Goal: Task Accomplishment & Management: Complete application form

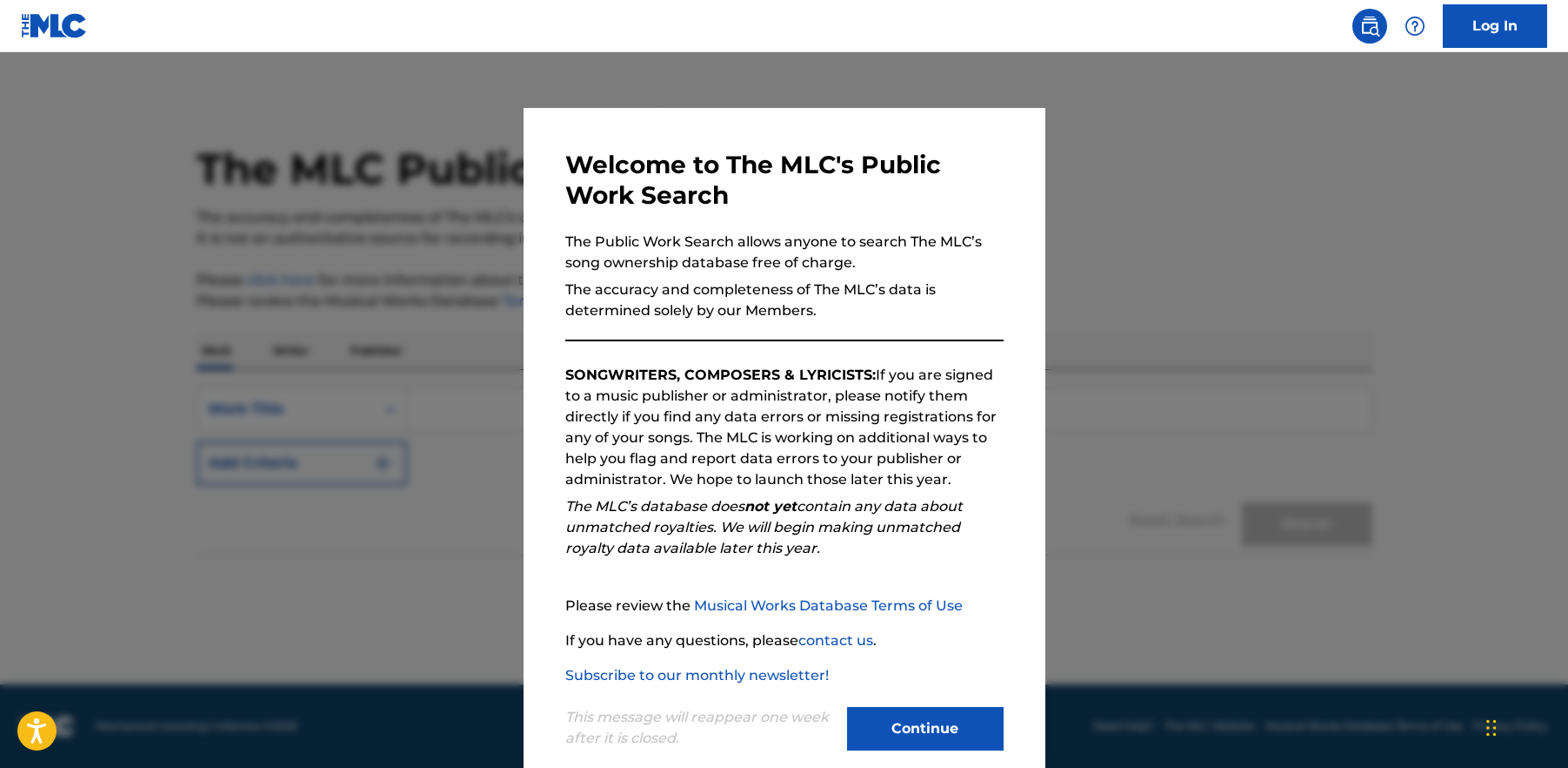
click at [940, 723] on button "Continue" at bounding box center [925, 729] width 157 height 44
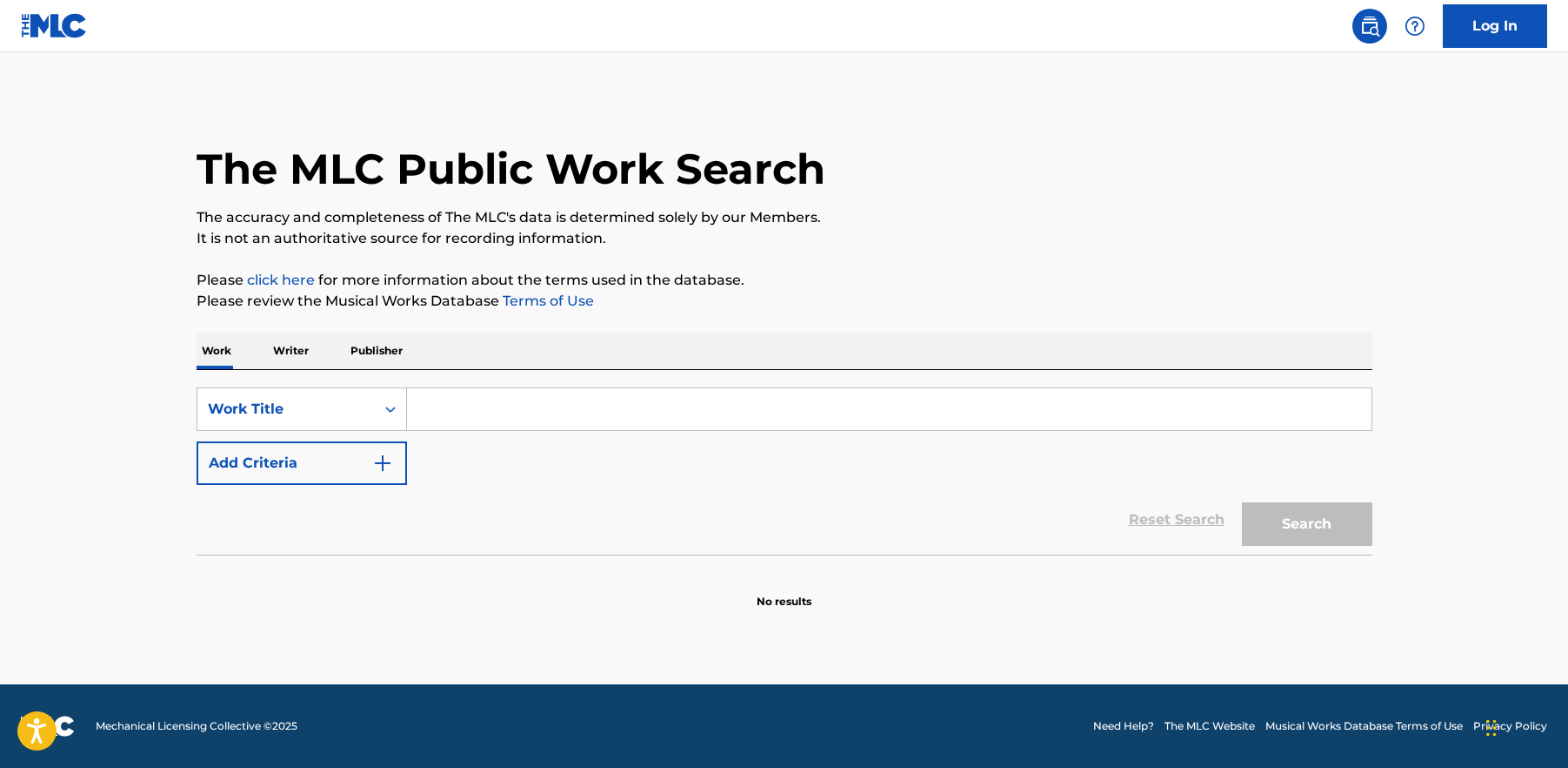
click at [464, 395] on input "Search Form" at bounding box center [889, 409] width 965 height 42
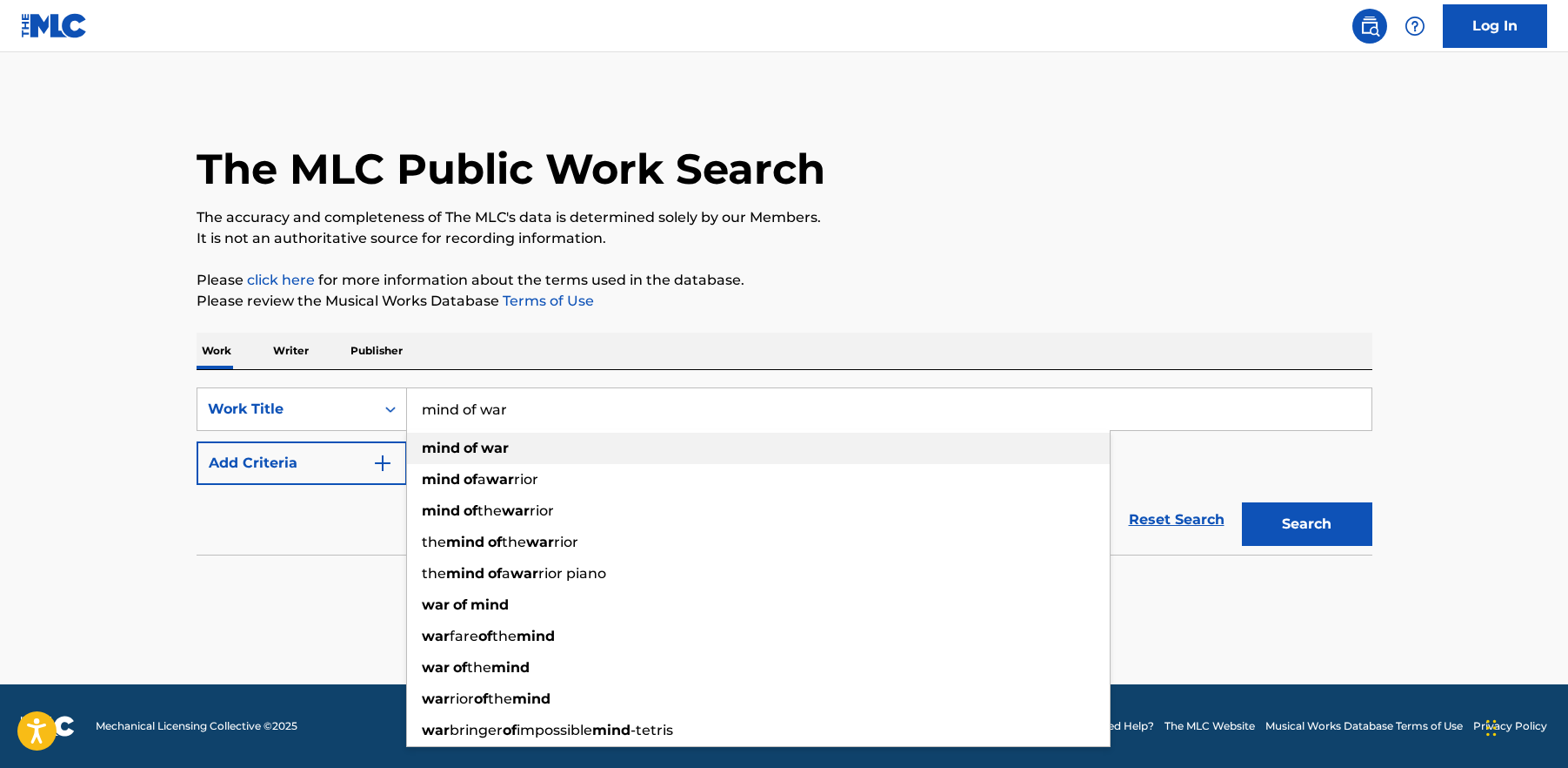
type input "mind of war"
click at [448, 437] on div "mind of war" at bounding box center [758, 448] width 703 height 31
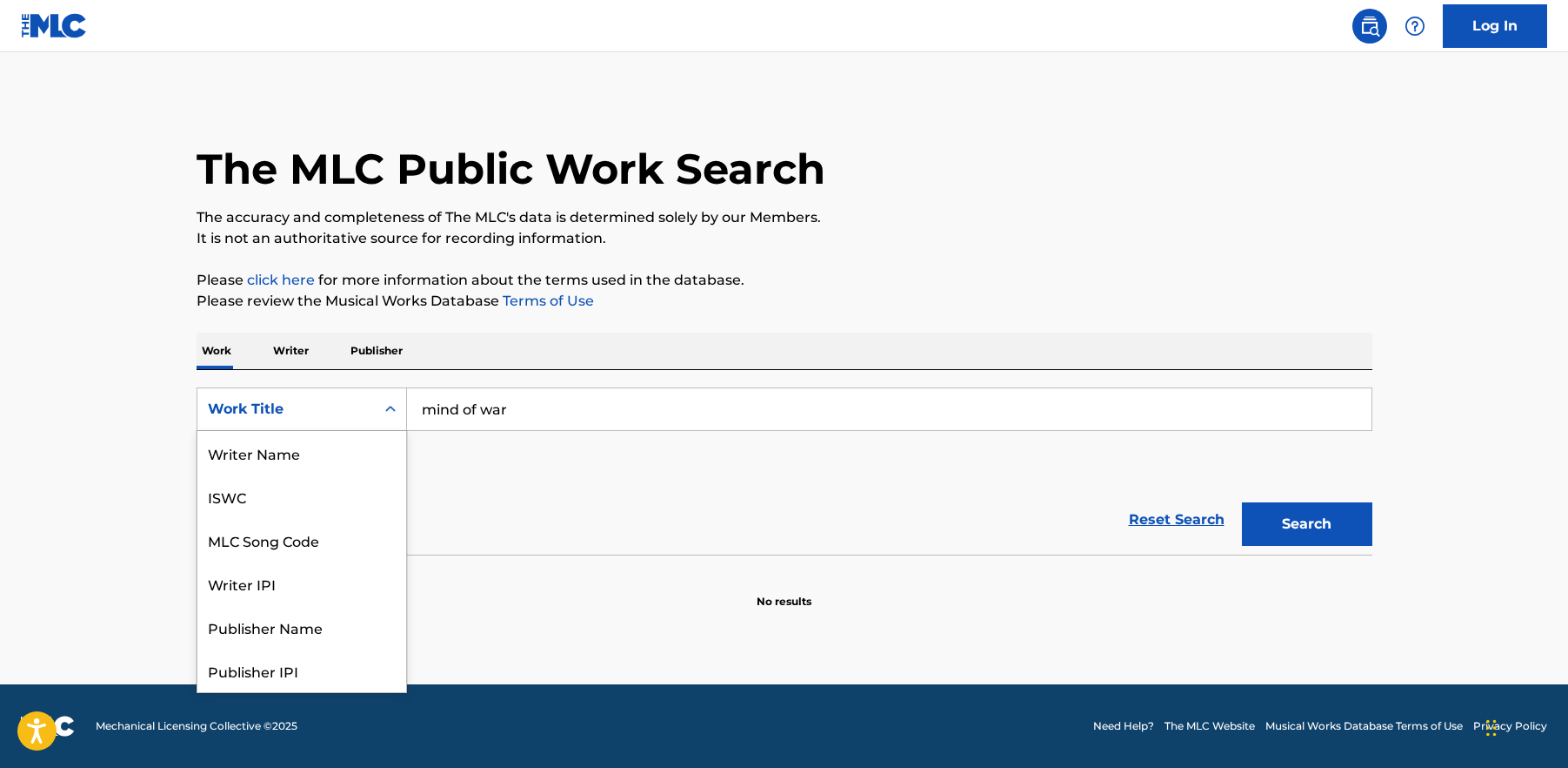
click at [388, 399] on div "Search Form" at bounding box center [391, 409] width 31 height 31
click at [324, 528] on div "Publisher Name" at bounding box center [301, 540] width 209 height 44
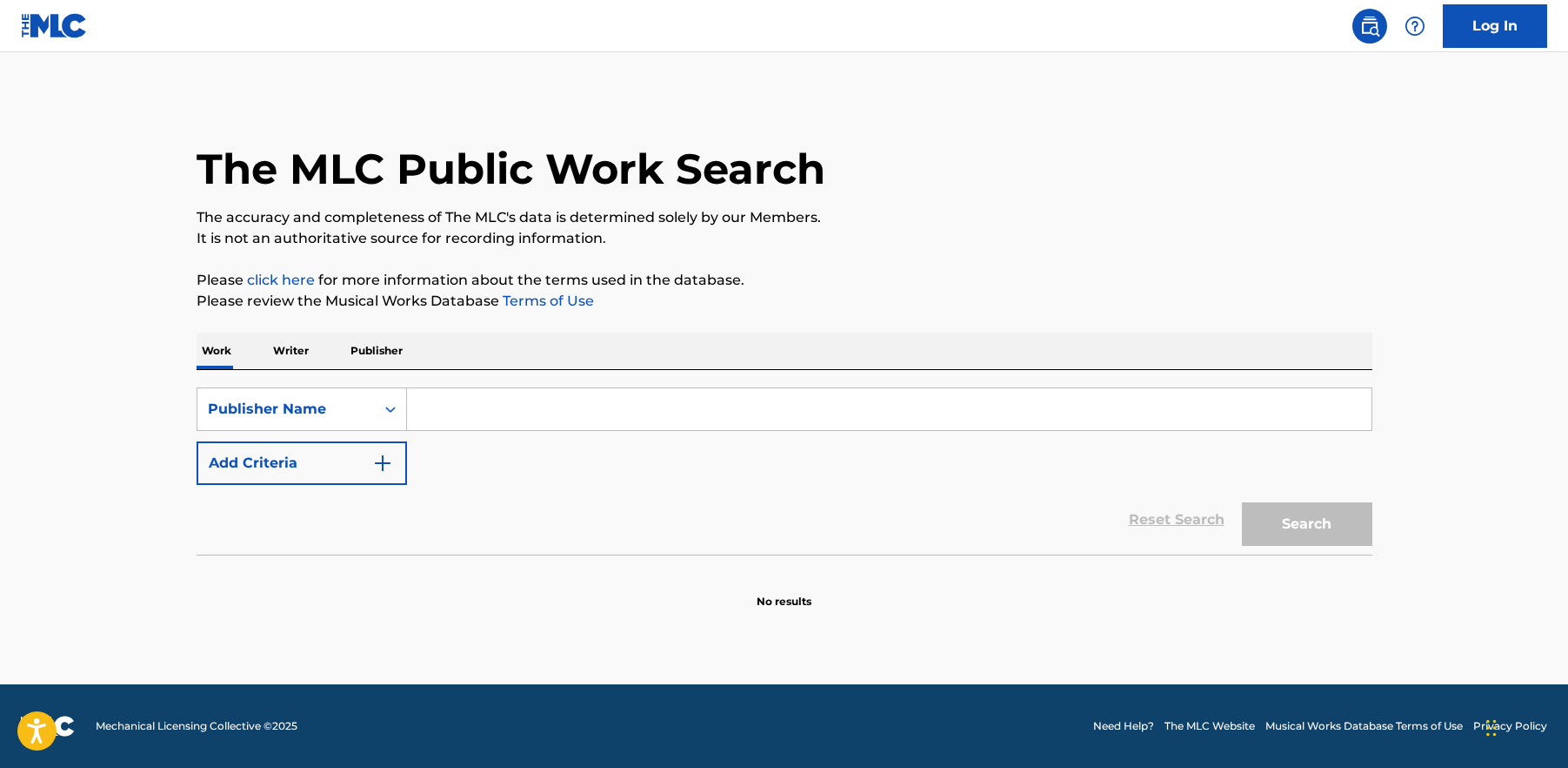
click at [467, 418] on input "Search Form" at bounding box center [889, 409] width 965 height 42
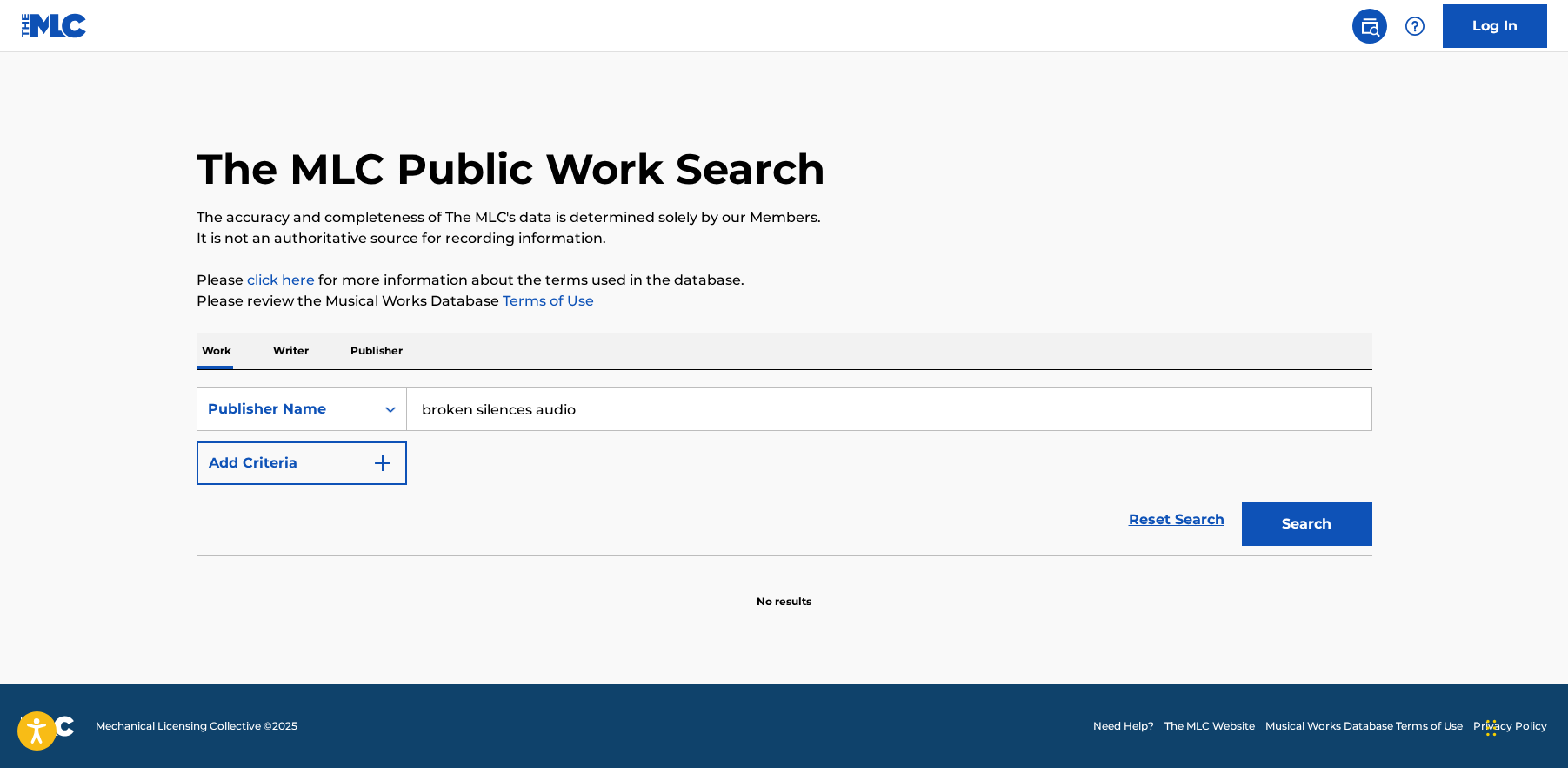
click at [1242, 502] on button "Search" at bounding box center [1307, 524] width 131 height 44
click at [1332, 509] on button "Search" at bounding box center [1307, 524] width 131 height 44
drag, startPoint x: 523, startPoint y: 413, endPoint x: 526, endPoint y: 423, distance: 10.4
click at [524, 413] on input "broken silences audio" at bounding box center [889, 409] width 965 height 42
click at [1291, 525] on button "Search" at bounding box center [1307, 524] width 131 height 44
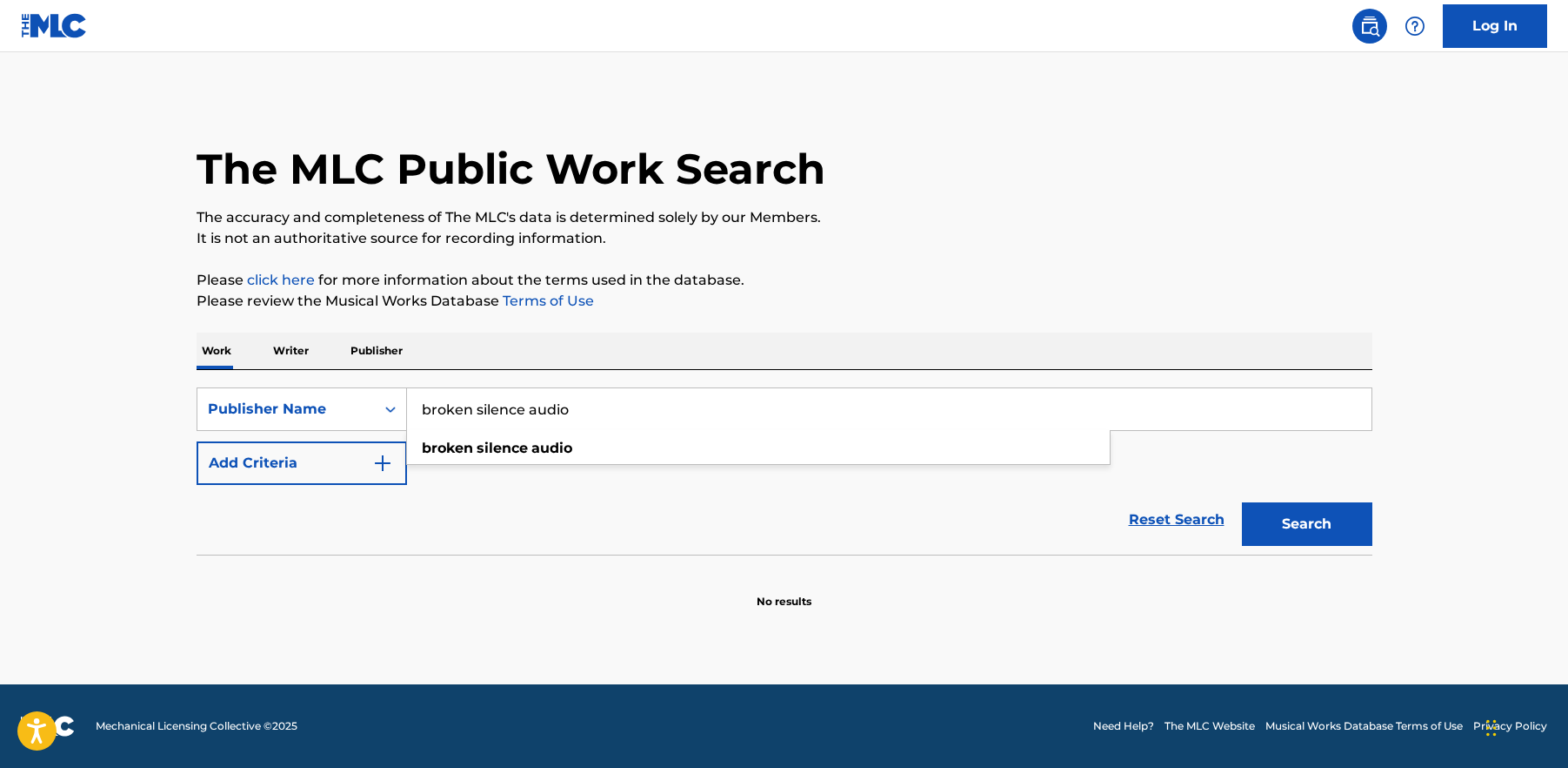
drag, startPoint x: 536, startPoint y: 401, endPoint x: 841, endPoint y: 408, distance: 305.1
click at [841, 408] on input "broken silence audio" at bounding box center [889, 409] width 965 height 42
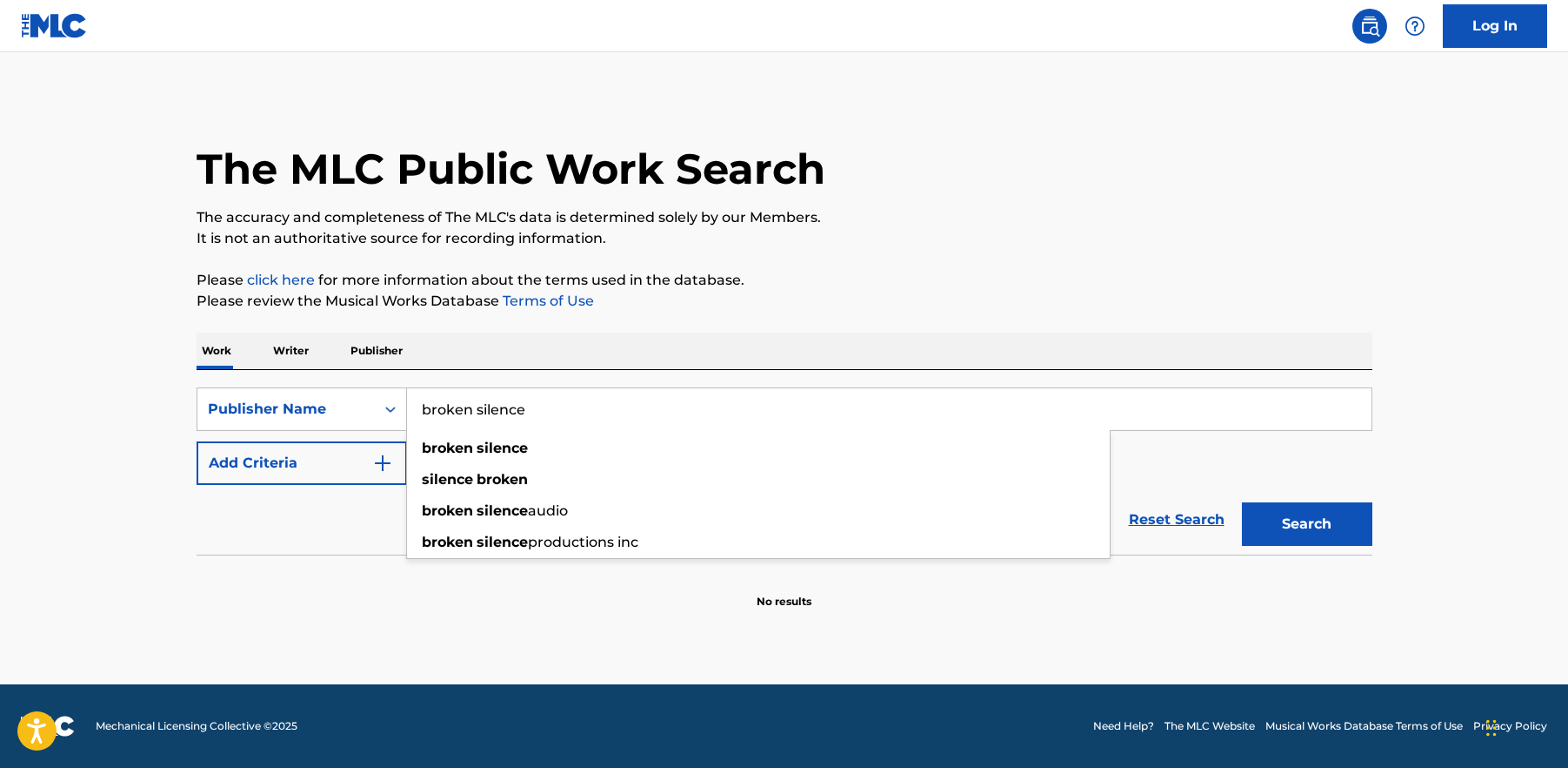
type input "broken silence"
click at [1242, 502] on button "Search" at bounding box center [1307, 524] width 131 height 44
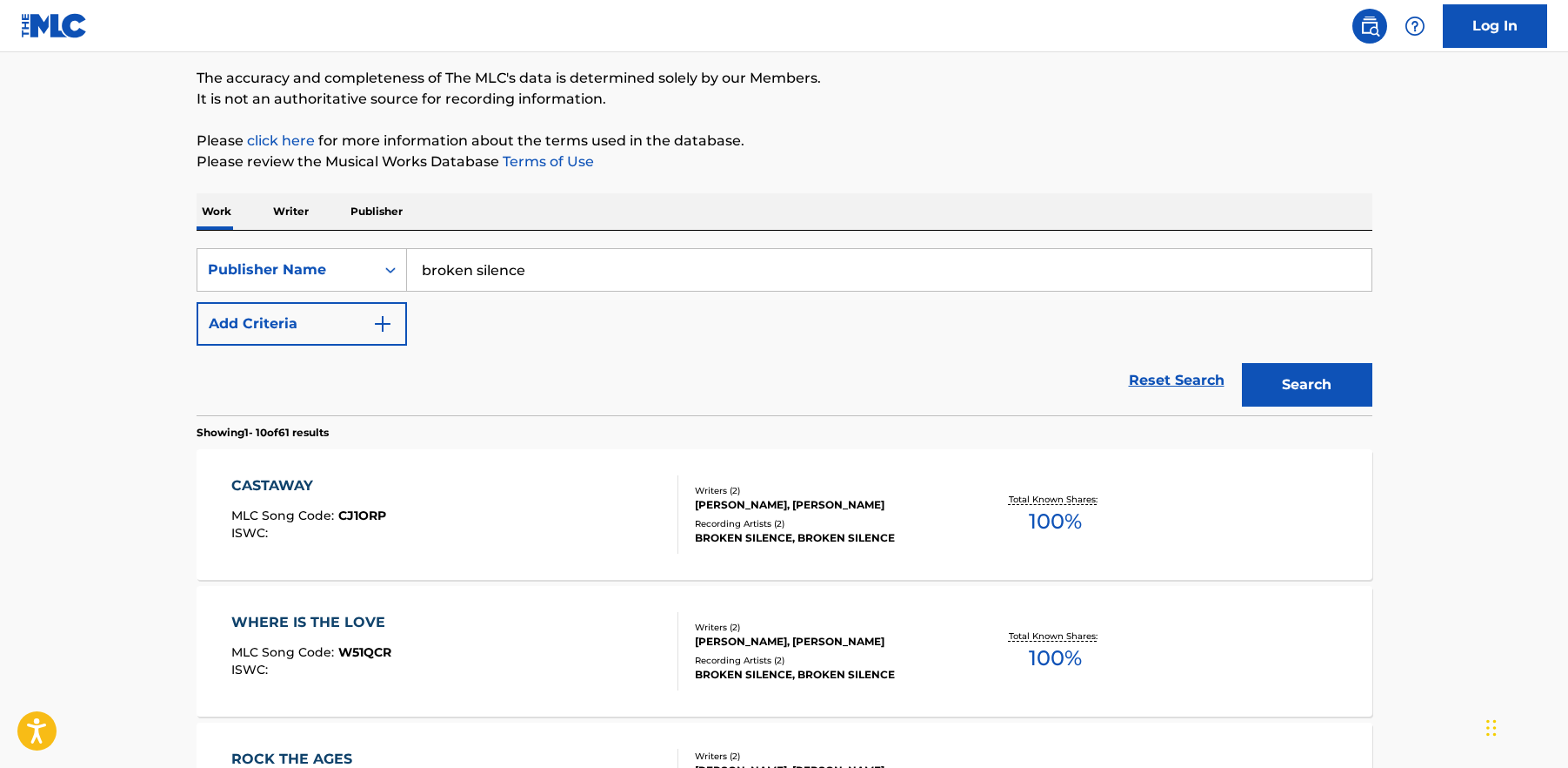
scroll to position [0, 0]
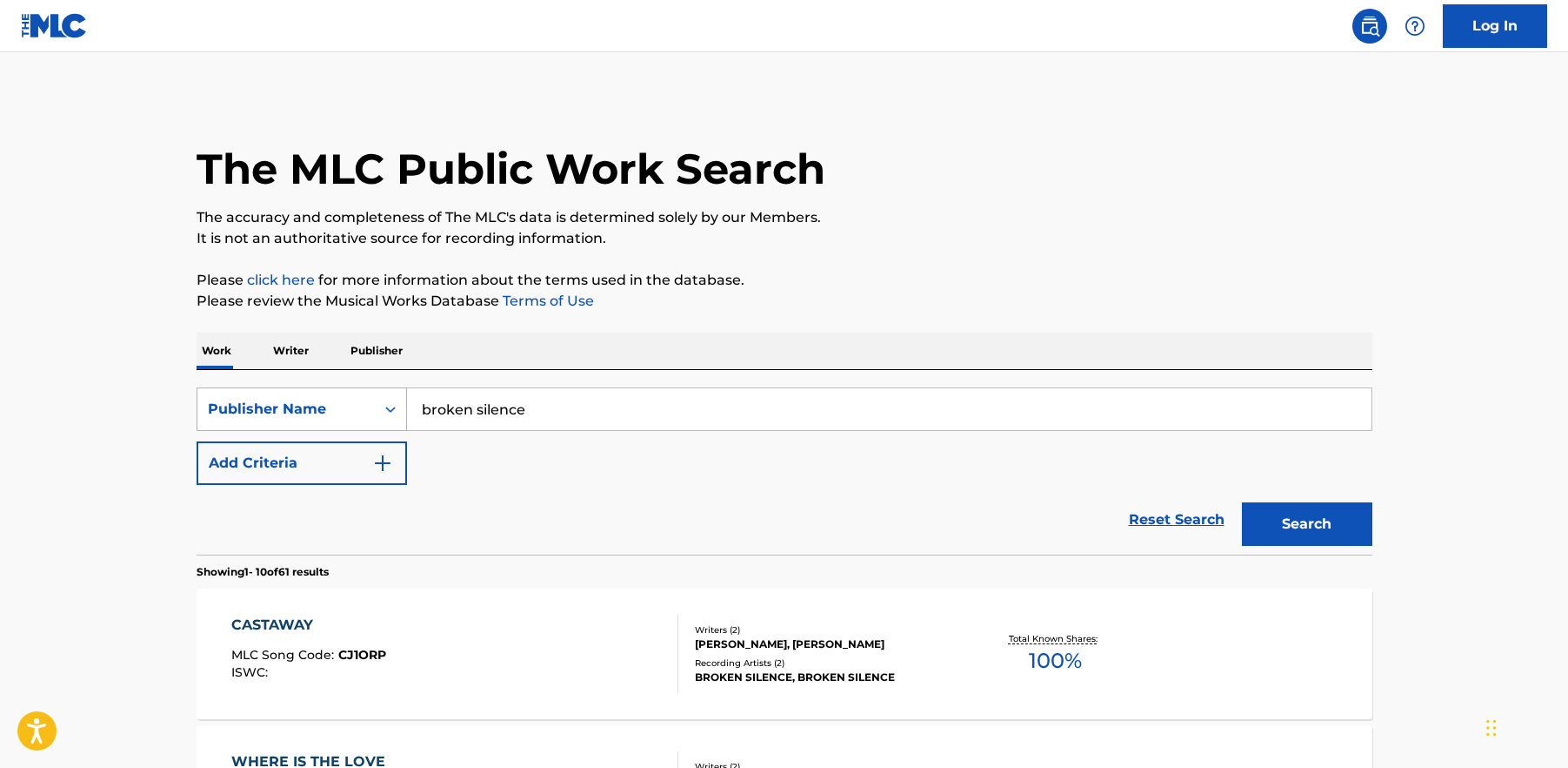
click at [399, 389] on div "Search Form" at bounding box center [391, 409] width 31 height 42
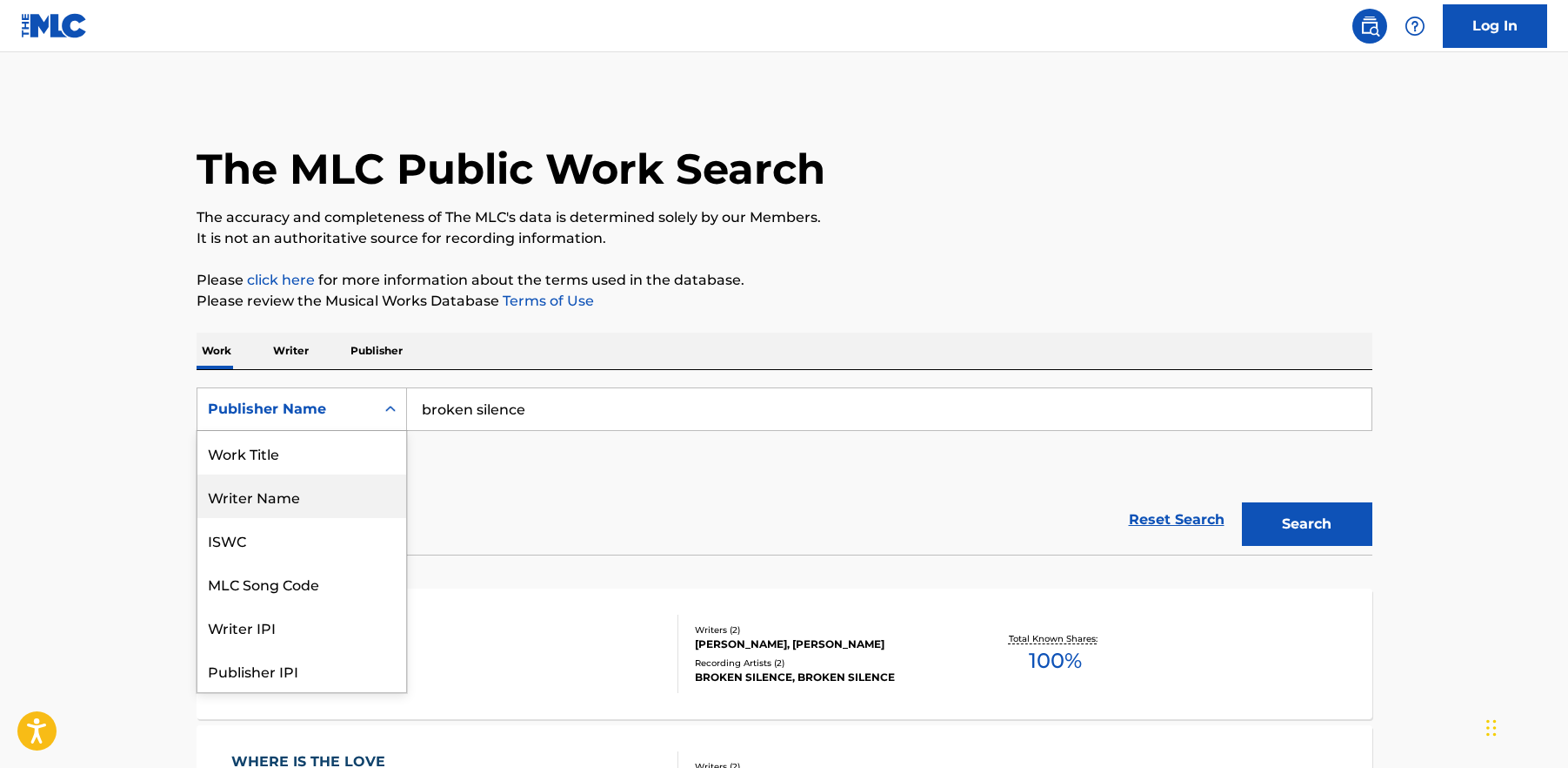
click at [329, 511] on div "Writer Name" at bounding box center [301, 496] width 209 height 44
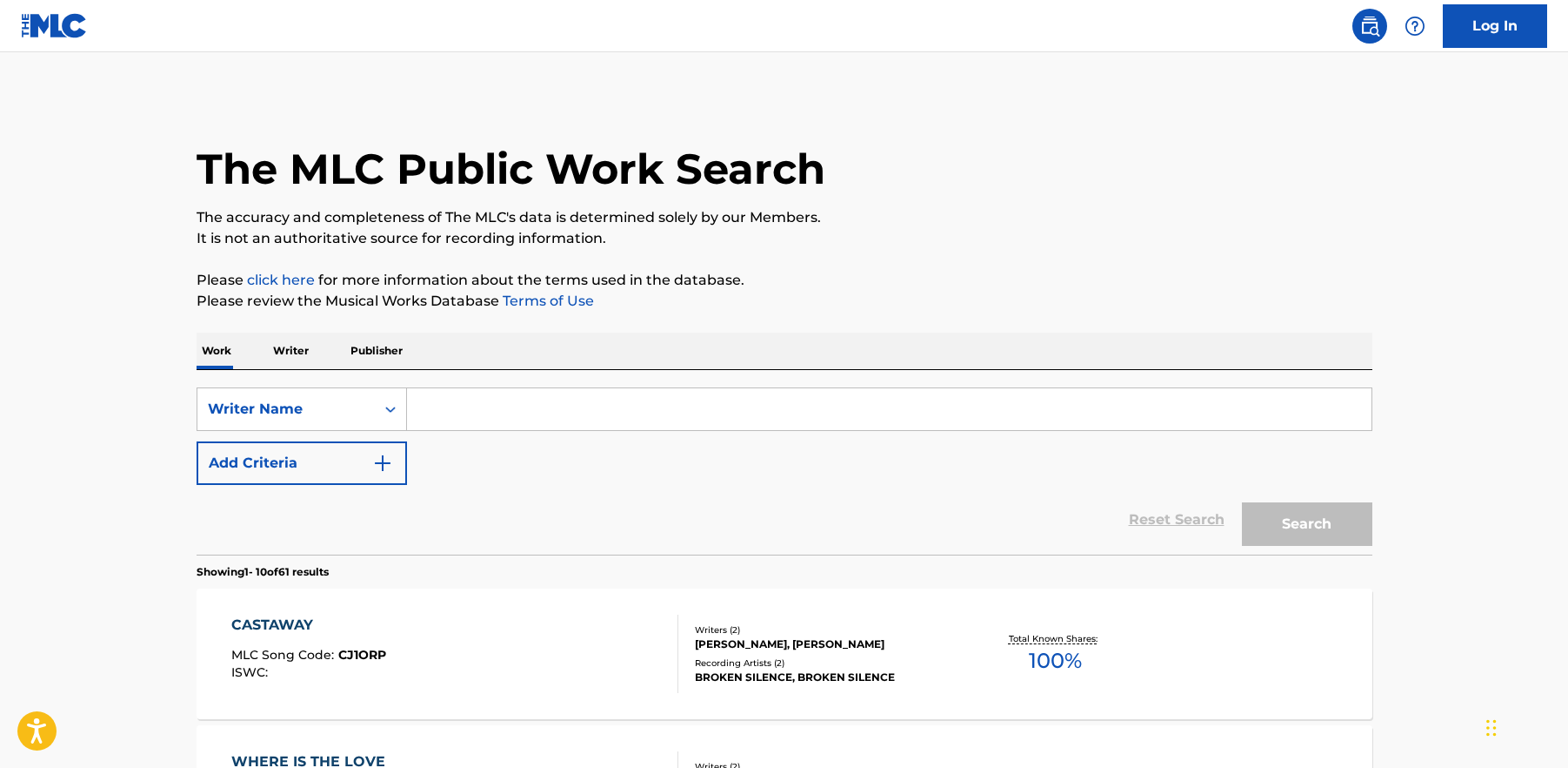
click at [523, 405] on input "Search Form" at bounding box center [889, 409] width 965 height 42
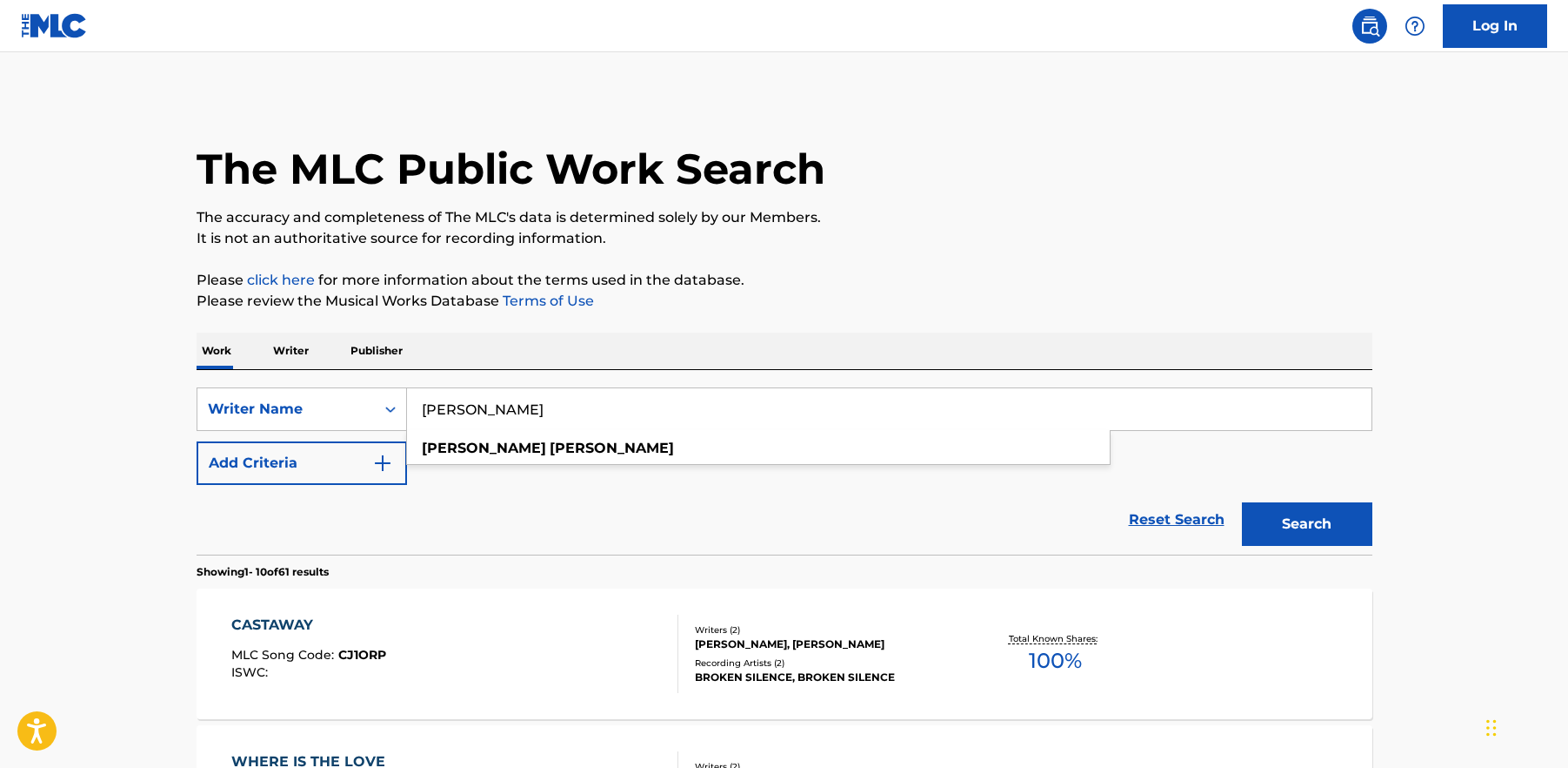
type input "[PERSON_NAME]"
click at [1264, 521] on button "Search" at bounding box center [1307, 524] width 131 height 44
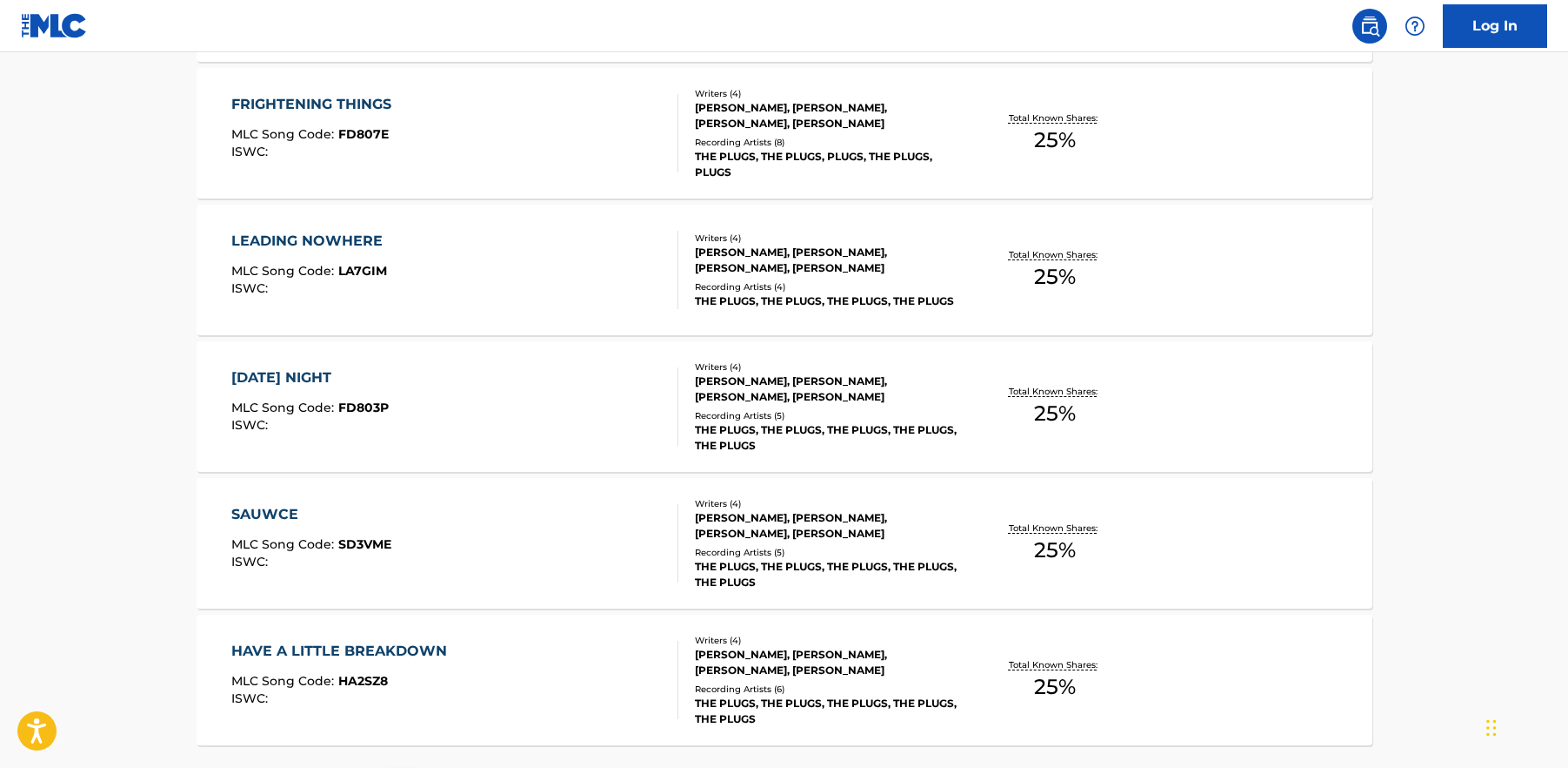
scroll to position [1362, 0]
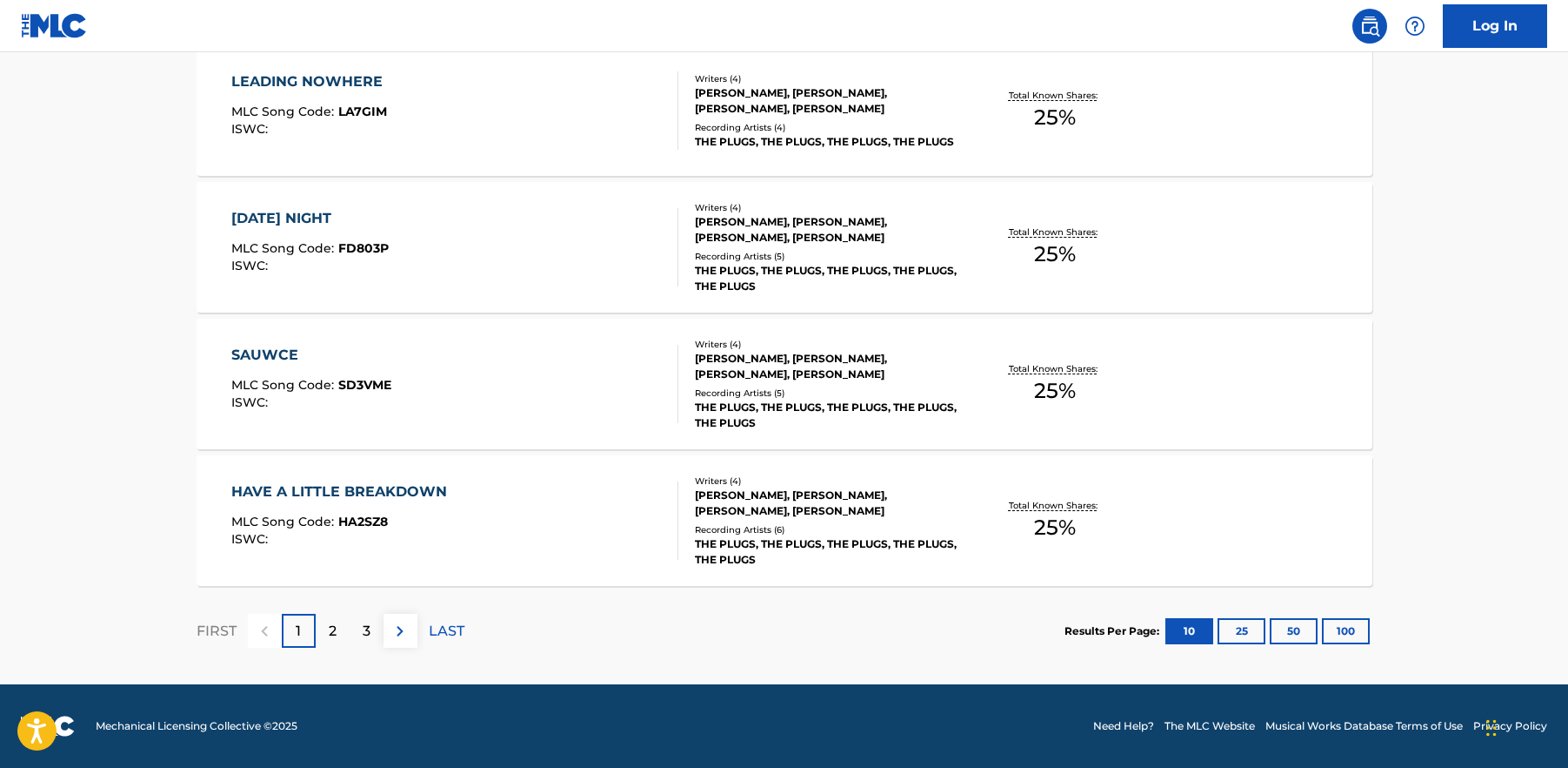
click at [398, 631] on img at bounding box center [400, 630] width 21 height 21
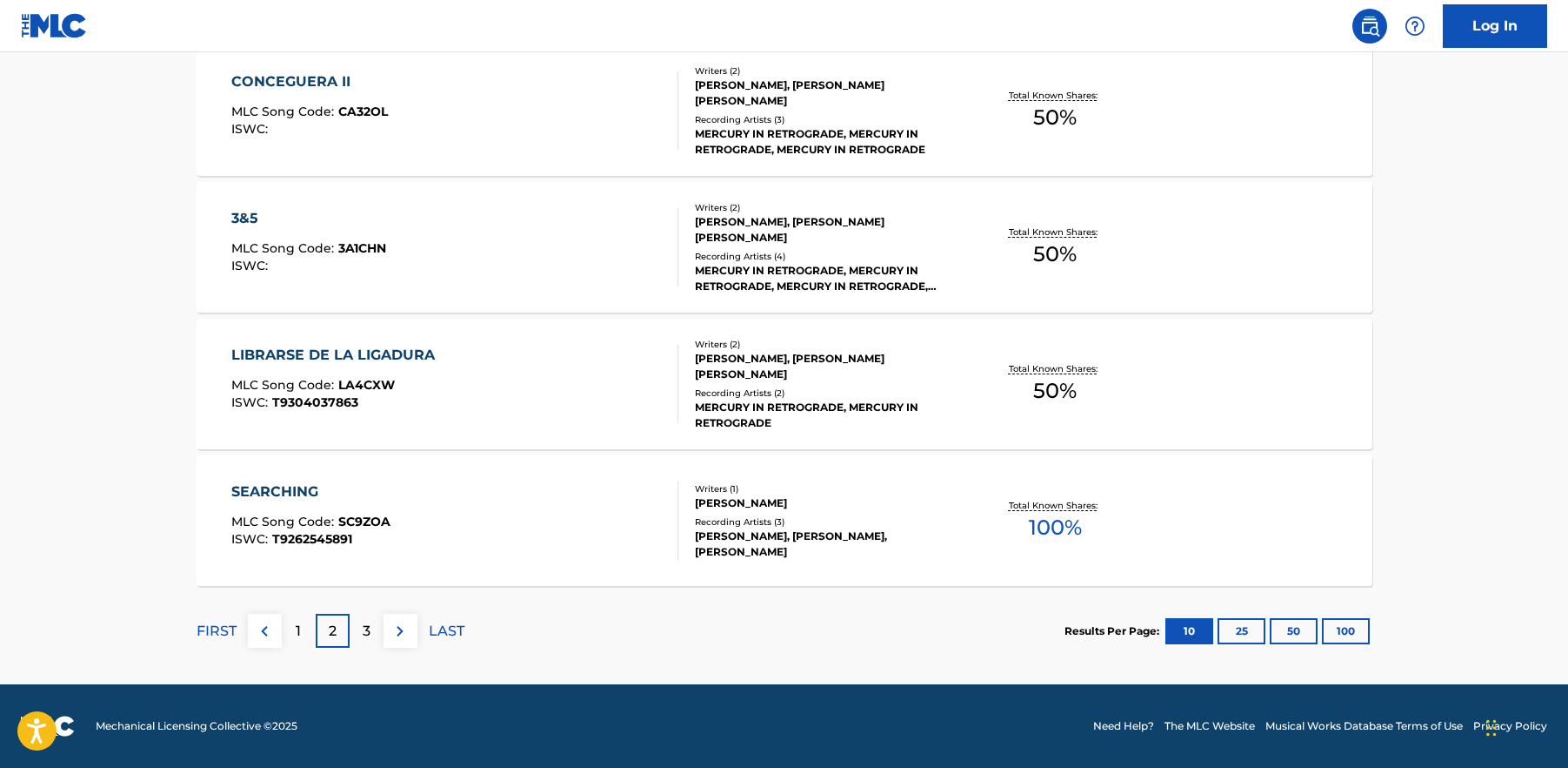
click at [284, 634] on div "1" at bounding box center [298, 630] width 34 height 34
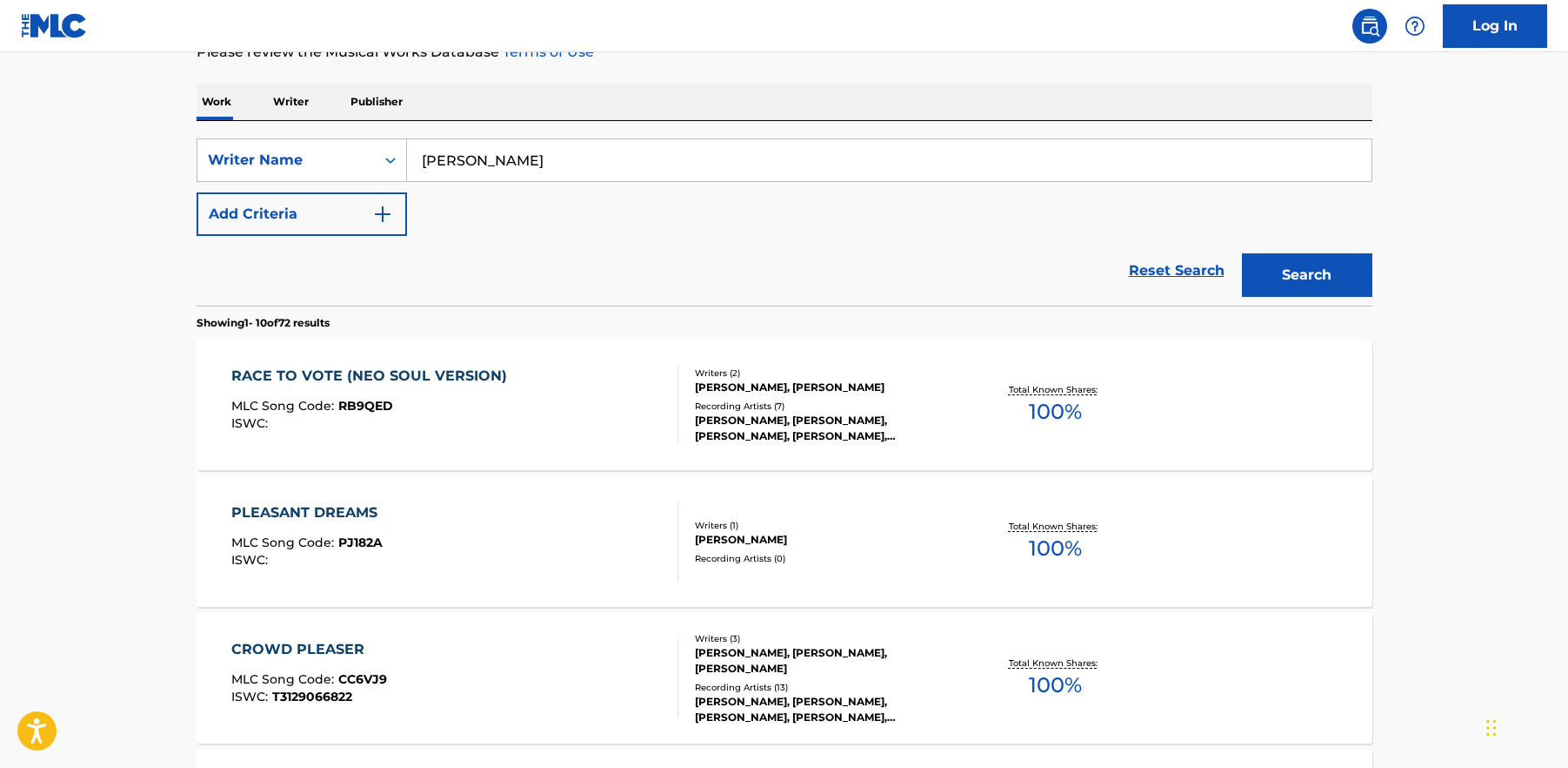
scroll to position [278, 0]
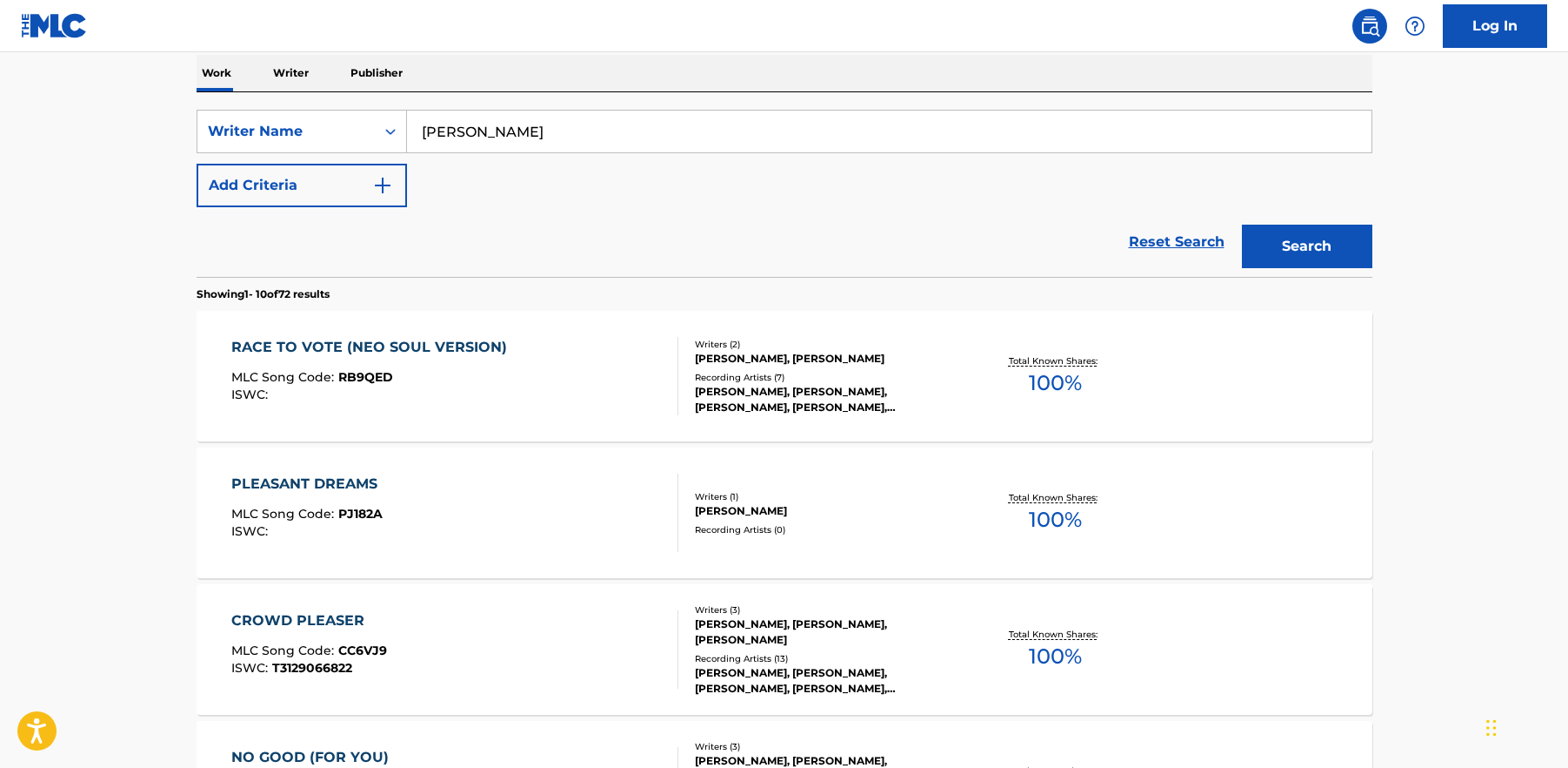
click at [747, 497] on div "Writers ( 1 )" at bounding box center [826, 497] width 263 height 13
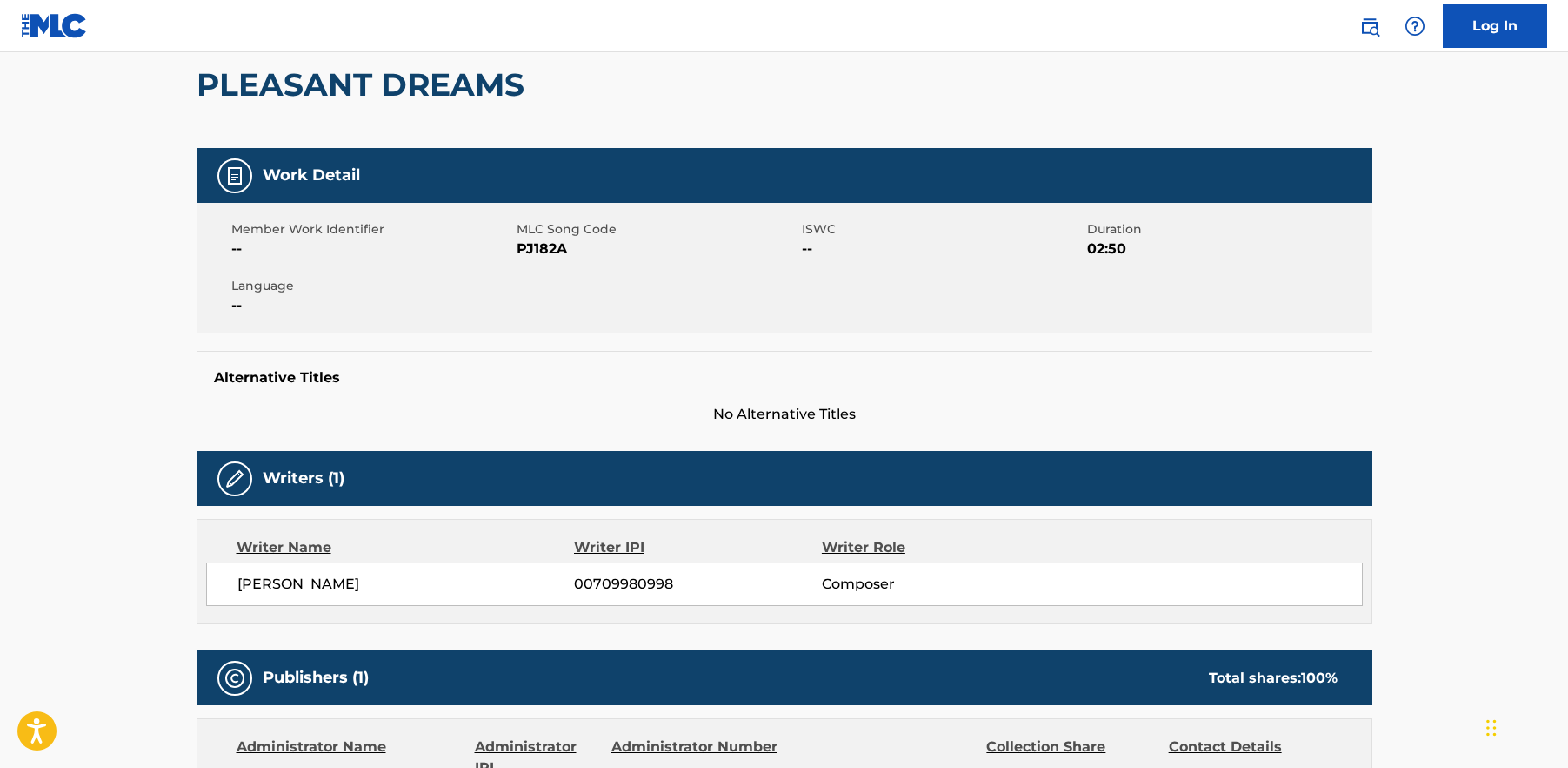
scroll to position [314, 0]
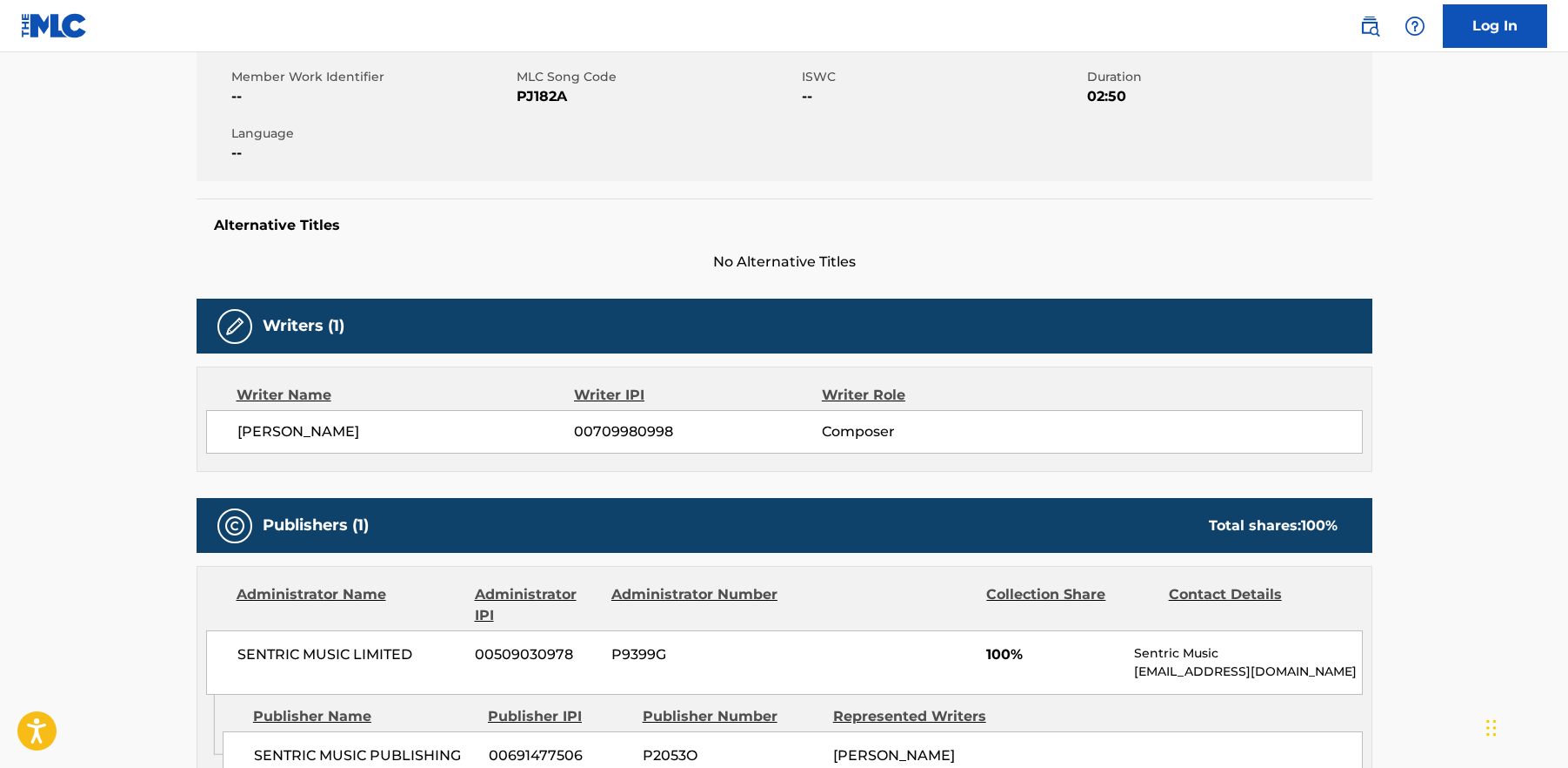
drag, startPoint x: 677, startPoint y: 431, endPoint x: 565, endPoint y: 435, distance: 112.1
click at [565, 435] on div "[PERSON_NAME] 00709980998 Composer" at bounding box center [800, 431] width 1124 height 21
copy div "00709980998"
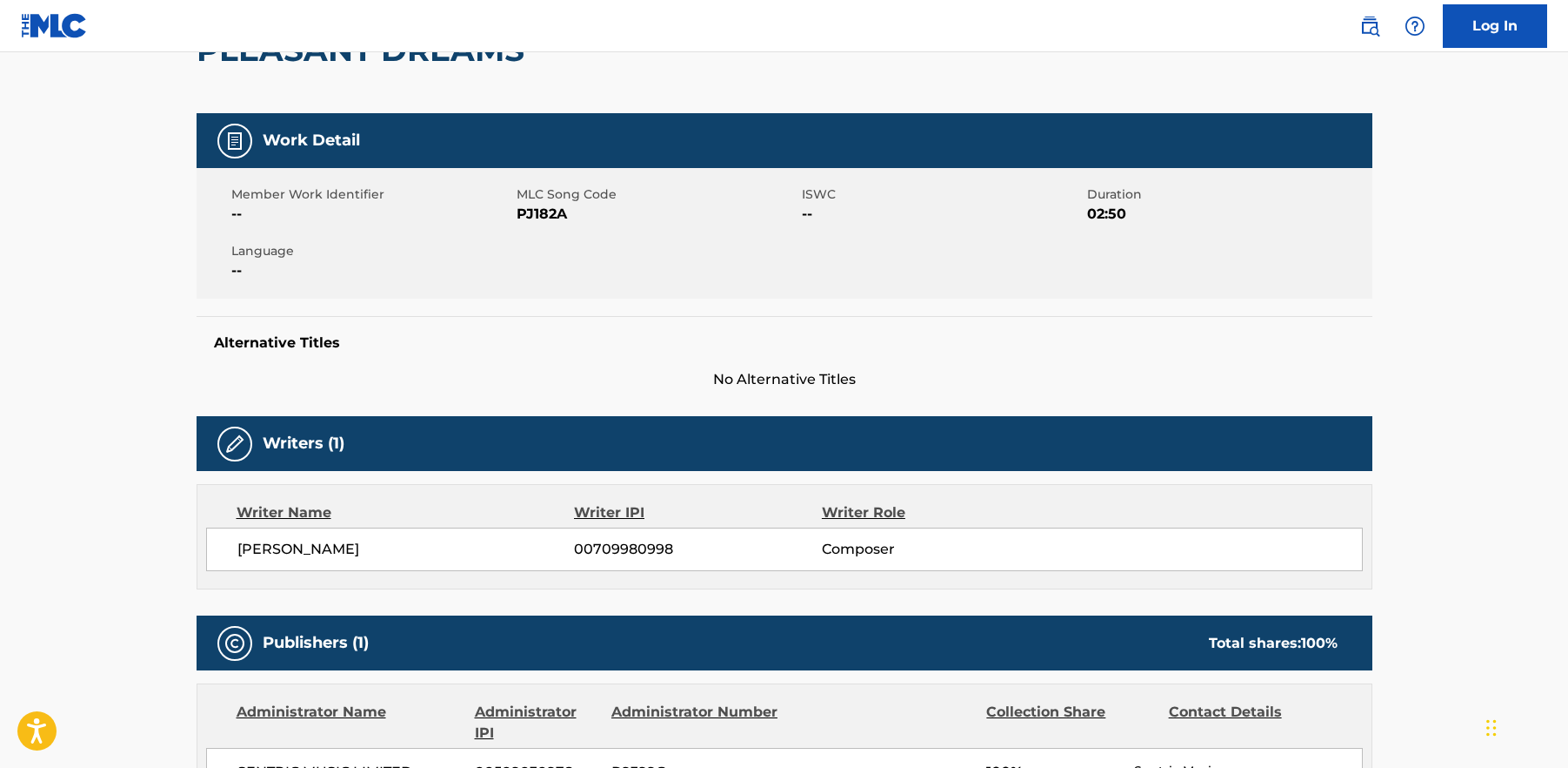
scroll to position [0, 0]
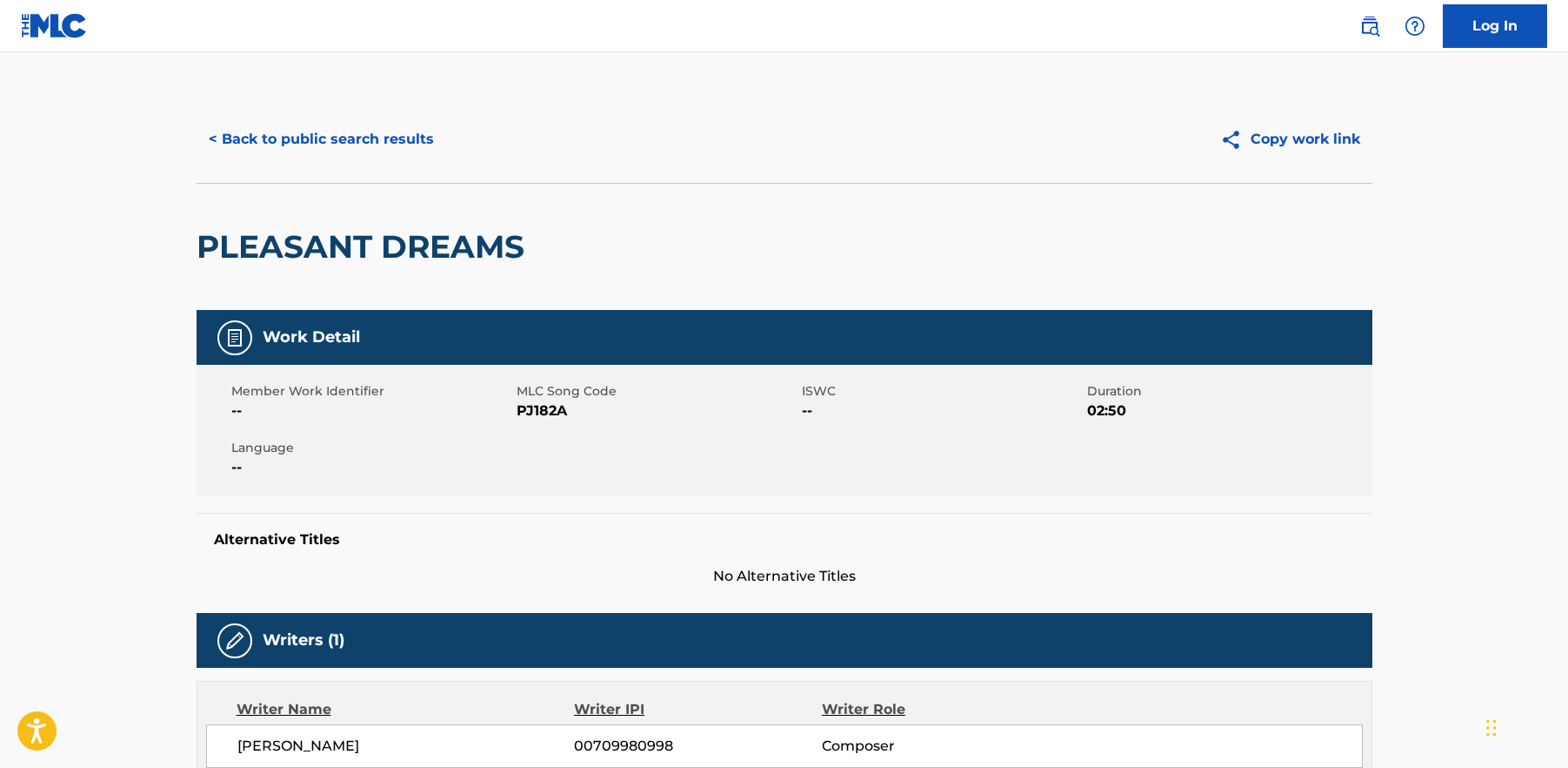
click at [262, 145] on button "< Back to public search results" at bounding box center [321, 140] width 250 height 44
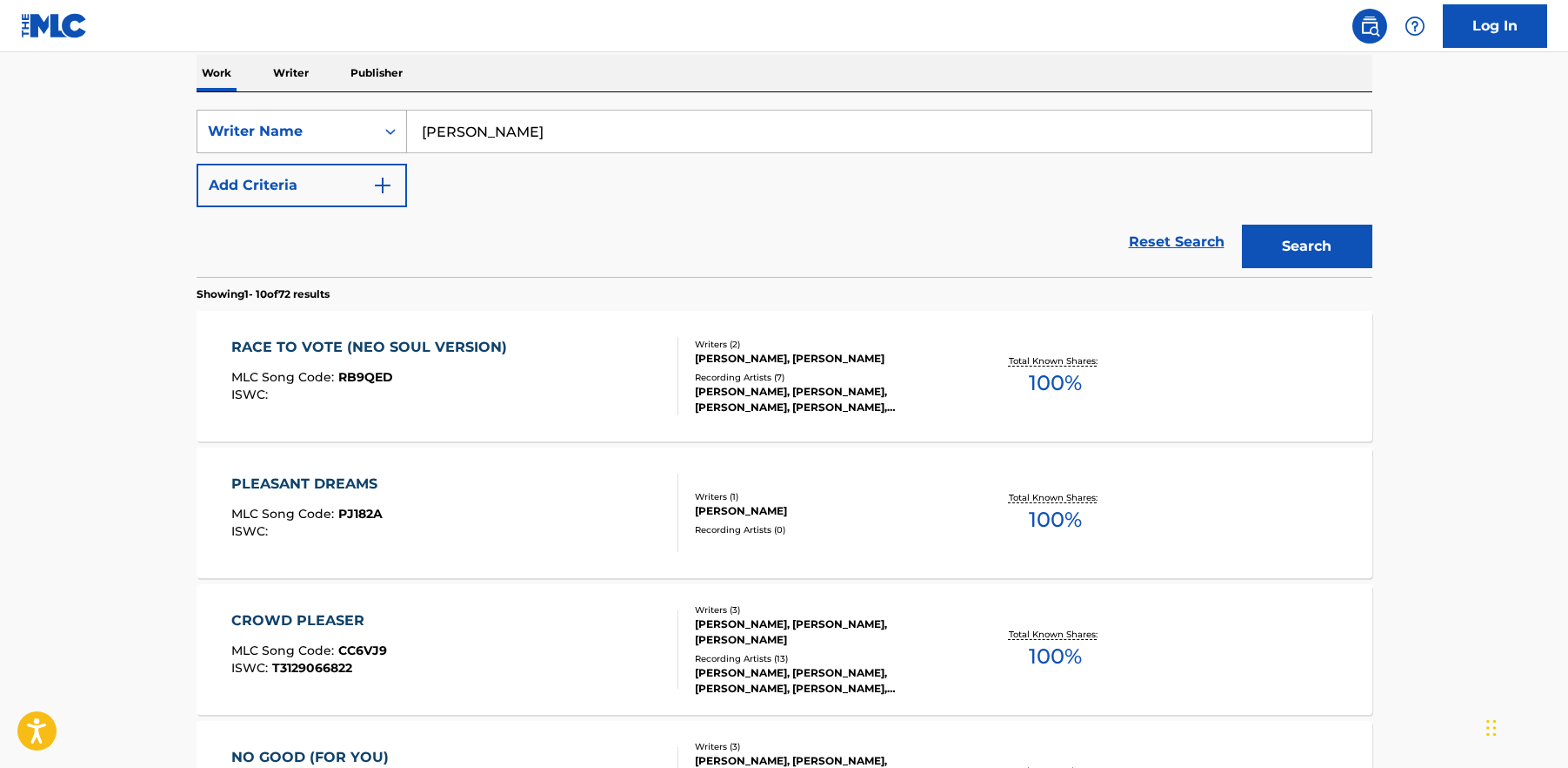
click at [287, 134] on div "Writer Name" at bounding box center [287, 131] width 157 height 21
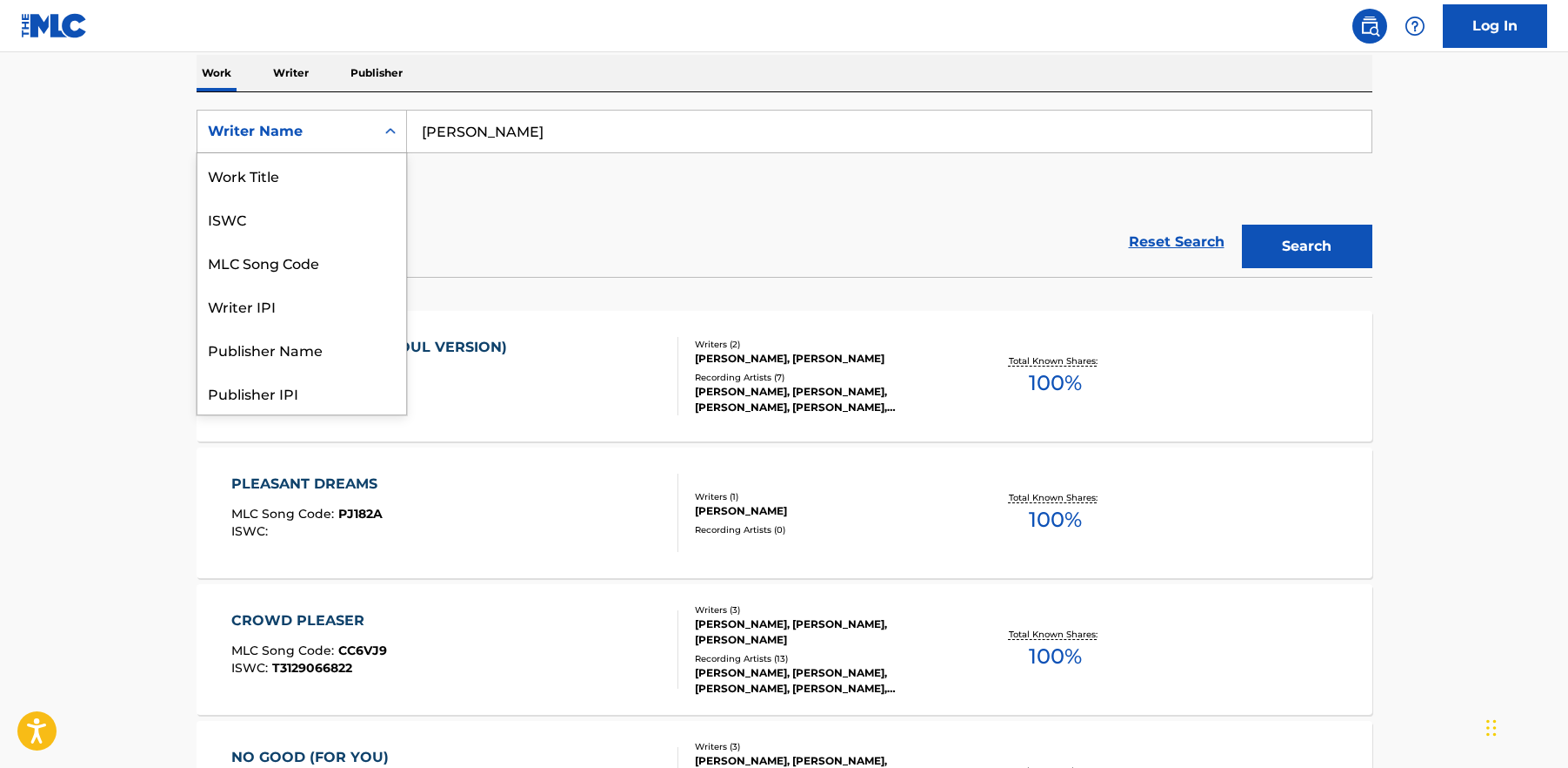
scroll to position [87, 0]
click at [287, 205] on div "Writer IPI" at bounding box center [301, 218] width 209 height 44
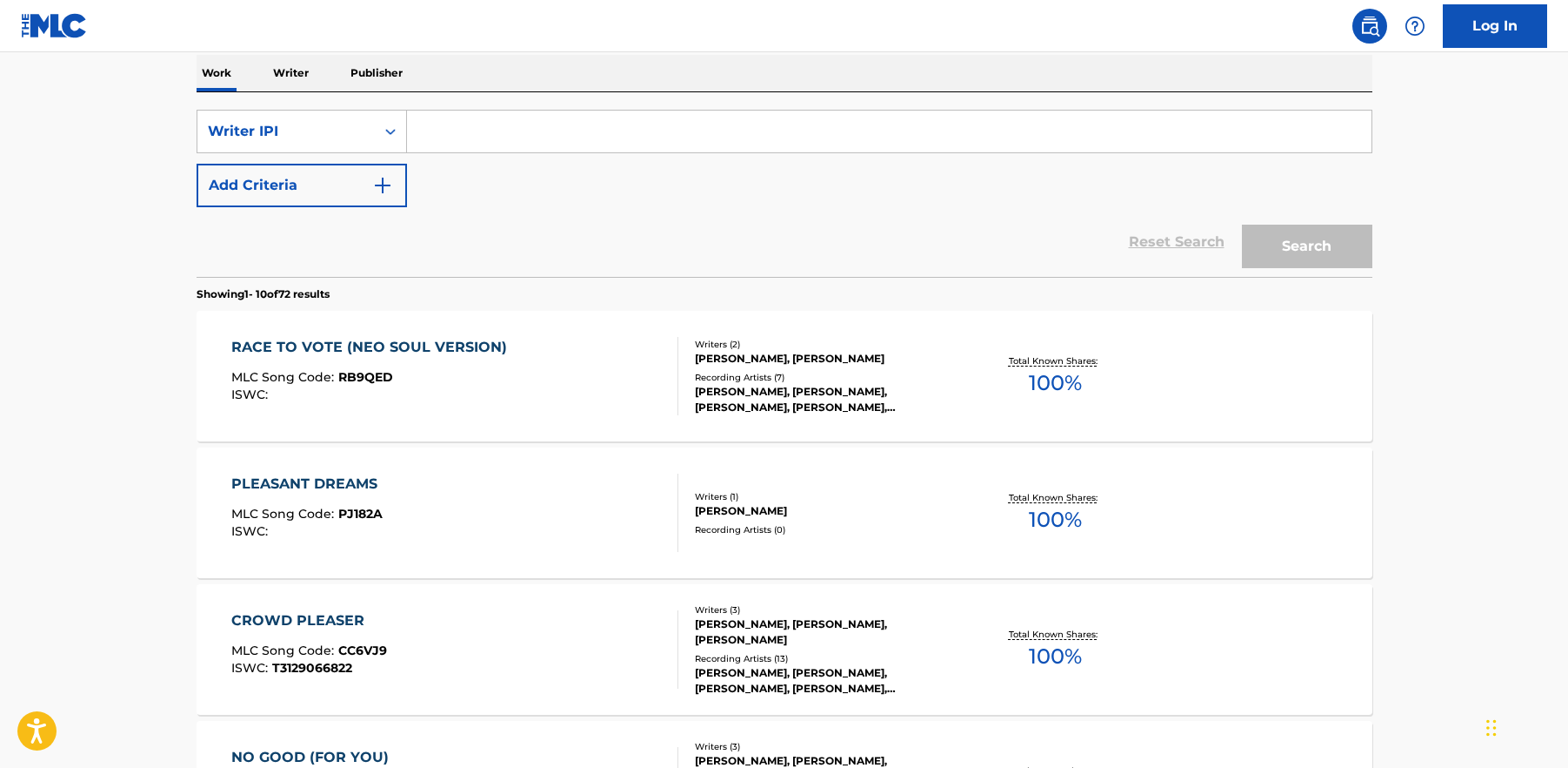
click at [488, 135] on input "Search Form" at bounding box center [889, 132] width 965 height 42
paste input "00709980998"
type input "00709980998"
click at [1270, 241] on button "Search" at bounding box center [1307, 247] width 131 height 44
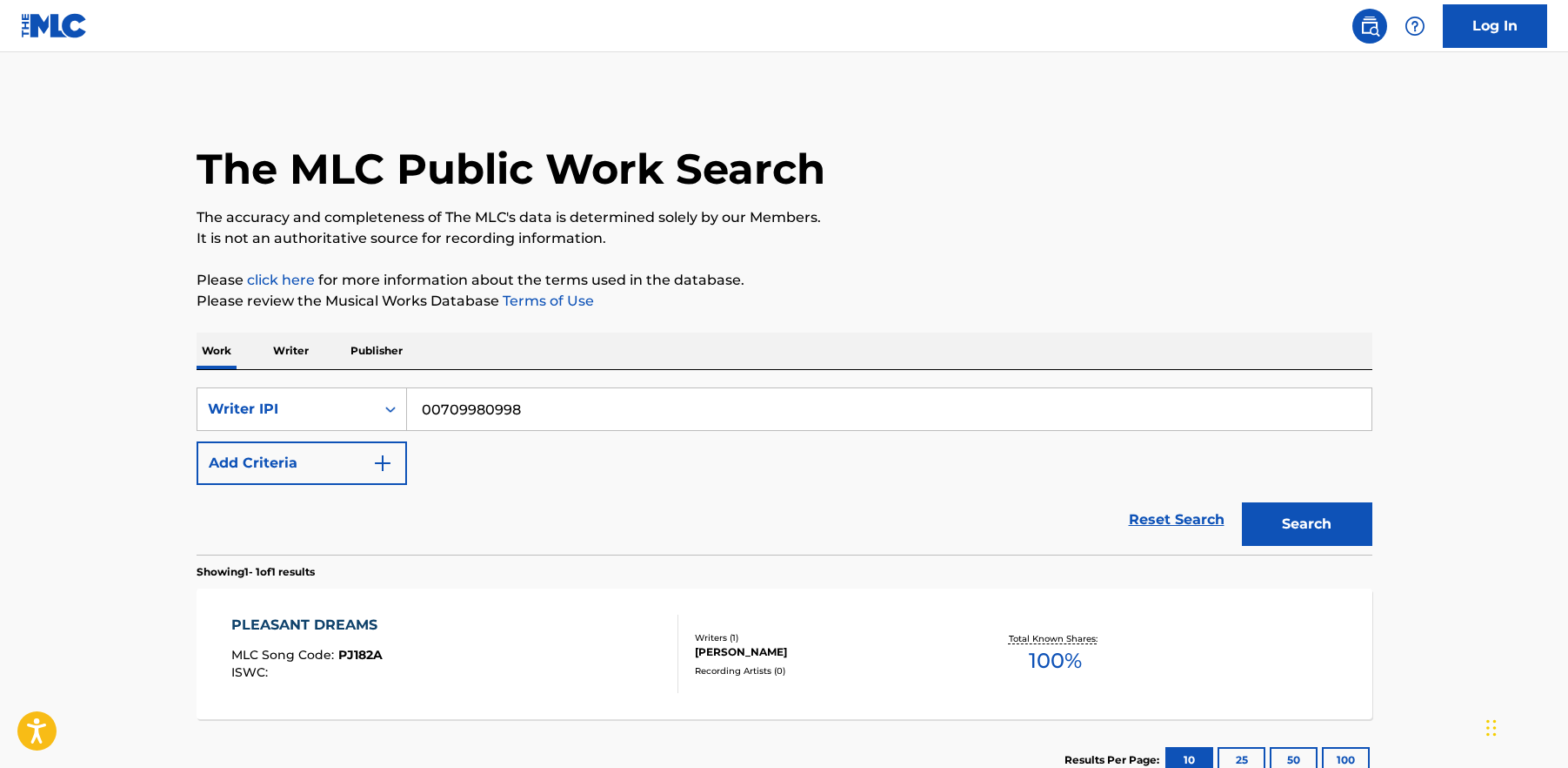
scroll to position [125, 0]
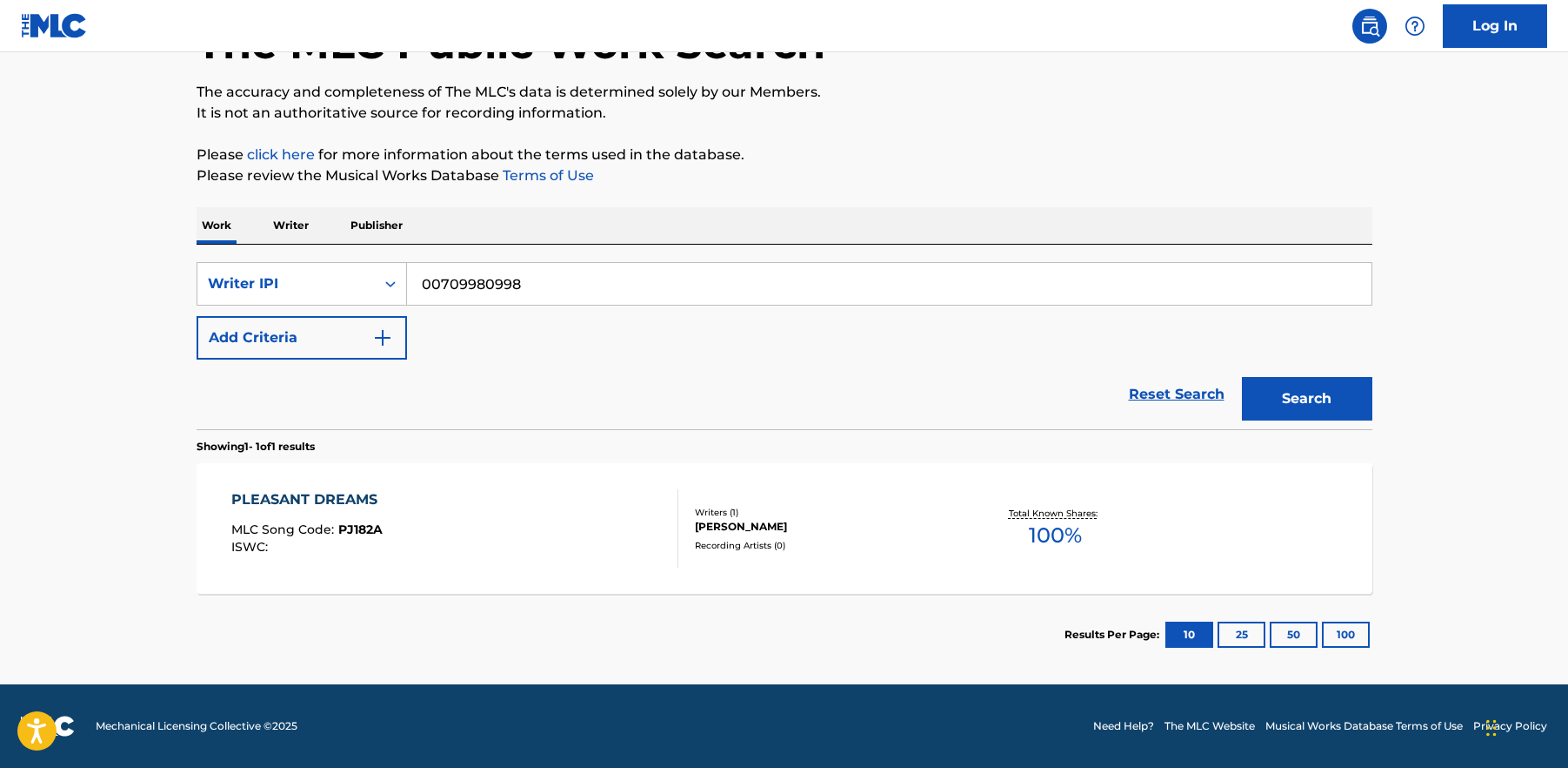
click at [287, 228] on p "Writer" at bounding box center [291, 226] width 47 height 37
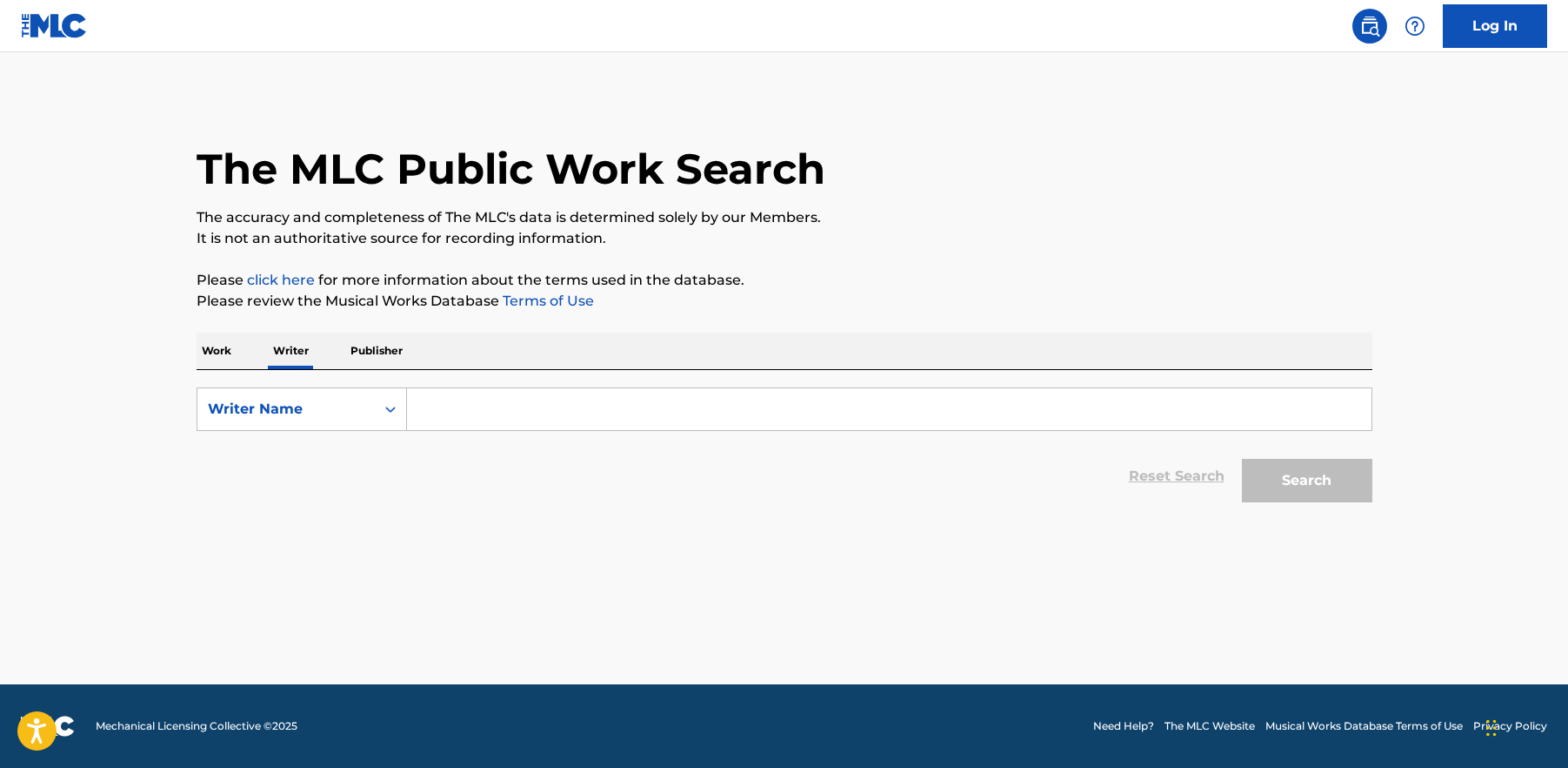
click at [548, 407] on input "Search Form" at bounding box center [889, 409] width 965 height 42
click at [709, 400] on input "Search Form" at bounding box center [889, 409] width 965 height 42
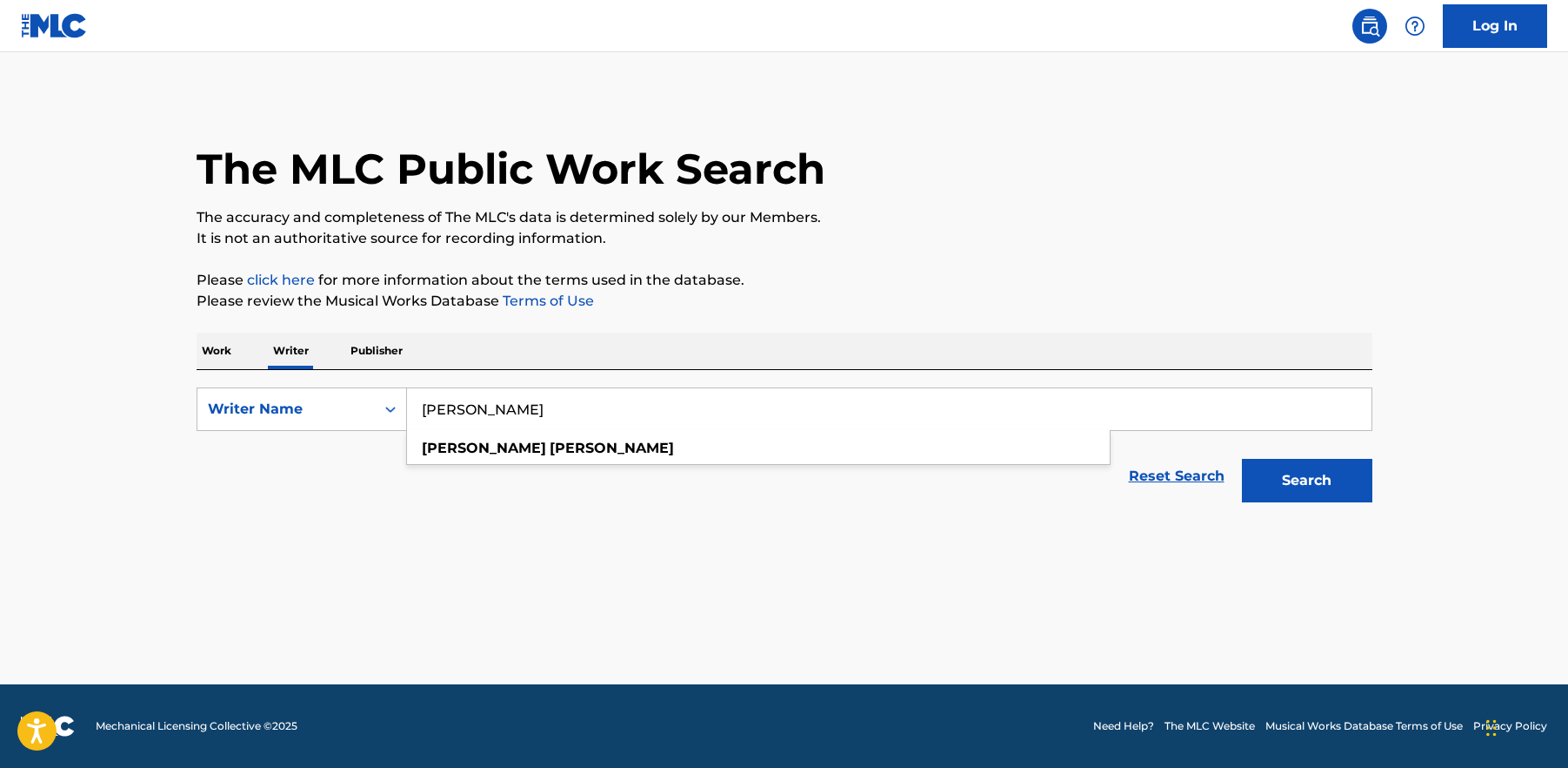
type input "[PERSON_NAME]"
click at [1242, 458] on button "Search" at bounding box center [1307, 480] width 131 height 44
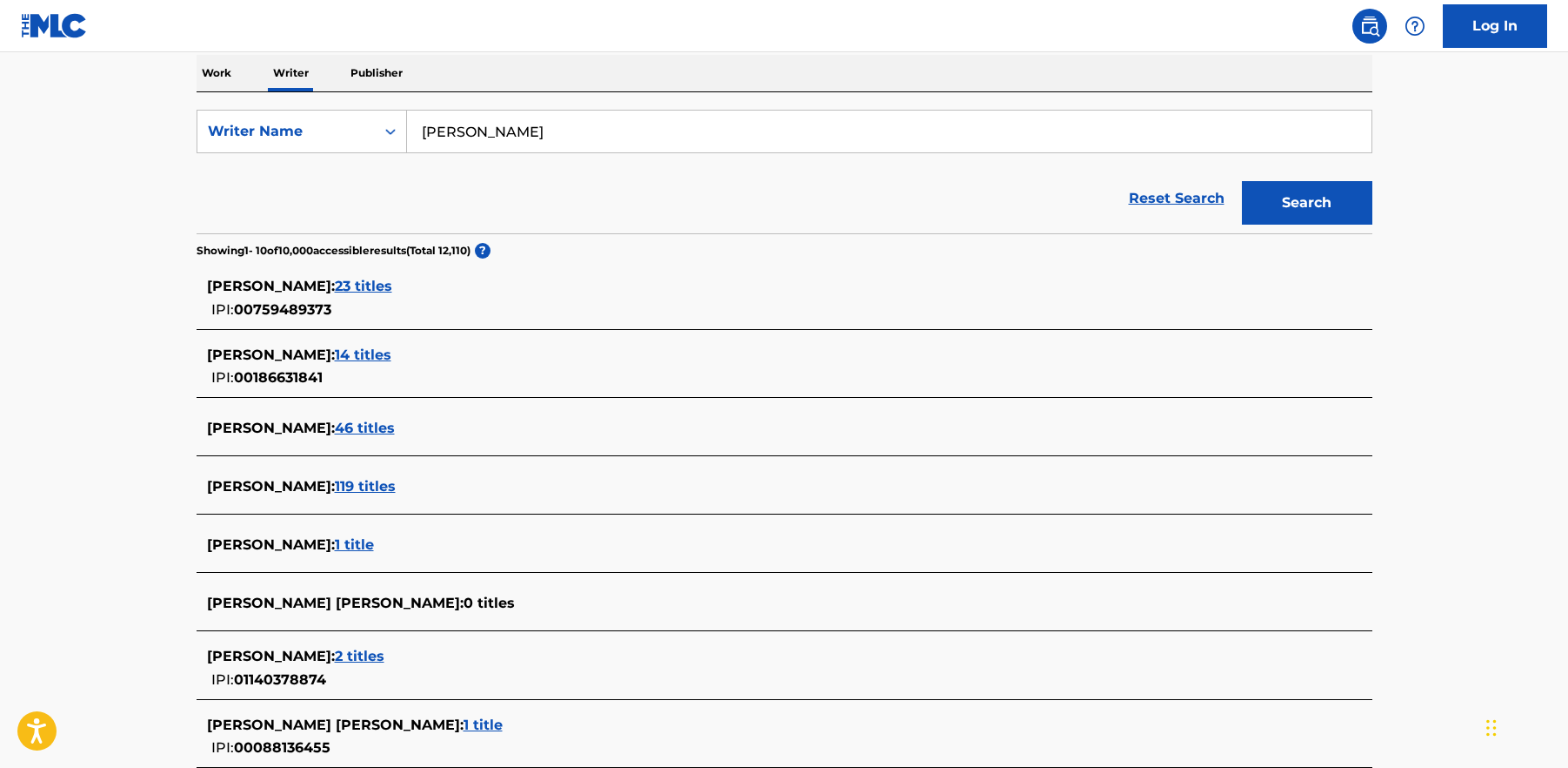
scroll to position [295, 0]
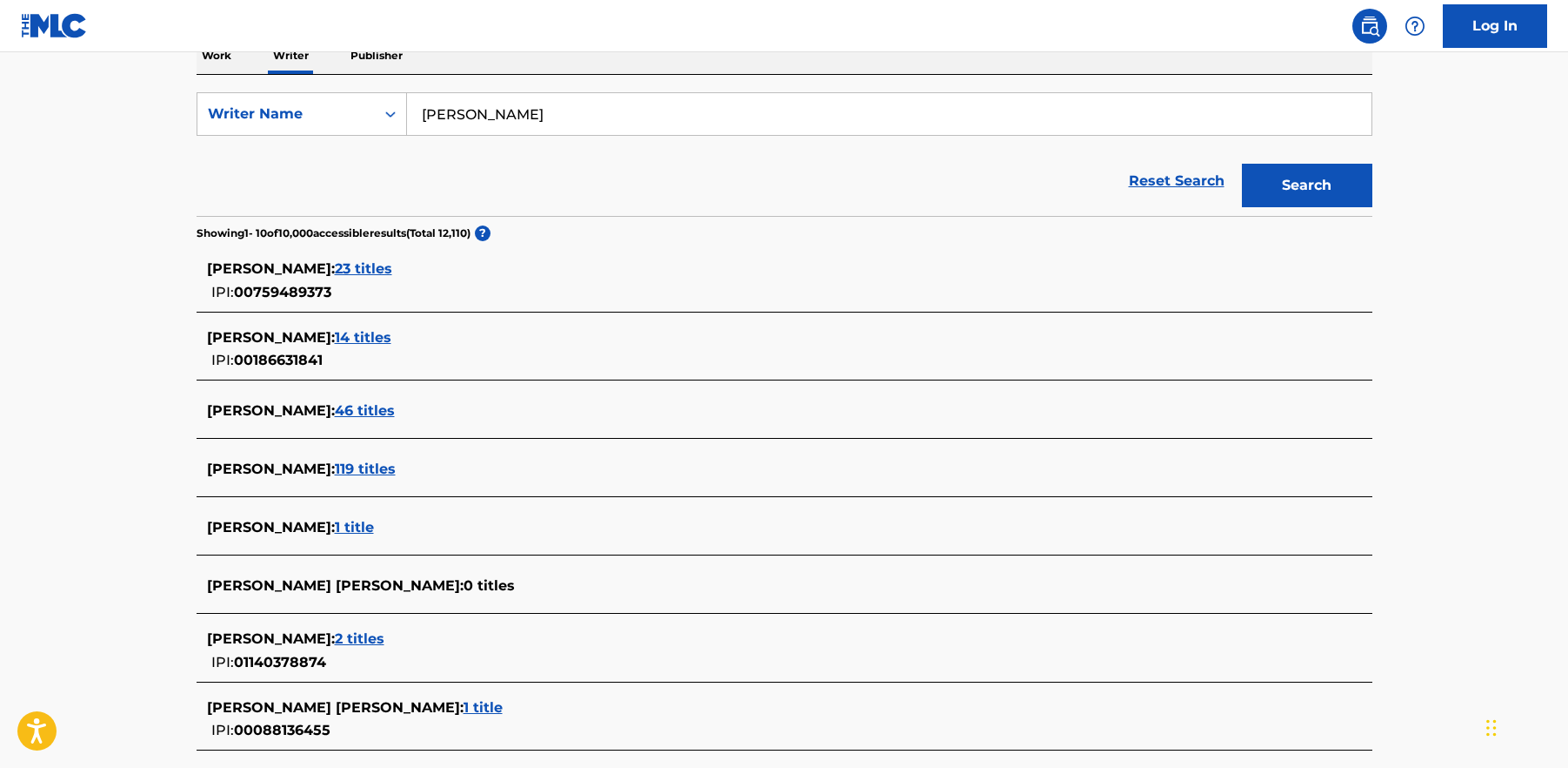
click at [233, 59] on p "Work" at bounding box center [216, 56] width 40 height 37
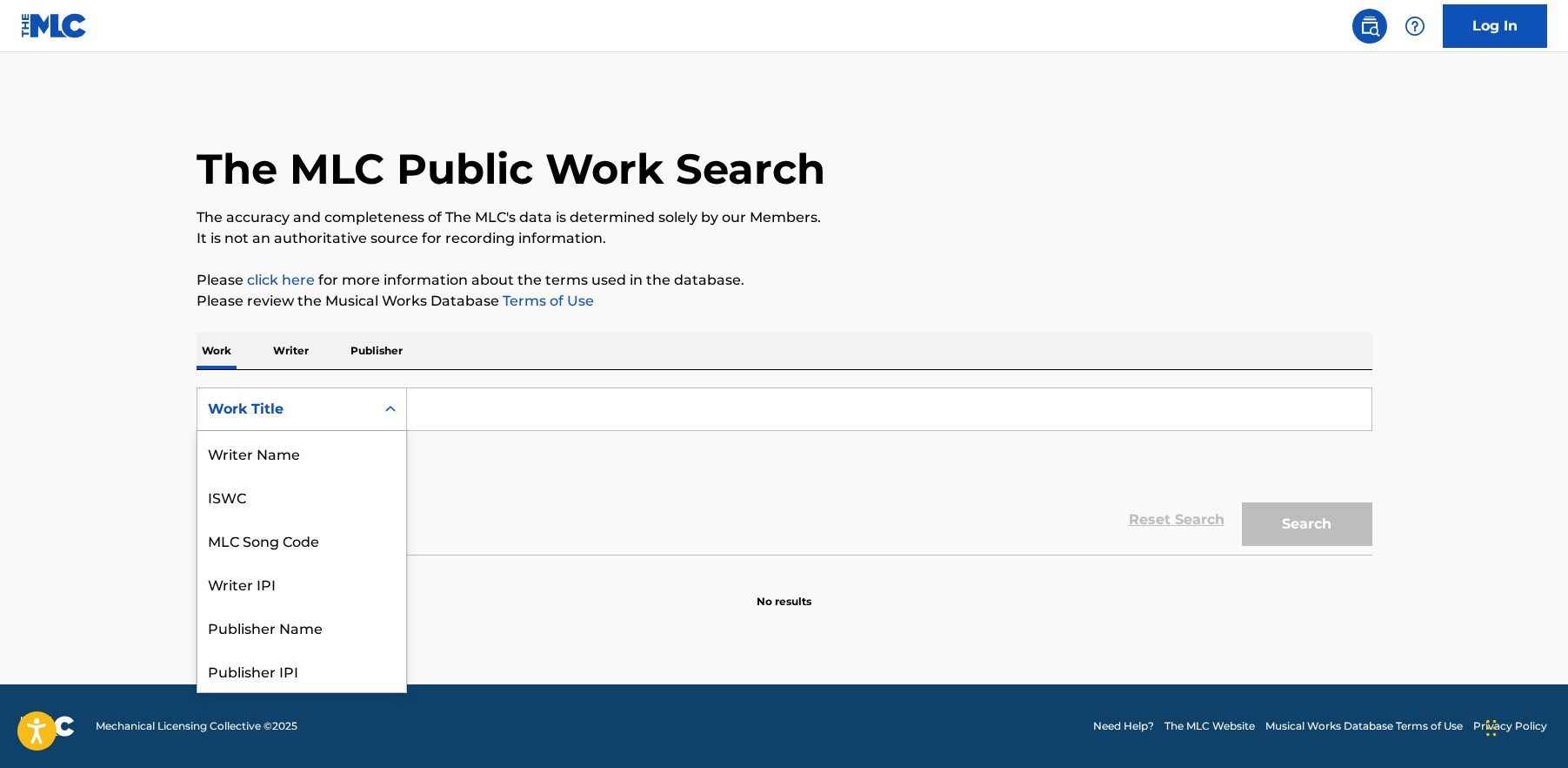
click at [401, 413] on div "Search Form" at bounding box center [391, 409] width 31 height 31
click at [328, 464] on div "Writer Name" at bounding box center [301, 453] width 209 height 44
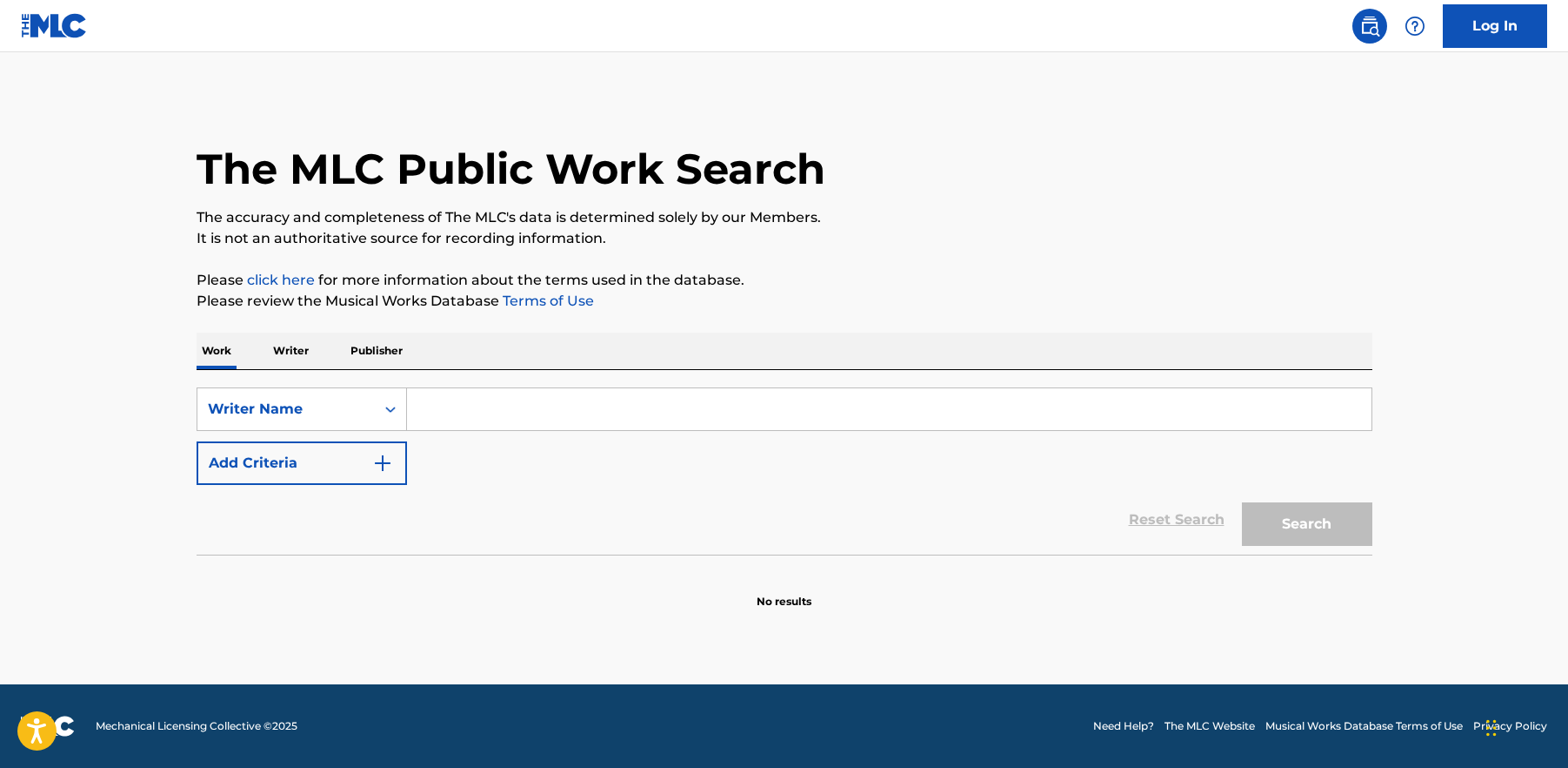
click at [464, 426] on input "Search Form" at bounding box center [889, 409] width 965 height 42
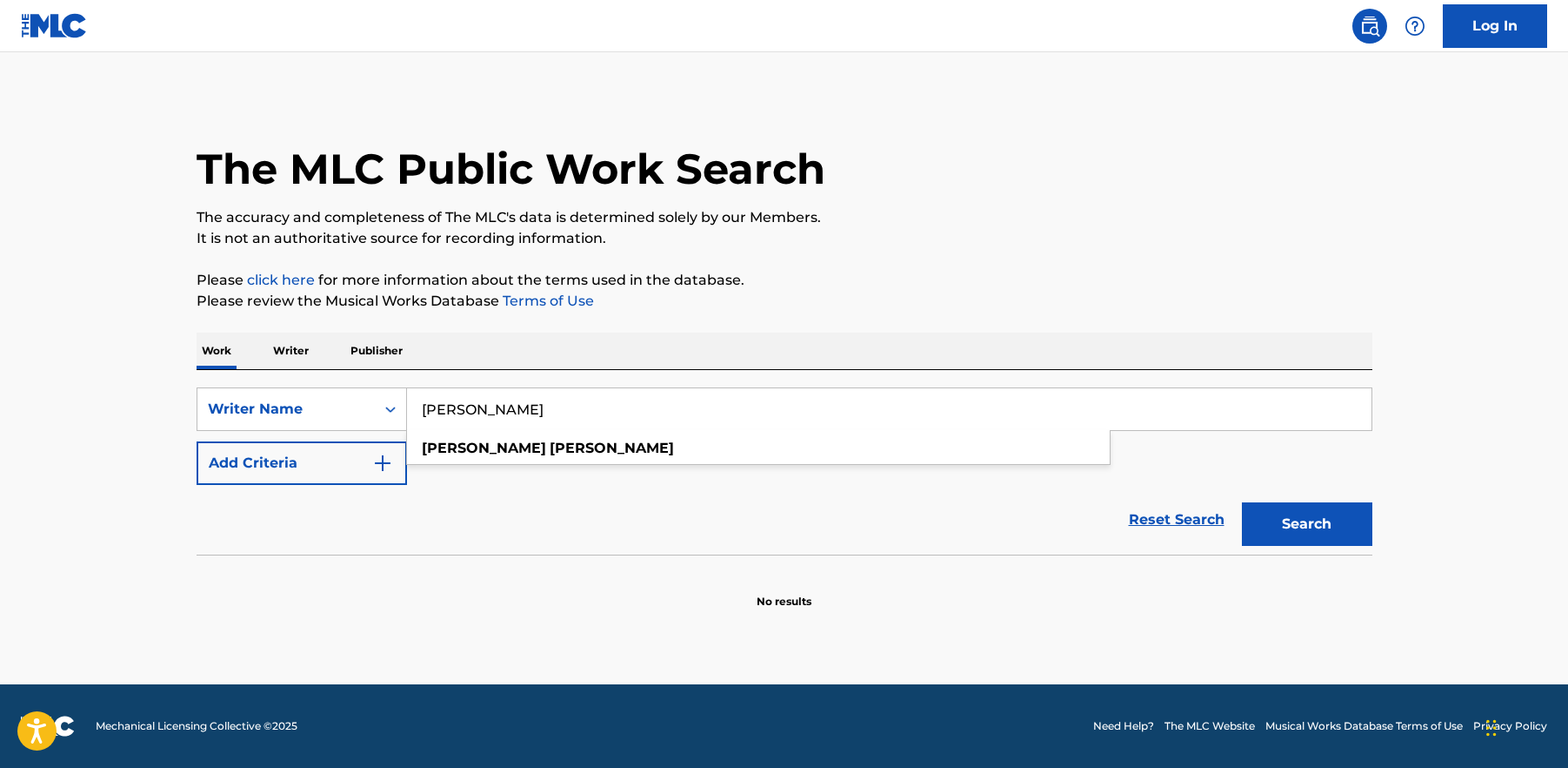
type input "[PERSON_NAME]"
click at [1334, 530] on button "Search" at bounding box center [1307, 524] width 131 height 44
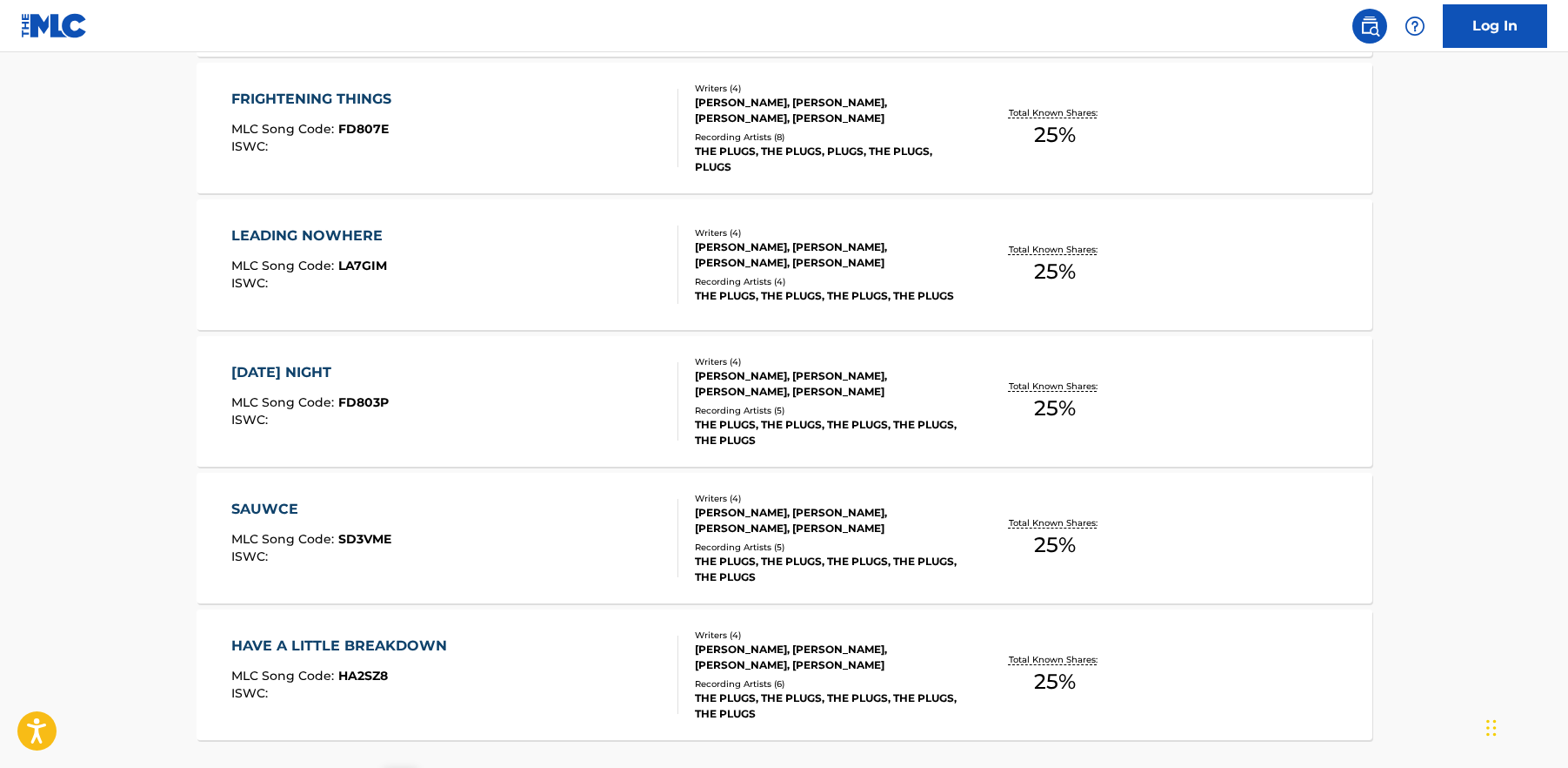
scroll to position [1362, 0]
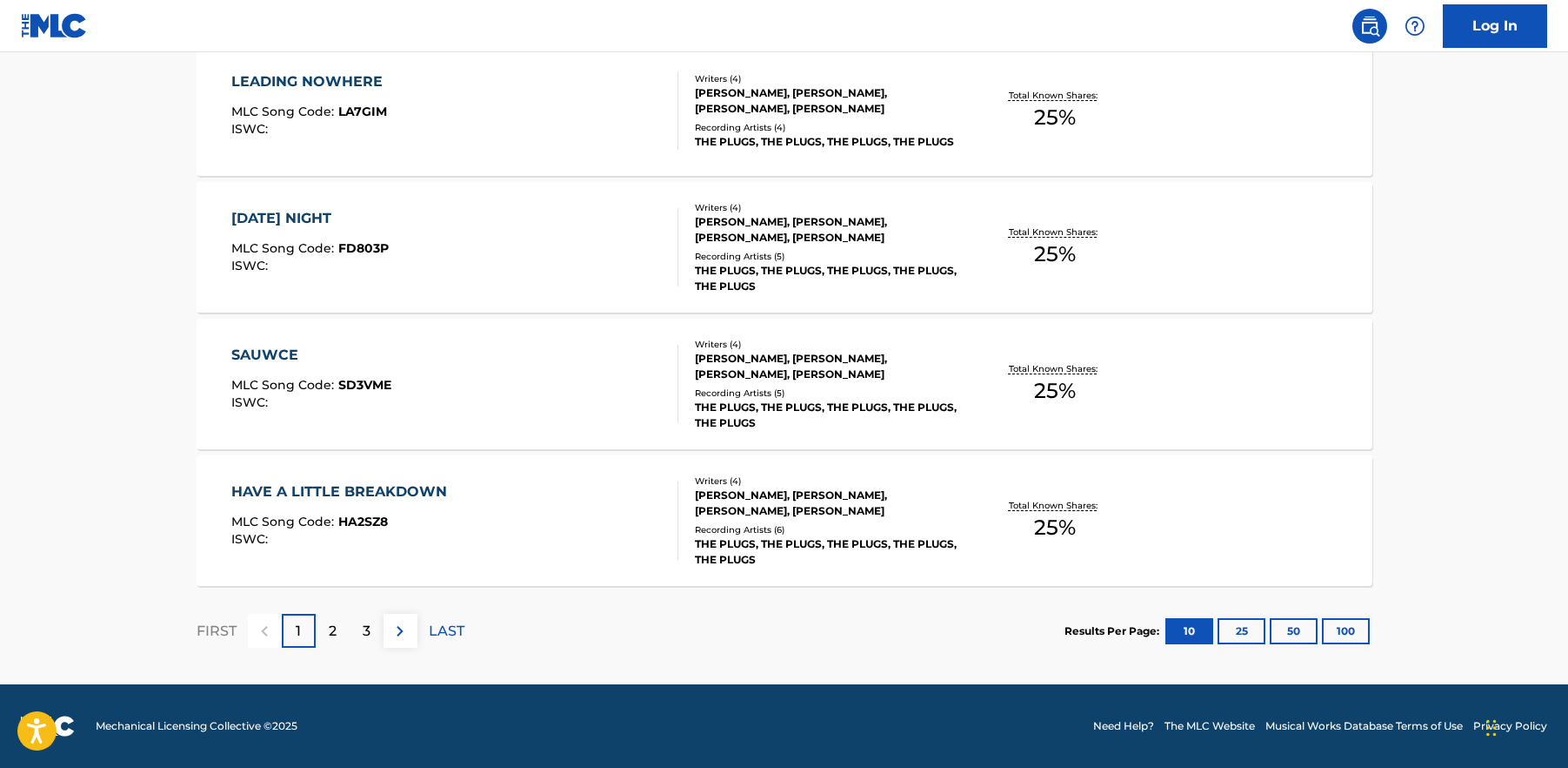
click at [338, 620] on div "2" at bounding box center [332, 630] width 34 height 34
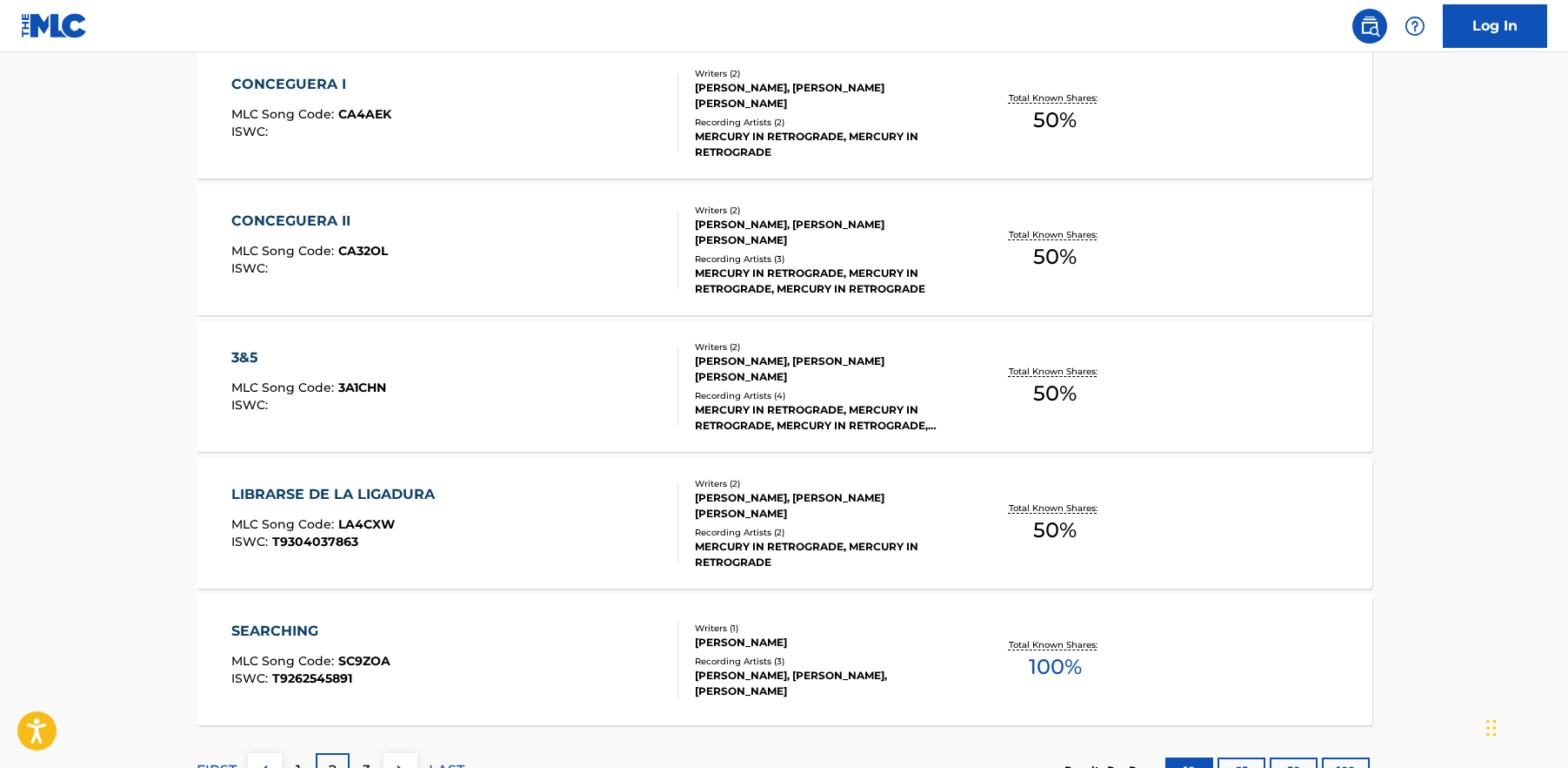
scroll to position [1254, 0]
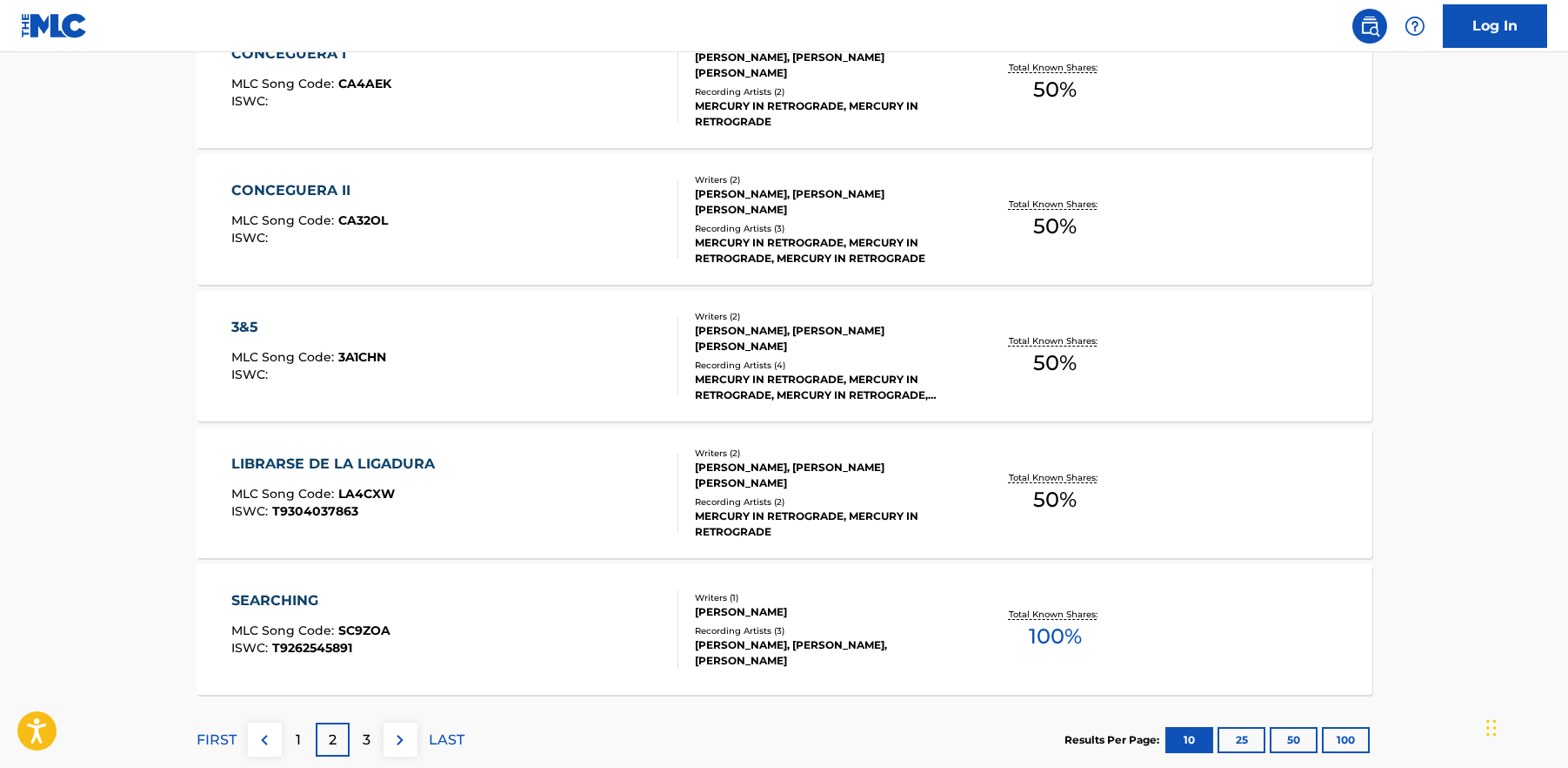
click at [402, 472] on div "LIBRARSE DE LA LIGADURA" at bounding box center [337, 464] width 213 height 21
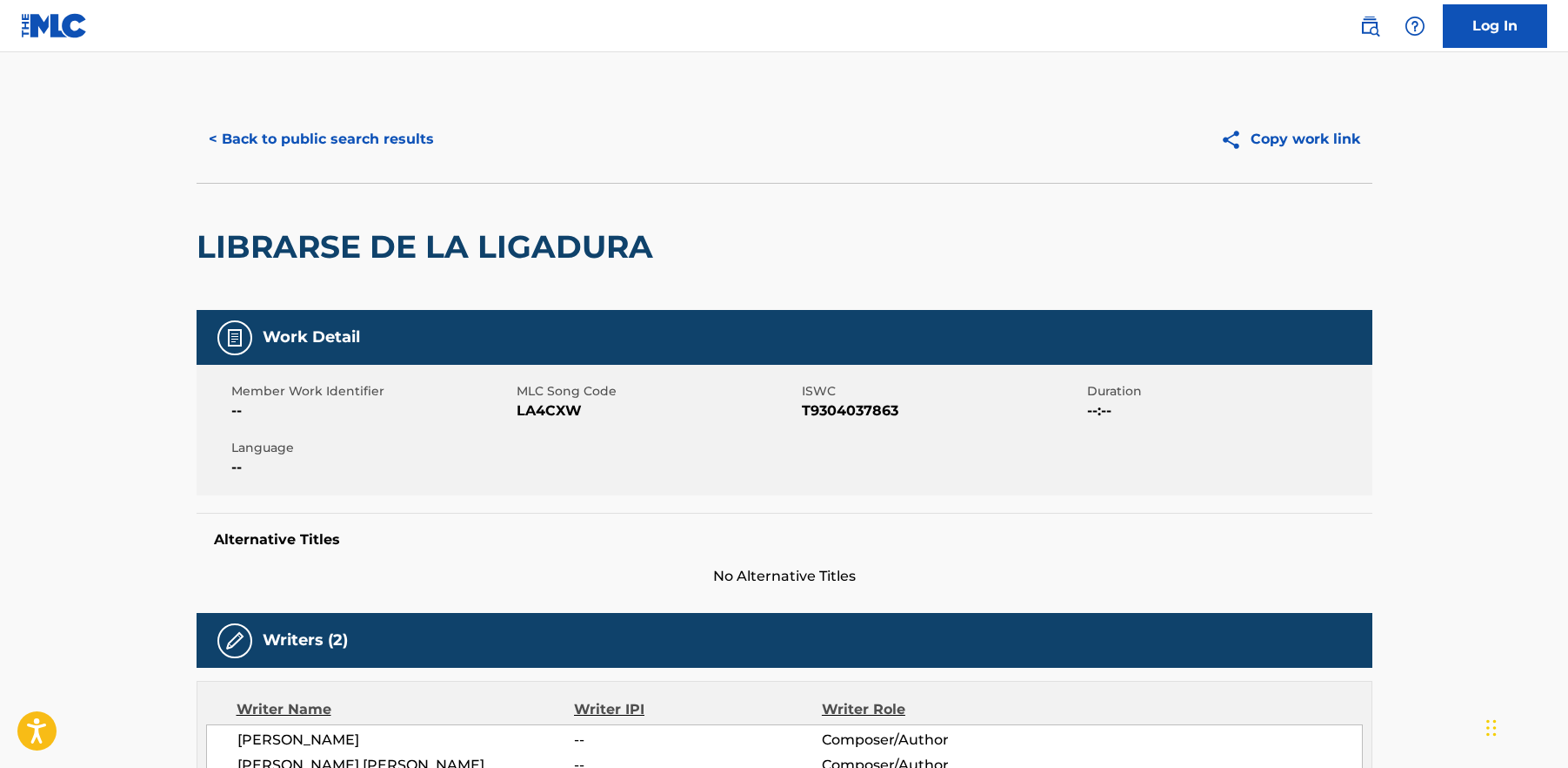
click at [329, 135] on button "< Back to public search results" at bounding box center [321, 140] width 250 height 44
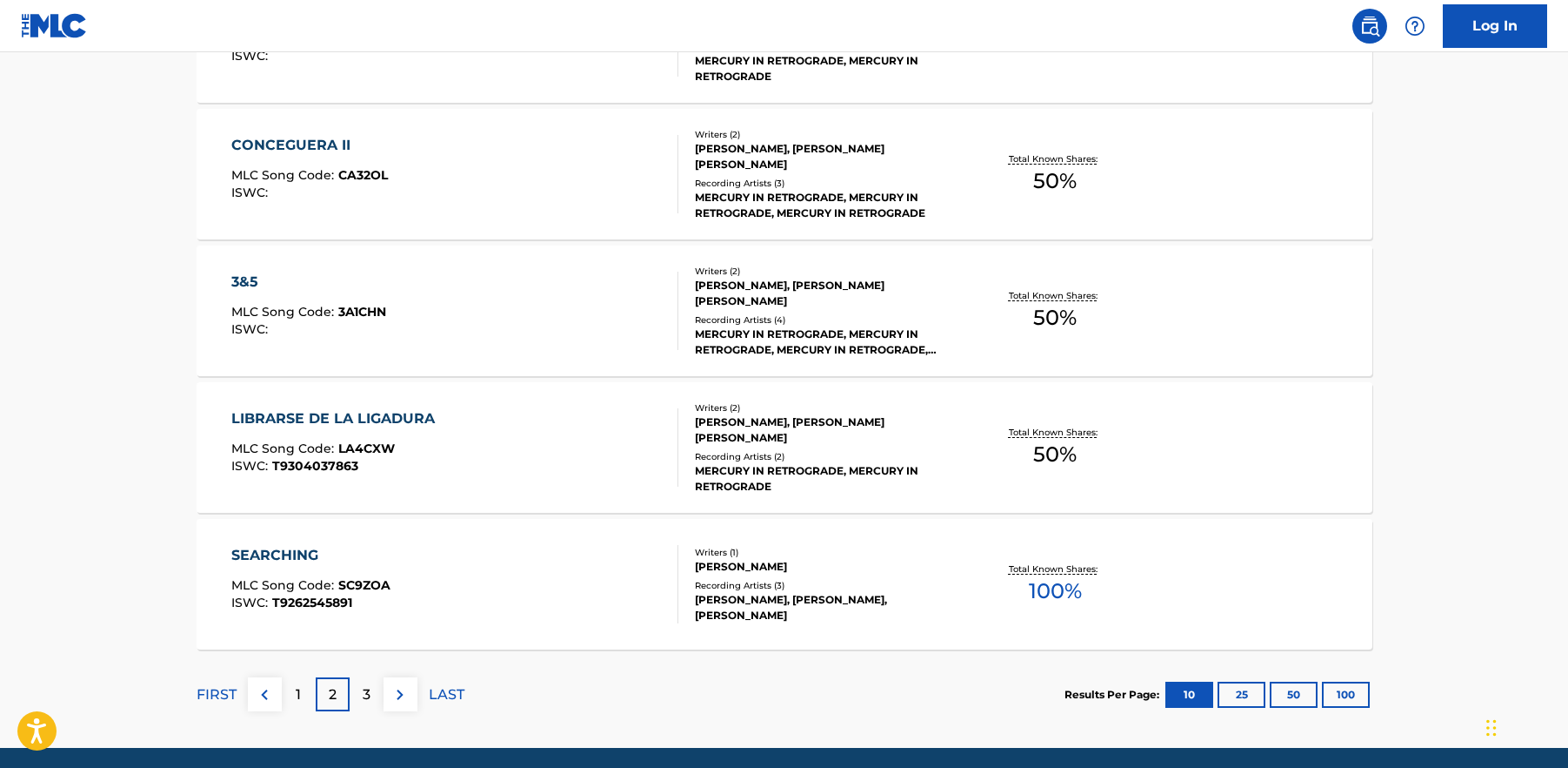
click at [58, 31] on img at bounding box center [54, 26] width 67 height 26
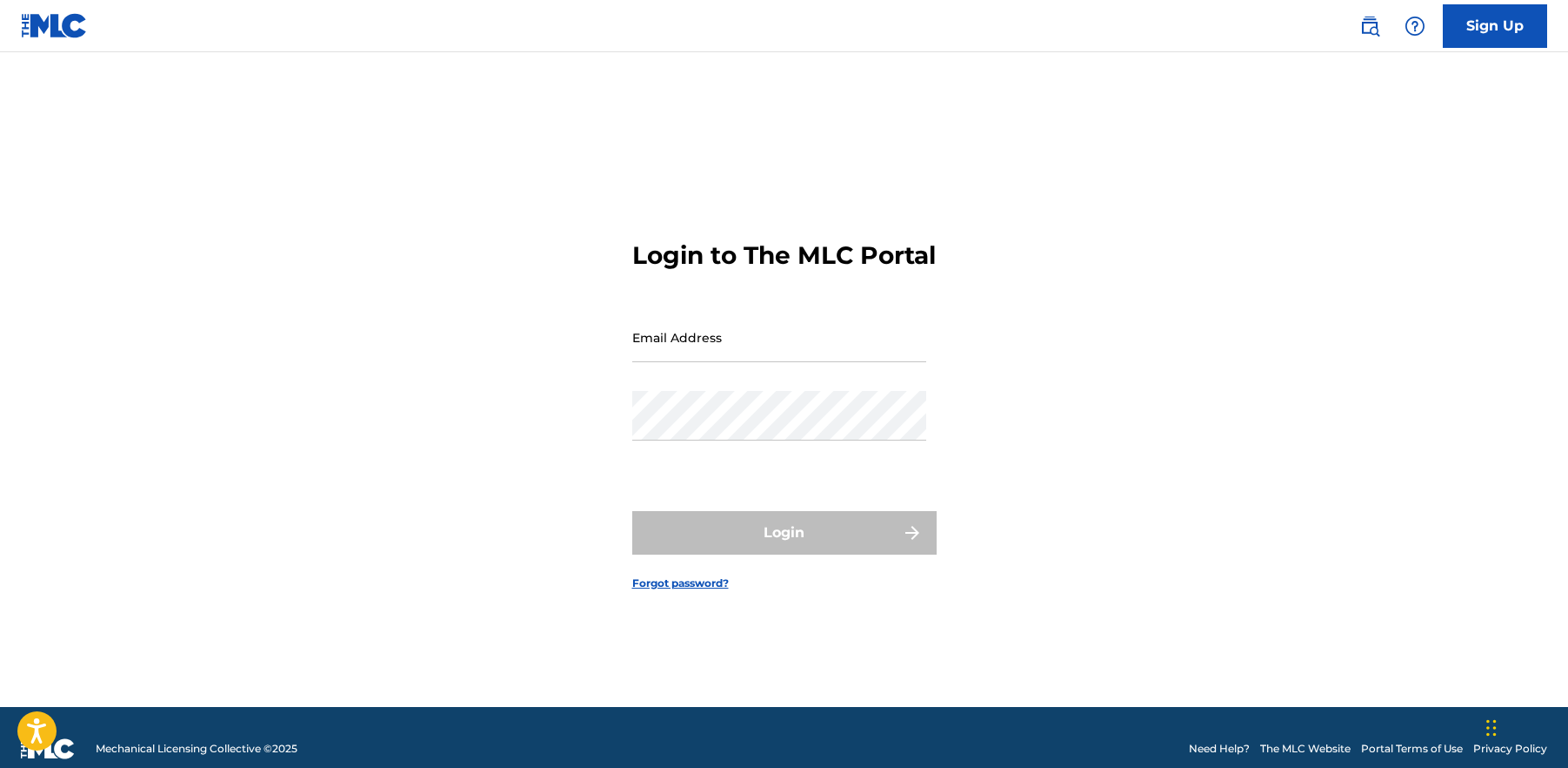
click at [745, 360] on input "Email Address" at bounding box center [779, 337] width 294 height 49
type input "[EMAIL_ADDRESS][DOMAIN_NAME]"
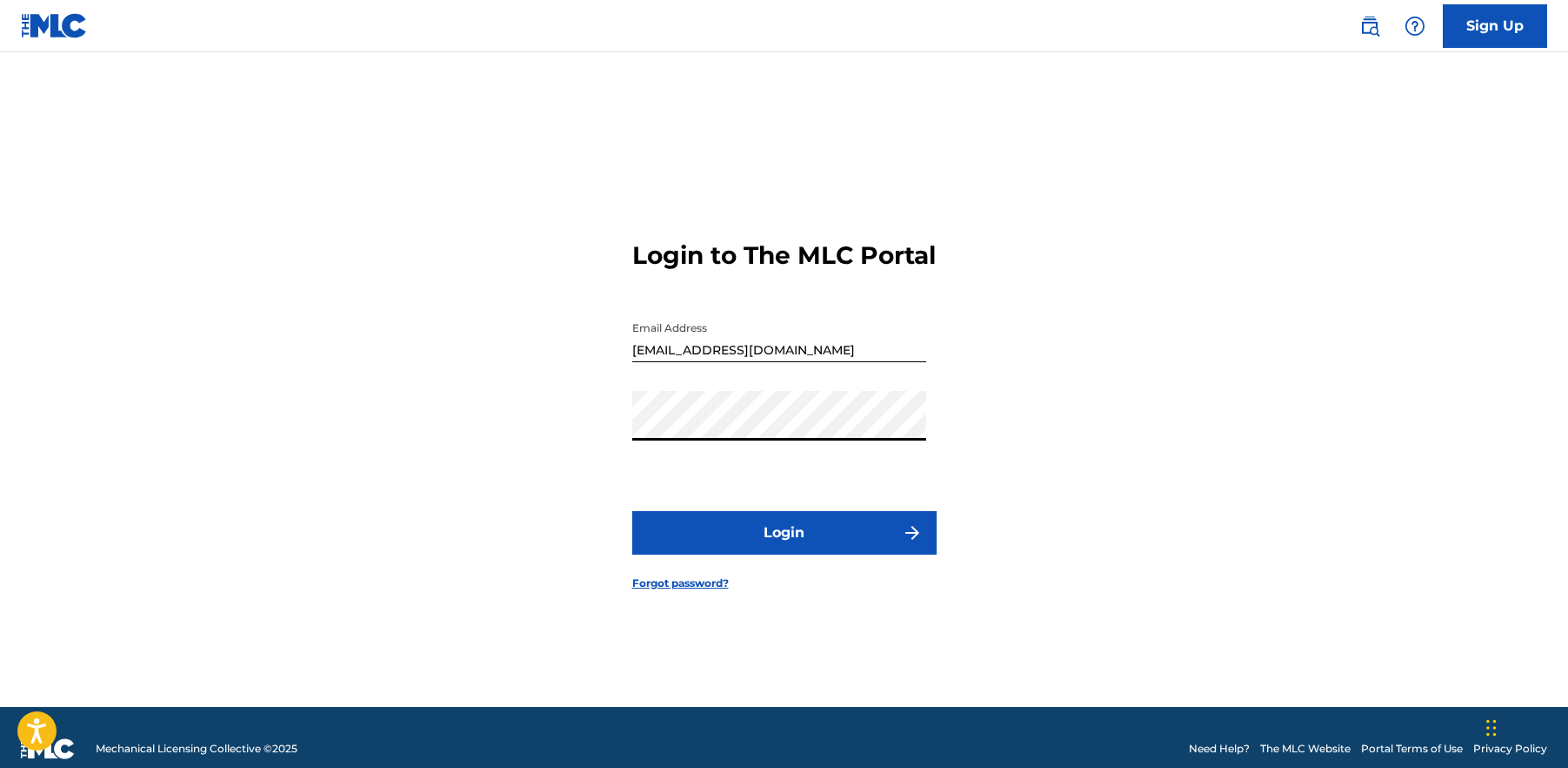
click at [757, 547] on button "Login" at bounding box center [785, 532] width 305 height 44
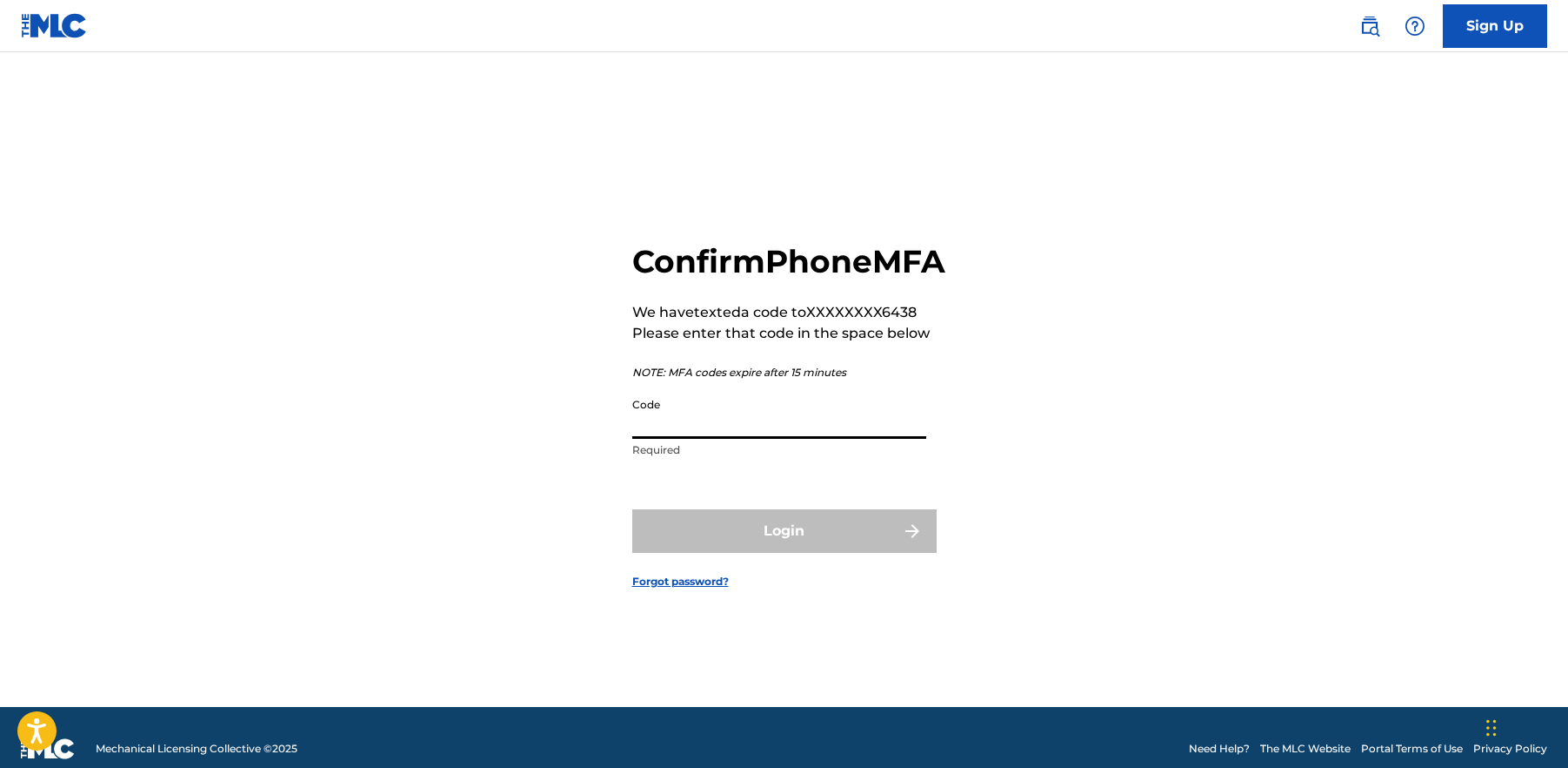
click at [715, 438] on input "Code" at bounding box center [779, 414] width 294 height 49
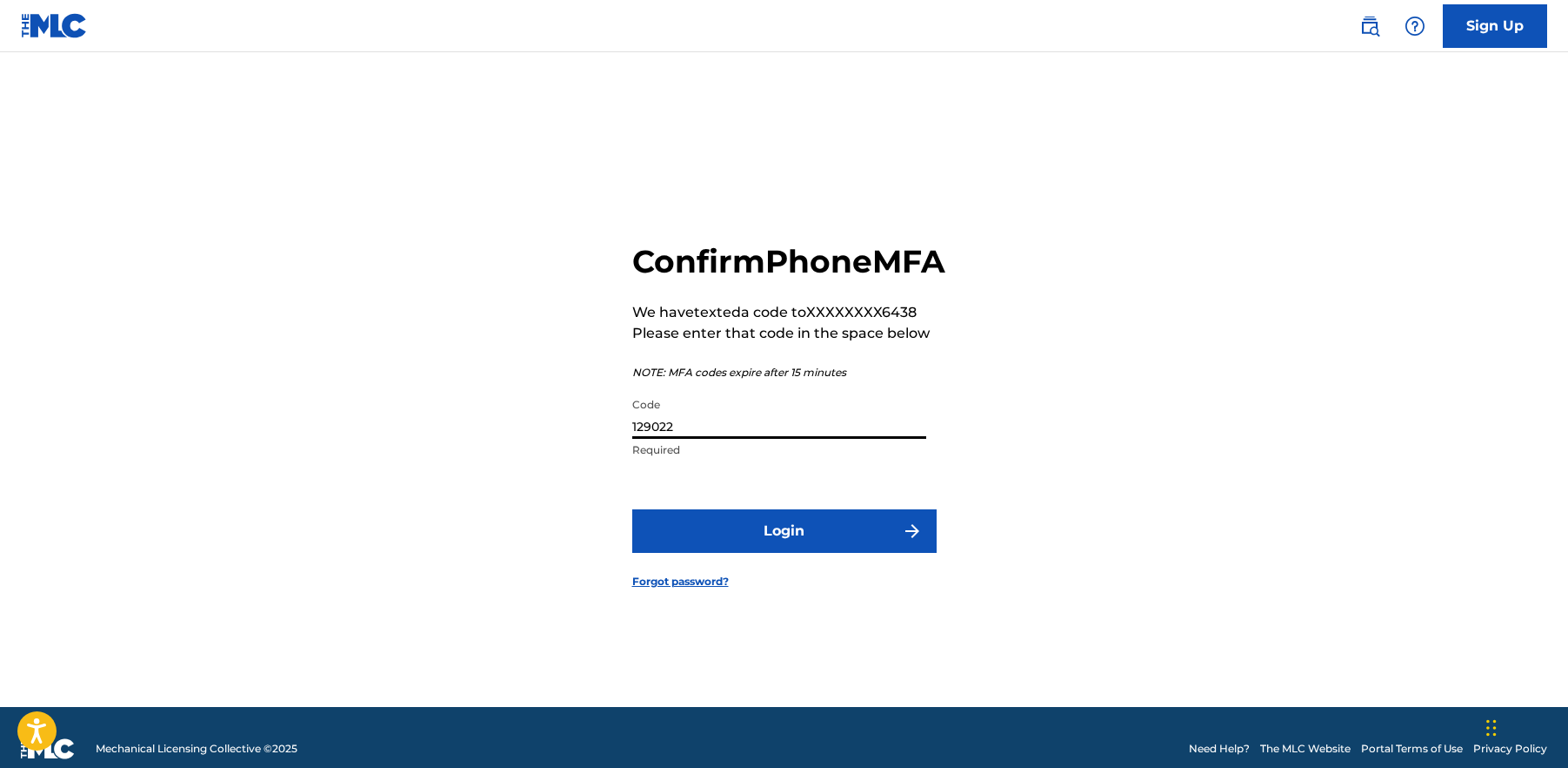
type input "129022"
click at [632, 509] on button "Login" at bounding box center [785, 531] width 305 height 44
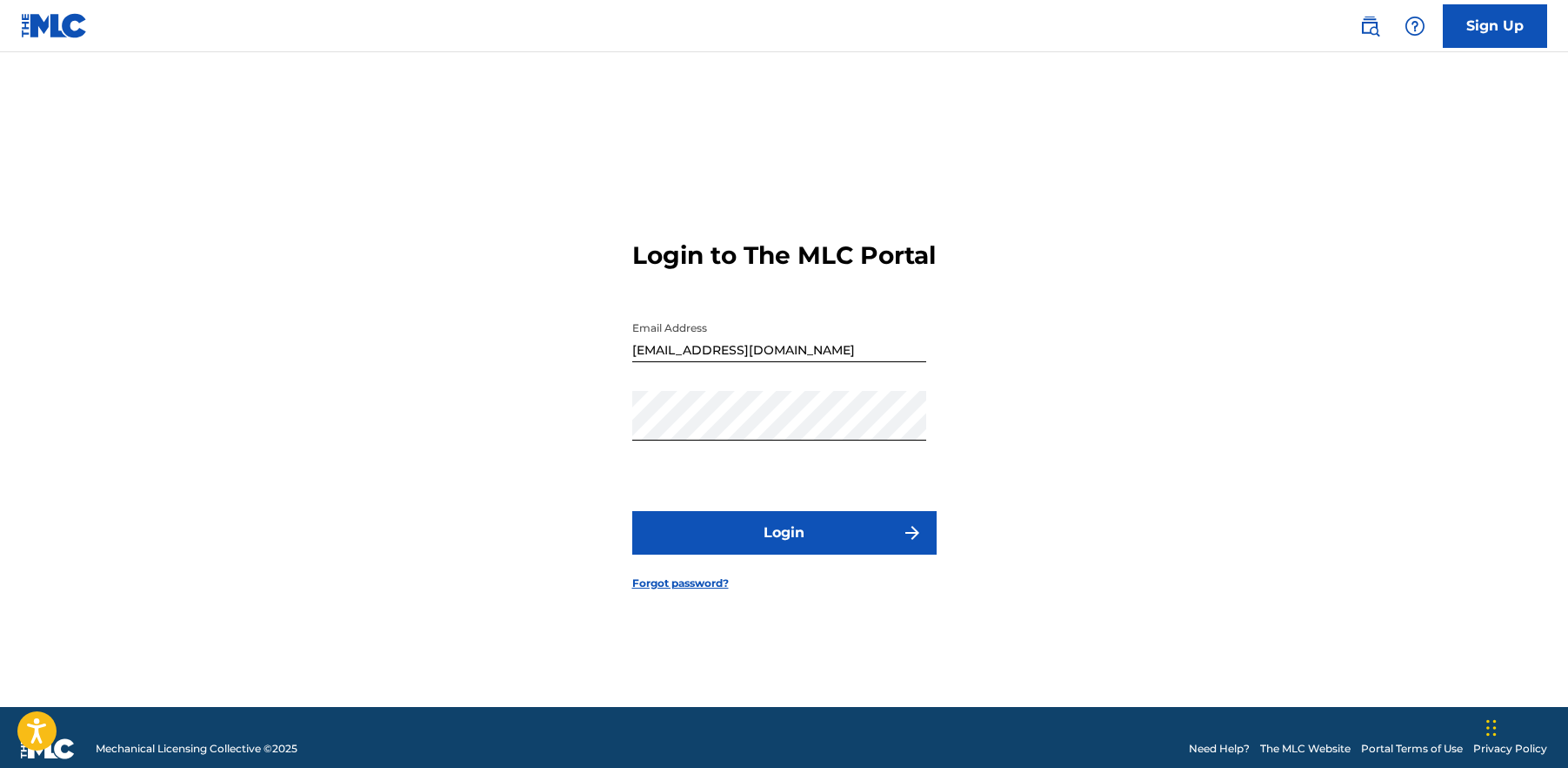
click at [749, 553] on button "Login" at bounding box center [785, 532] width 305 height 44
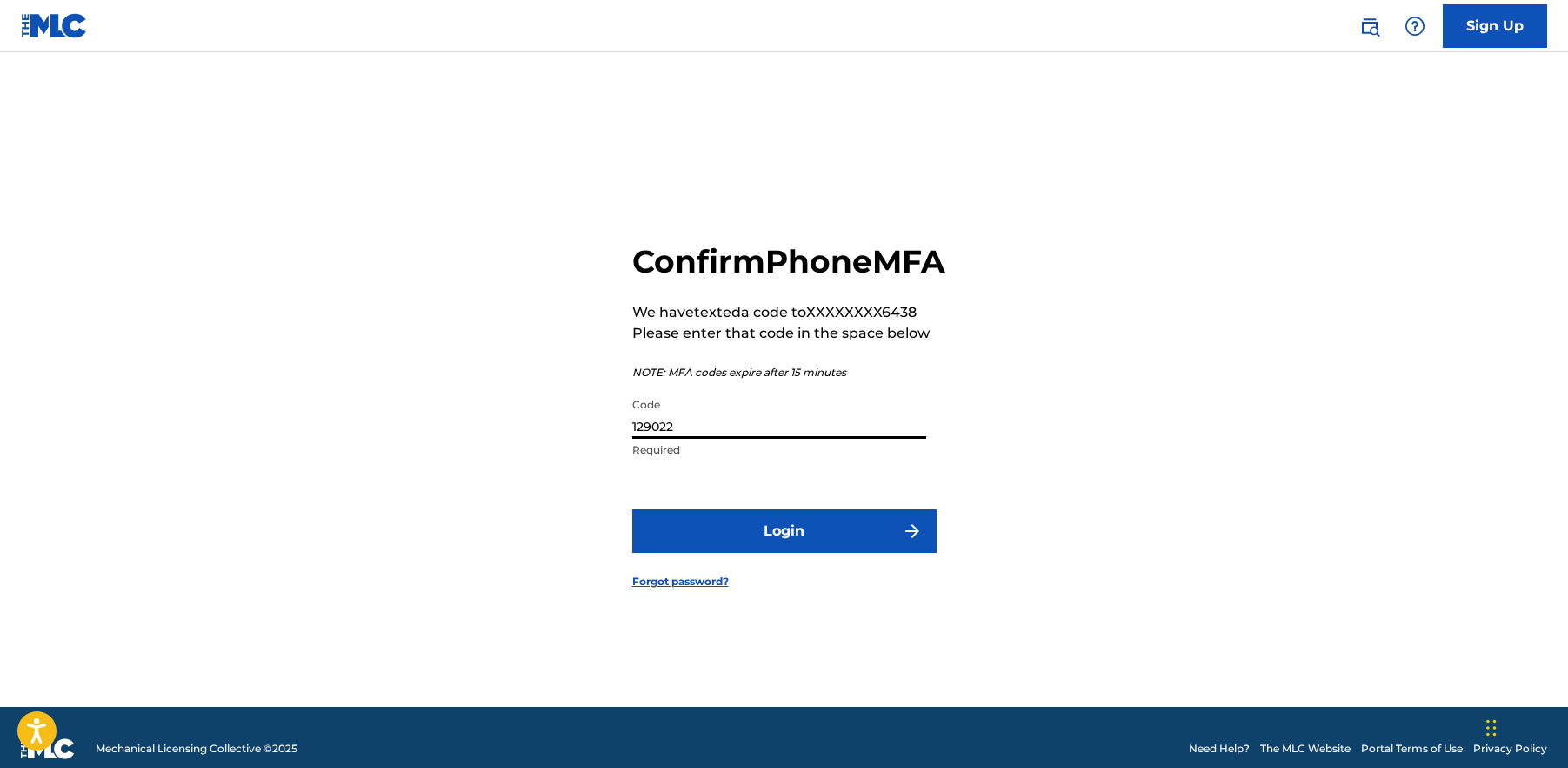
drag, startPoint x: 735, startPoint y: 447, endPoint x: 529, endPoint y: 432, distance: 206.5
click at [632, 432] on input "129022" at bounding box center [779, 414] width 294 height 49
type input "126022"
click at [632, 509] on button "Login" at bounding box center [785, 531] width 305 height 44
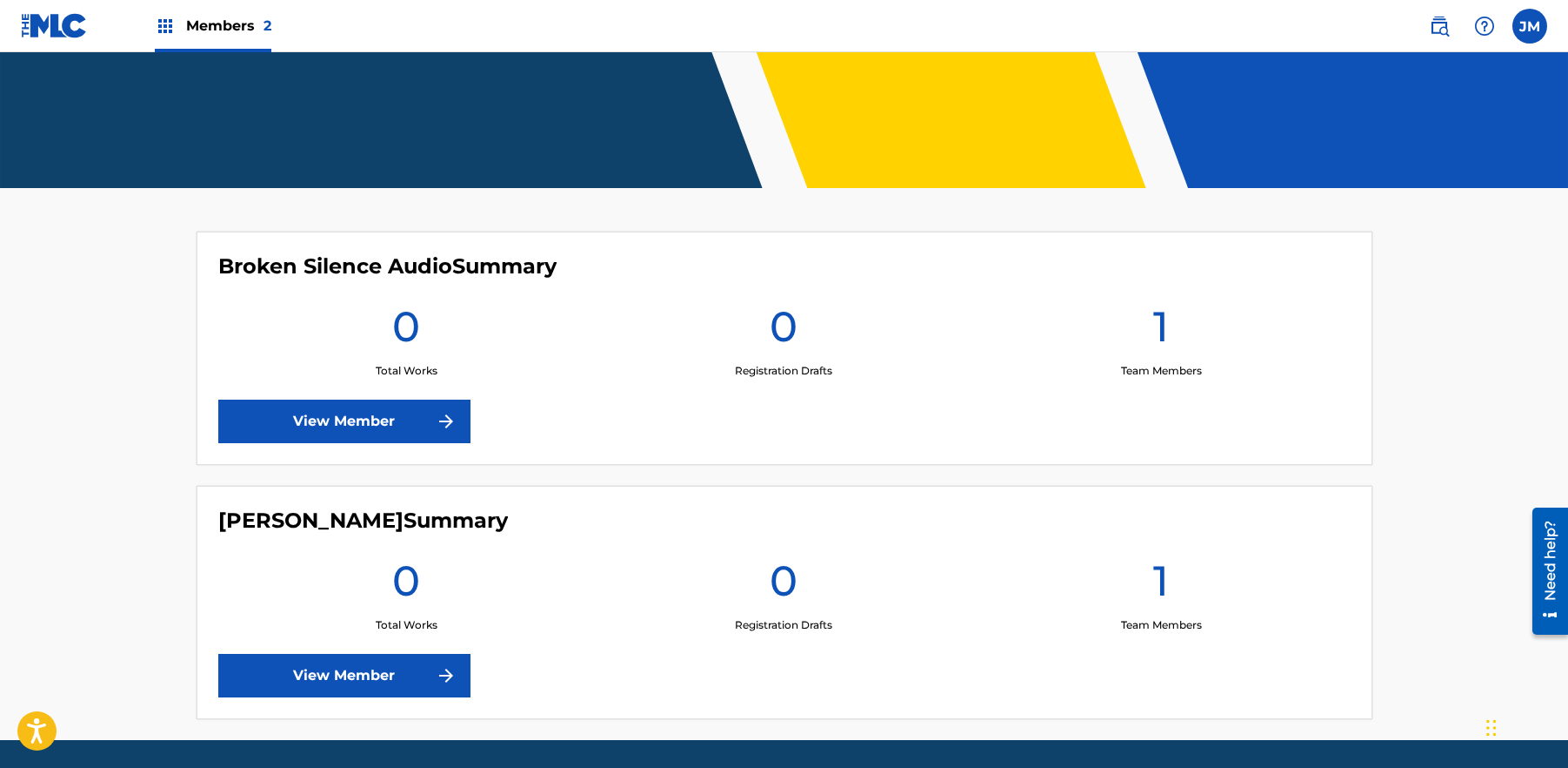
scroll to position [324, 0]
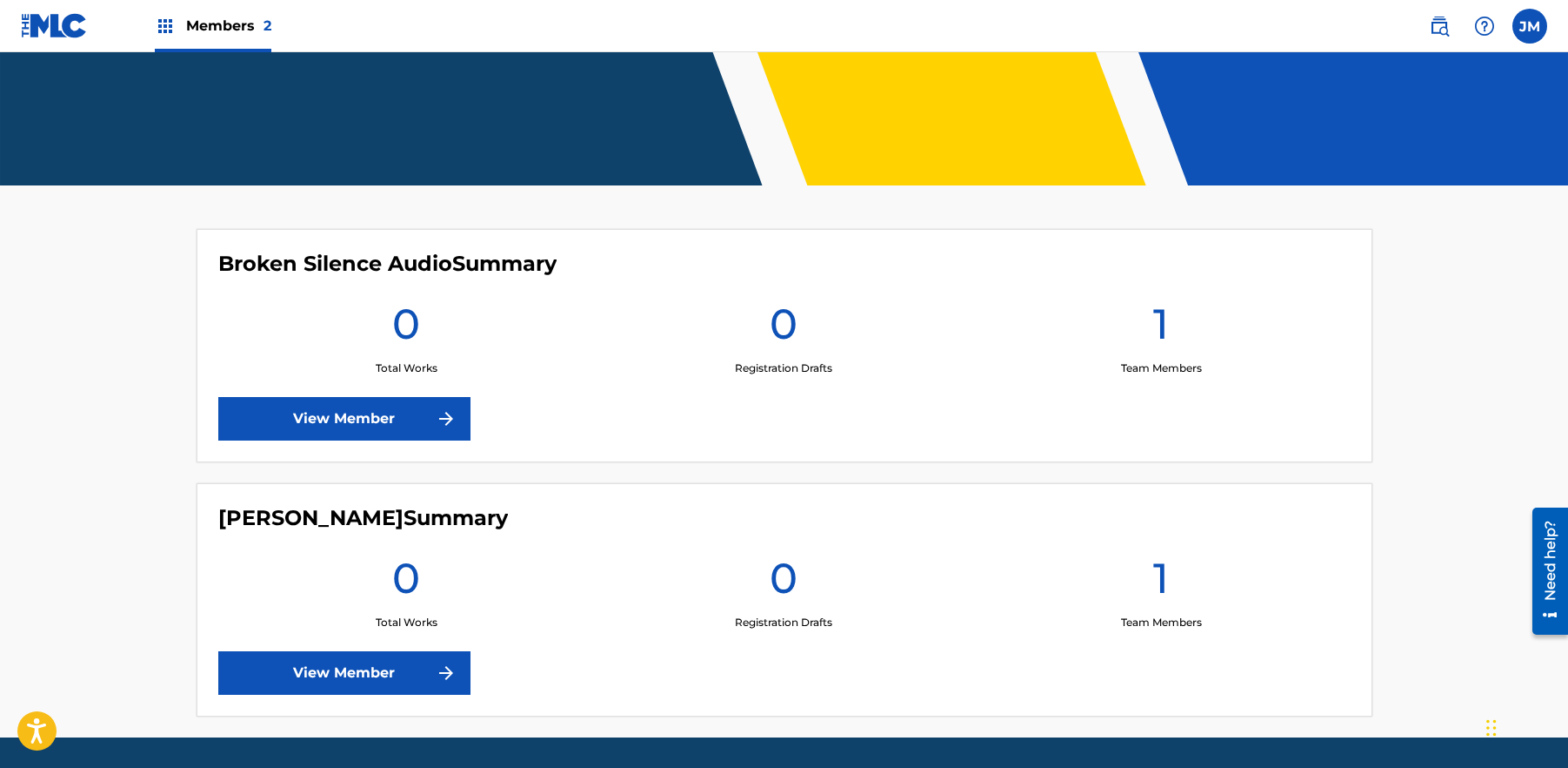
click at [358, 679] on link "View Member" at bounding box center [344, 673] width 252 height 44
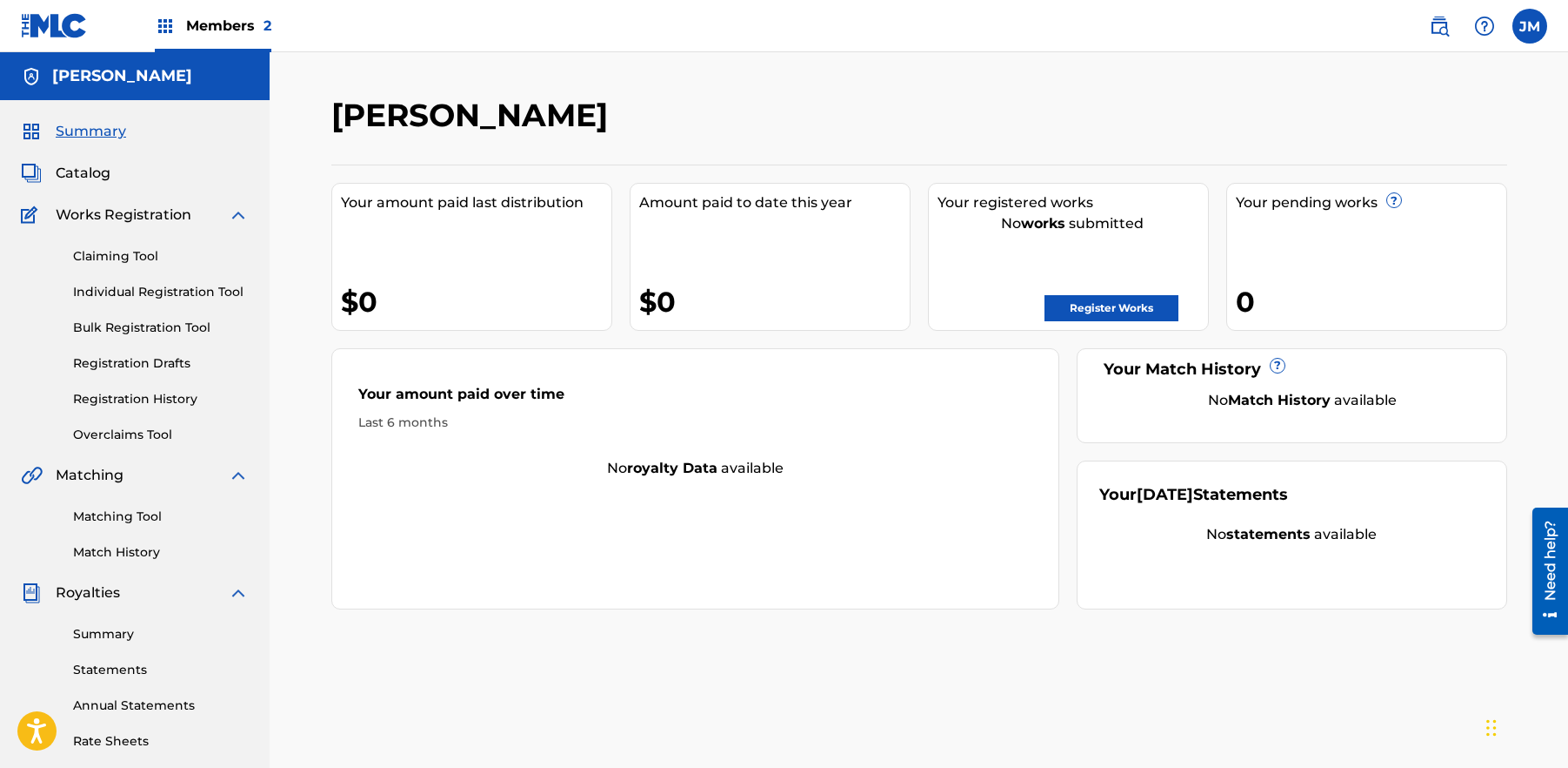
click at [1097, 304] on link "Register Works" at bounding box center [1112, 308] width 134 height 26
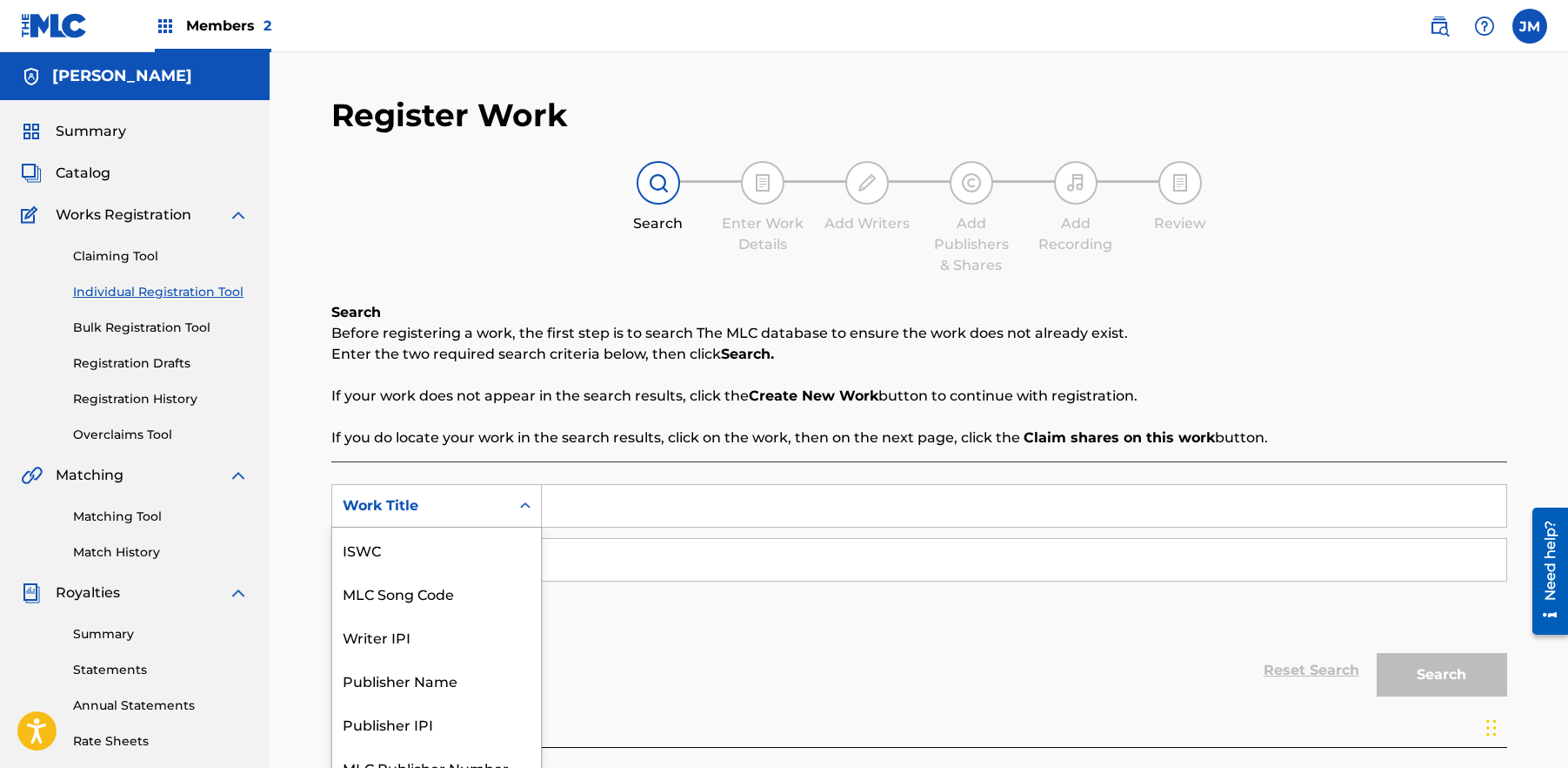
scroll to position [22, 0]
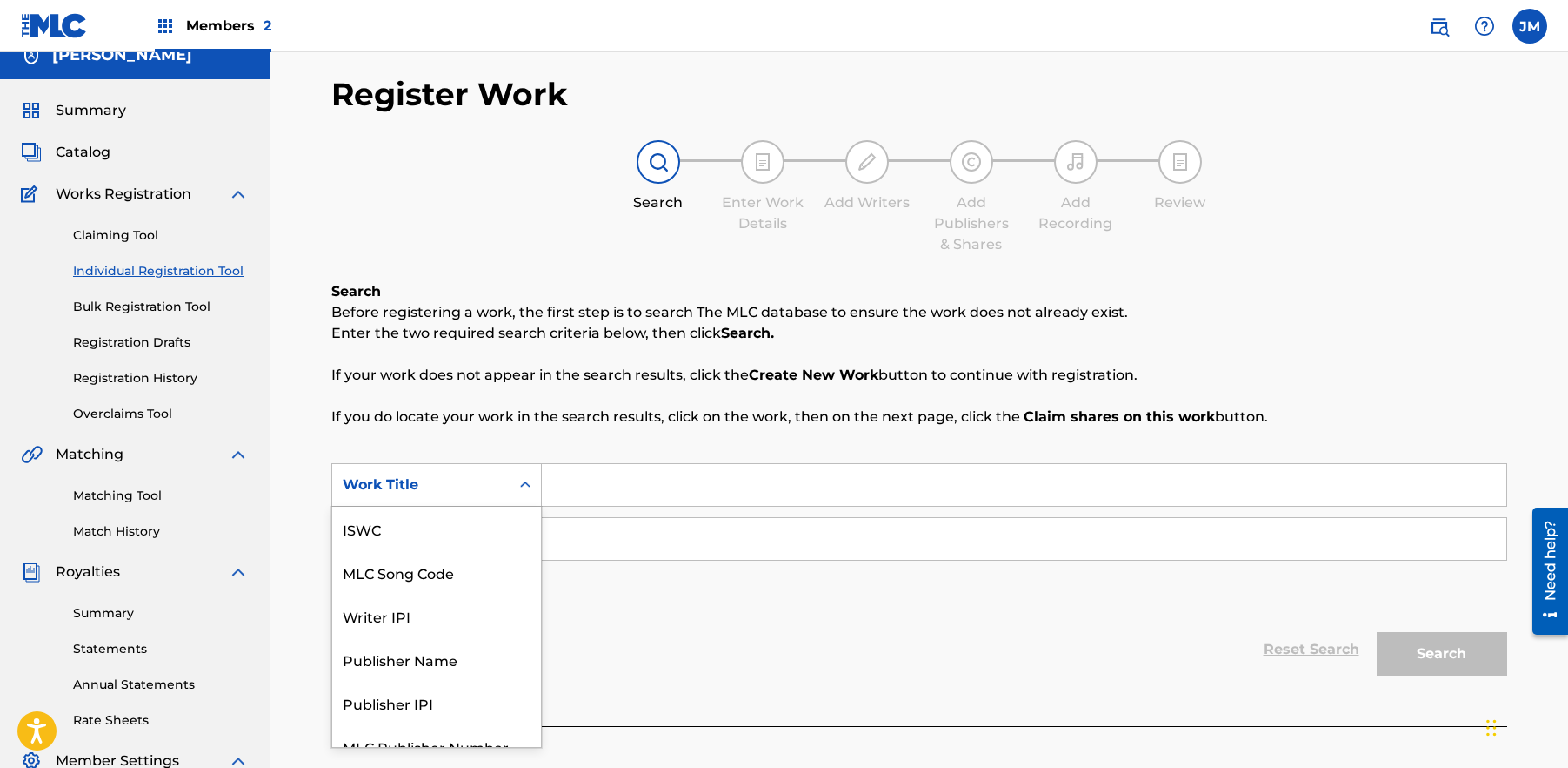
click at [523, 507] on div "Work Title selected, 7 of 7. 7 results available. Use Up and Down to choose opt…" at bounding box center [436, 485] width 211 height 44
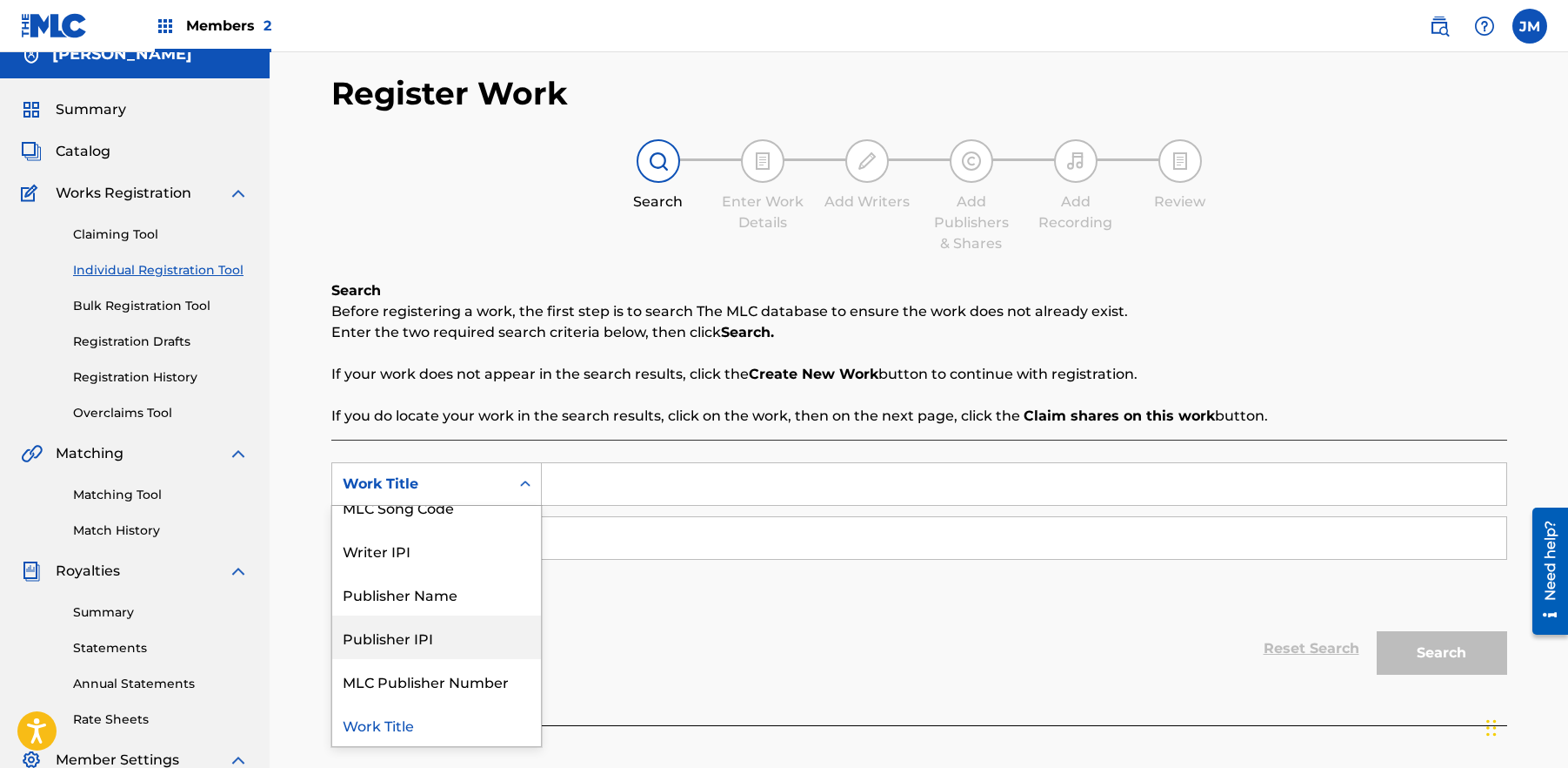
scroll to position [0, 0]
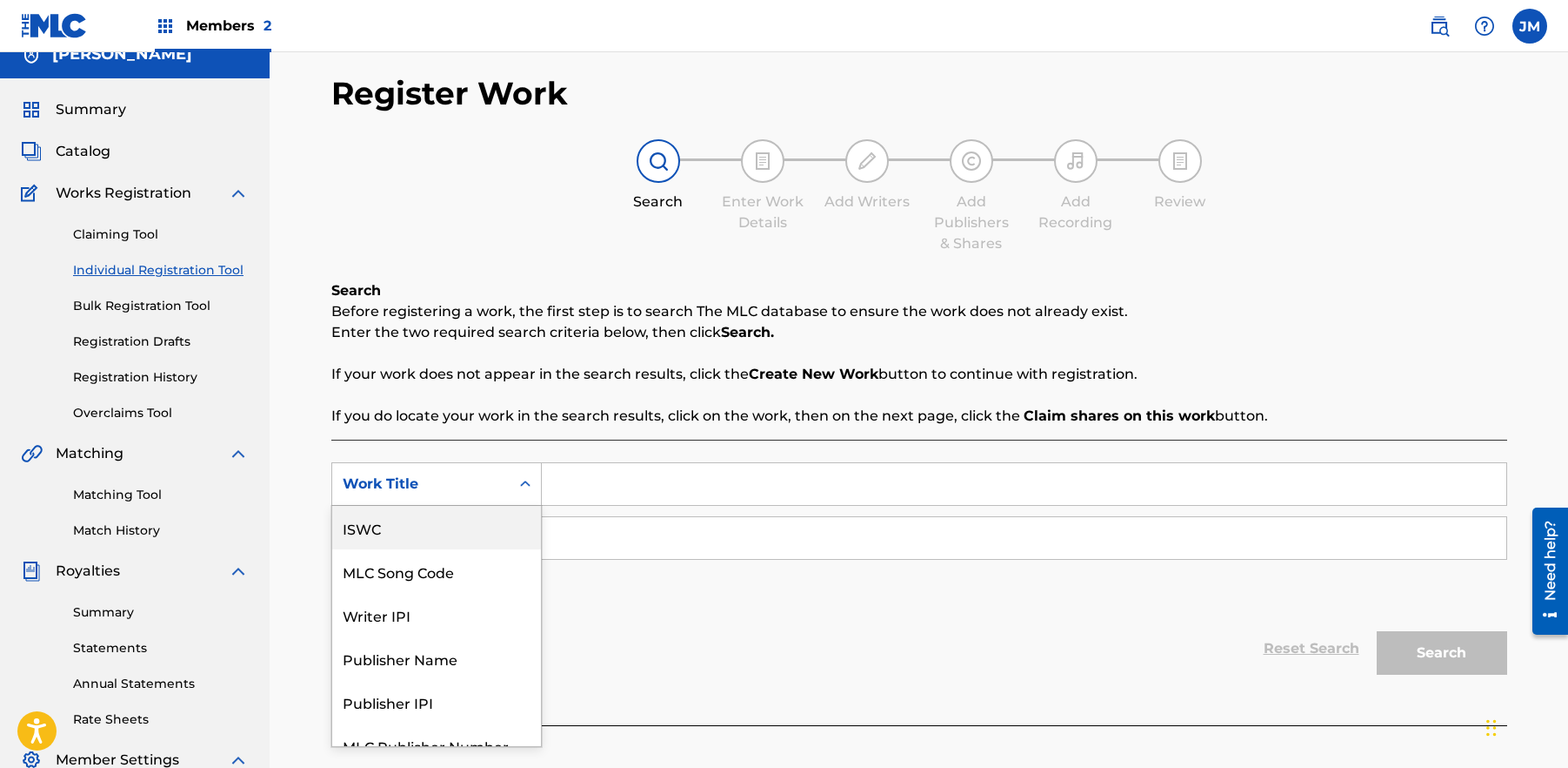
click at [431, 537] on div "ISWC" at bounding box center [436, 528] width 209 height 44
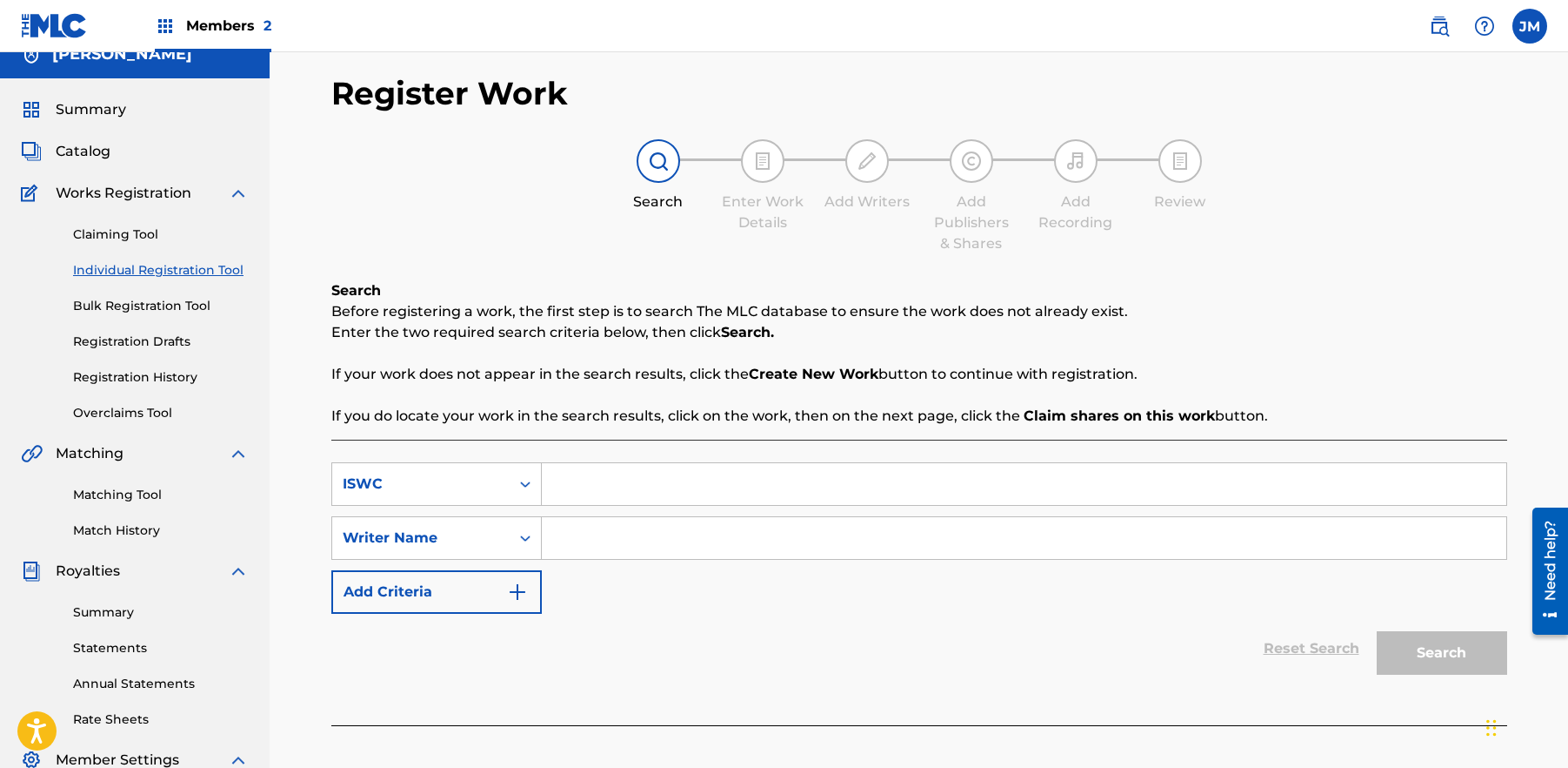
click at [669, 485] on input "Search Form" at bounding box center [1024, 484] width 965 height 42
paste input "929856976"
type input "929856976"
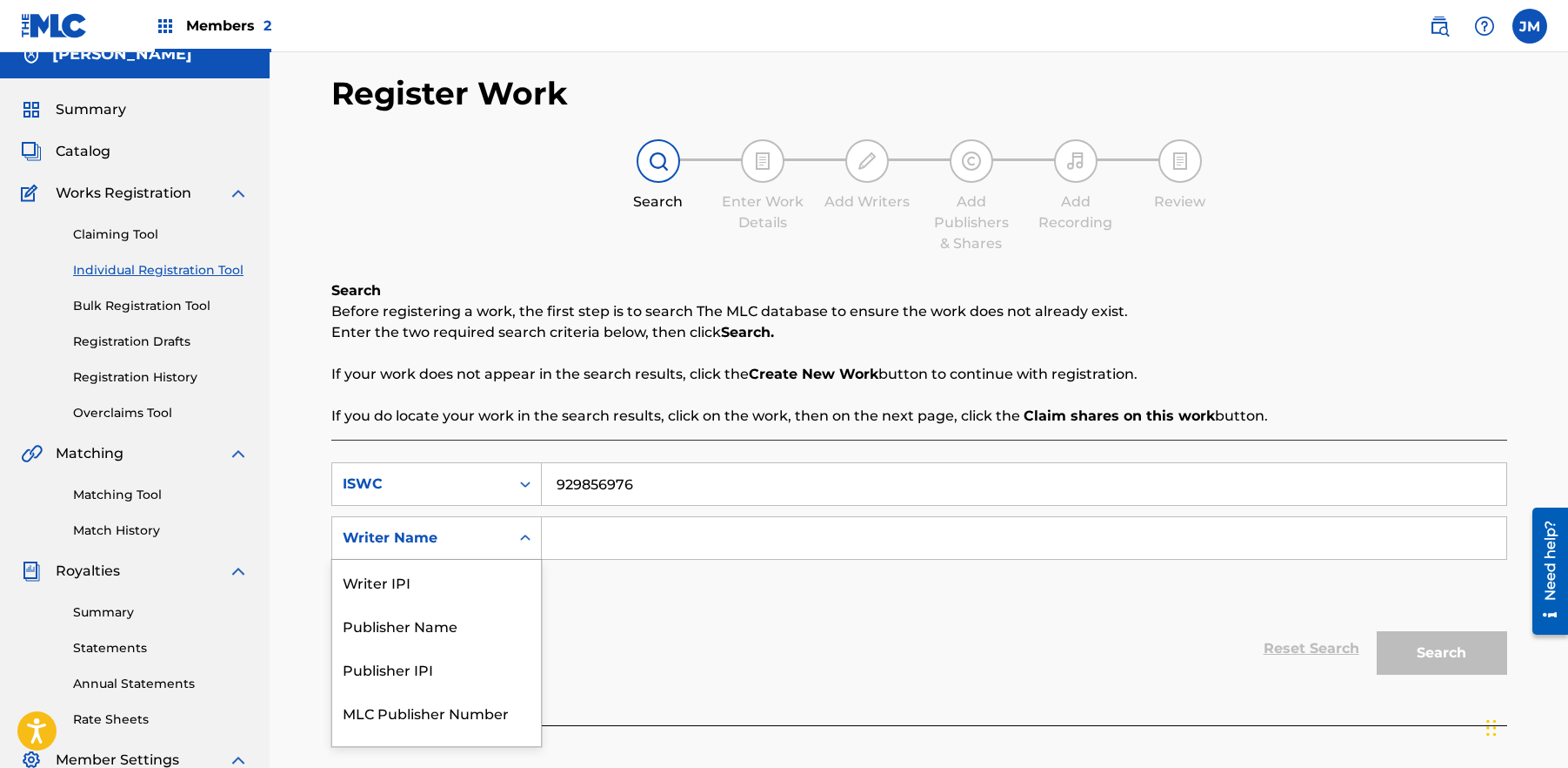
scroll to position [32, 0]
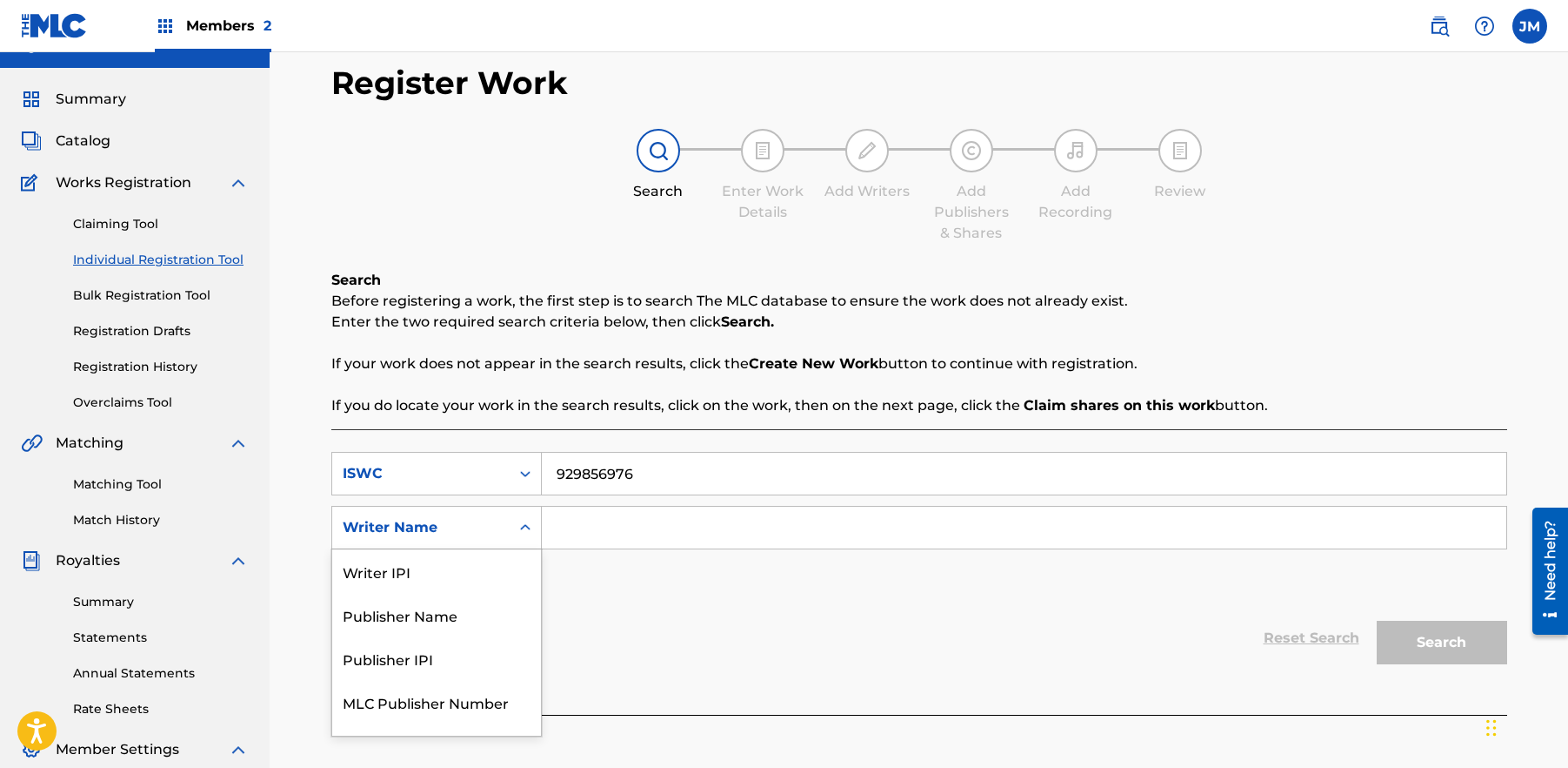
click at [532, 540] on div "Search Form" at bounding box center [525, 527] width 31 height 31
click at [588, 526] on input "Search Form" at bounding box center [1024, 528] width 965 height 42
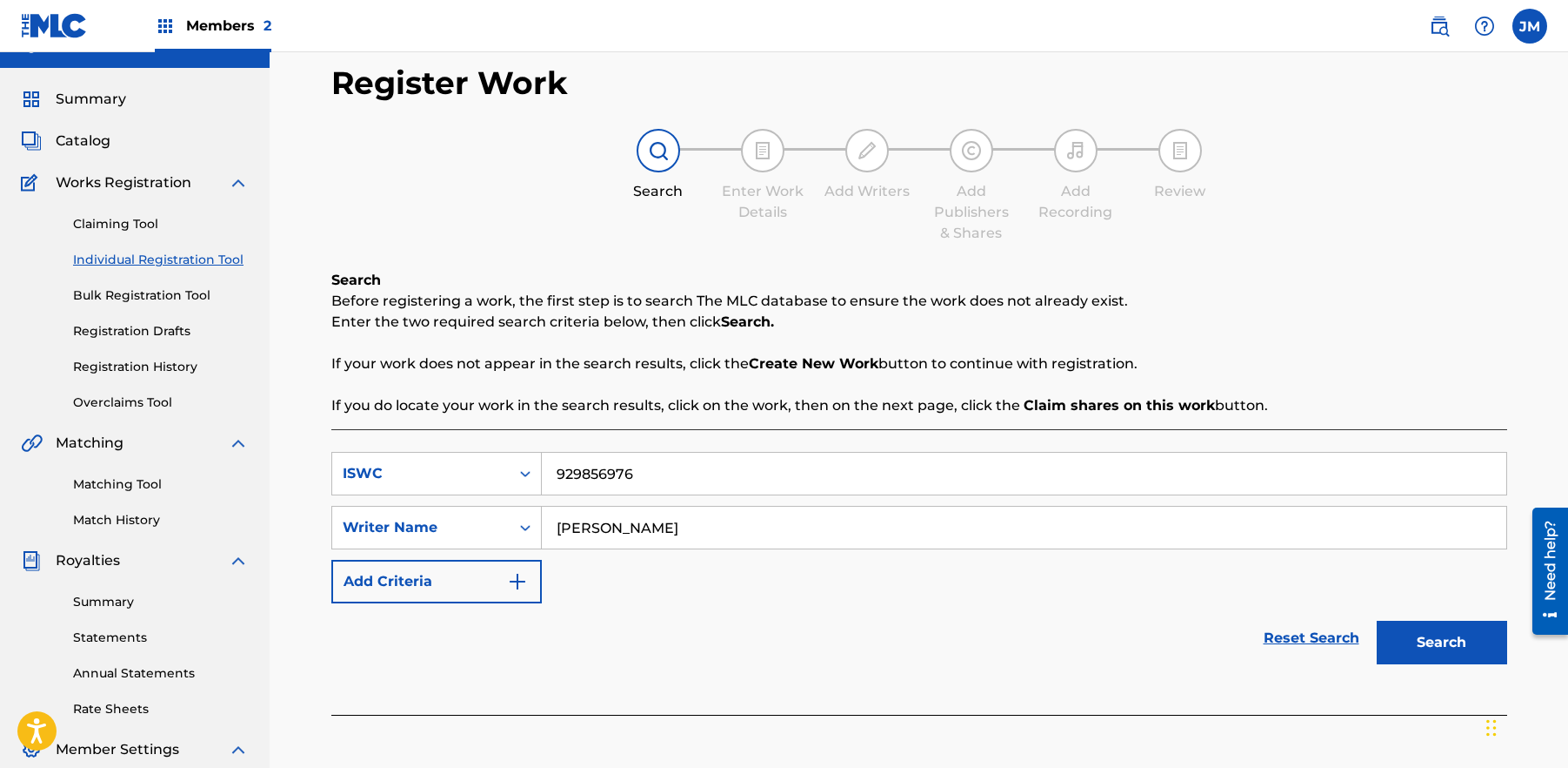
type input "[PERSON_NAME]"
click at [1480, 642] on button "Search" at bounding box center [1442, 642] width 131 height 44
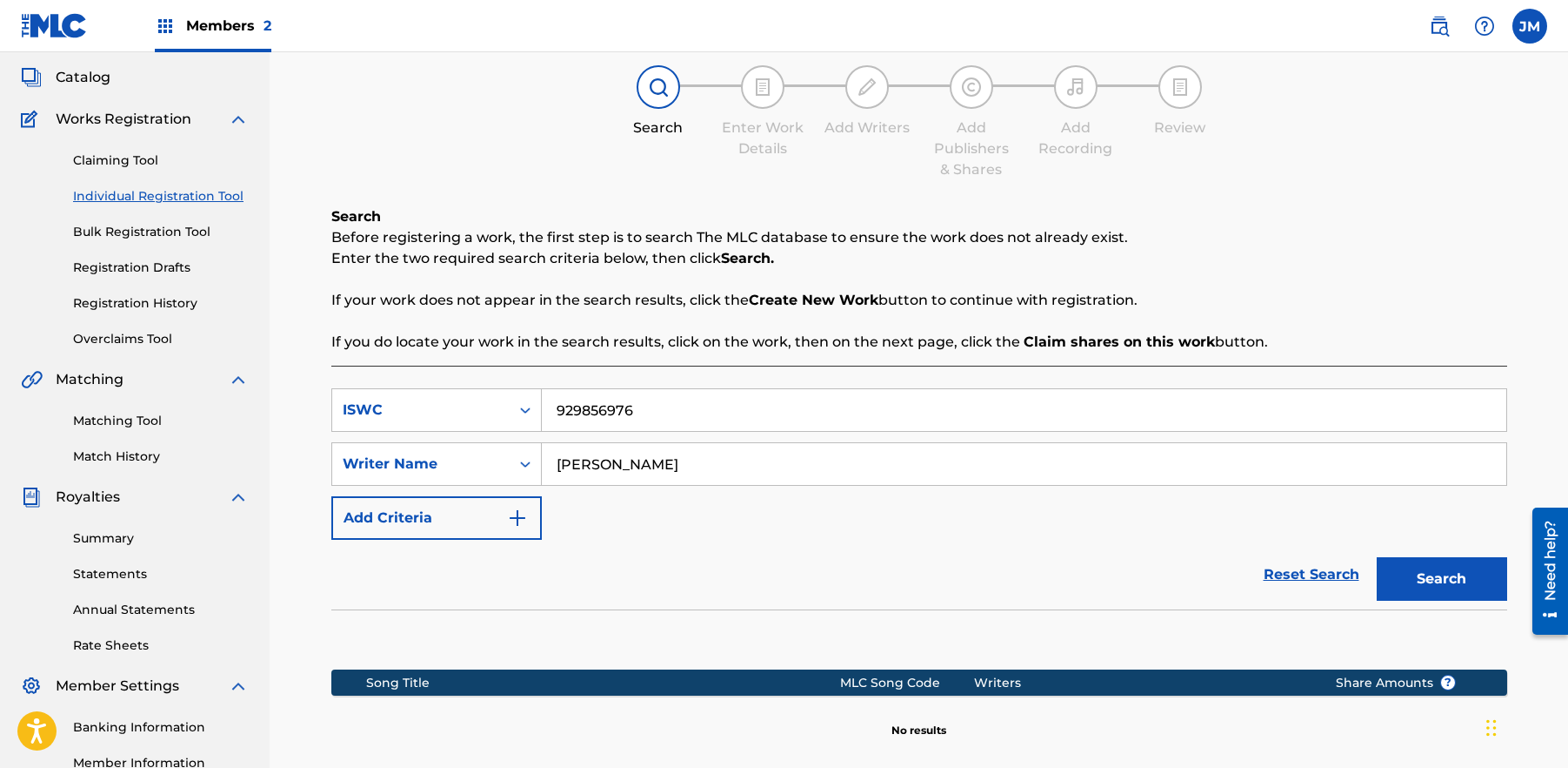
scroll to position [0, 0]
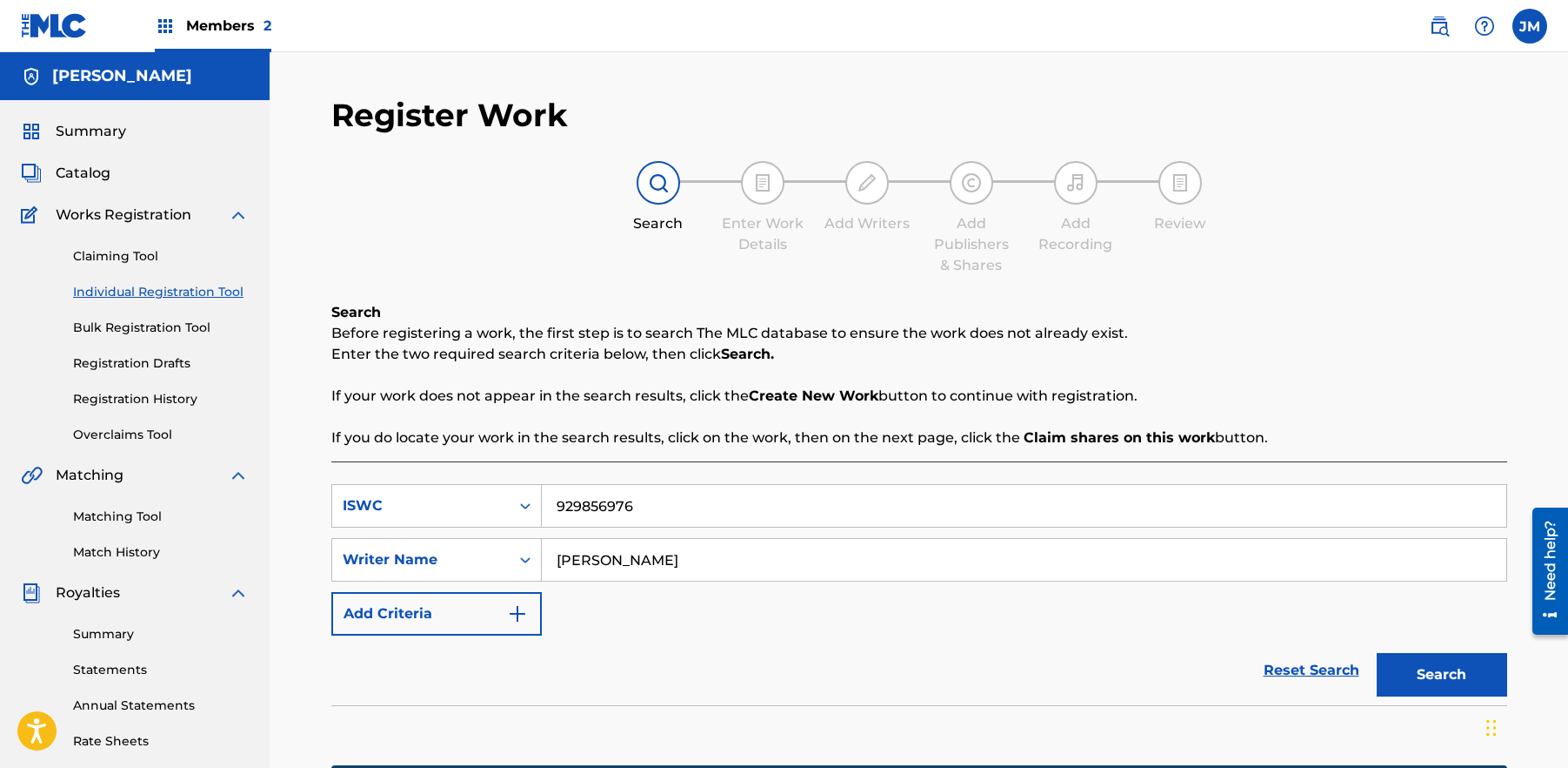
click at [144, 216] on span "Works Registration" at bounding box center [123, 215] width 136 height 21
click at [146, 291] on link "Individual Registration Tool" at bounding box center [161, 292] width 176 height 18
click at [138, 327] on link "Bulk Registration Tool" at bounding box center [161, 328] width 176 height 18
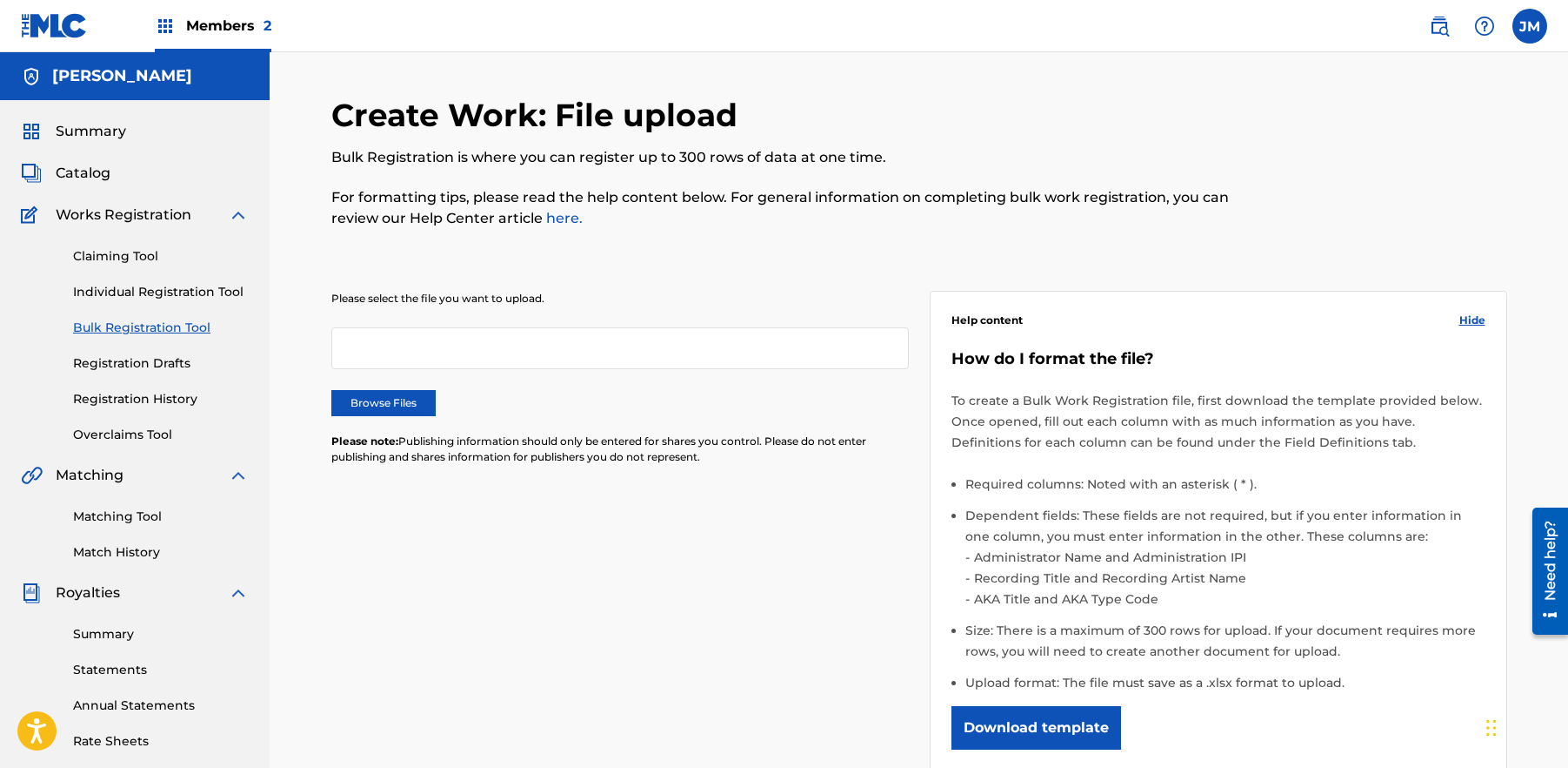
click at [112, 260] on link "Claiming Tool" at bounding box center [161, 257] width 176 height 18
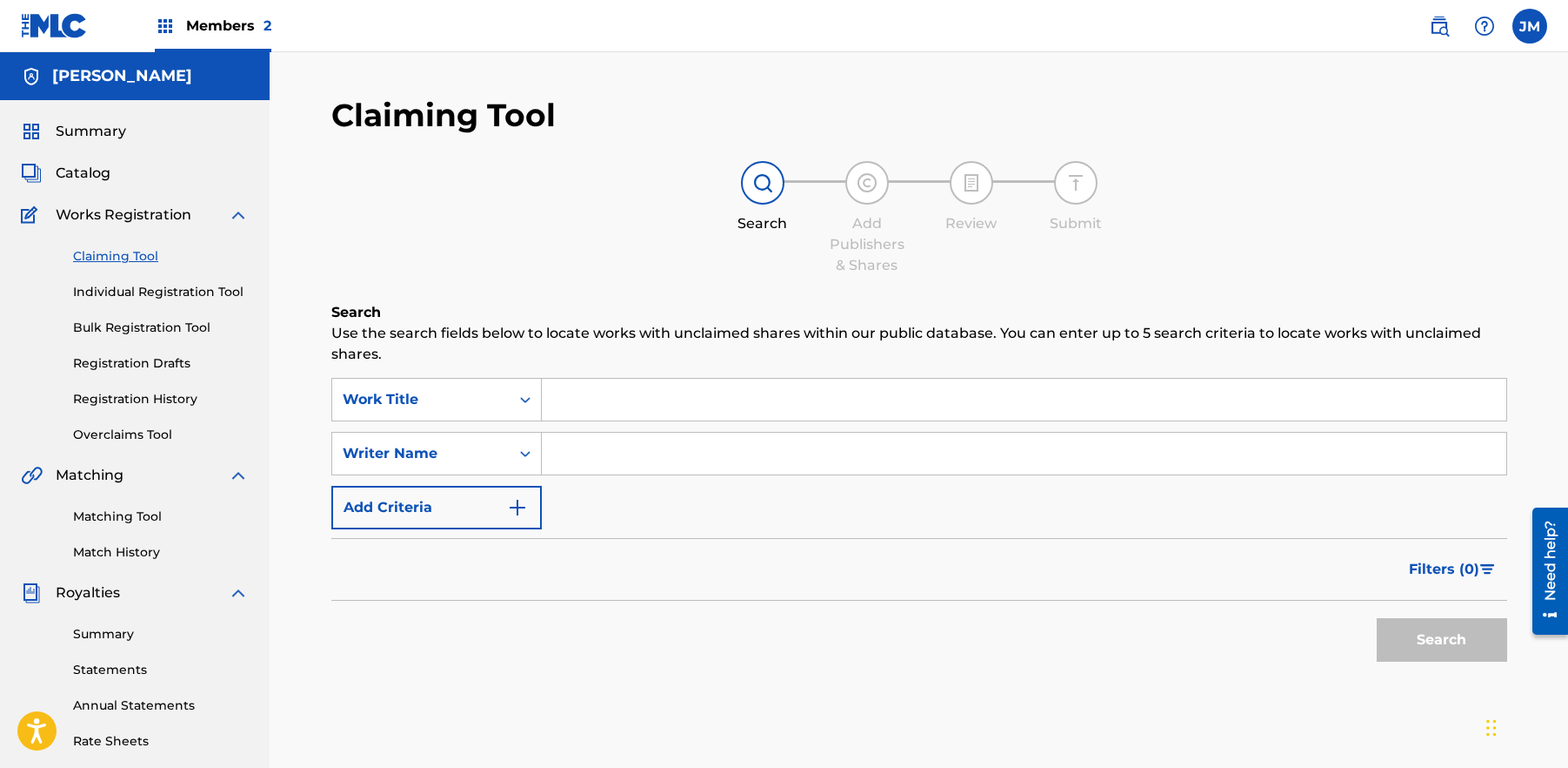
click at [223, 24] on span "Members 2" at bounding box center [228, 26] width 85 height 20
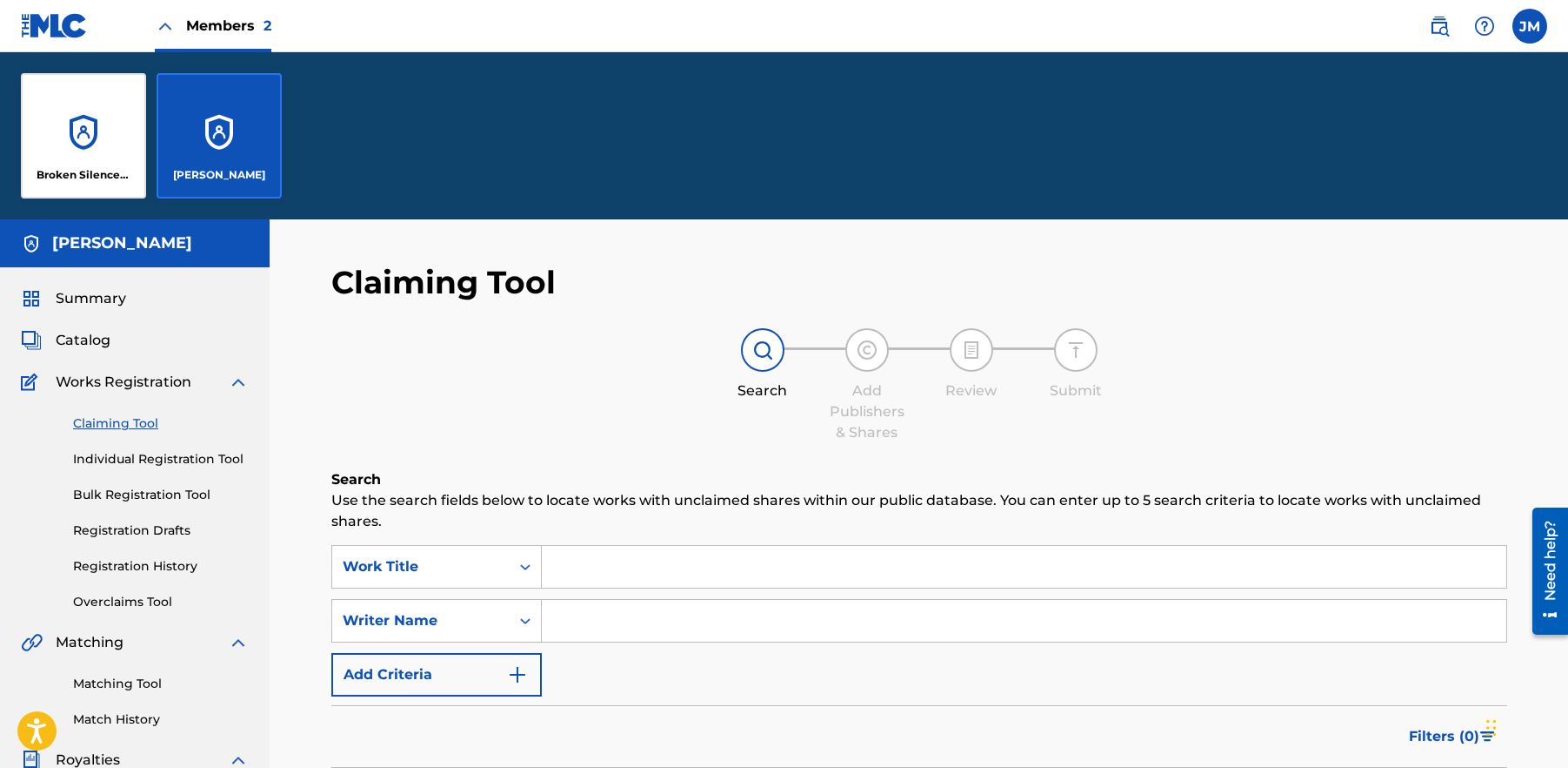
click at [224, 25] on span "Members 2" at bounding box center [228, 26] width 85 height 20
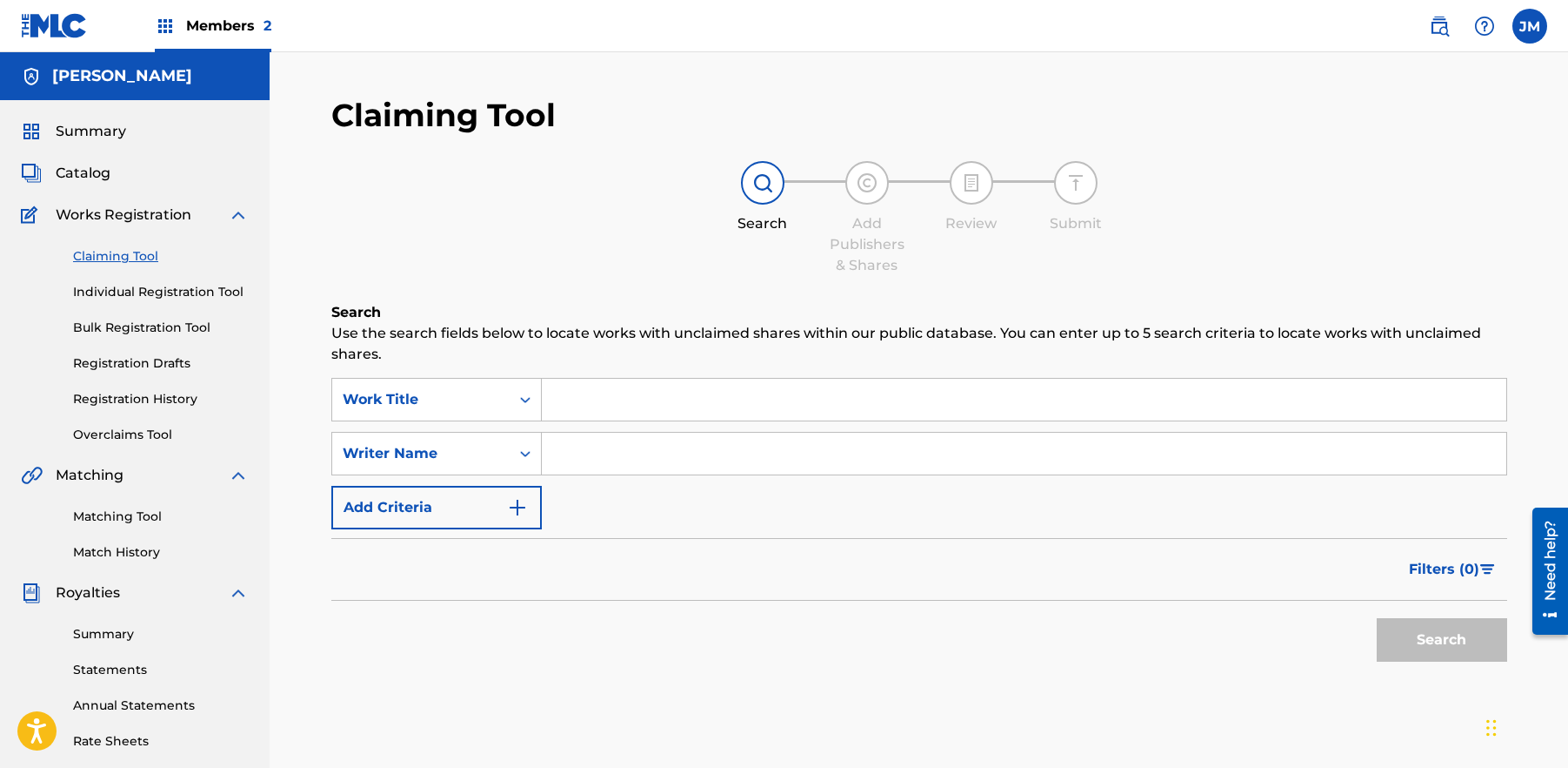
click at [1536, 30] on label at bounding box center [1530, 26] width 35 height 35
click at [1530, 26] on input "[PERSON_NAME] [PERSON_NAME] [EMAIL_ADDRESS][DOMAIN_NAME] Notification Preferenc…" at bounding box center [1530, 26] width 0 height 0
drag, startPoint x: 1115, startPoint y: 96, endPoint x: 1082, endPoint y: 100, distance: 33.2
click at [1114, 96] on div "Claiming Tool Search Add Publishers & Shares Review Submit Search Use the searc…" at bounding box center [918, 523] width 1299 height 943
click at [96, 167] on span "Catalog" at bounding box center [83, 173] width 55 height 21
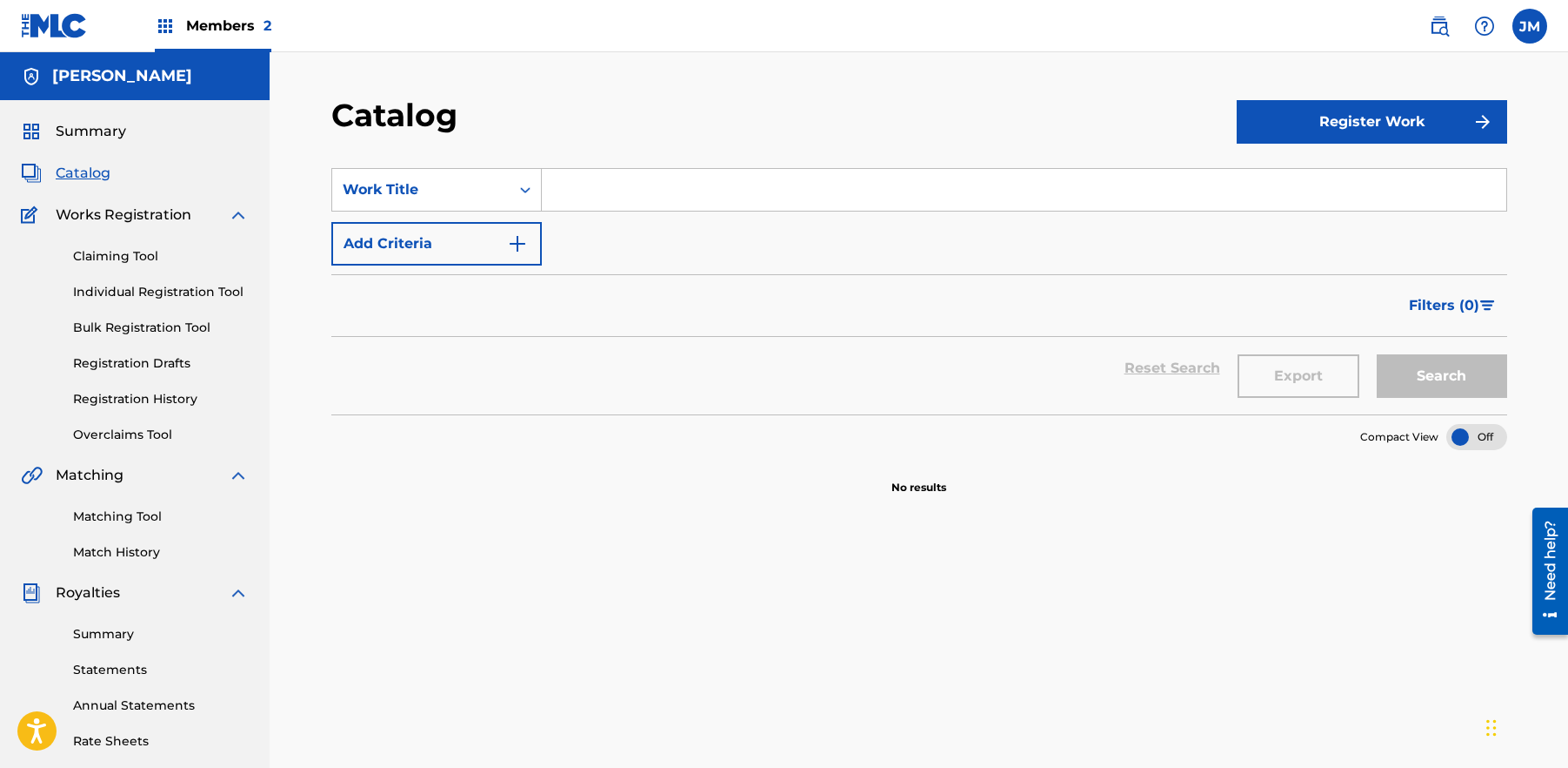
click at [107, 130] on span "Summary" at bounding box center [90, 131] width 70 height 21
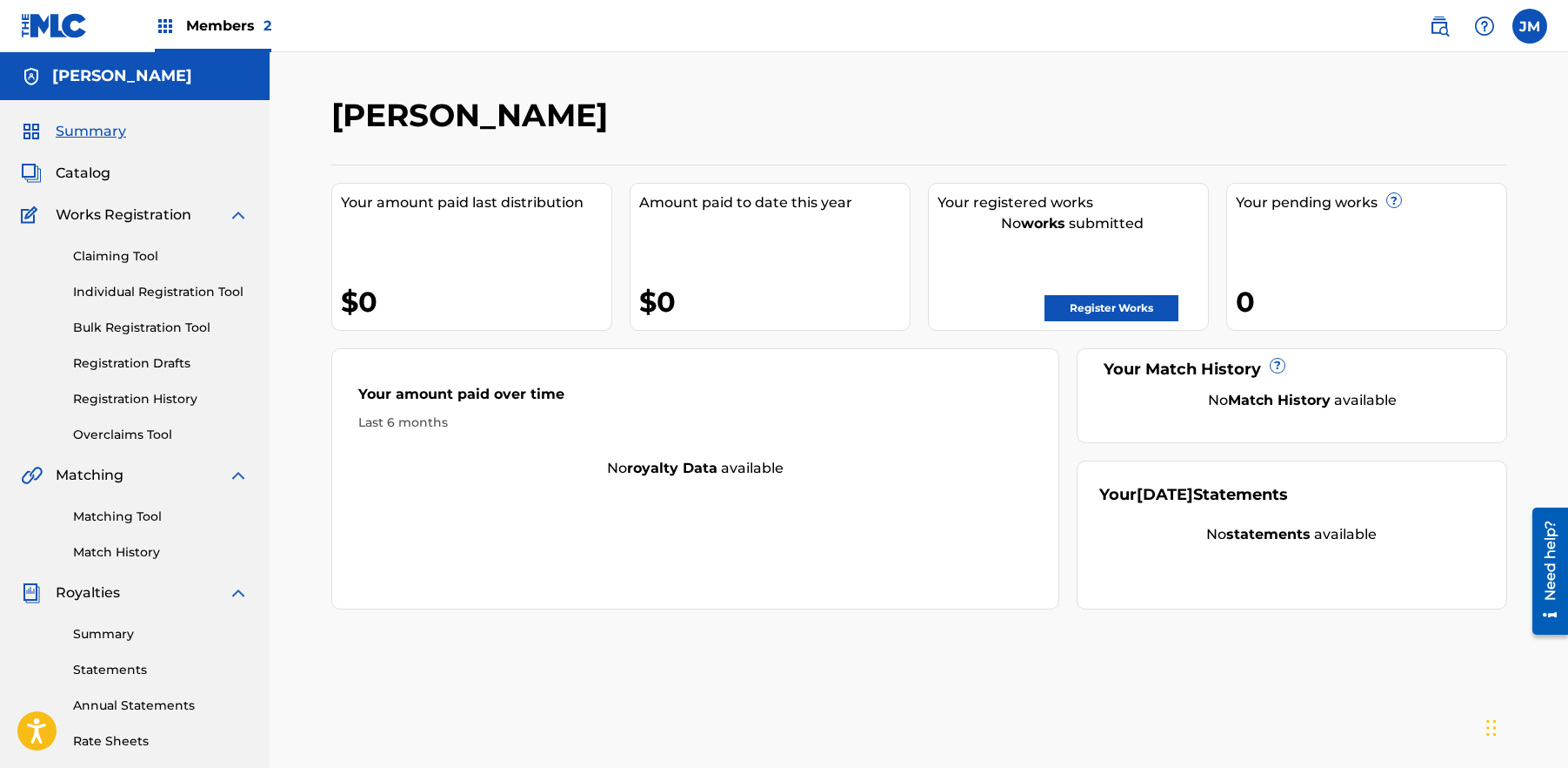
click at [1129, 308] on link "Register Works" at bounding box center [1112, 308] width 134 height 26
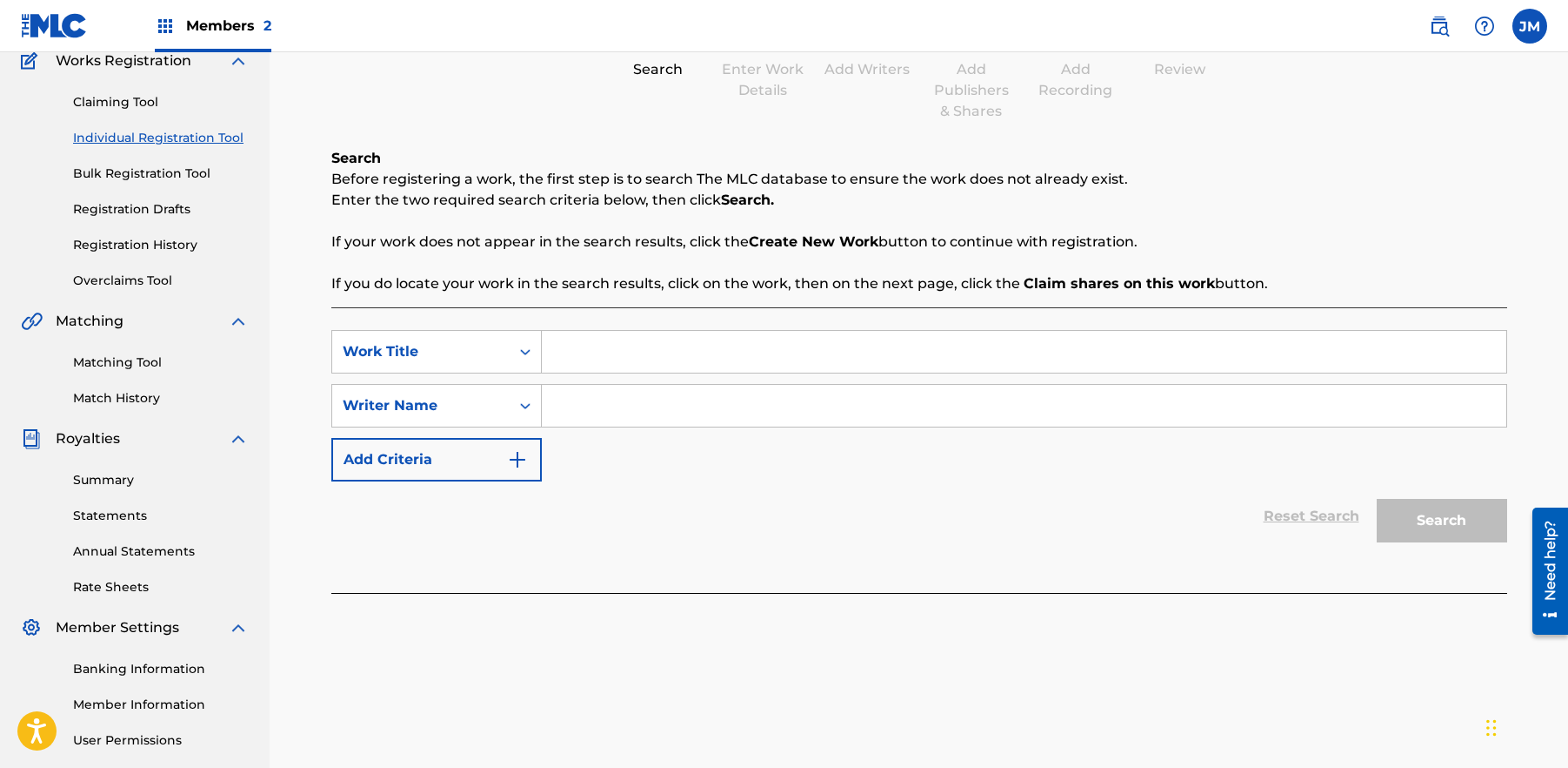
scroll to position [67, 0]
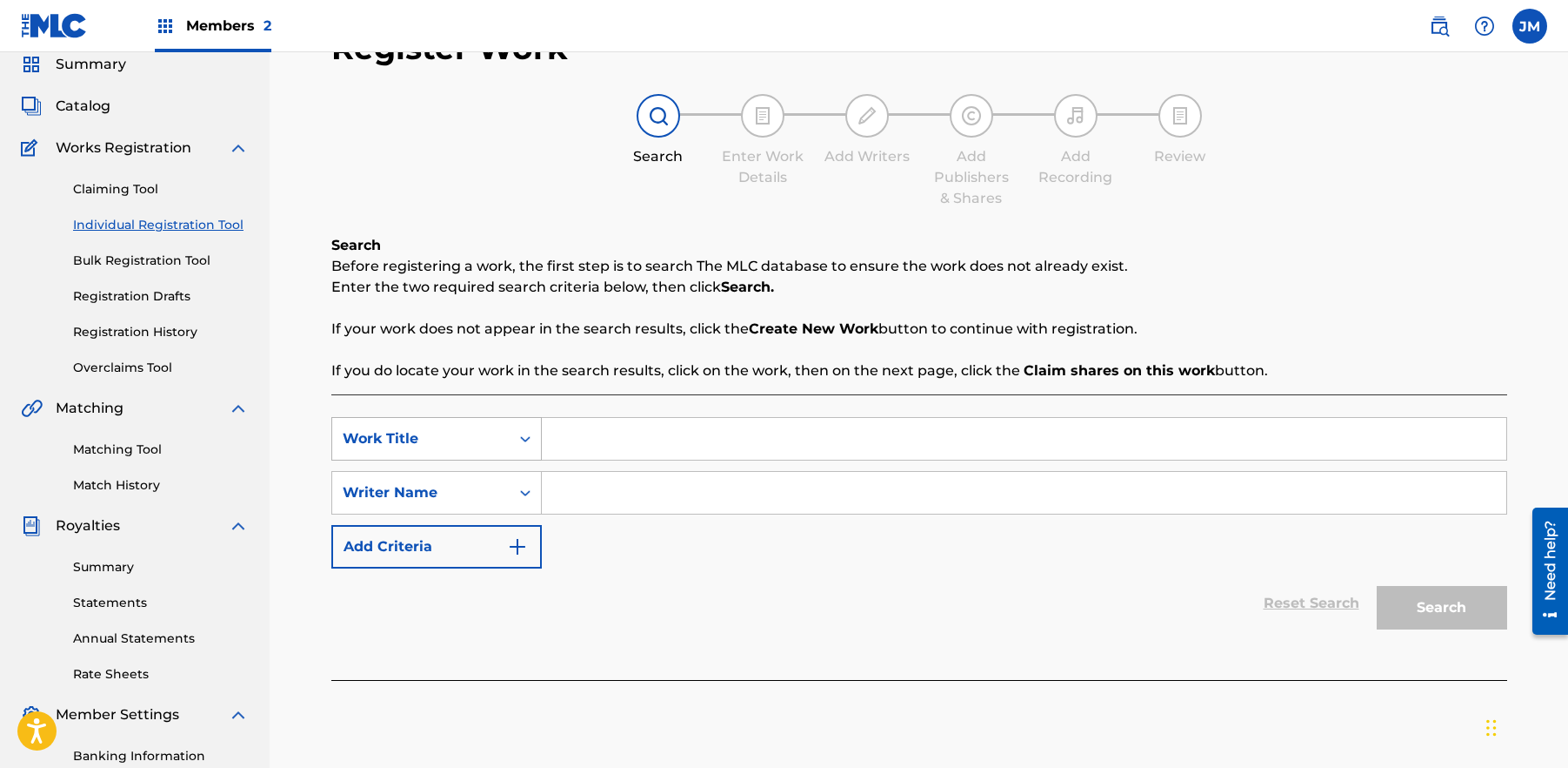
click at [529, 441] on icon "Search Form" at bounding box center [525, 438] width 17 height 17
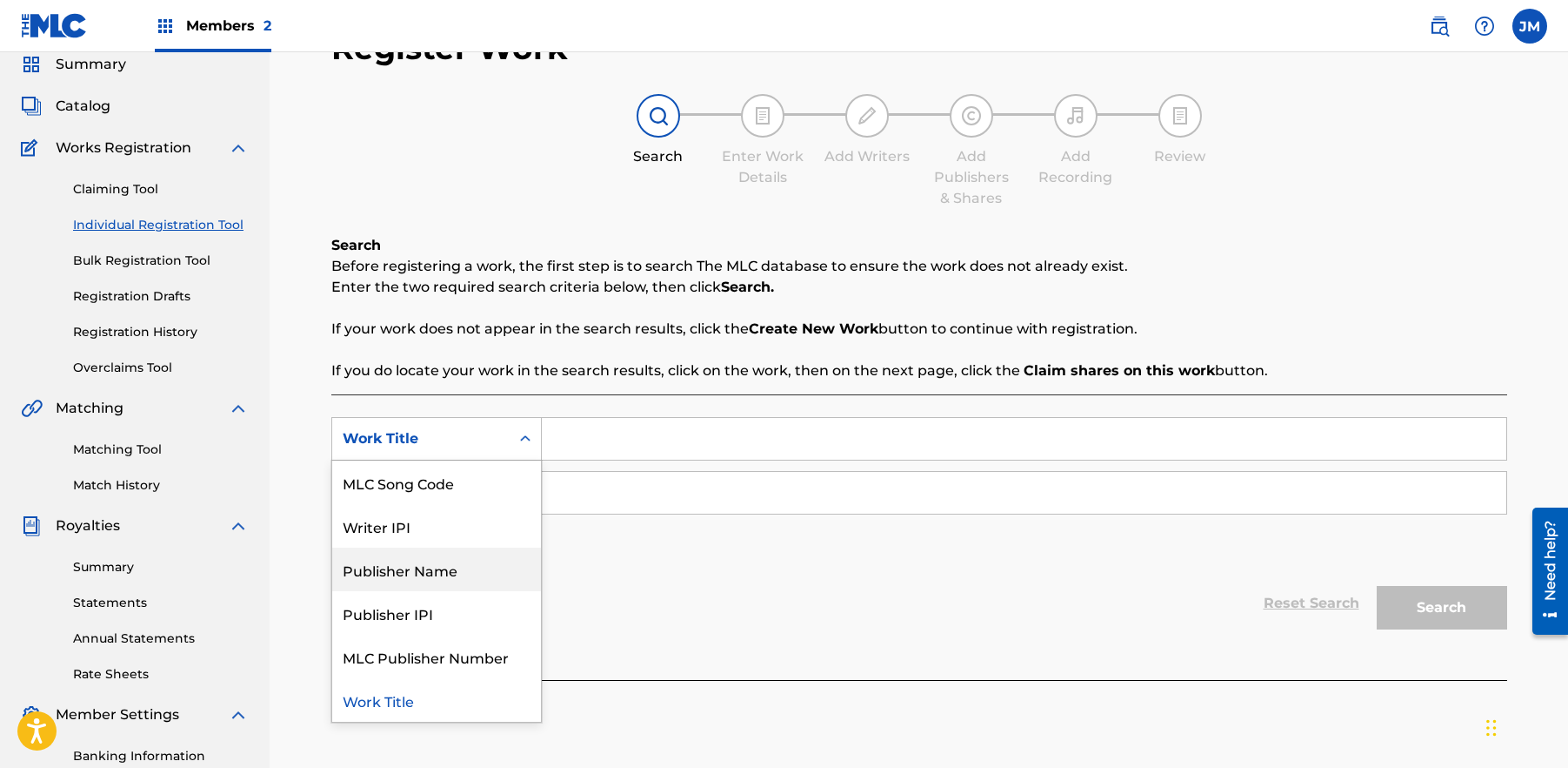
scroll to position [0, 0]
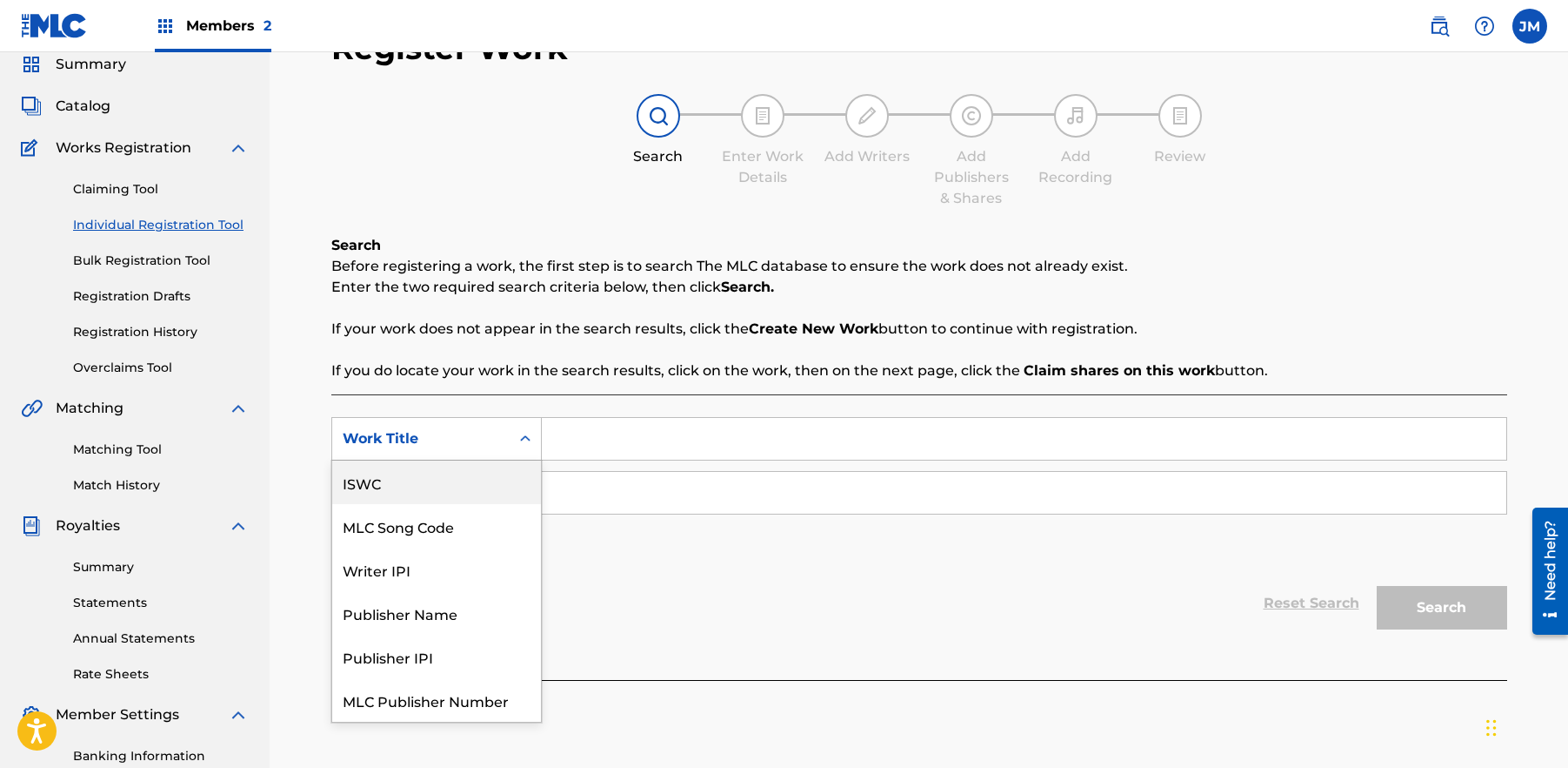
click at [434, 493] on div "ISWC" at bounding box center [436, 482] width 209 height 44
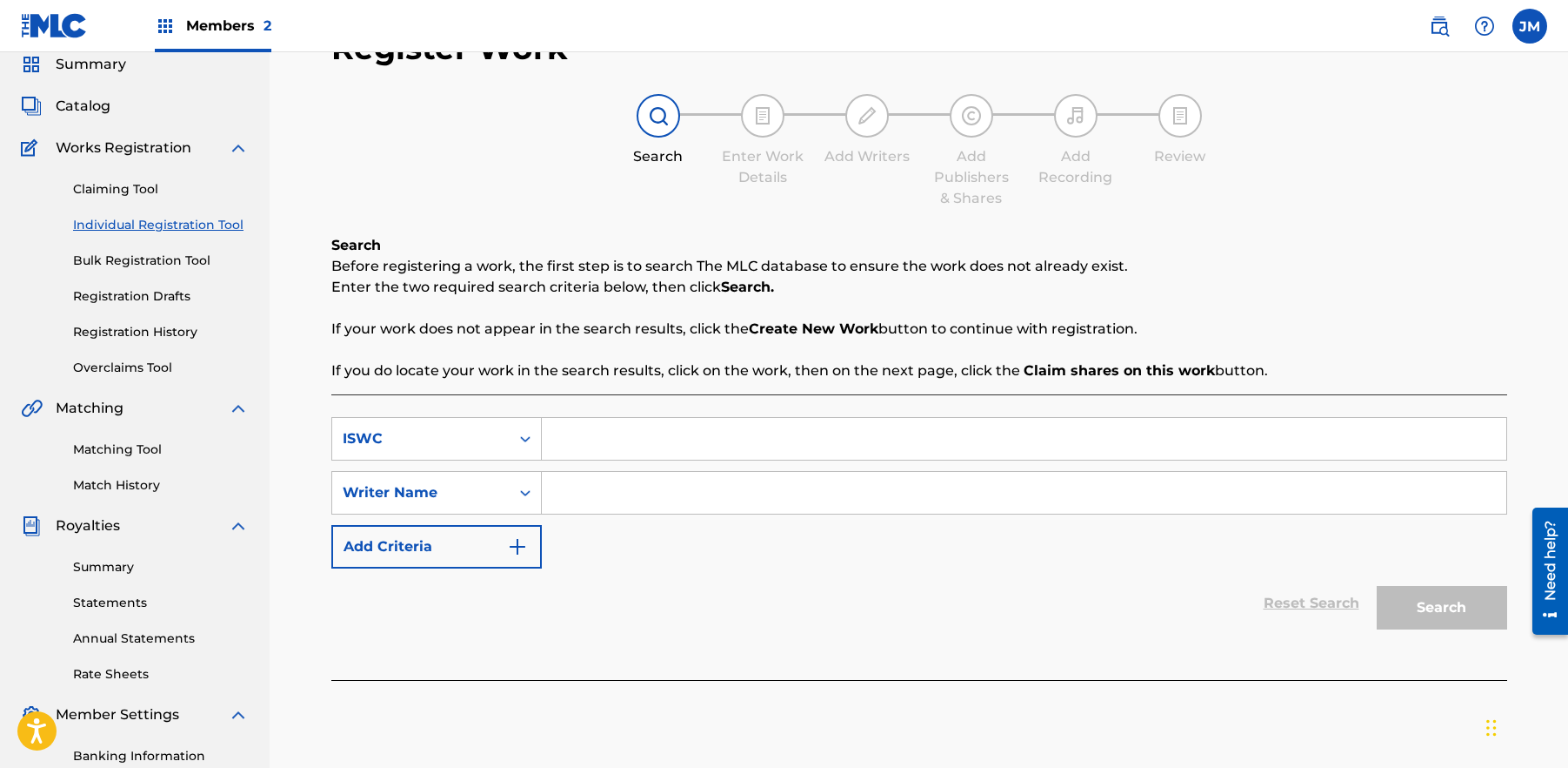
click at [611, 436] on input "Search Form" at bounding box center [1024, 438] width 965 height 42
click at [605, 442] on input "Search Form" at bounding box center [1024, 438] width 965 height 42
paste input "T3320341553"
type input "T3320341553"
click at [597, 489] on input "Search Form" at bounding box center [1024, 493] width 965 height 42
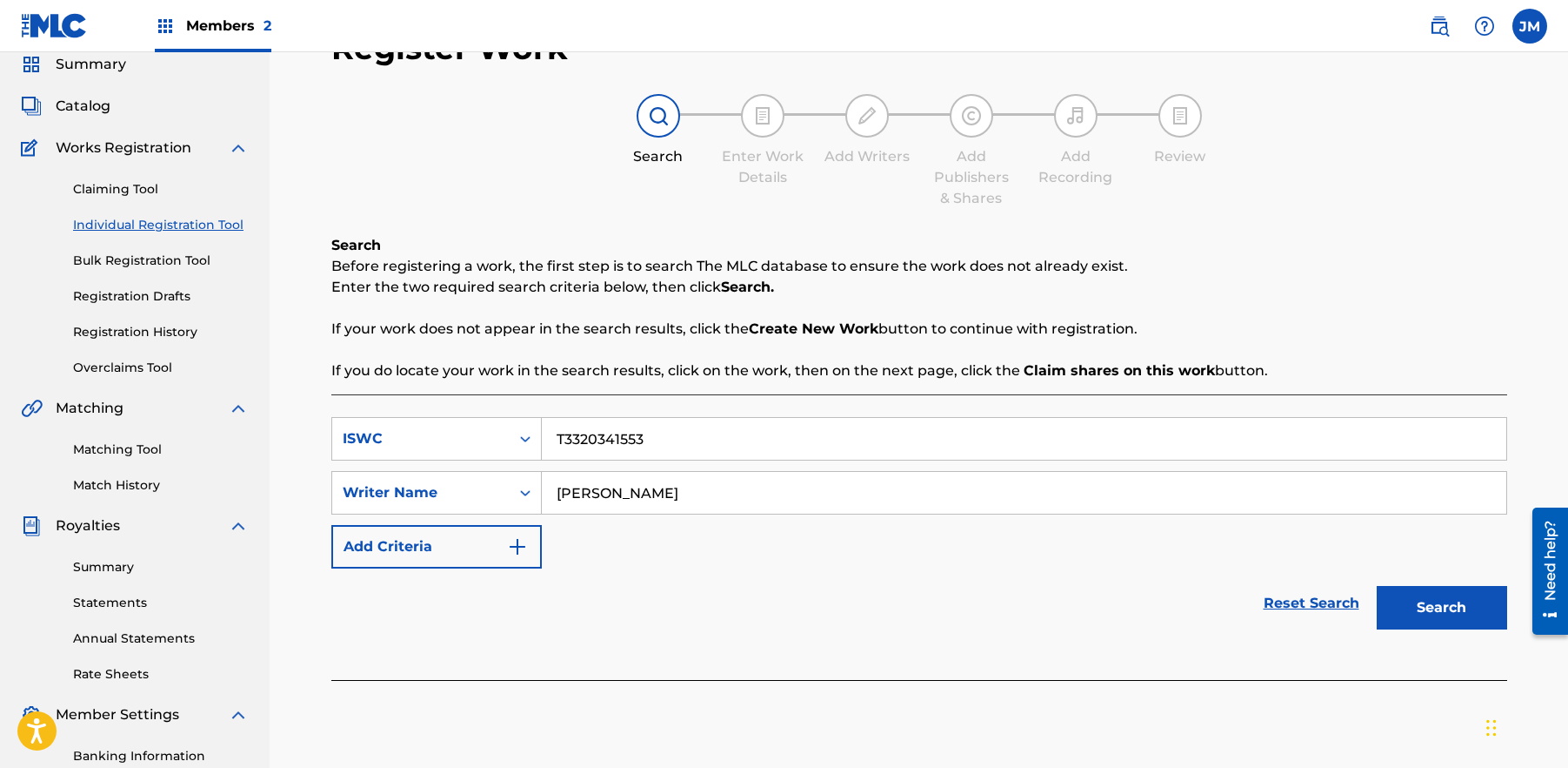
type input "[PERSON_NAME]"
click at [1462, 614] on button "Search" at bounding box center [1442, 607] width 131 height 44
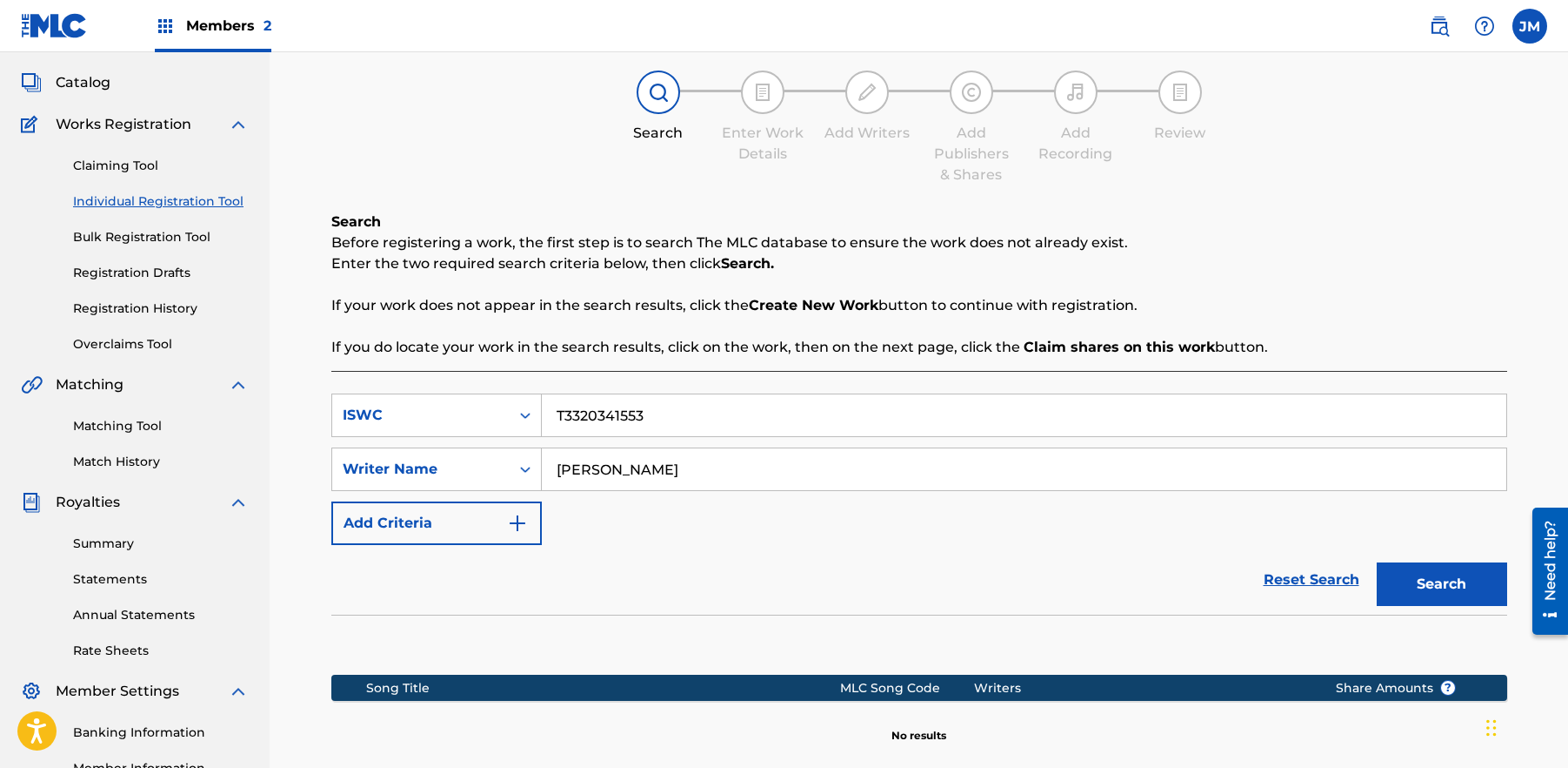
scroll to position [255, 0]
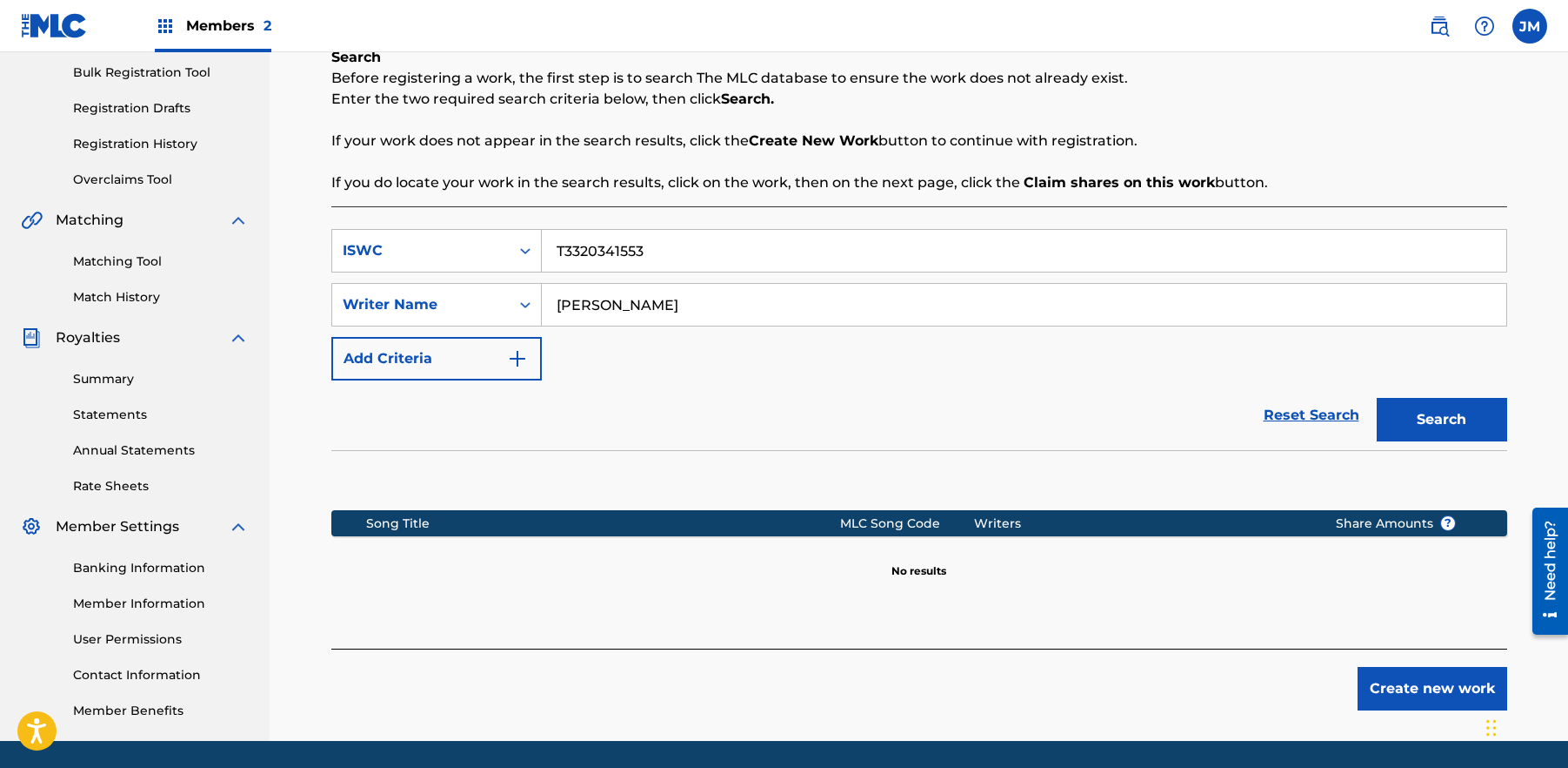
click at [1440, 691] on button "Create new work" at bounding box center [1433, 689] width 150 height 44
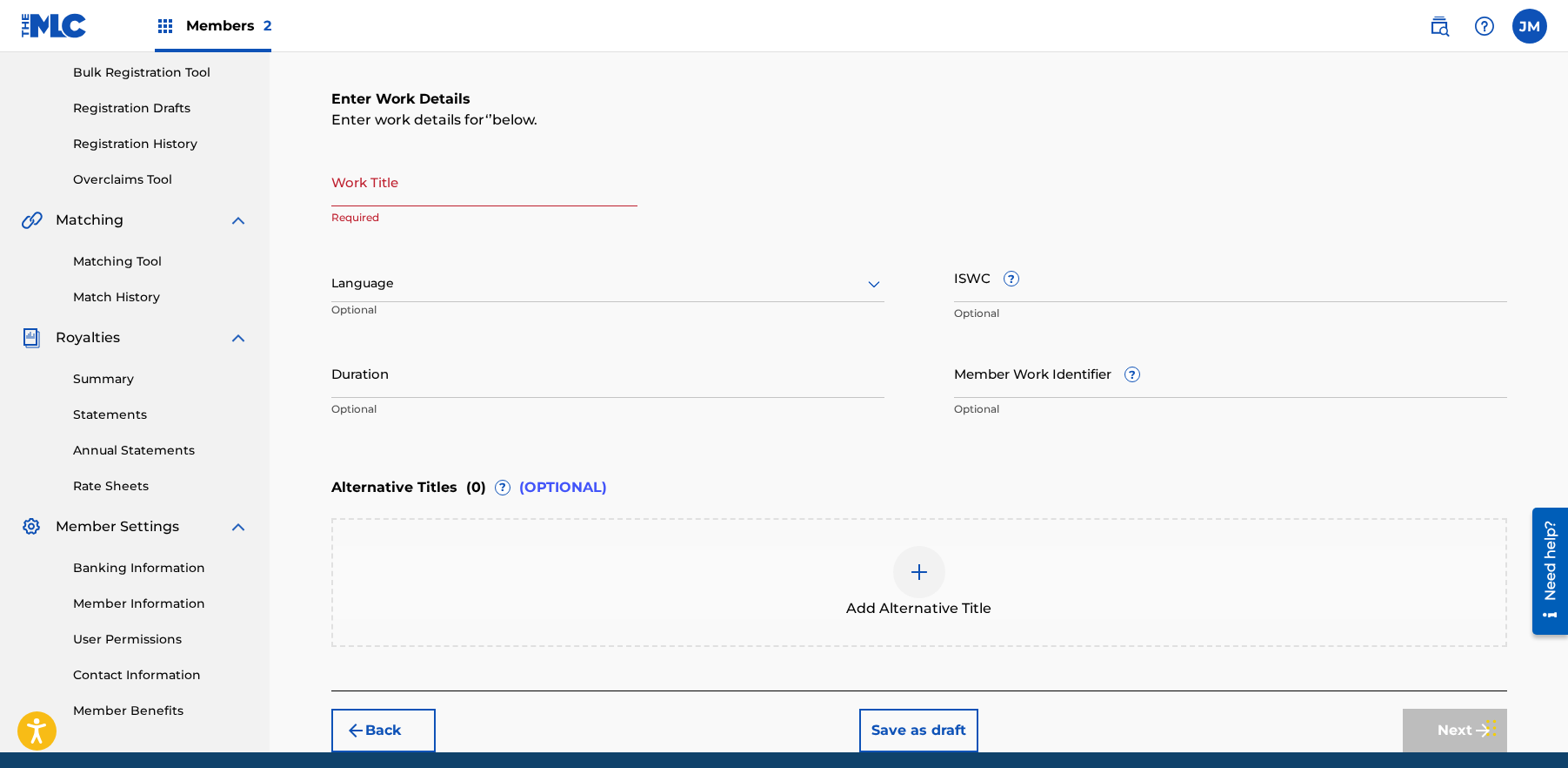
click at [450, 179] on input "Work Title" at bounding box center [484, 182] width 306 height 49
click at [1081, 302] on div "ISWC ? Optional" at bounding box center [1230, 291] width 553 height 79
click at [1080, 289] on input "ISWC ?" at bounding box center [1230, 277] width 553 height 49
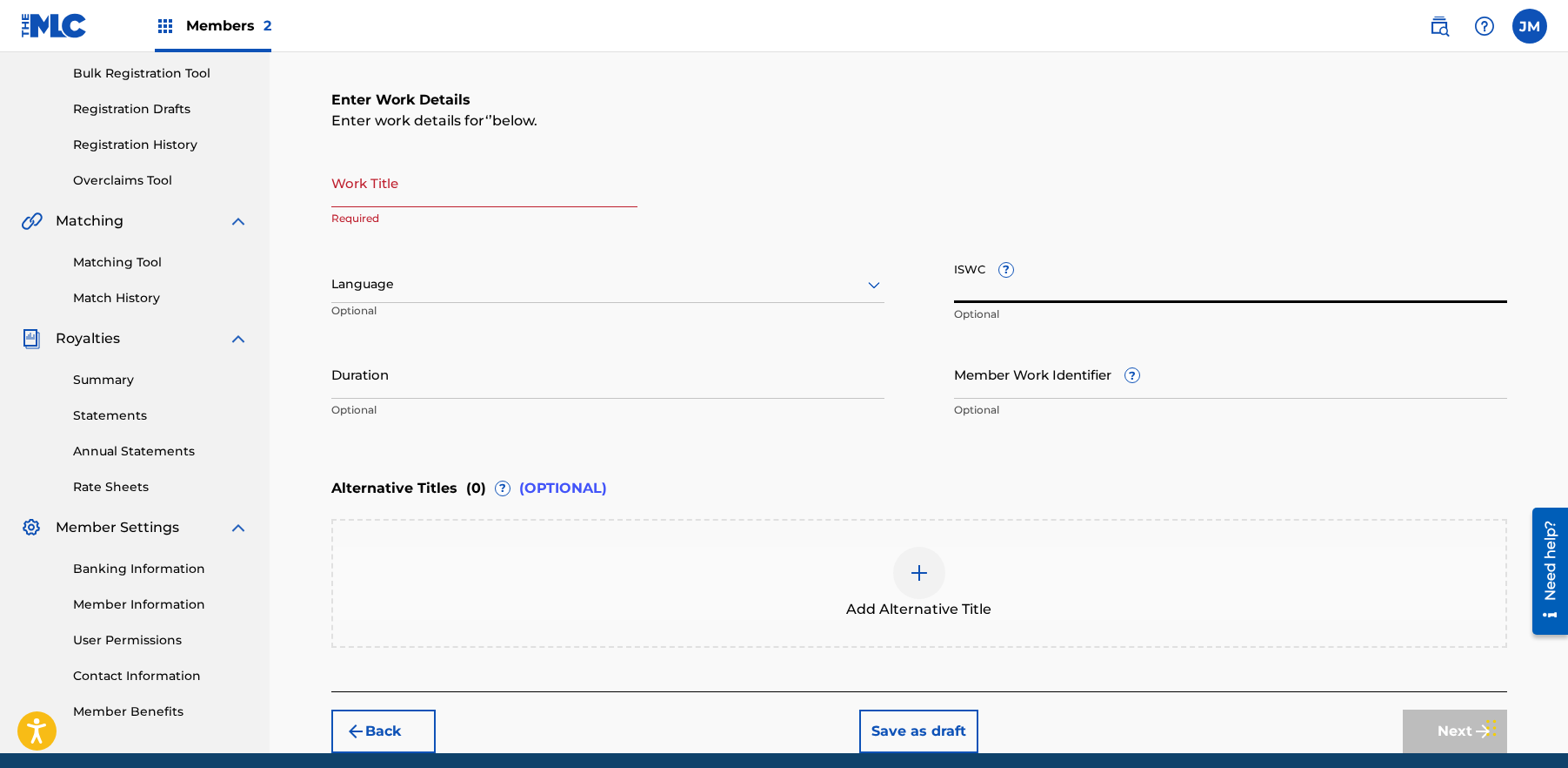
paste input "T3320341553"
type input "T3320341553"
click at [373, 188] on input "Work Title" at bounding box center [484, 182] width 306 height 49
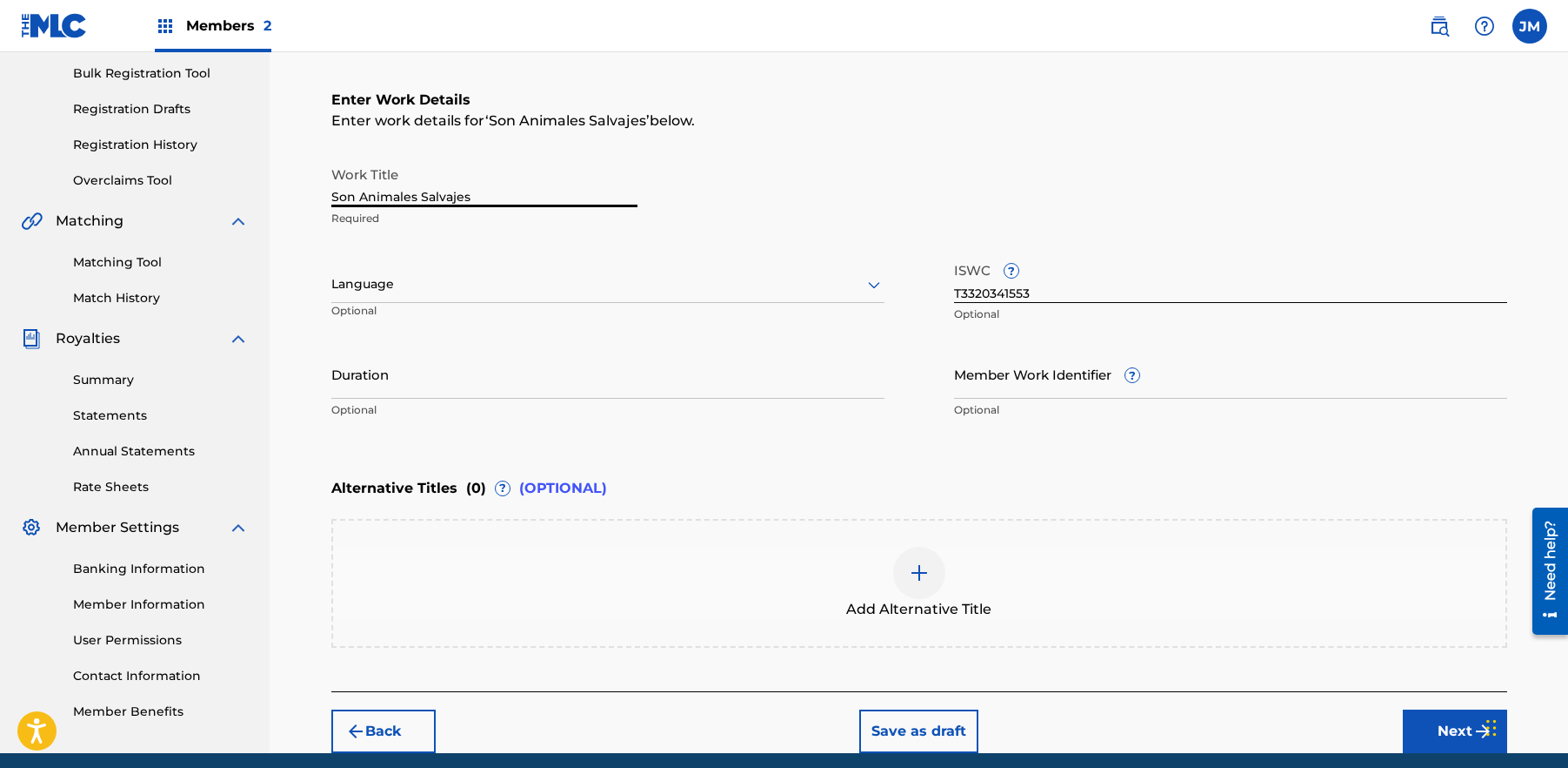
type input "Son Animales Salvajes"
click at [615, 295] on div "Language" at bounding box center [608, 285] width 553 height 37
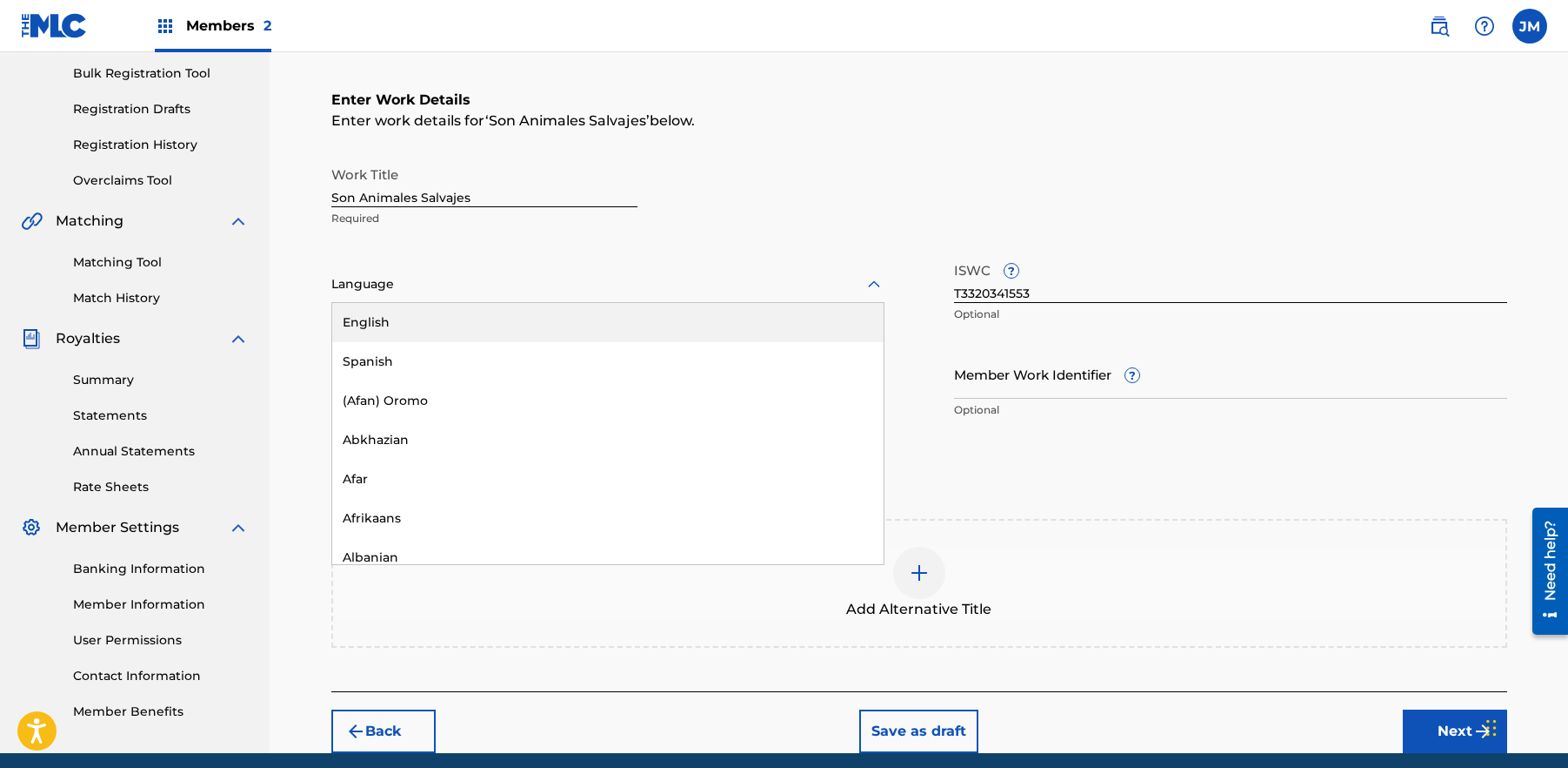
click at [592, 312] on div "English" at bounding box center [608, 322] width 551 height 39
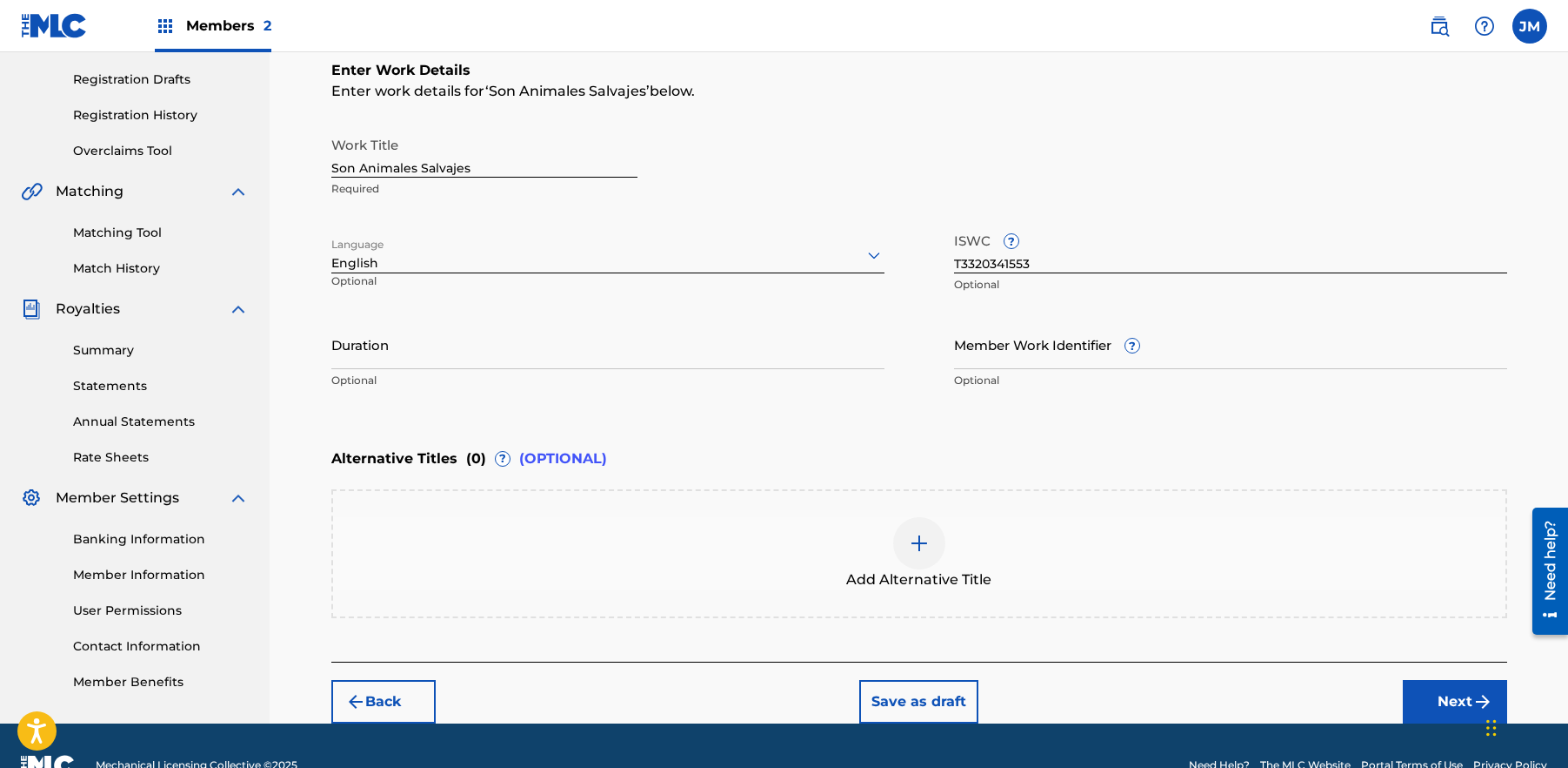
scroll to position [323, 0]
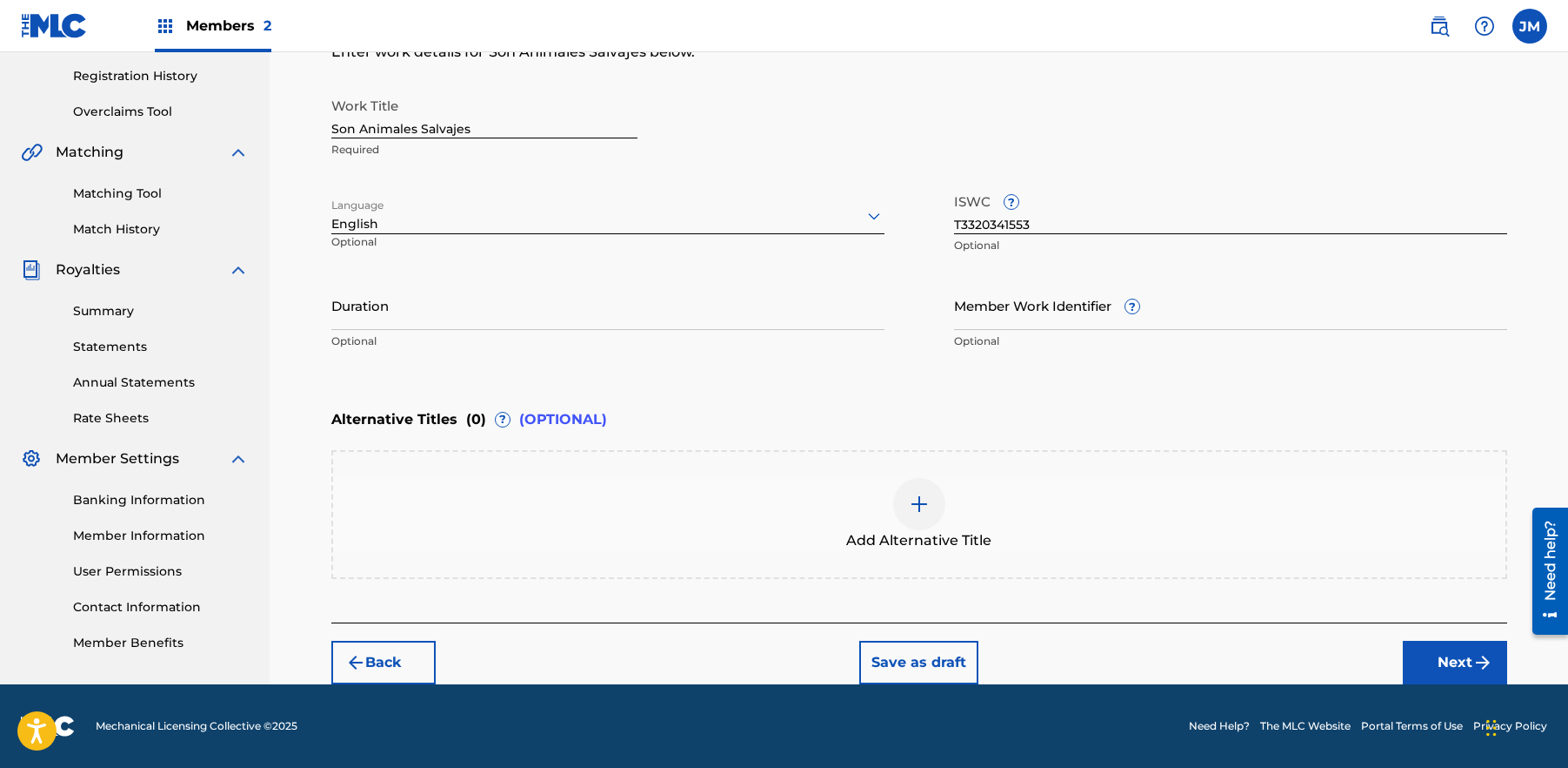
click at [1470, 652] on button "Next" at bounding box center [1455, 662] width 104 height 44
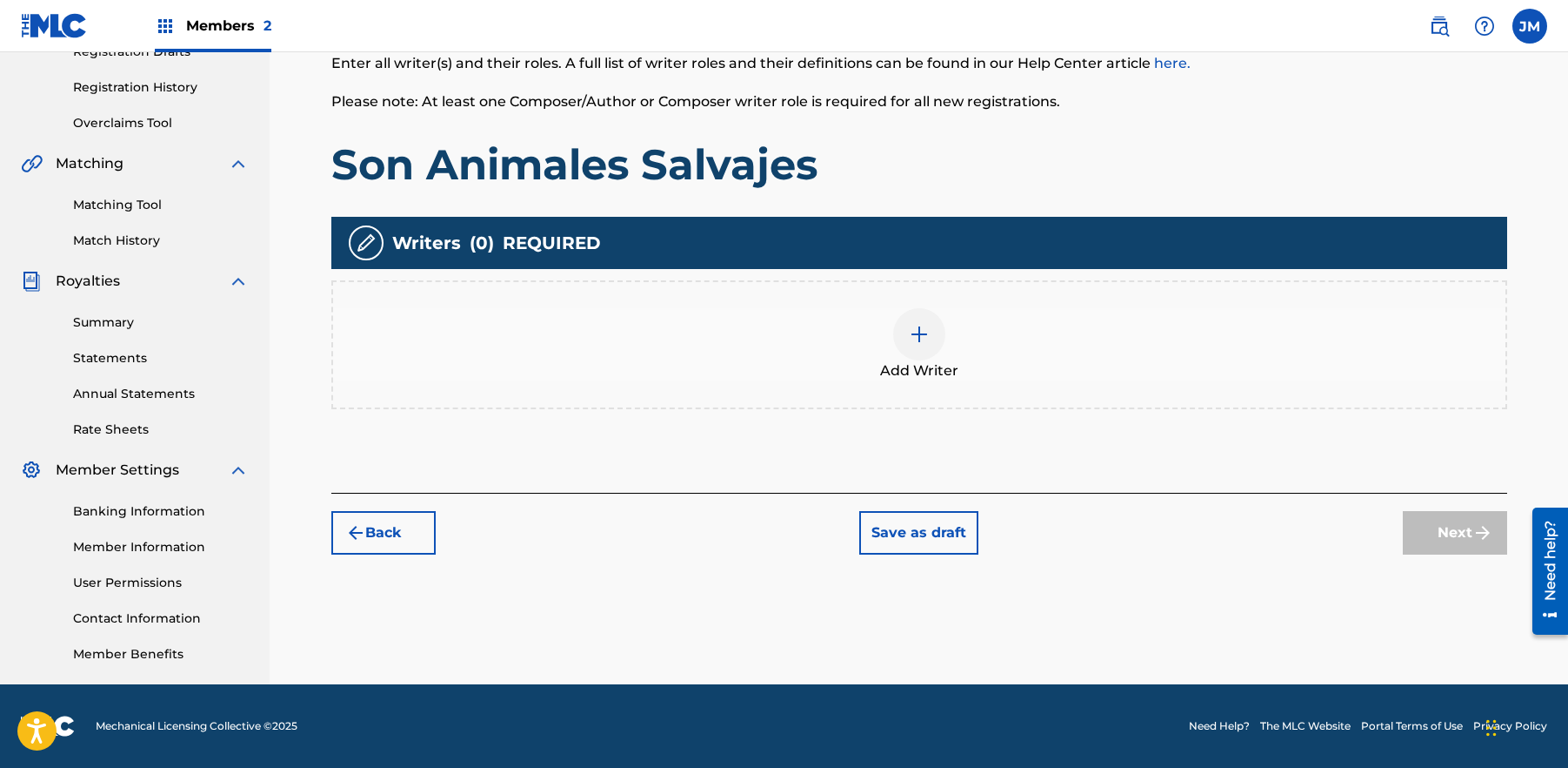
click at [930, 331] on div at bounding box center [919, 333] width 52 height 52
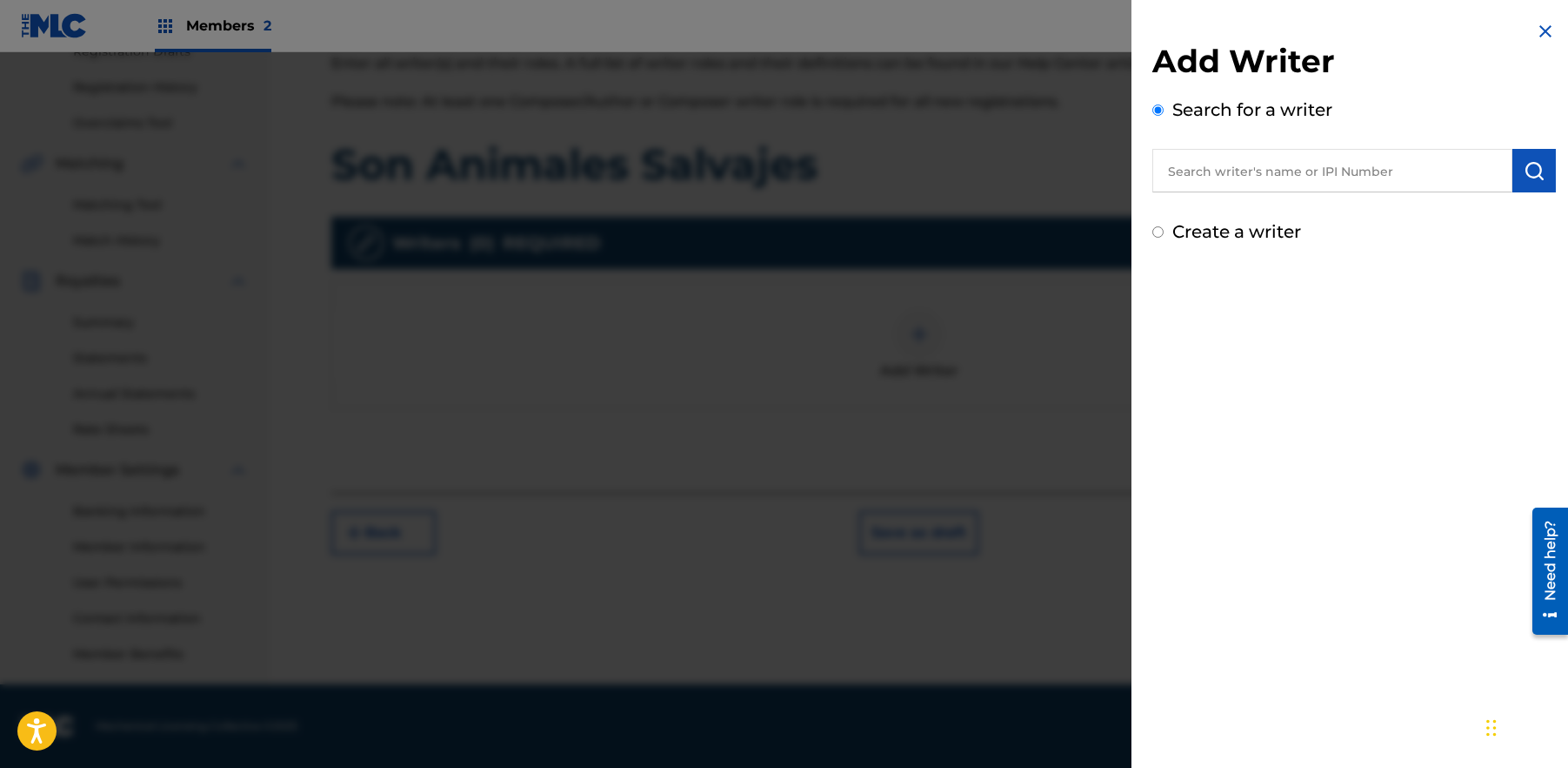
click at [1270, 184] on input "text" at bounding box center [1333, 171] width 361 height 44
paste input "709980998"
click at [1536, 175] on img "submit" at bounding box center [1534, 170] width 21 height 21
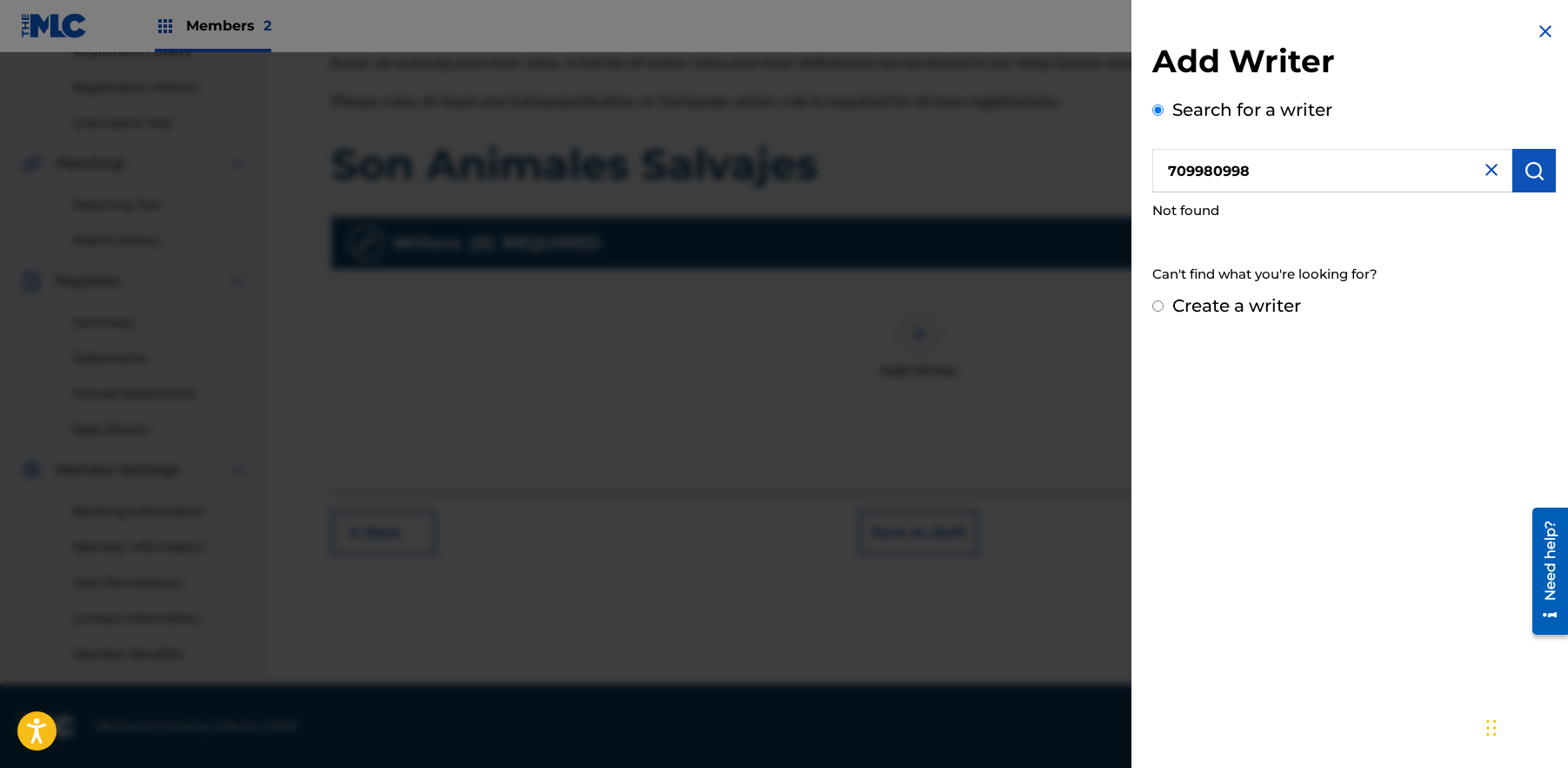
paste input "1012482505"
drag, startPoint x: 1282, startPoint y: 178, endPoint x: 1012, endPoint y: 189, distance: 270.2
click at [1153, 184] on input "709980998" at bounding box center [1333, 171] width 361 height 44
type input "1012482505"
click at [1551, 173] on button "submit" at bounding box center [1534, 171] width 44 height 44
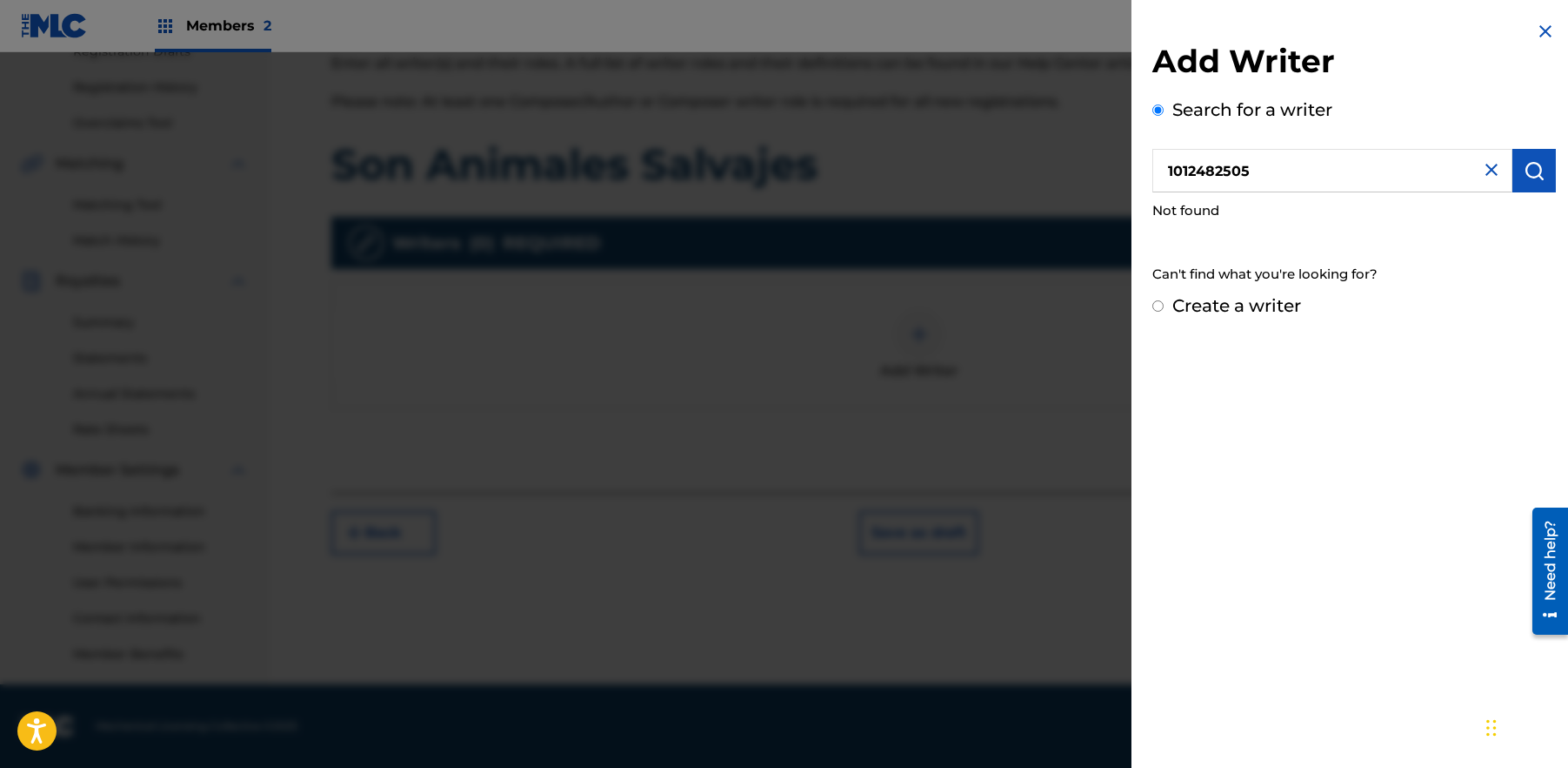
click at [1164, 308] on input "Create a writer" at bounding box center [1158, 306] width 11 height 11
radio input "false"
radio input "true"
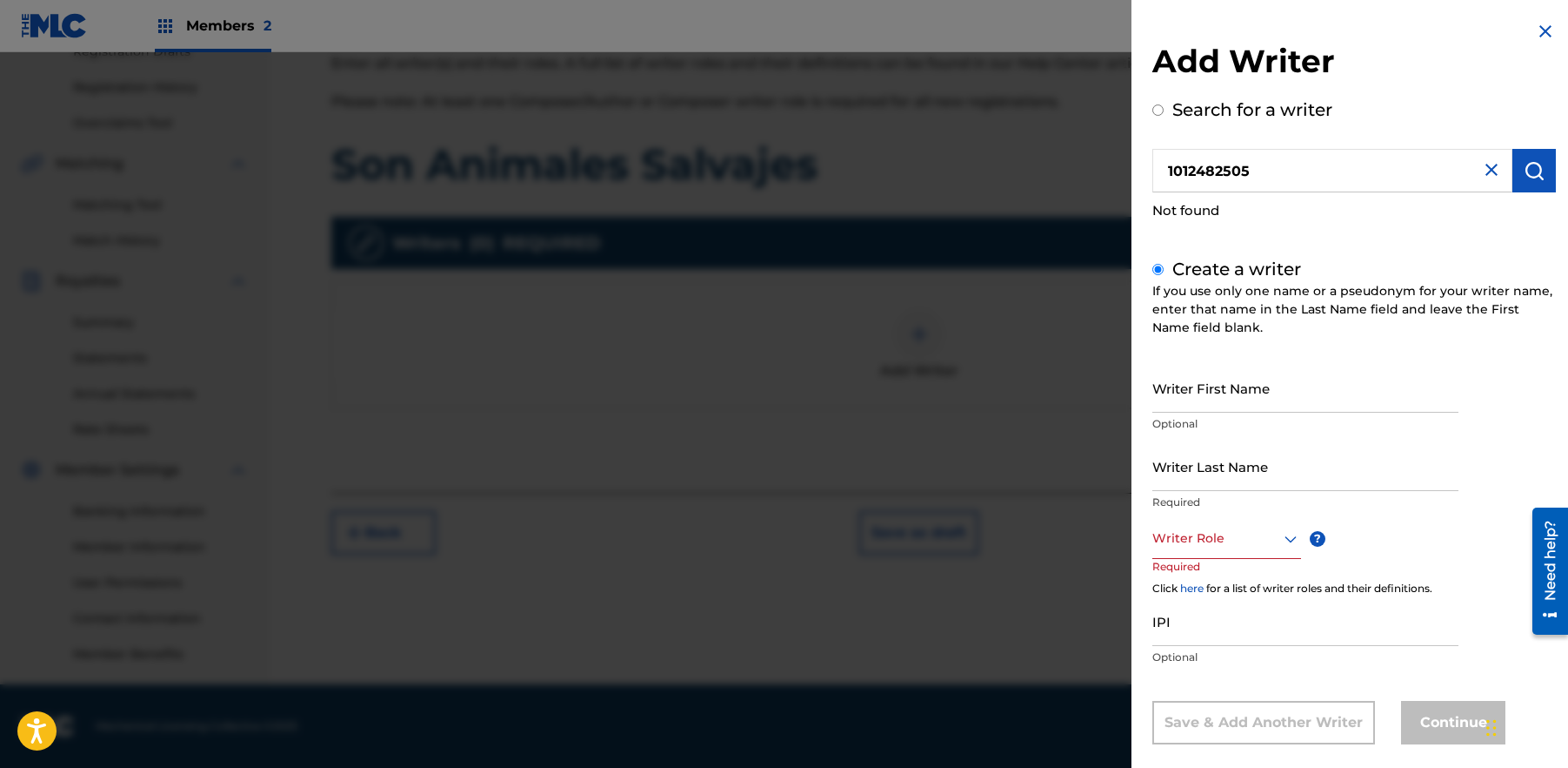
click at [1235, 101] on label "Search for a writer" at bounding box center [1252, 110] width 160 height 21
click at [1164, 104] on input "Search for a writer" at bounding box center [1158, 110] width 11 height 11
radio input "false"
radio input "true"
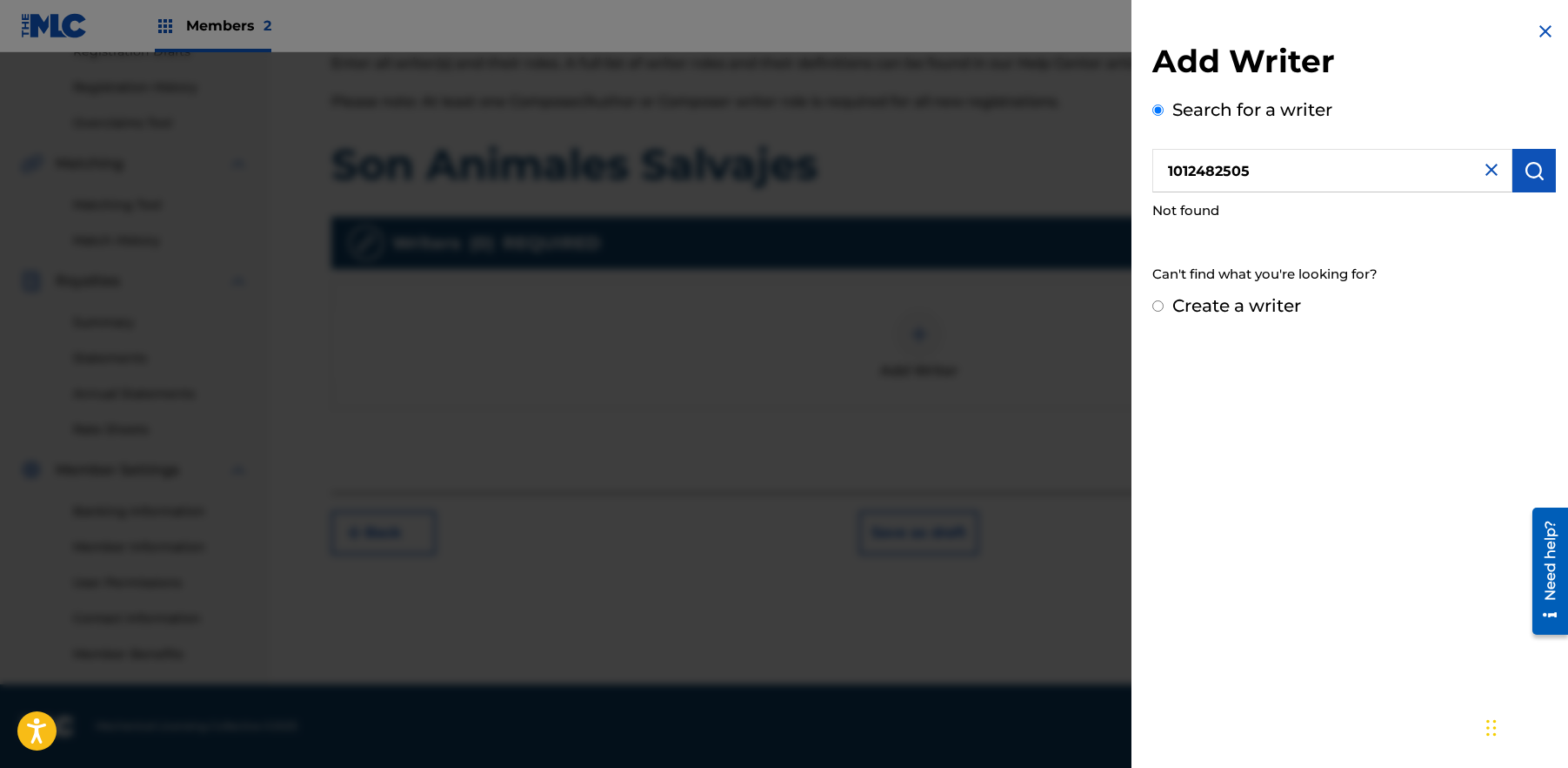
click at [1501, 171] on img at bounding box center [1491, 169] width 21 height 21
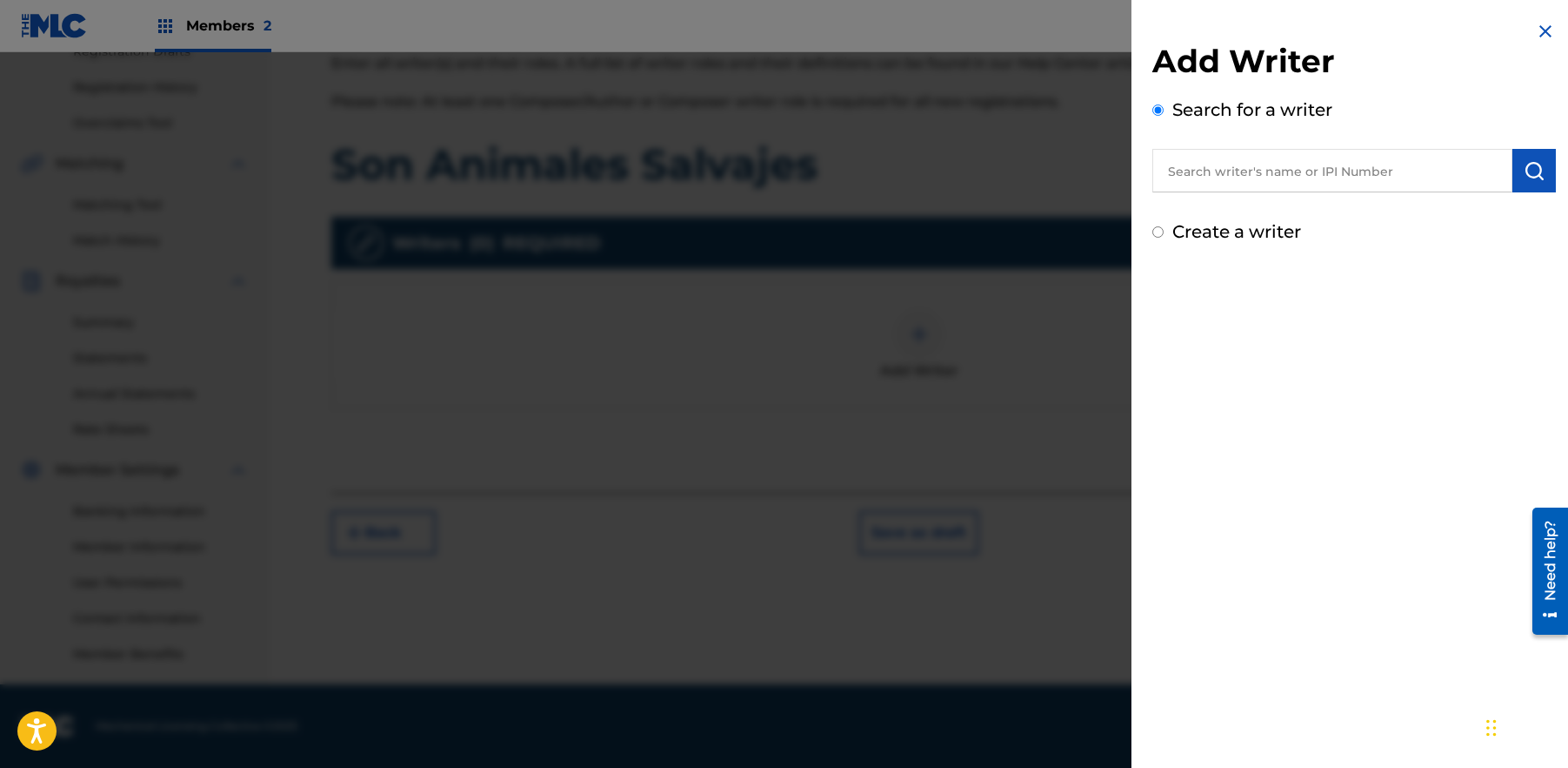
click at [1228, 180] on input "text" at bounding box center [1333, 171] width 361 height 44
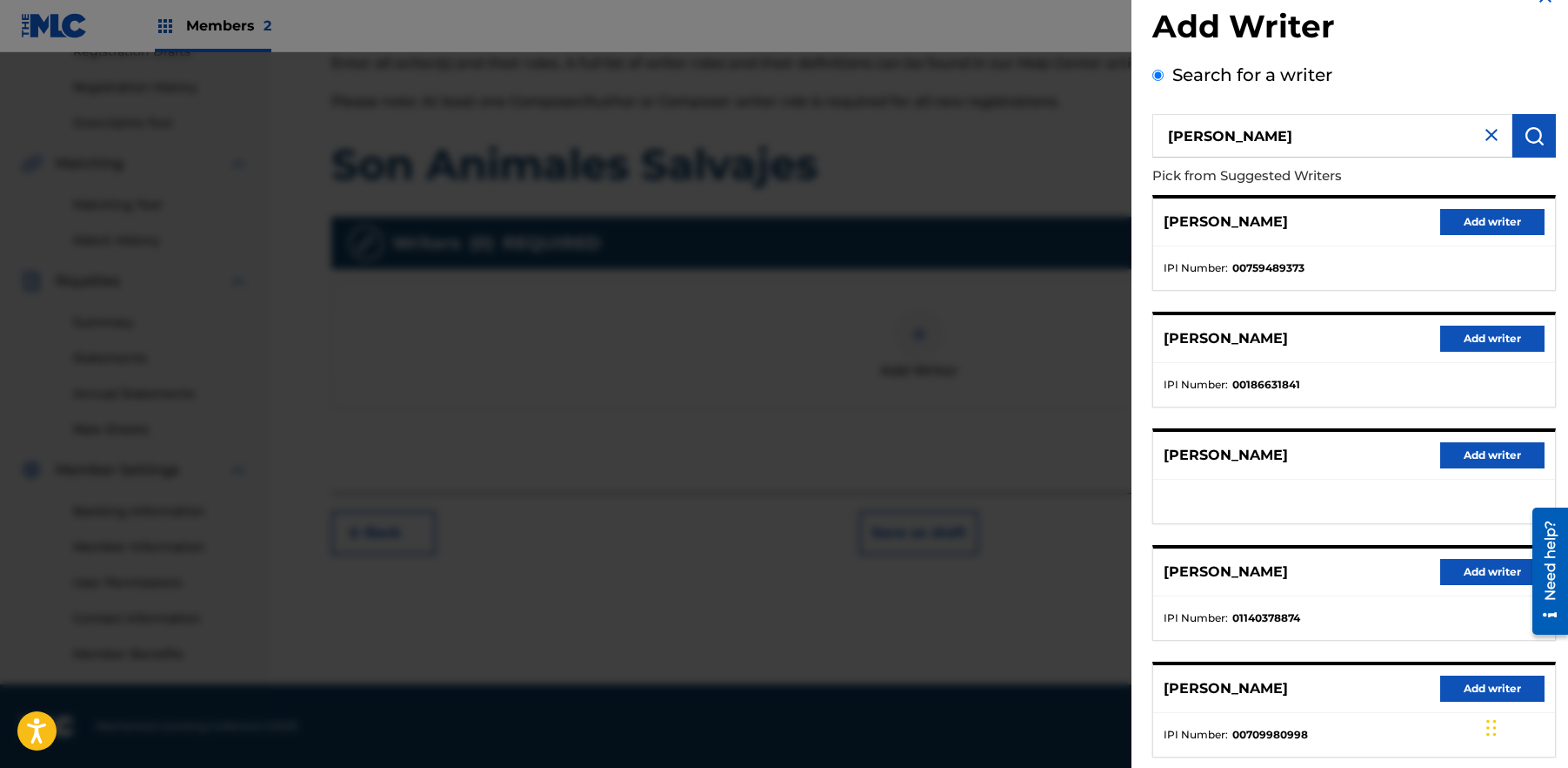
scroll to position [0, 0]
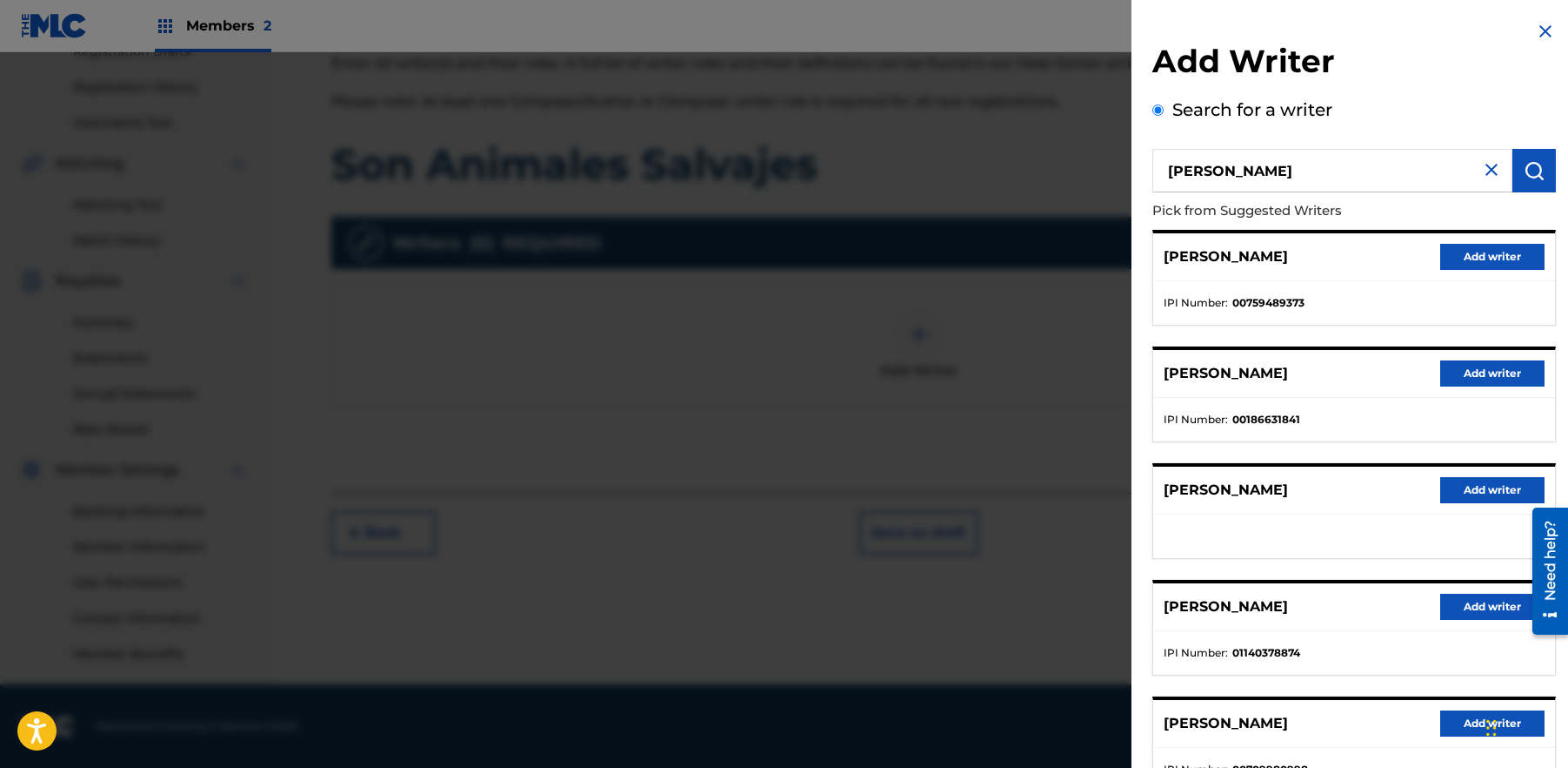
click at [1234, 306] on strong "00759489373" at bounding box center [1268, 302] width 72 height 16
drag, startPoint x: 1184, startPoint y: 307, endPoint x: 1242, endPoint y: 268, distance: 69.9
click at [1184, 308] on span "IPI Number :" at bounding box center [1196, 302] width 65 height 16
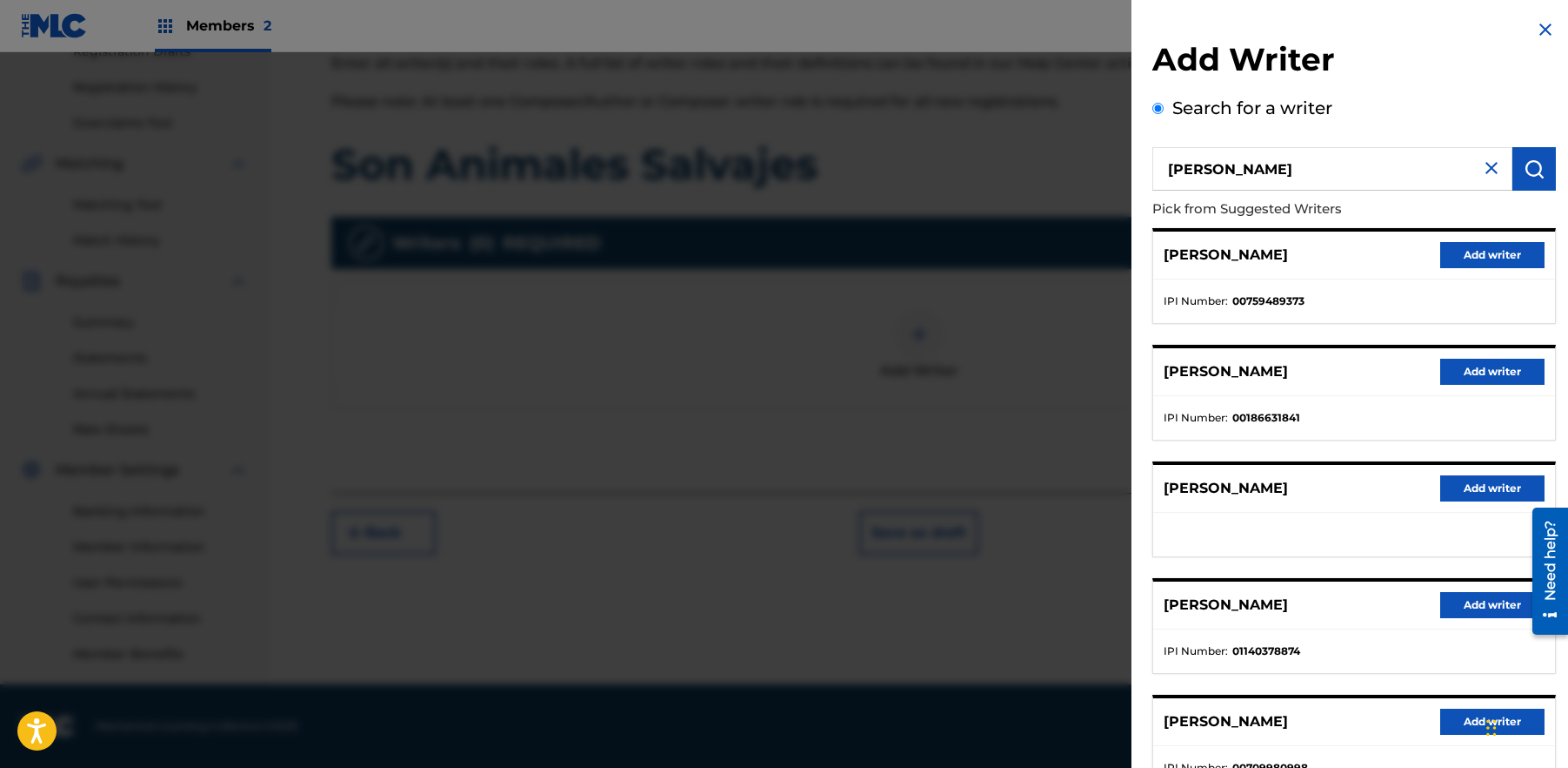
drag, startPoint x: 1268, startPoint y: 237, endPoint x: 1316, endPoint y: 198, distance: 61.8
click at [1268, 237] on div "[PERSON_NAME] Add writer" at bounding box center [1354, 255] width 402 height 47
drag, startPoint x: 1313, startPoint y: 170, endPoint x: 1023, endPoint y: 164, distance: 290.1
click at [1153, 164] on input "[PERSON_NAME]" at bounding box center [1333, 169] width 361 height 44
paste input "709980998"
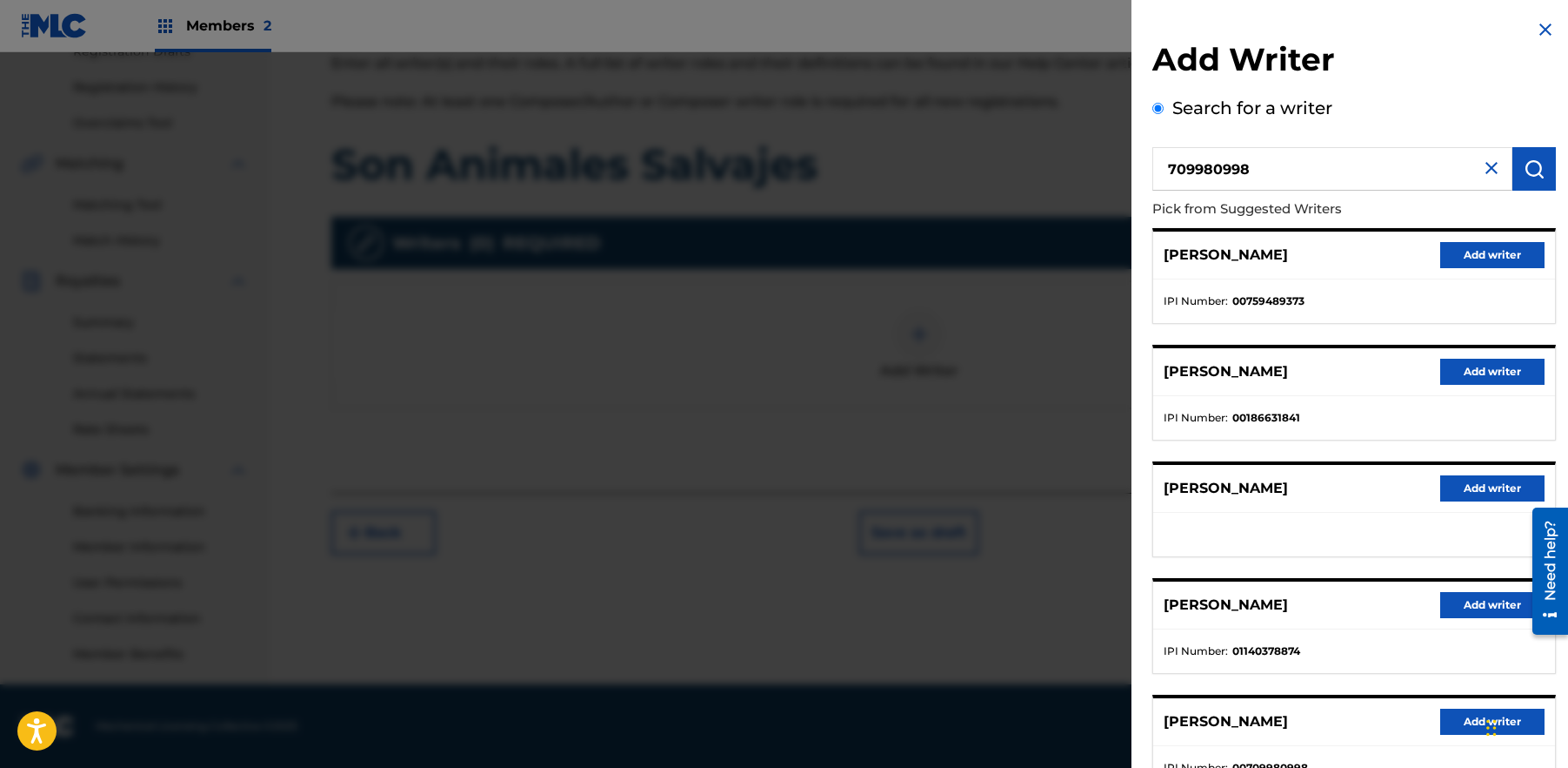
type input "709980998"
click at [1539, 171] on img "submit" at bounding box center [1534, 168] width 21 height 21
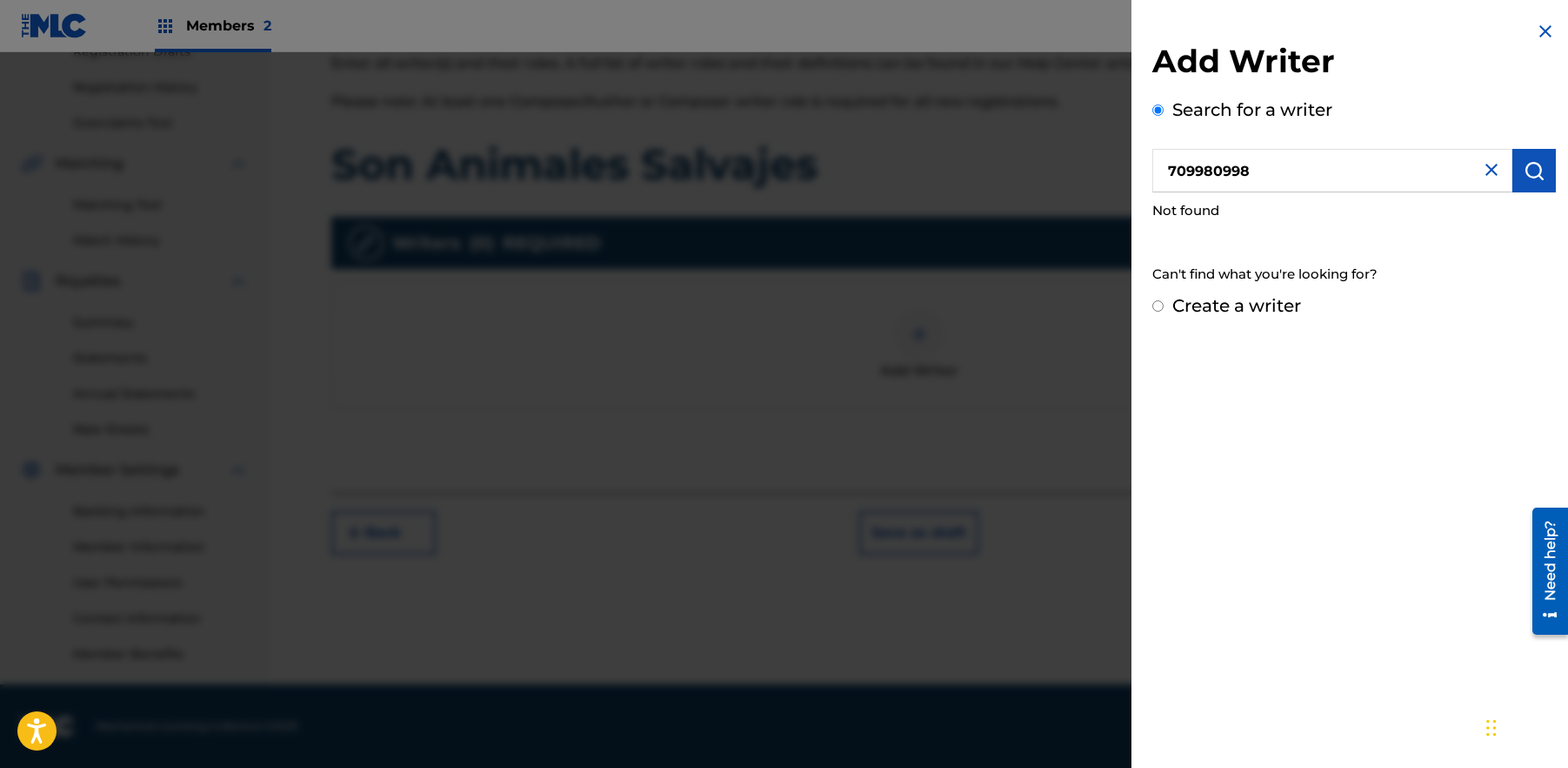
click at [1175, 312] on label "Create a writer" at bounding box center [1237, 305] width 129 height 21
click at [1164, 311] on input "Create a writer" at bounding box center [1158, 306] width 11 height 11
radio input "false"
radio input "true"
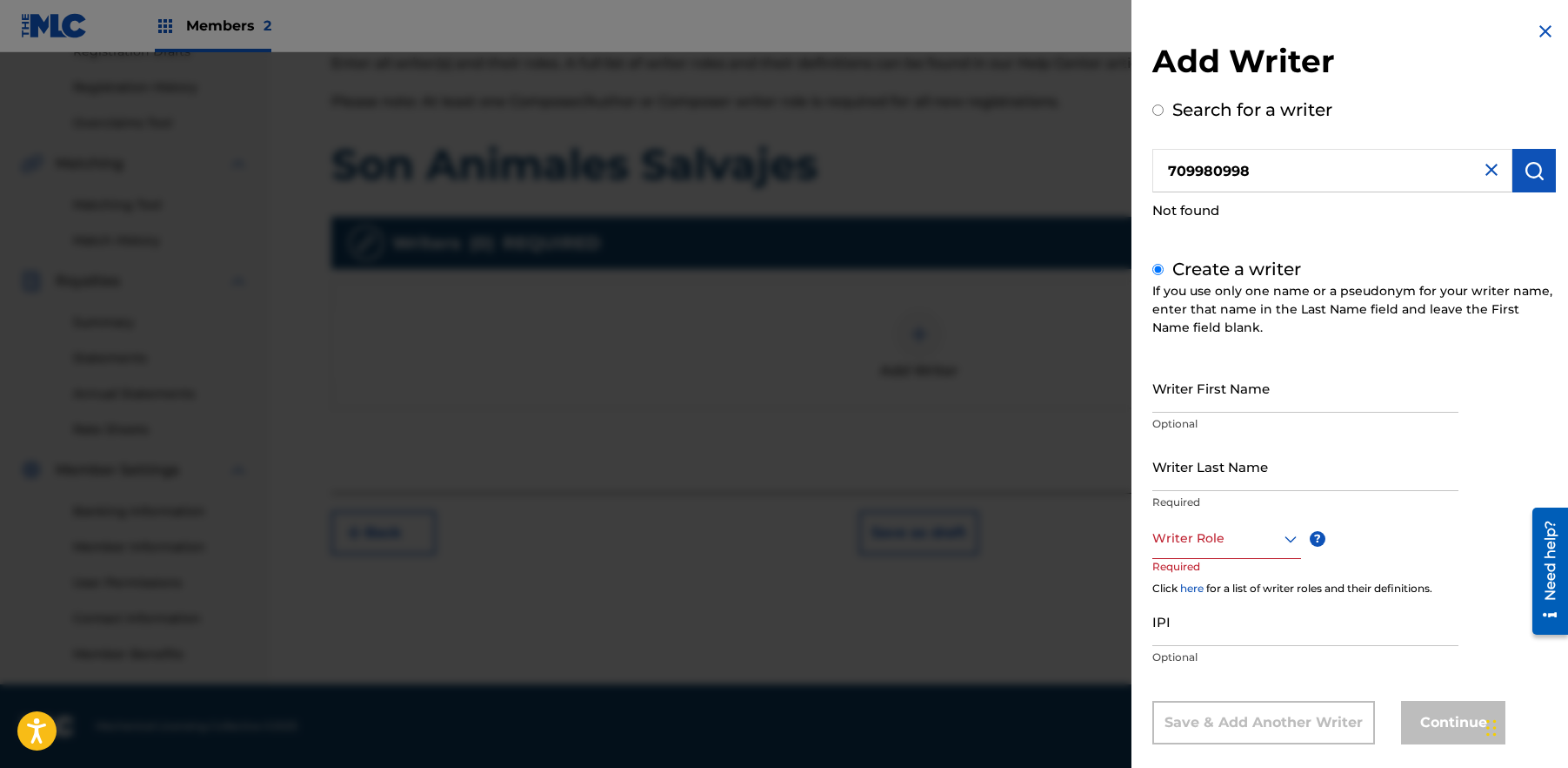
drag, startPoint x: 1200, startPoint y: 628, endPoint x: 1199, endPoint y: 616, distance: 12.0
click at [1200, 628] on input "IPI" at bounding box center [1305, 621] width 306 height 49
paste input "709980998"
type input "709980998"
click at [1217, 397] on input "Writer First Name" at bounding box center [1305, 387] width 306 height 49
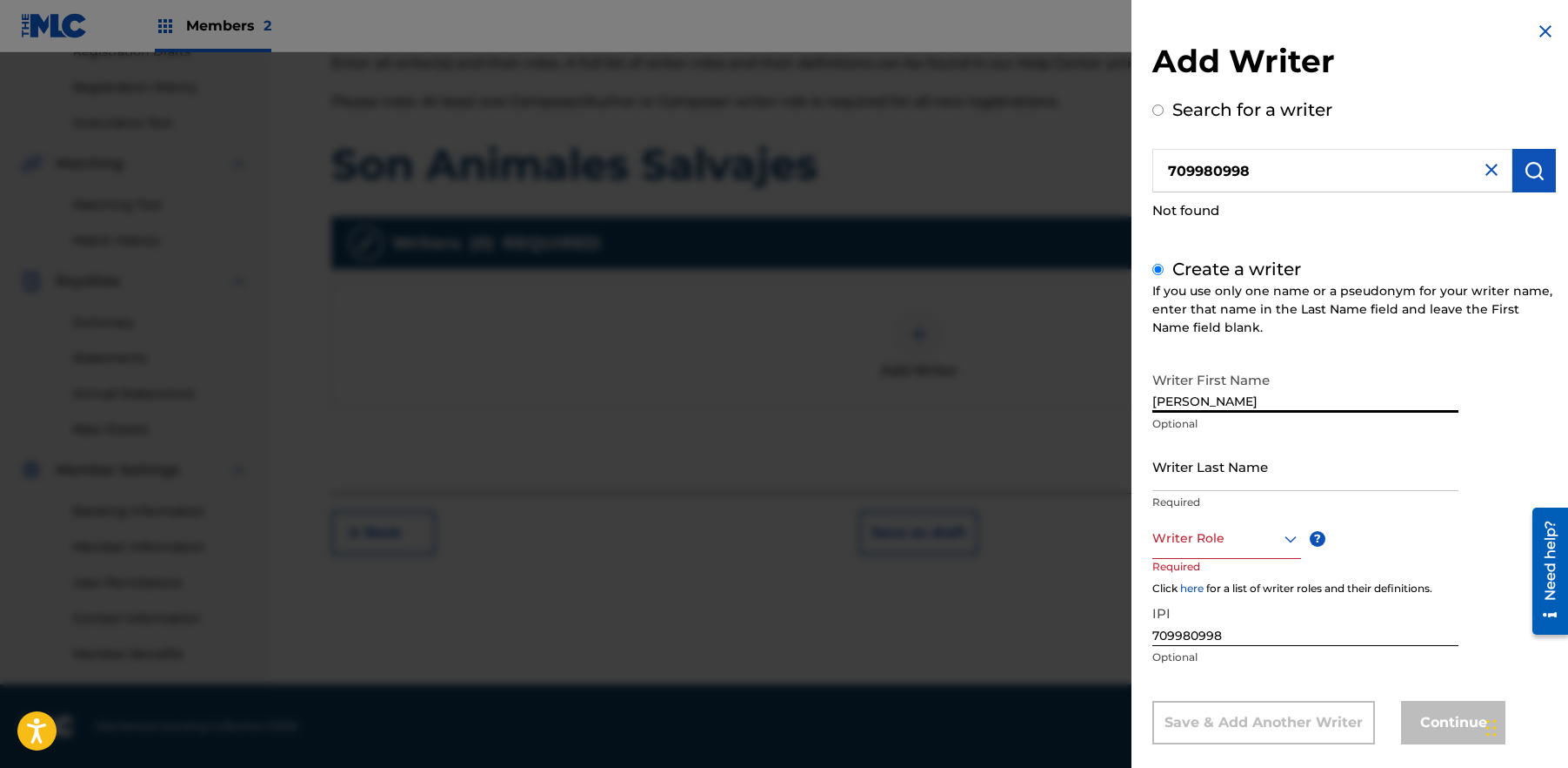
type input "[PERSON_NAME]"
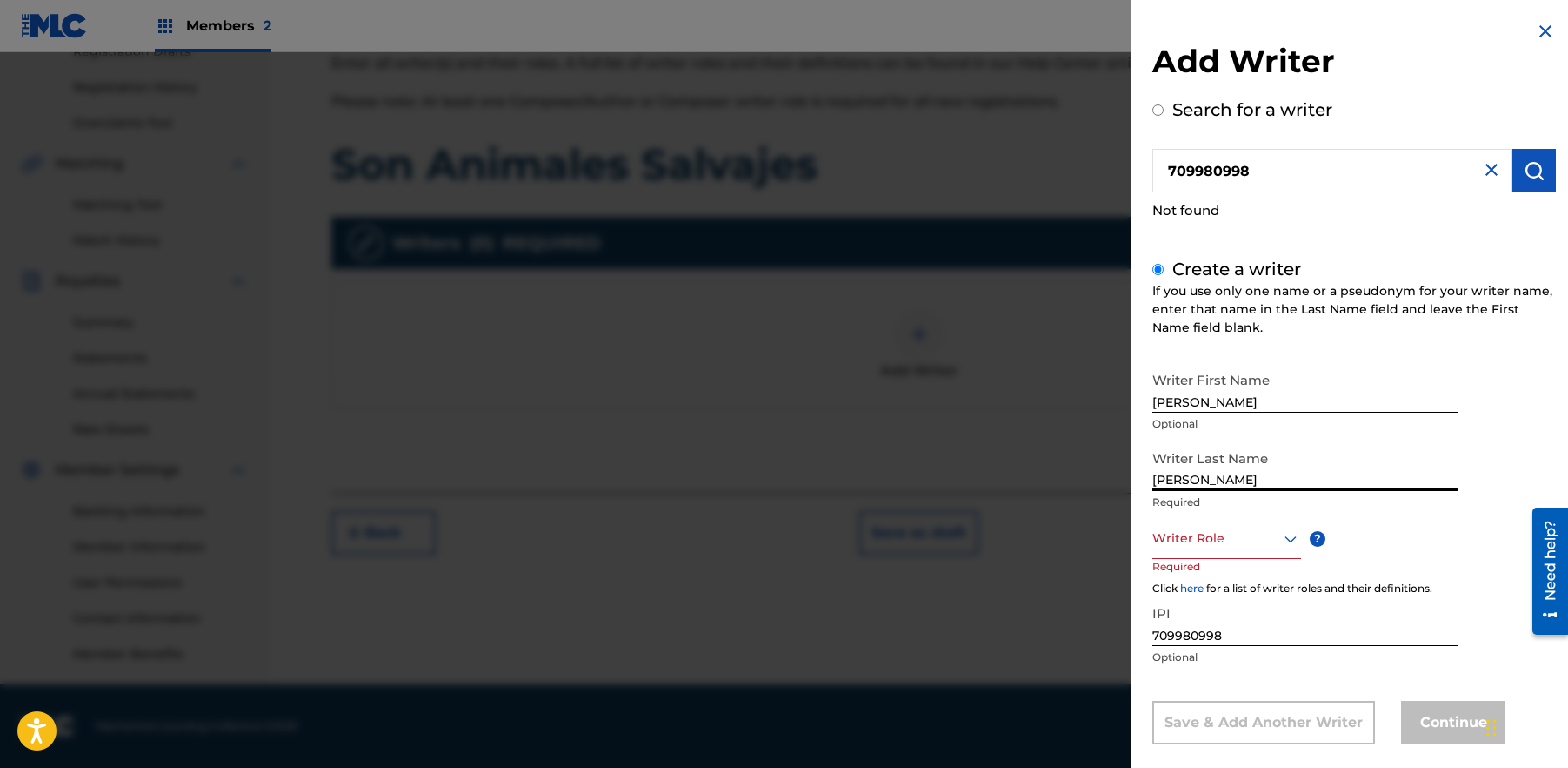
type input "[PERSON_NAME]"
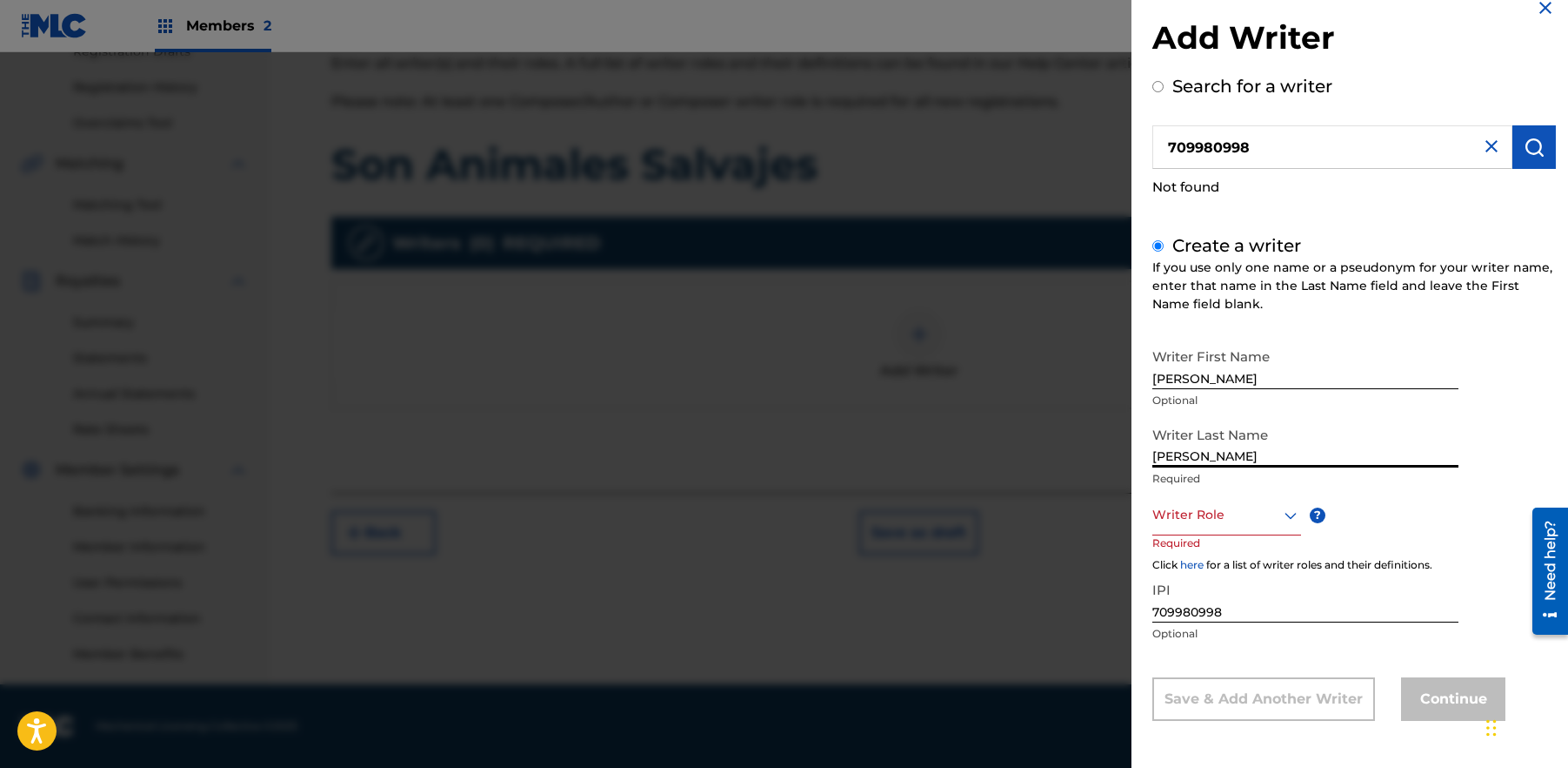
click at [1285, 530] on div "Writer Role" at bounding box center [1227, 515] width 149 height 39
click at [1248, 553] on div "Composer/Author" at bounding box center [1227, 554] width 147 height 39
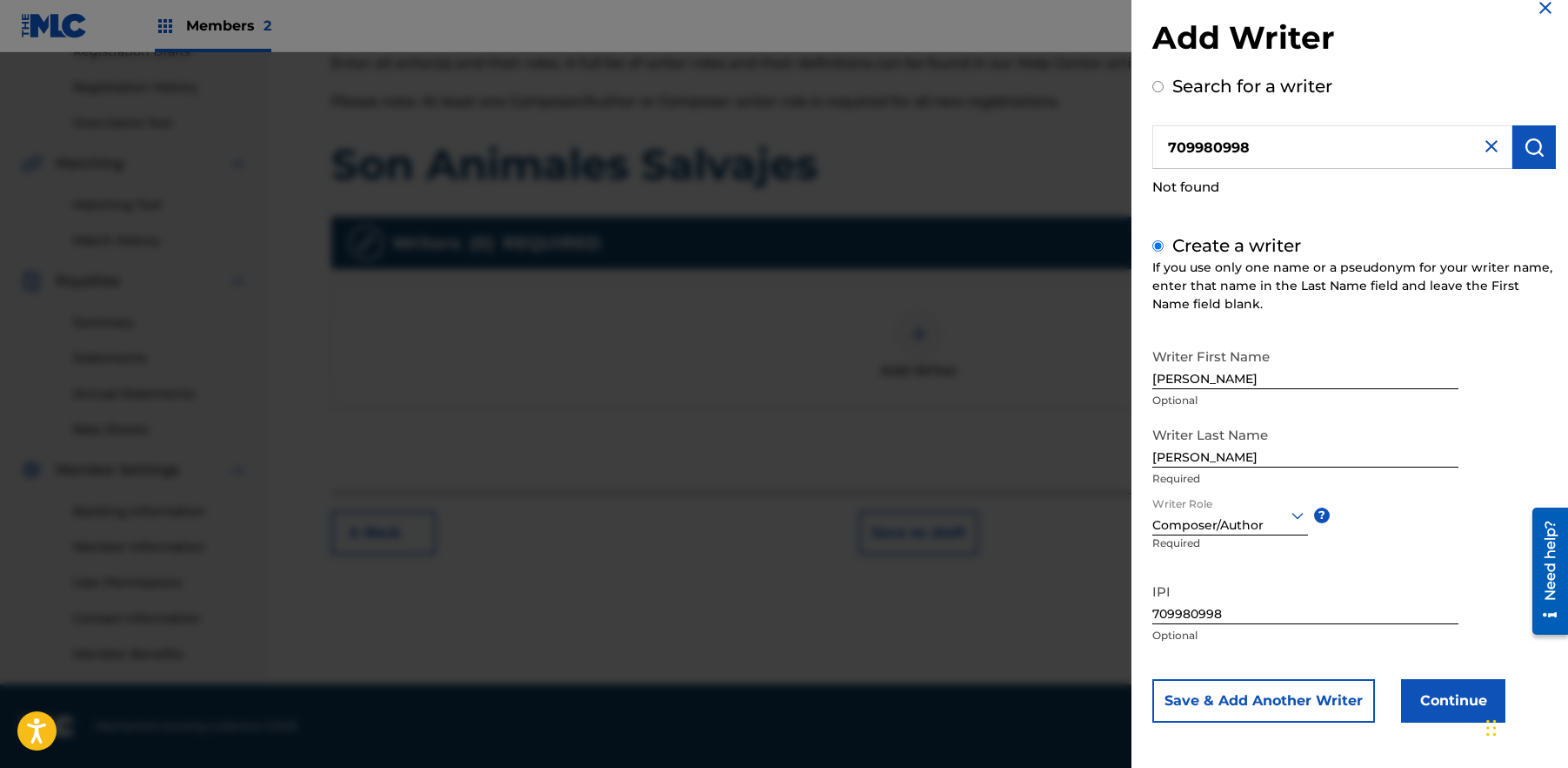
click at [1431, 689] on button "Continue" at bounding box center [1453, 700] width 104 height 44
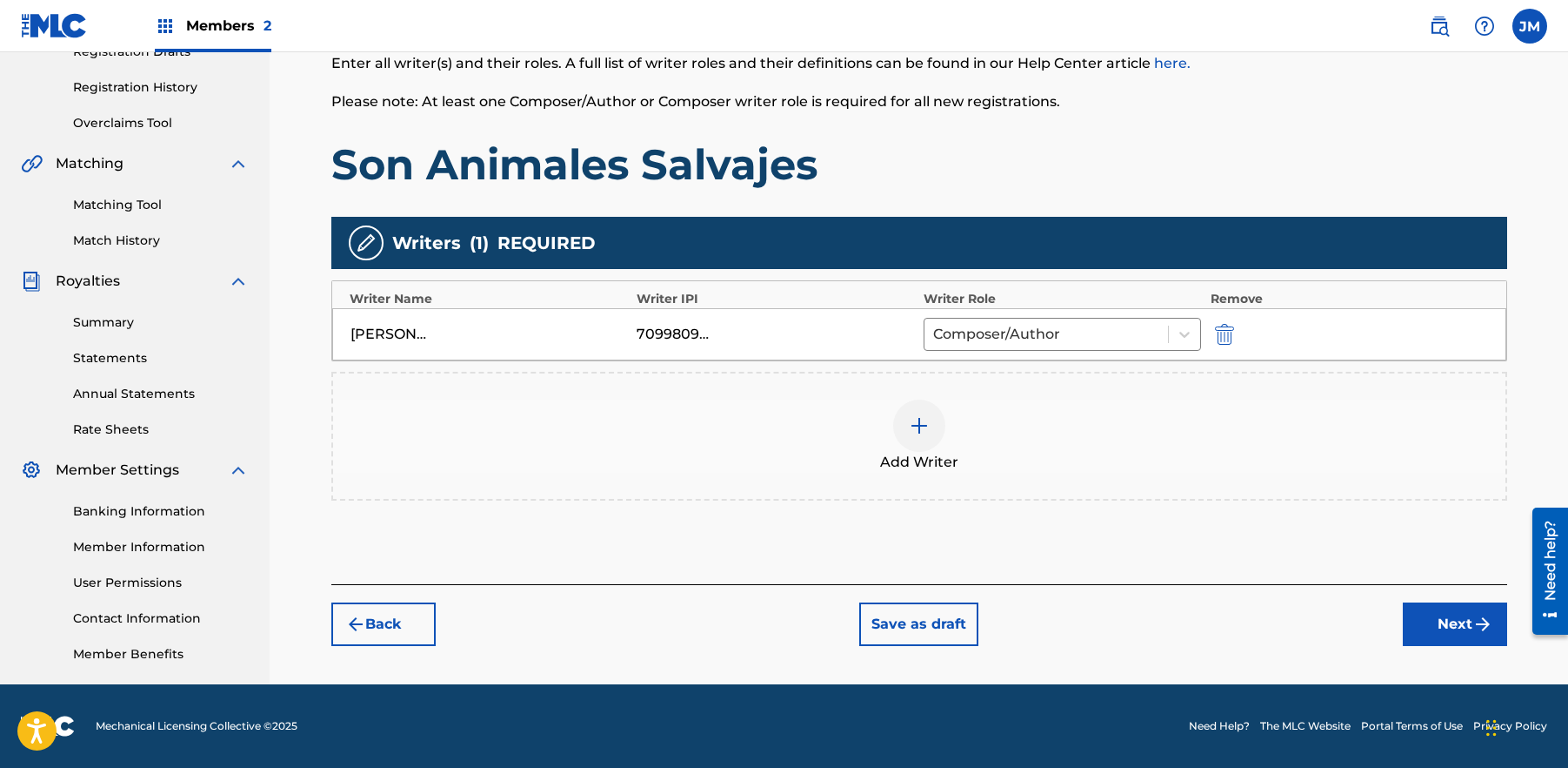
click at [1452, 623] on button "Next" at bounding box center [1455, 624] width 104 height 44
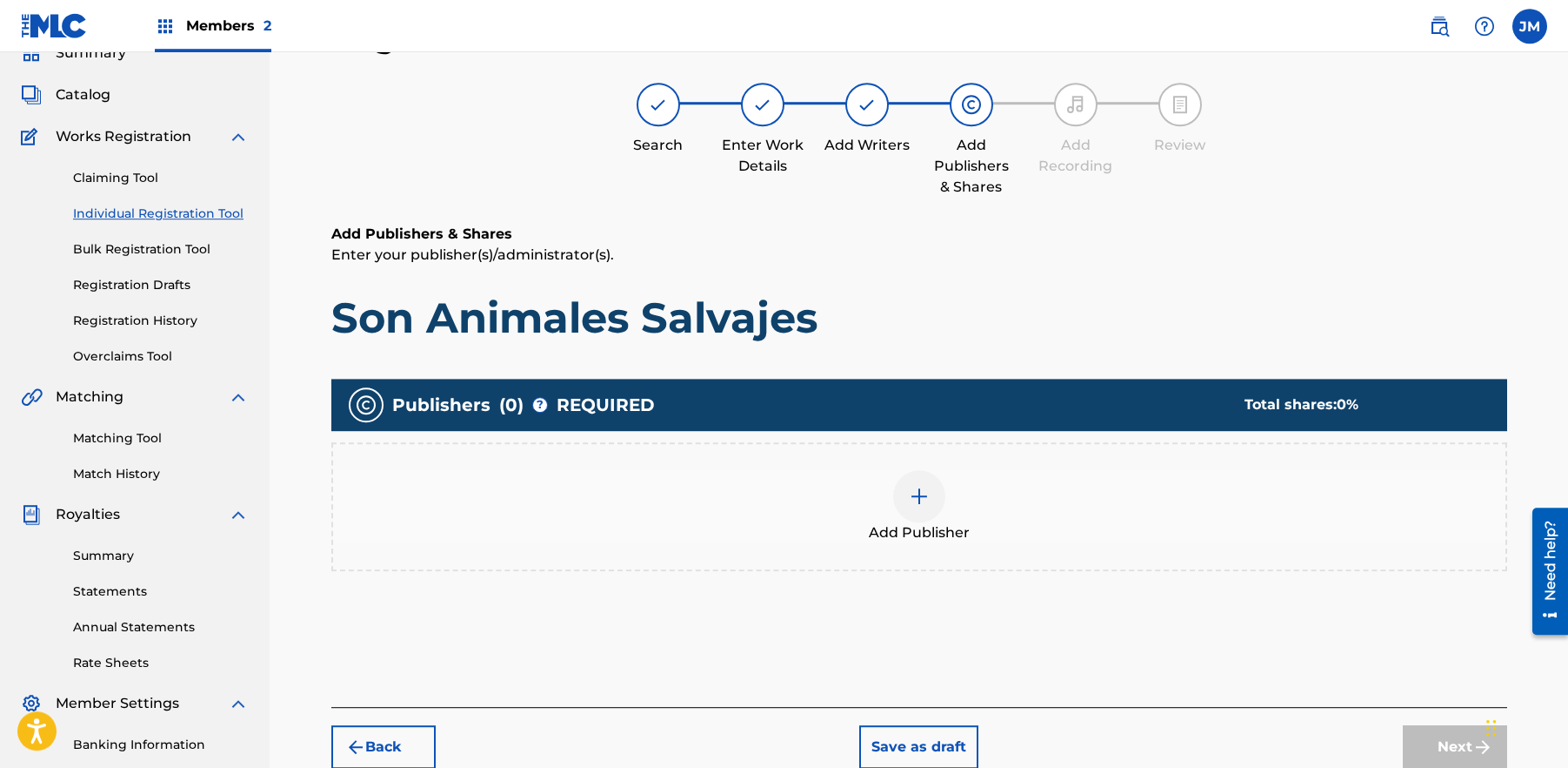
scroll to position [79, 0]
click at [922, 493] on img at bounding box center [919, 496] width 21 height 21
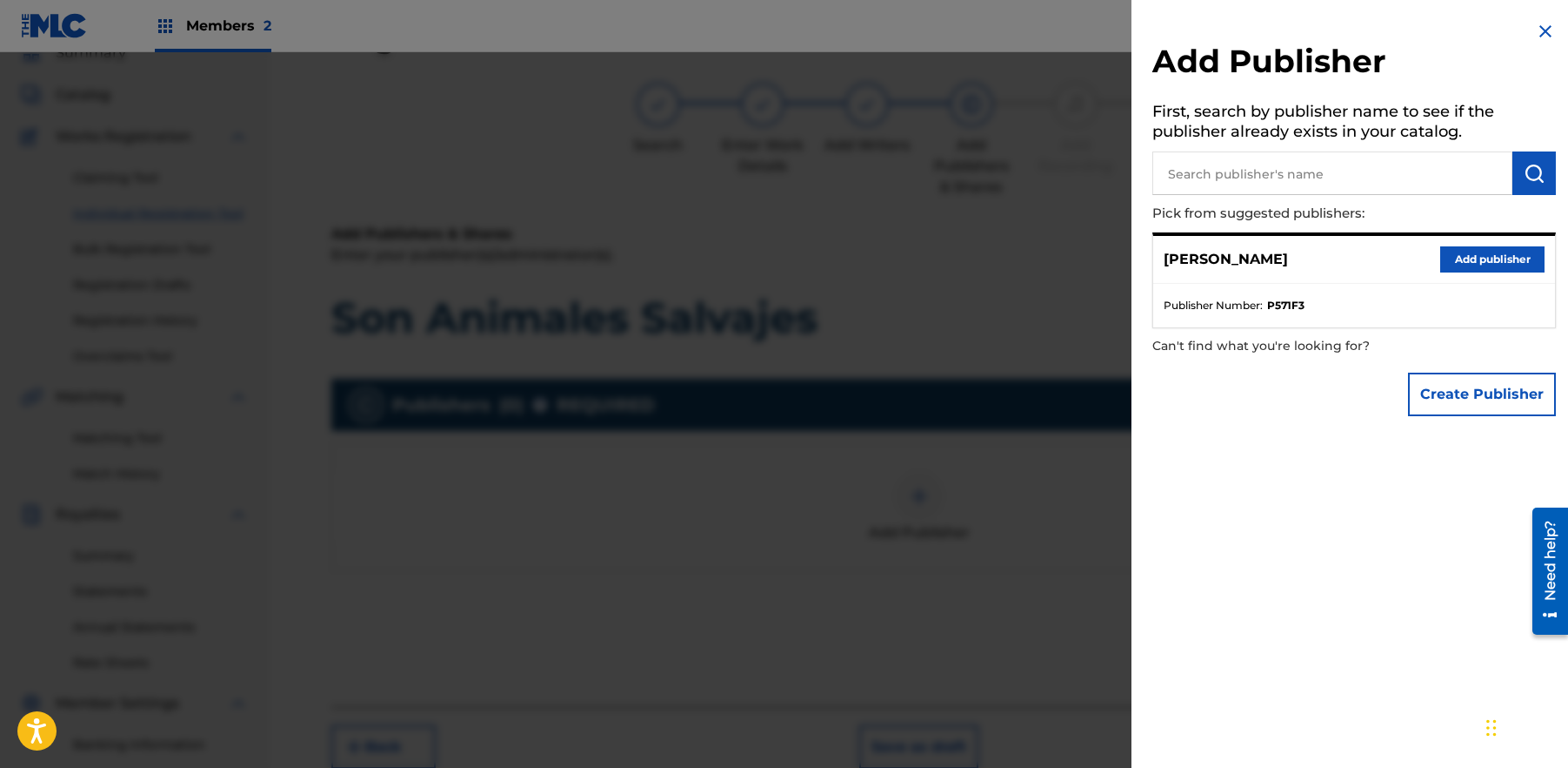
click at [1277, 168] on input "text" at bounding box center [1333, 174] width 361 height 44
click at [1326, 174] on input "Broken Silence" at bounding box center [1333, 174] width 361 height 44
type input "Broken Silence Audio"
click at [1542, 182] on img "submit" at bounding box center [1534, 173] width 21 height 21
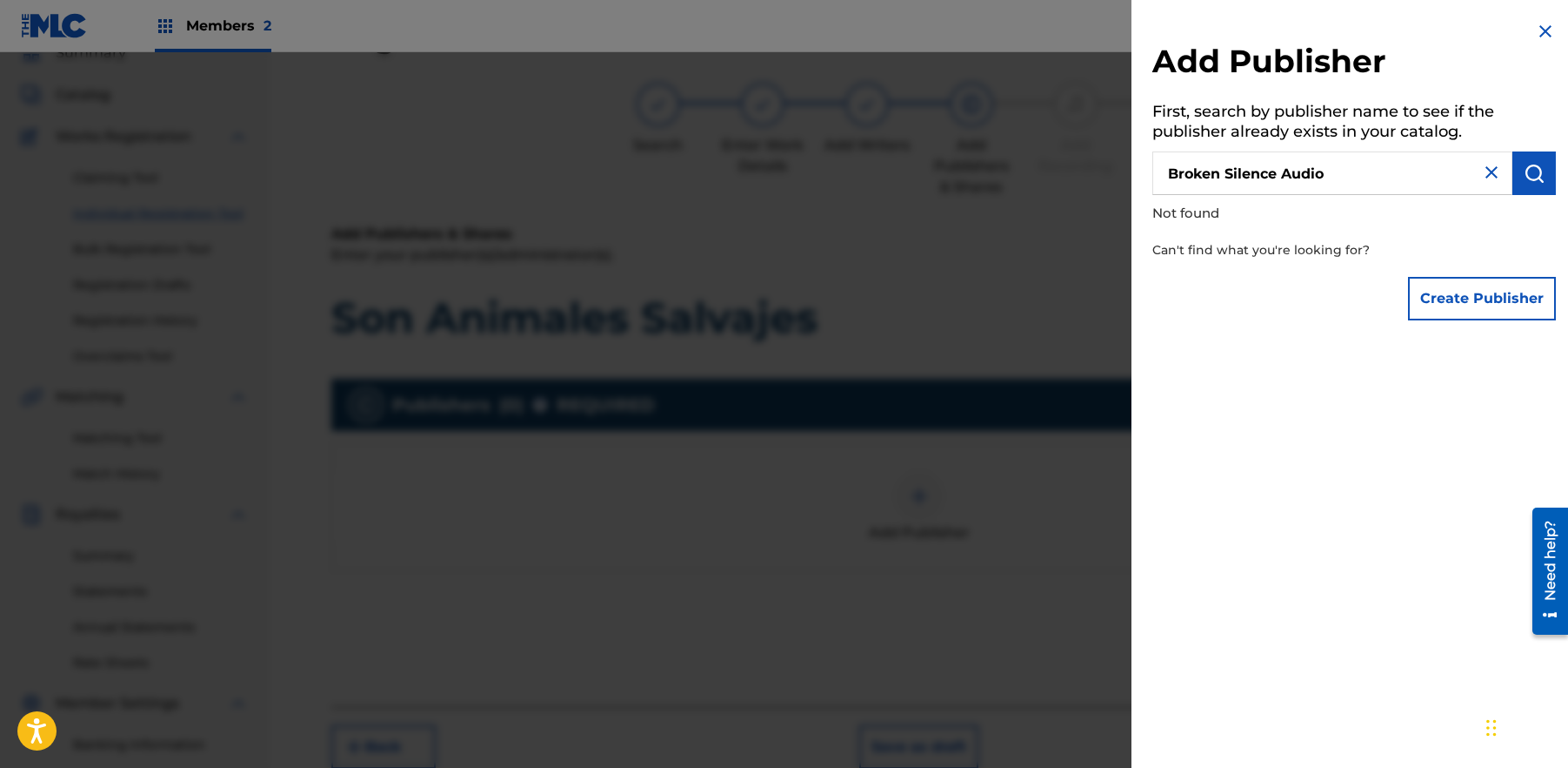
scroll to position [80, 0]
click at [1489, 307] on button "Create Publisher" at bounding box center [1482, 299] width 148 height 44
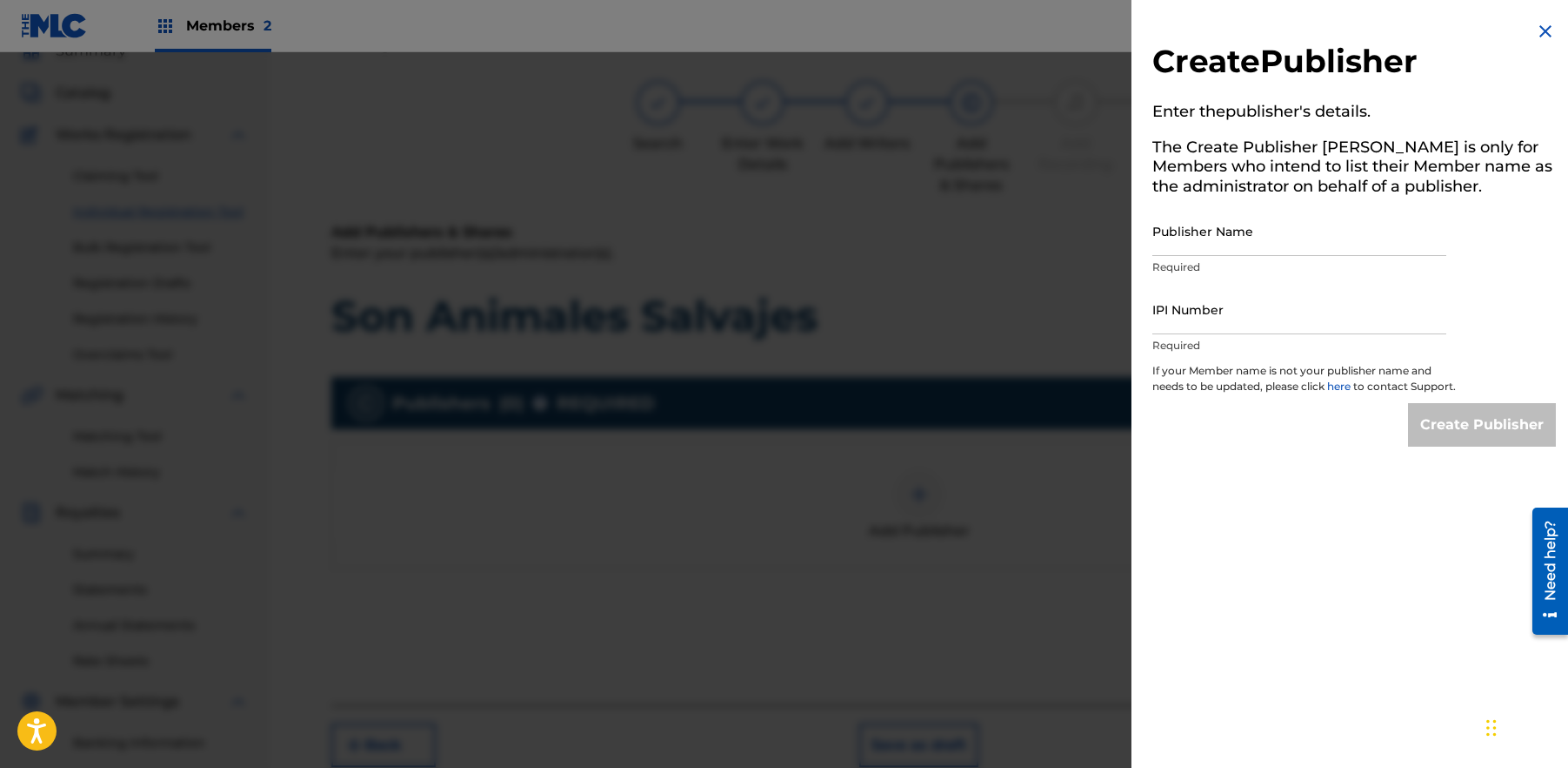
scroll to position [79, 0]
click at [1271, 244] on input "Publisher Name" at bounding box center [1300, 231] width 294 height 49
type input "Broken Silence Audio"
click at [1299, 317] on input "IPI Number" at bounding box center [1300, 310] width 294 height 49
paste input "1012482505"
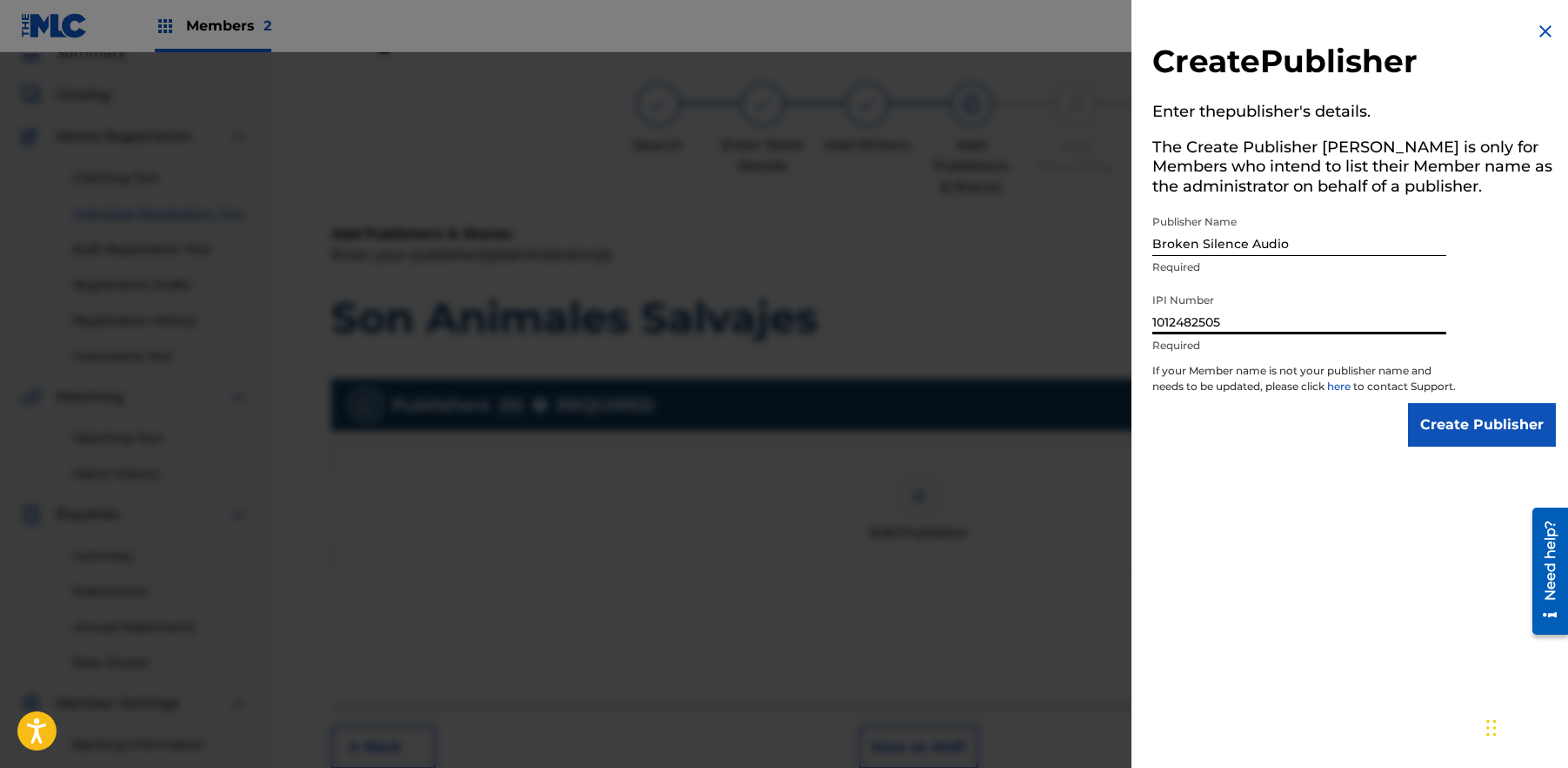
type input "1012482505"
click at [1501, 433] on input "Create Publisher" at bounding box center [1482, 425] width 148 height 44
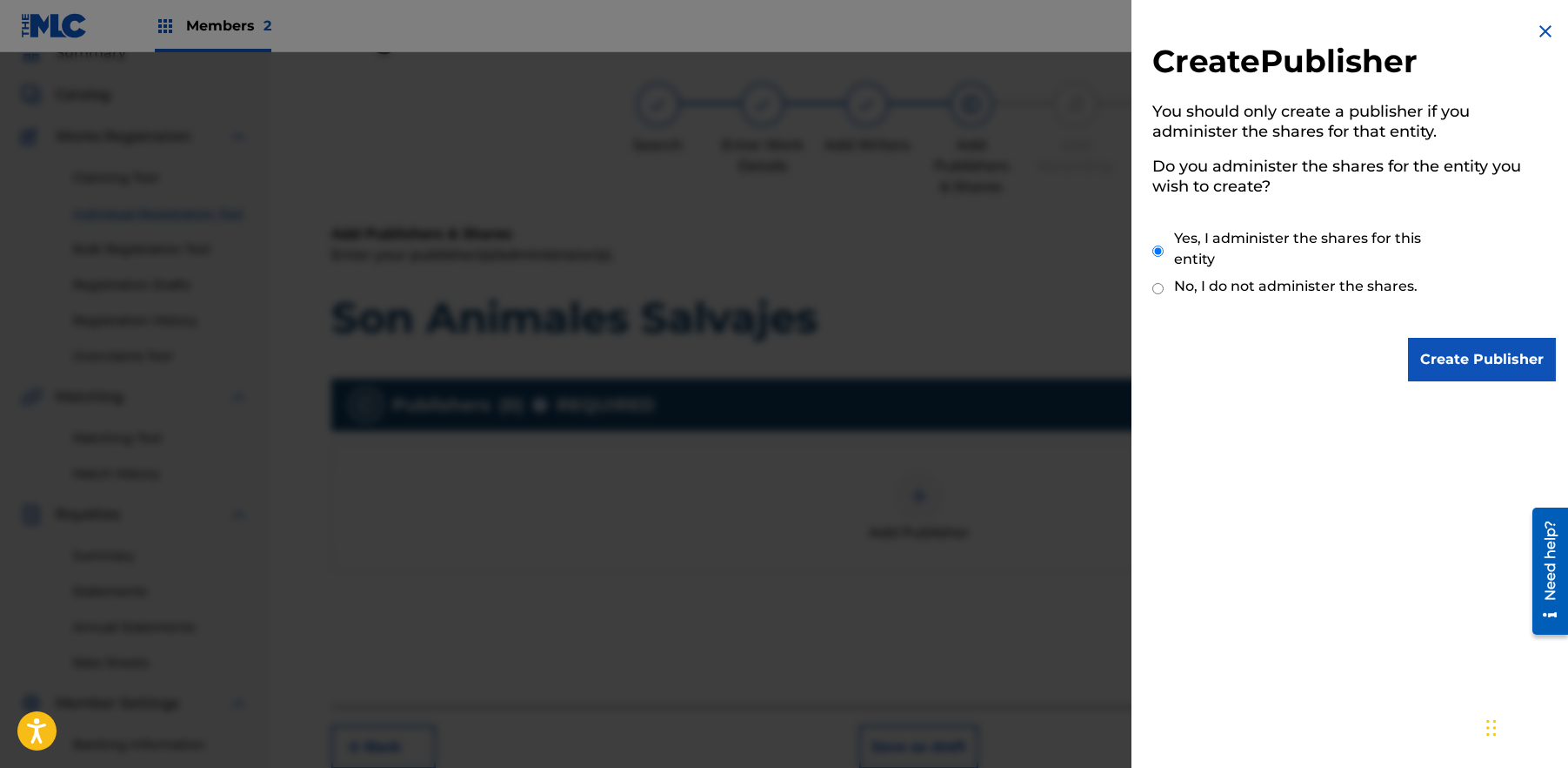
click at [1480, 362] on input "Create Publisher" at bounding box center [1482, 360] width 148 height 44
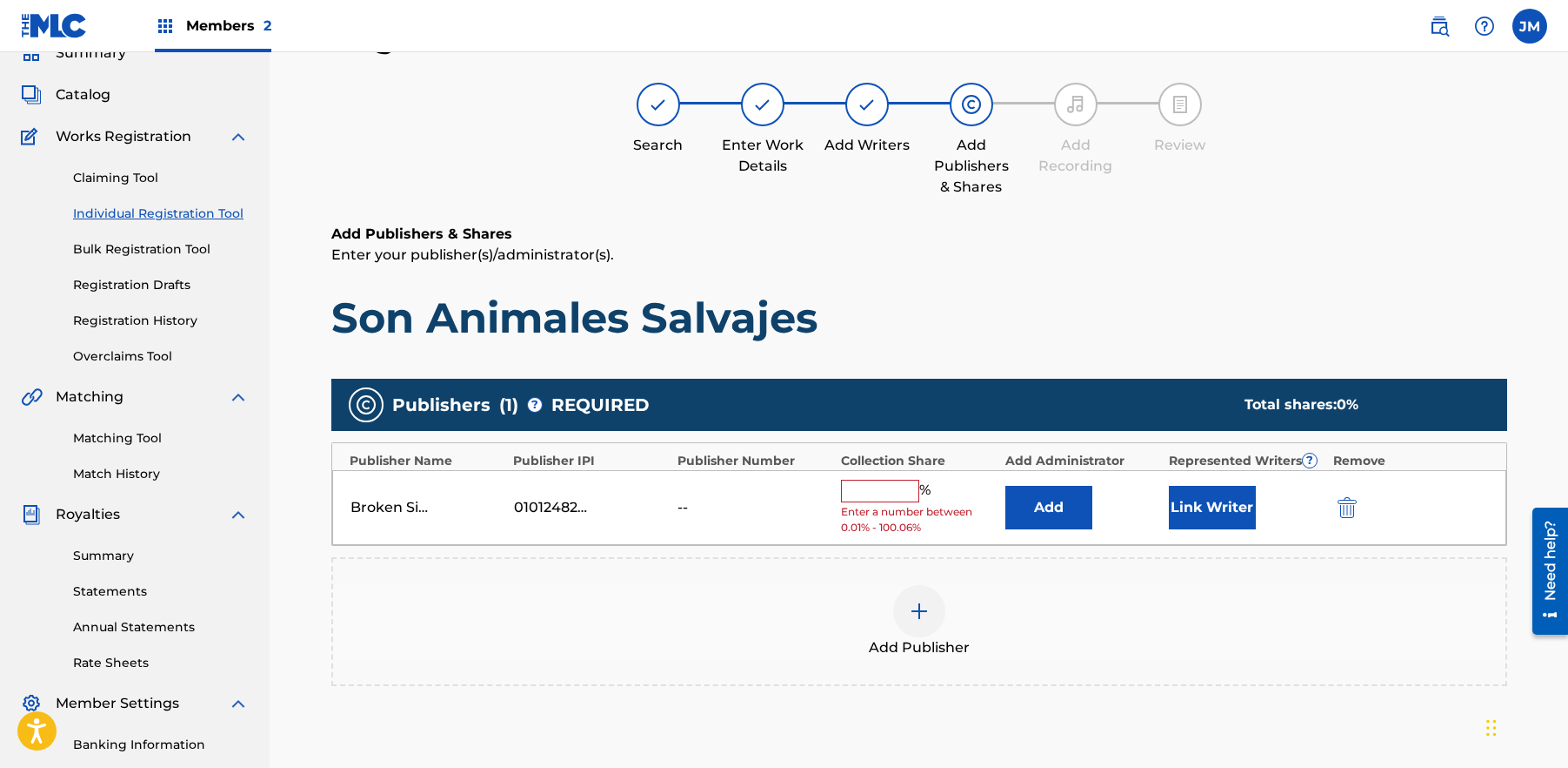
click at [880, 496] on input "text" at bounding box center [881, 490] width 78 height 23
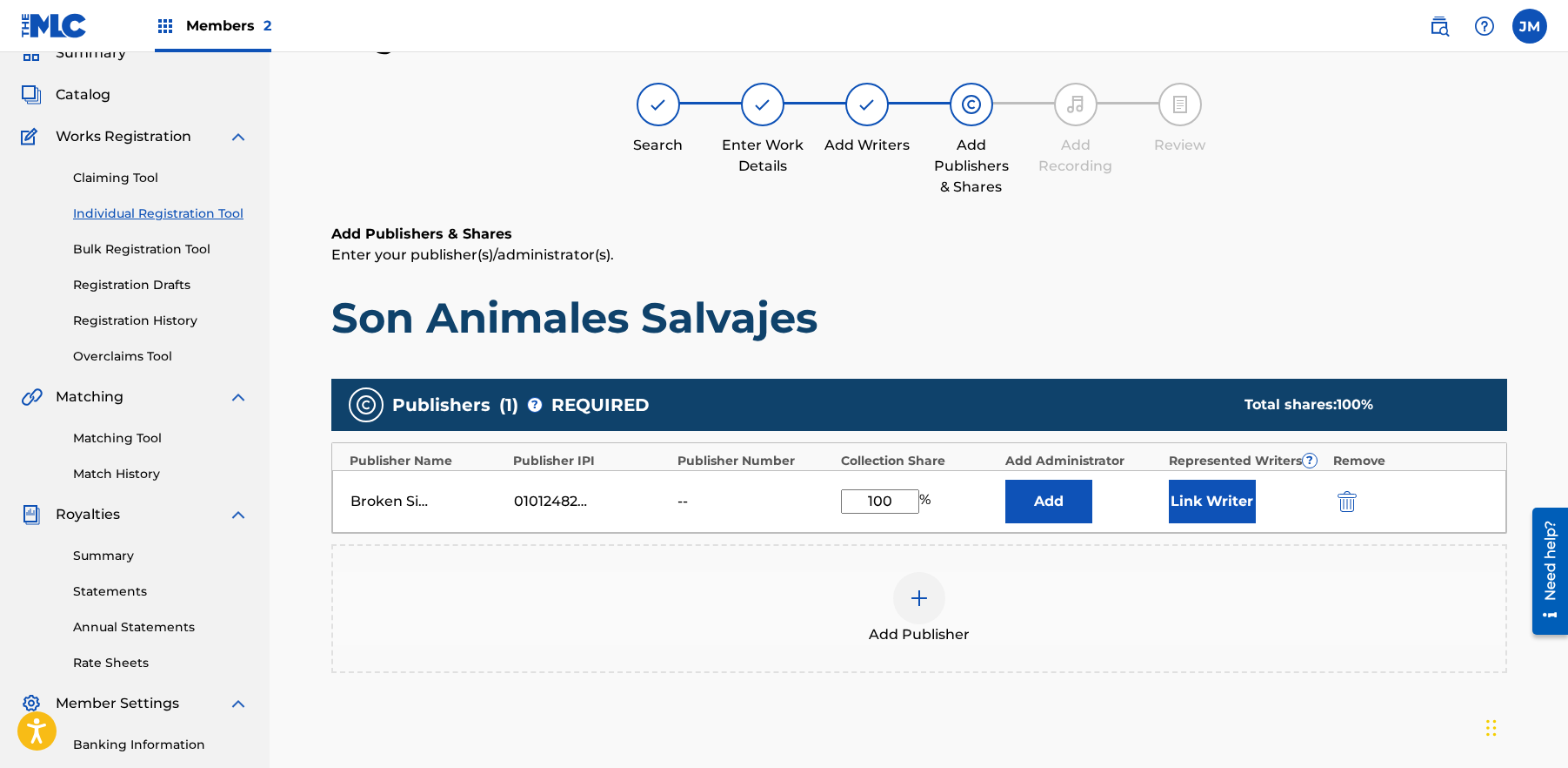
type input "100"
click at [1254, 587] on div "Add Publisher" at bounding box center [919, 608] width 1173 height 73
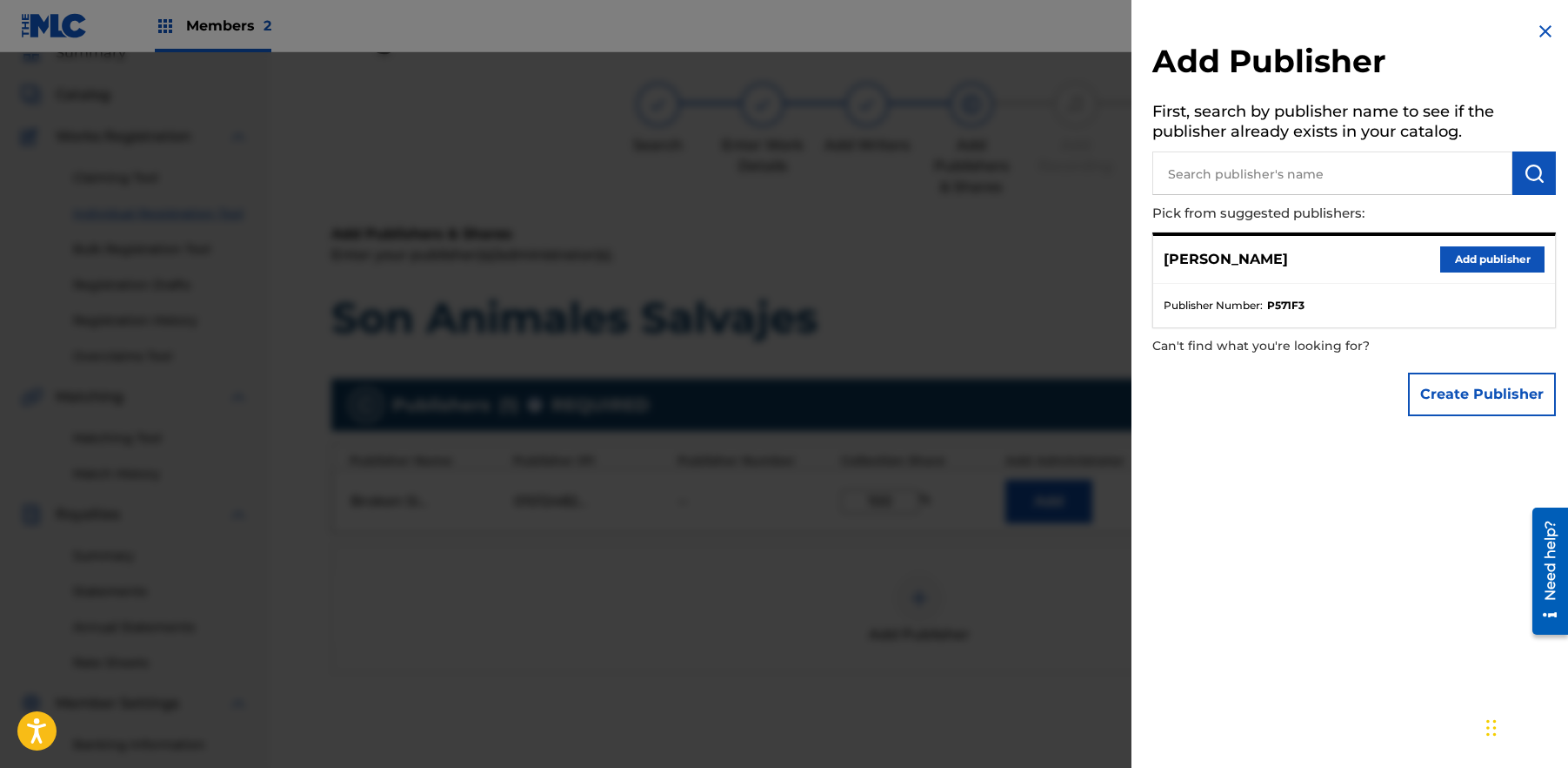
click at [1547, 27] on img at bounding box center [1545, 31] width 21 height 21
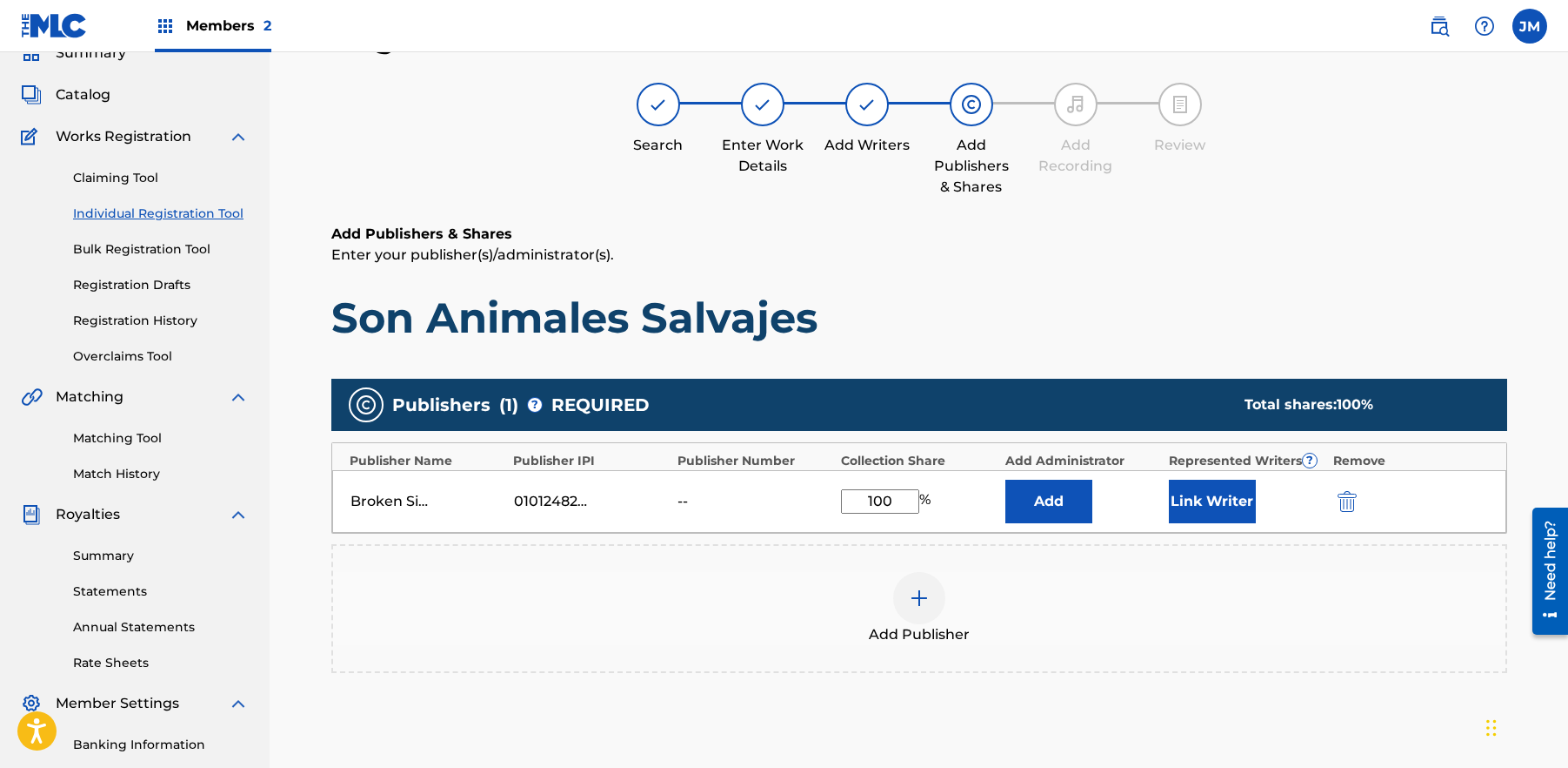
click at [1198, 500] on button "Link Writer" at bounding box center [1212, 501] width 87 height 44
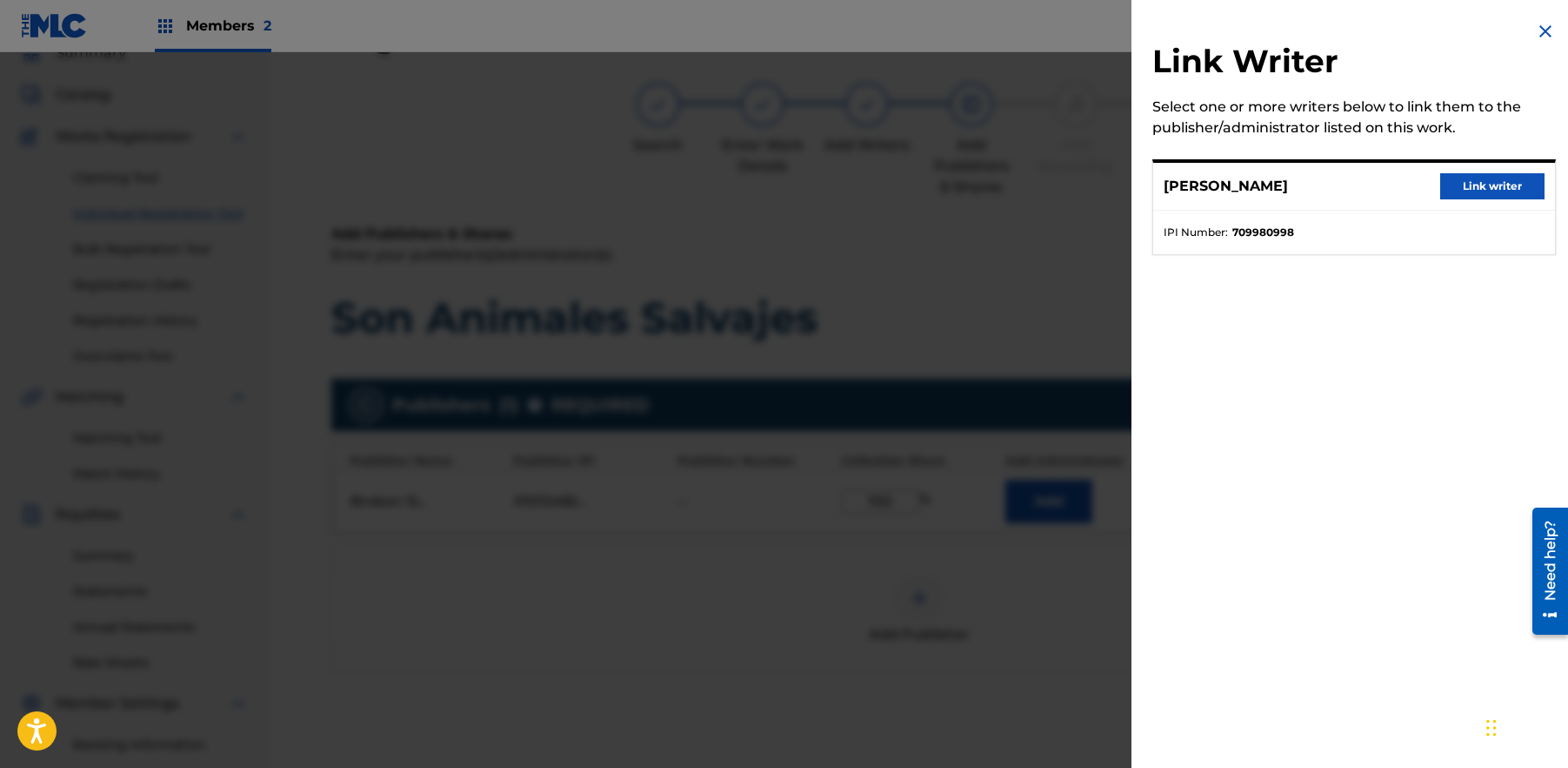
click at [1498, 183] on button "Link writer" at bounding box center [1492, 186] width 104 height 26
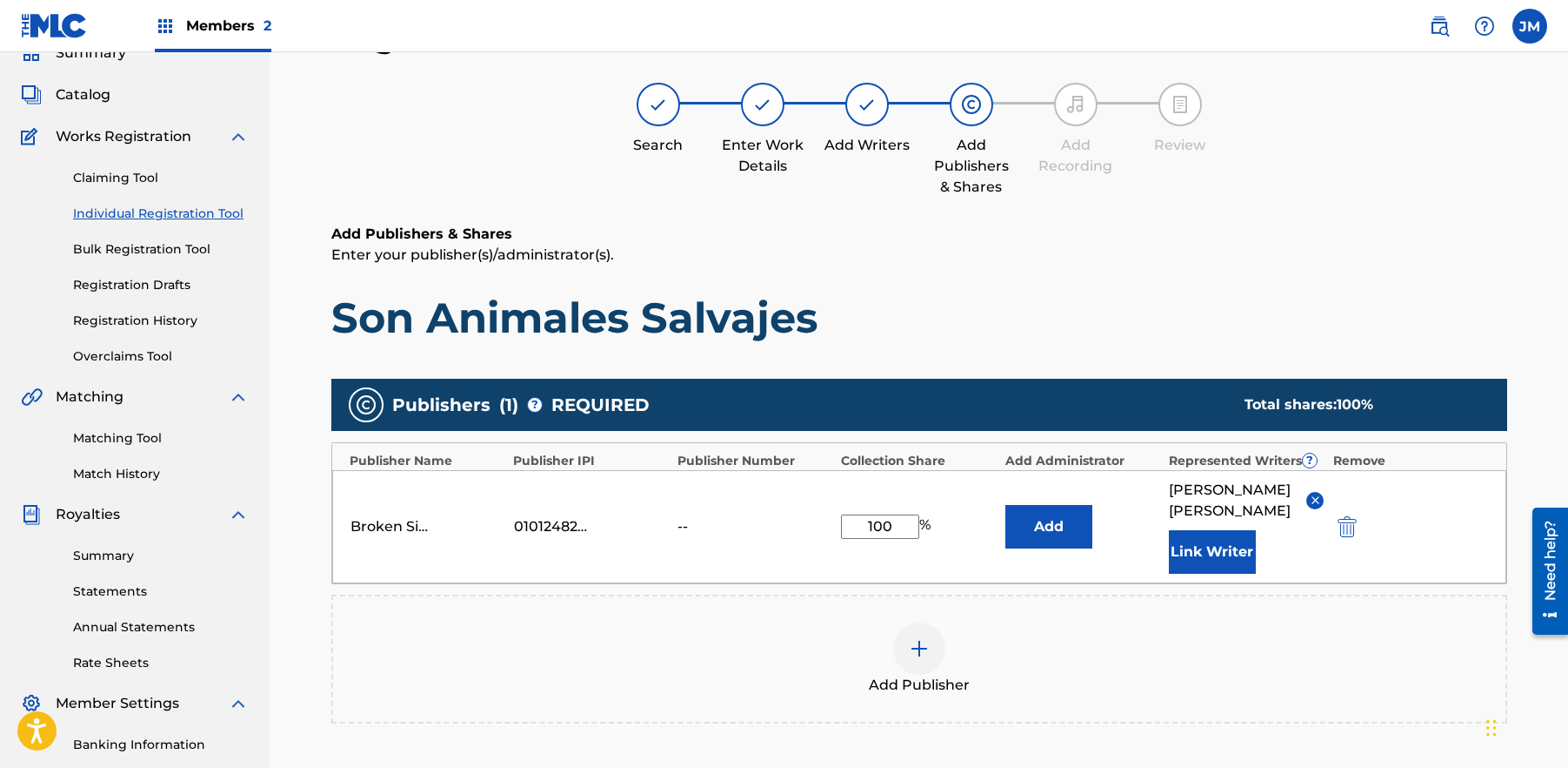
click at [1059, 514] on button "Add" at bounding box center [1049, 527] width 87 height 44
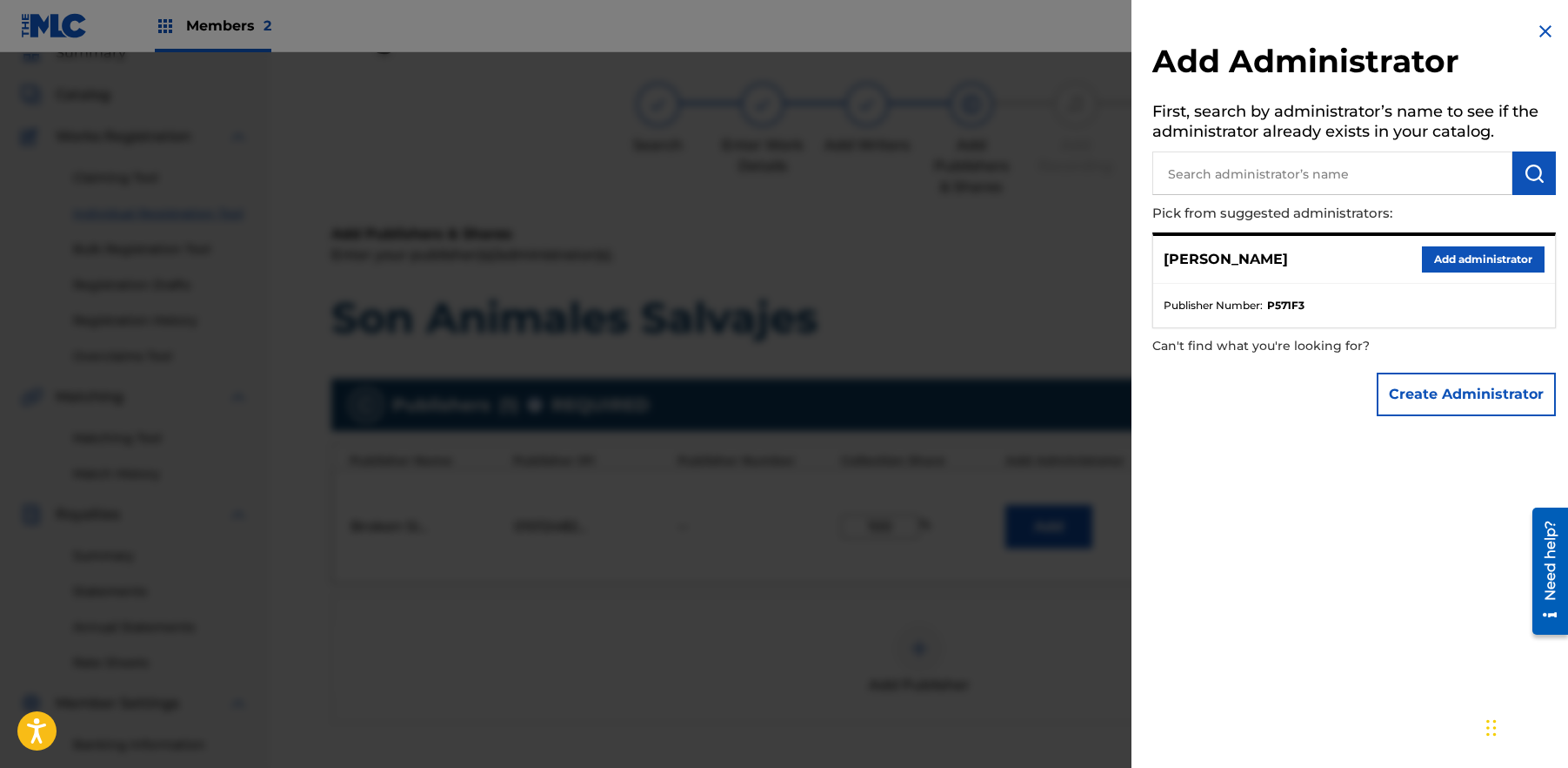
click at [1474, 259] on button "Add administrator" at bounding box center [1483, 259] width 122 height 26
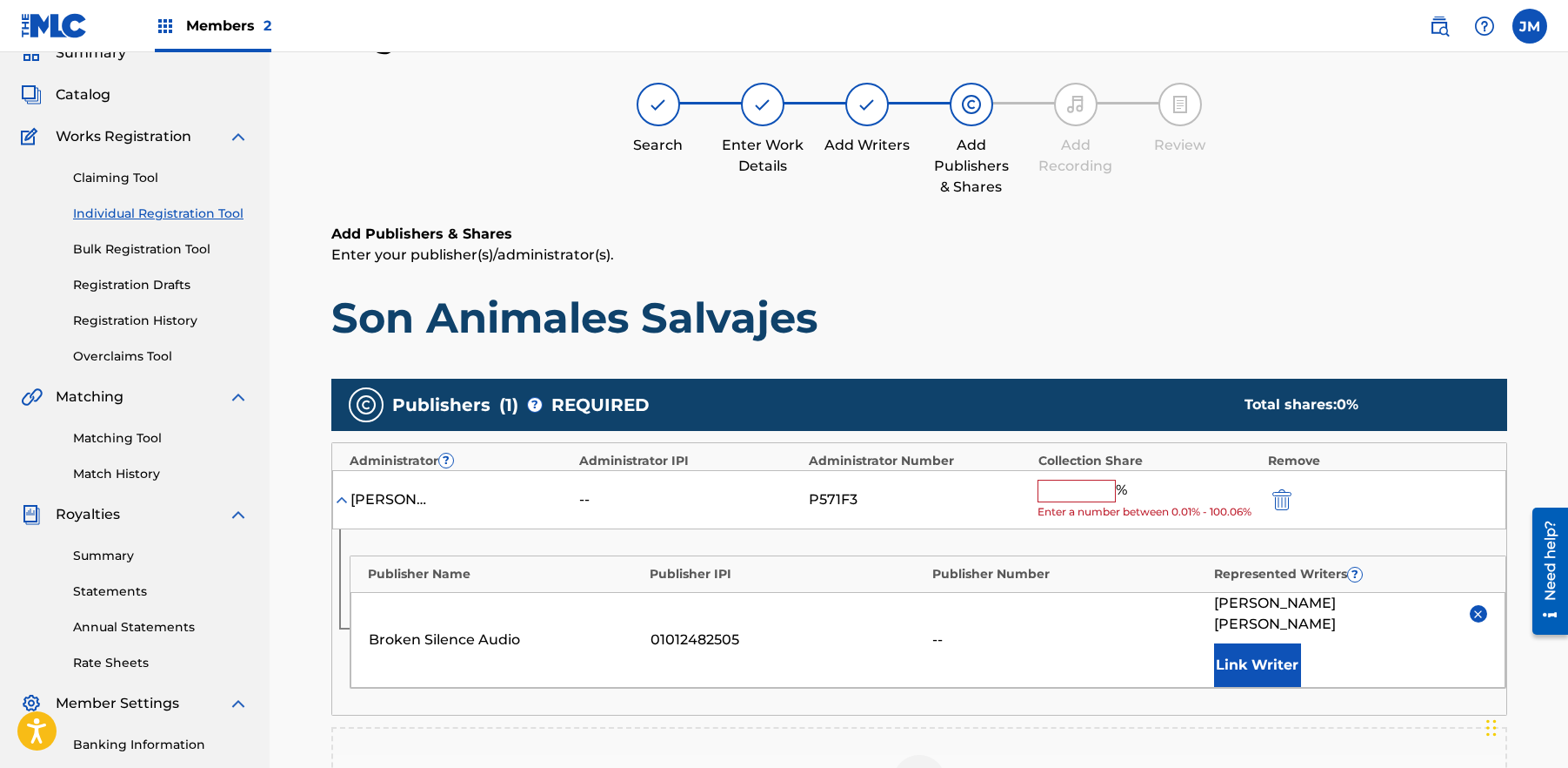
click at [1289, 495] on img "submit" at bounding box center [1281, 500] width 19 height 21
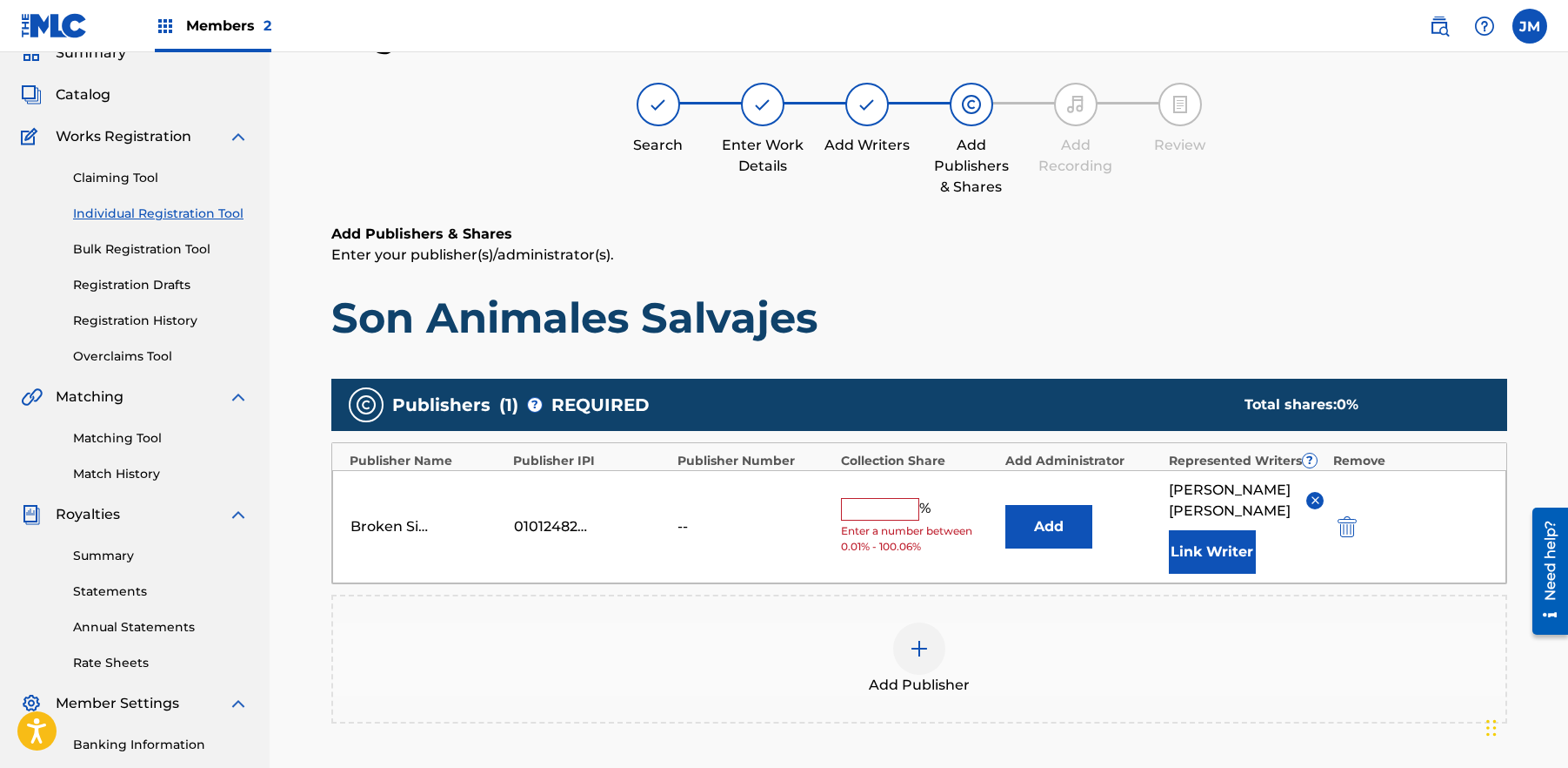
click at [890, 504] on input "text" at bounding box center [881, 509] width 78 height 23
type input "100"
click at [975, 514] on div "100 %" at bounding box center [919, 526] width 155 height 25
click at [1042, 516] on button "Add" at bounding box center [1049, 527] width 87 height 44
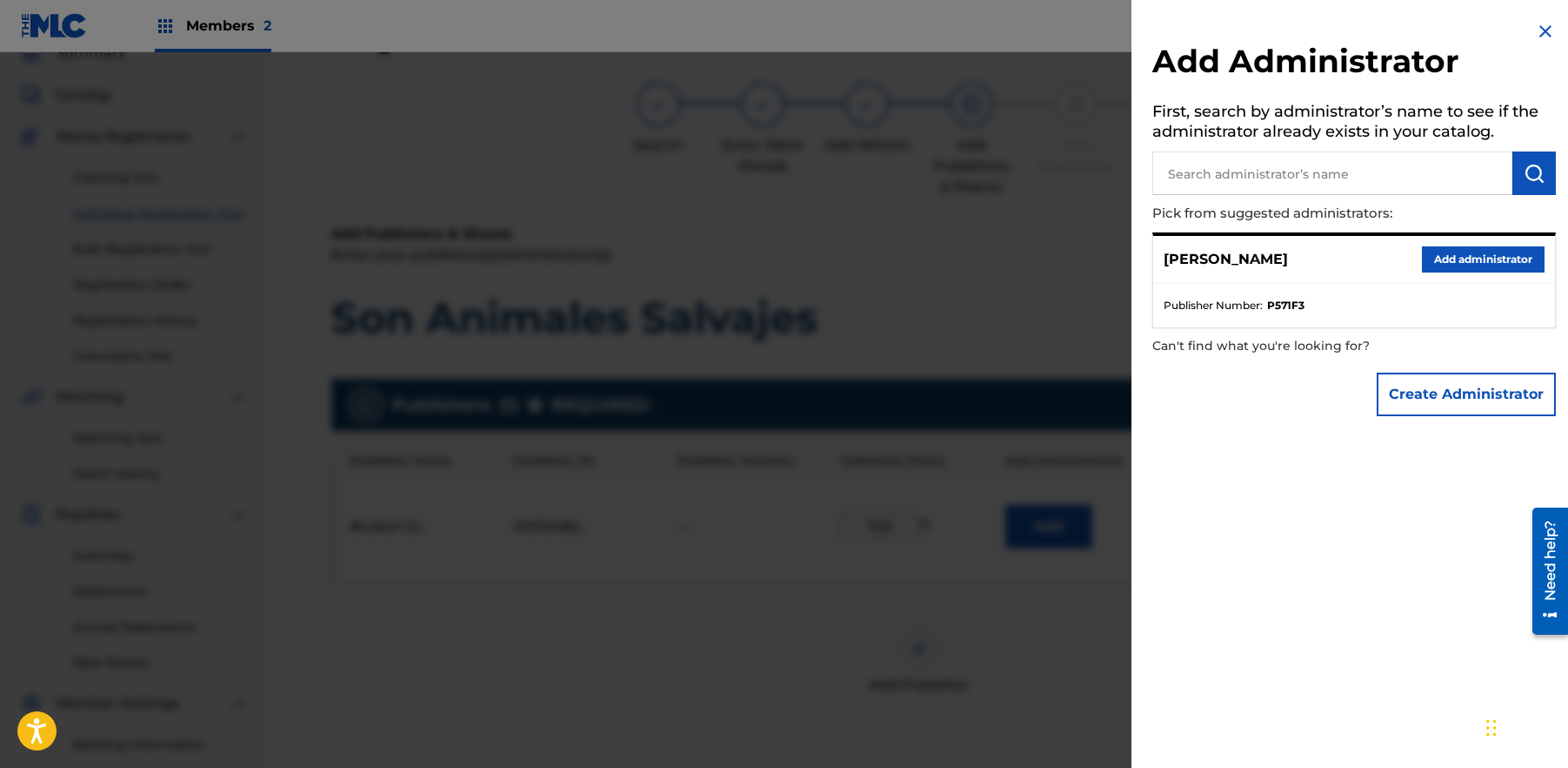
click at [1465, 387] on button "Create Administrator" at bounding box center [1467, 395] width 179 height 44
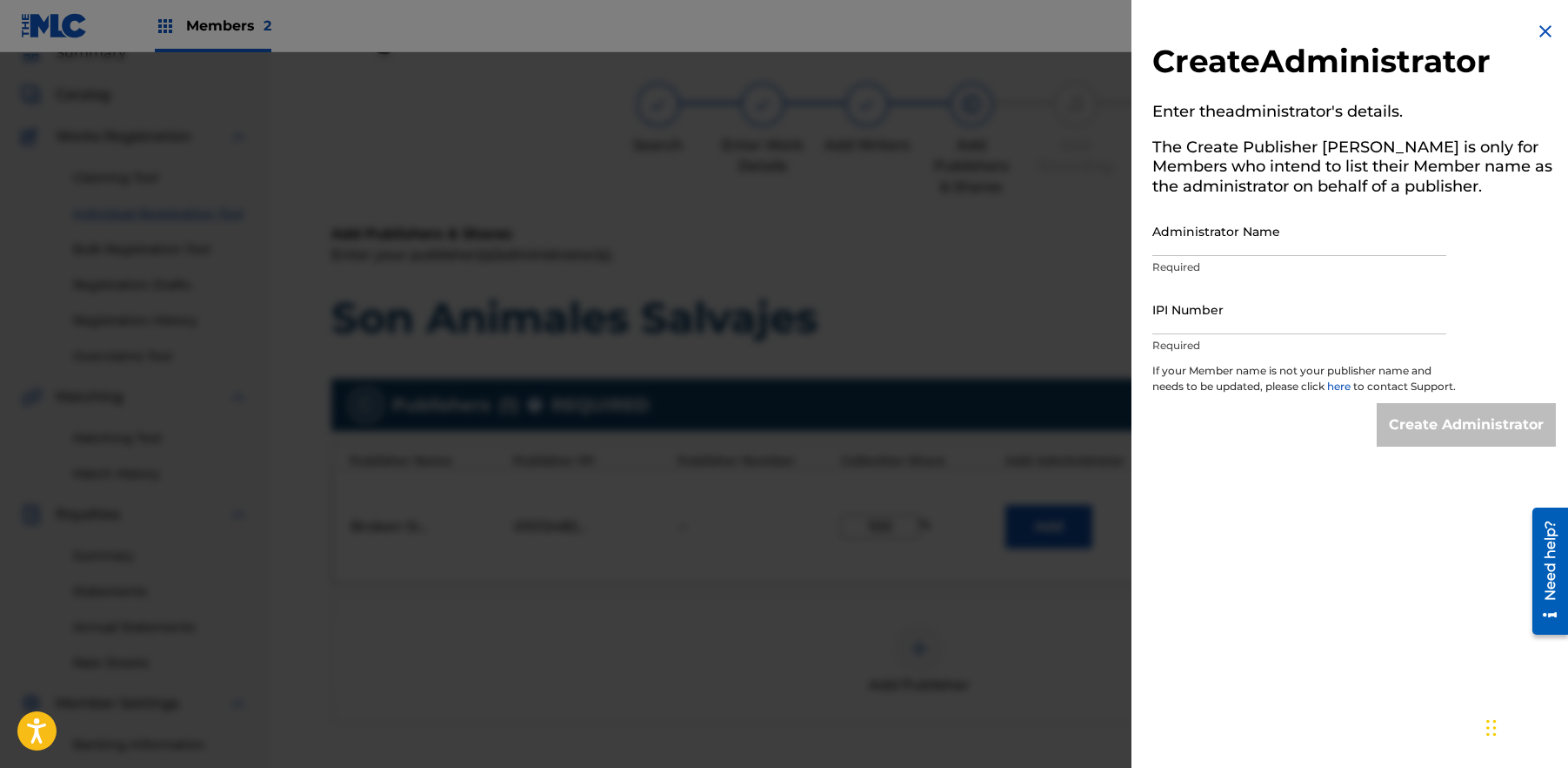
click at [1296, 242] on input "Administrator Name" at bounding box center [1300, 231] width 294 height 49
type input "[PERSON_NAME]"
click at [1205, 303] on input "IPI Number" at bounding box center [1300, 310] width 294 height 49
paste input "709980998"
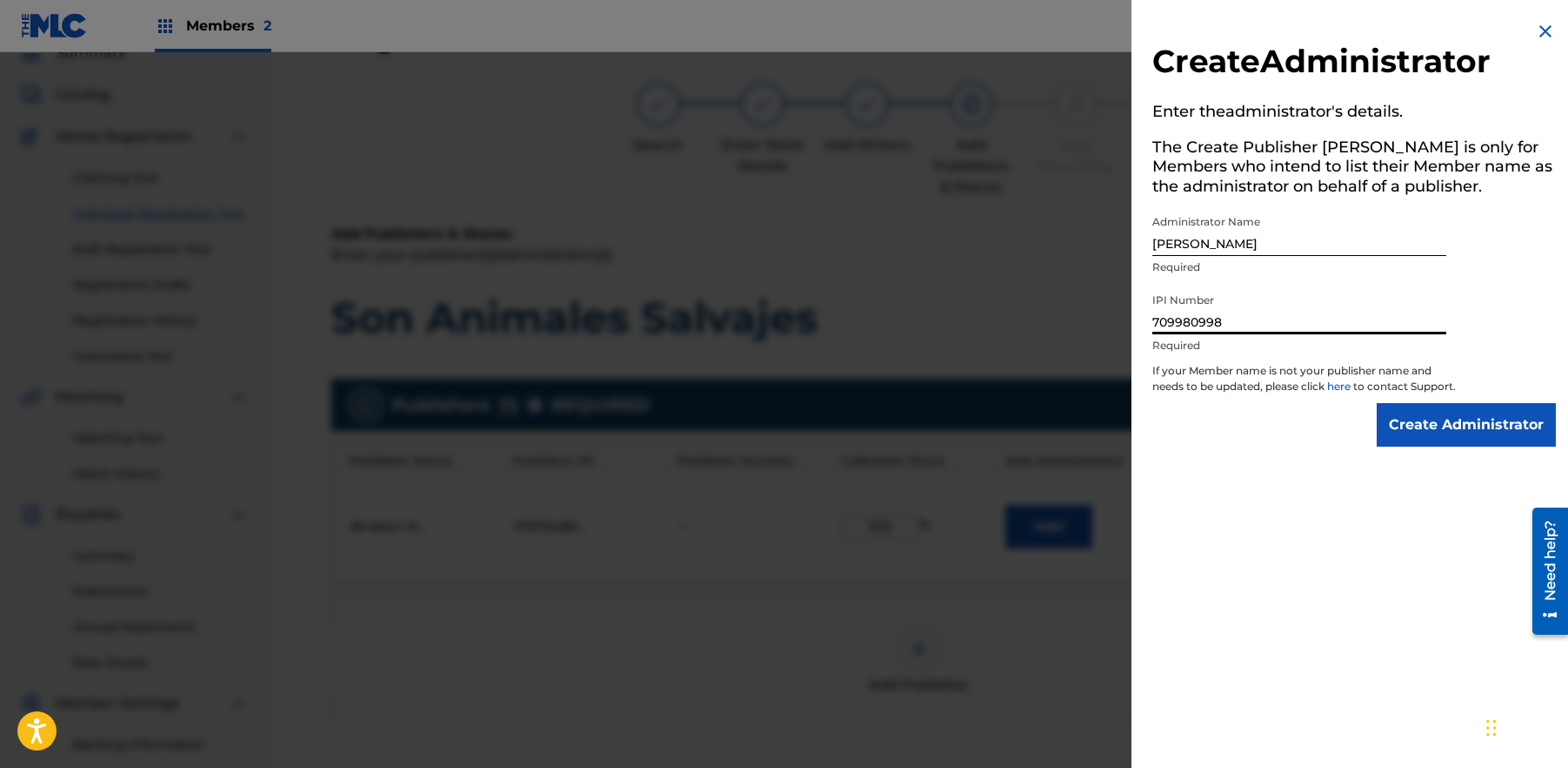
type input "709980998"
click at [1419, 440] on input "Create Administrator" at bounding box center [1467, 425] width 179 height 44
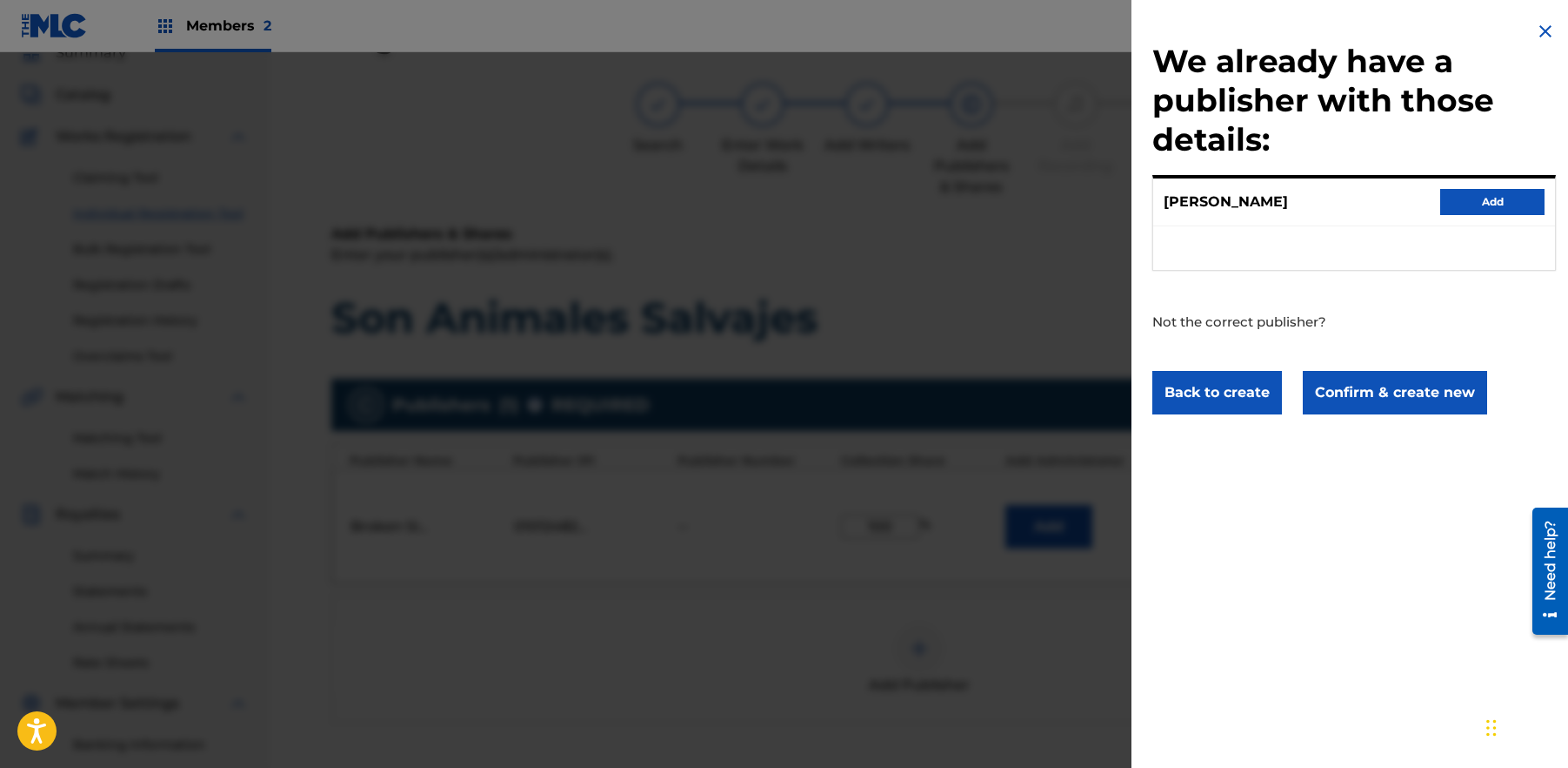
click at [1485, 205] on button "Add" at bounding box center [1492, 202] width 104 height 26
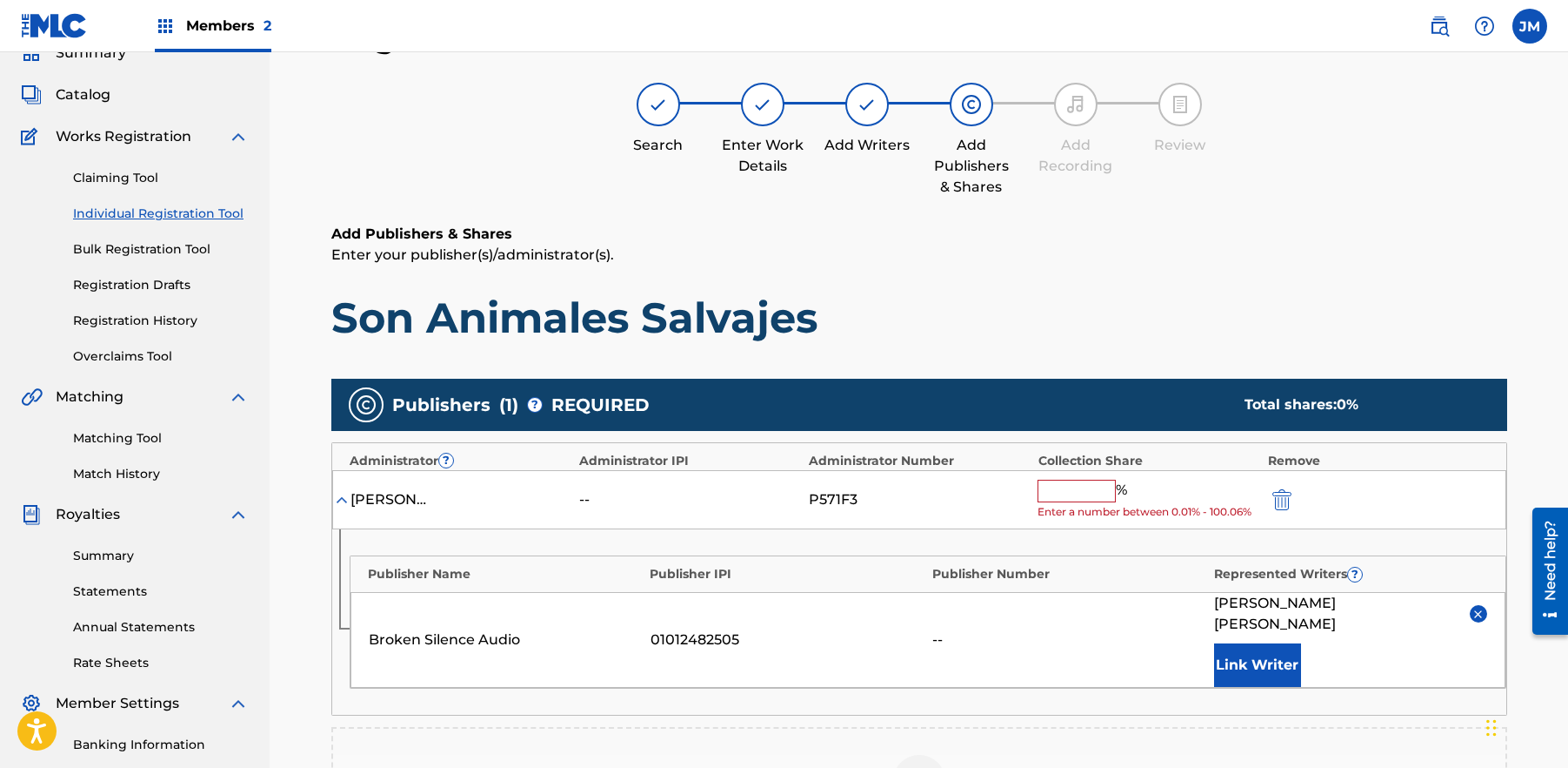
click at [1094, 487] on input "text" at bounding box center [1077, 490] width 78 height 23
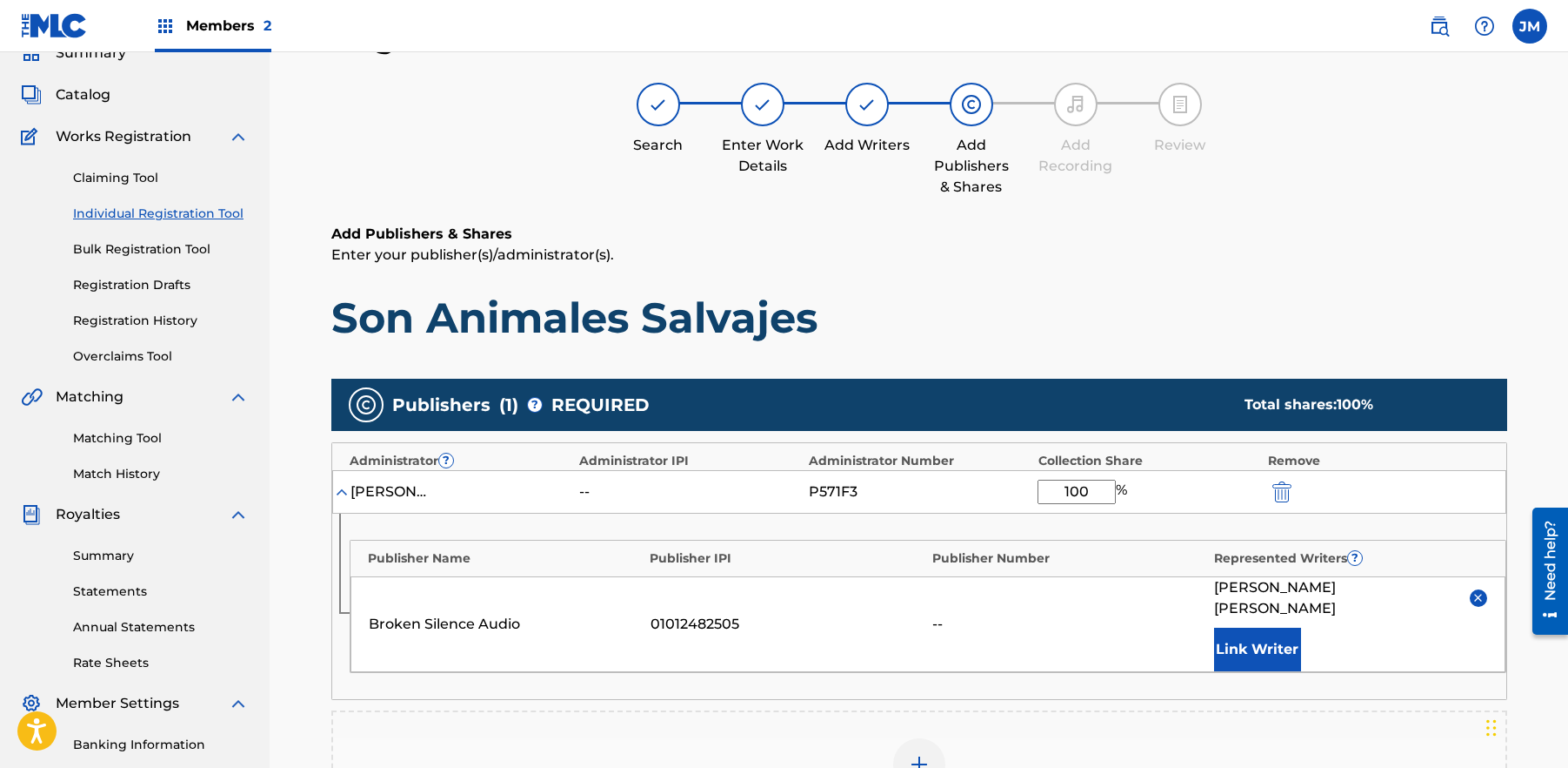
type input "100"
click at [1413, 314] on h1 "Son Animales Salvajes" at bounding box center [919, 317] width 1176 height 52
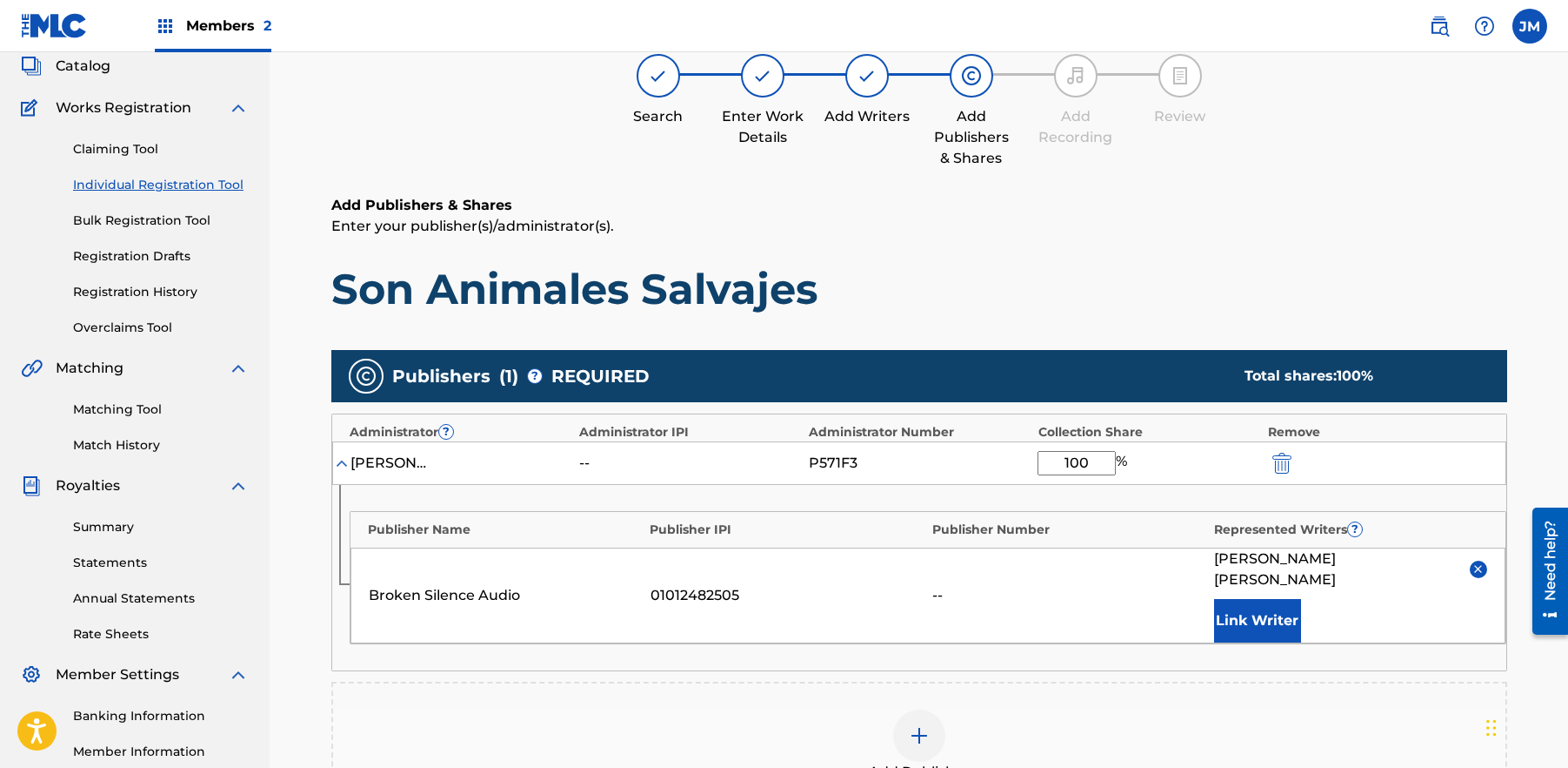
scroll to position [102, 0]
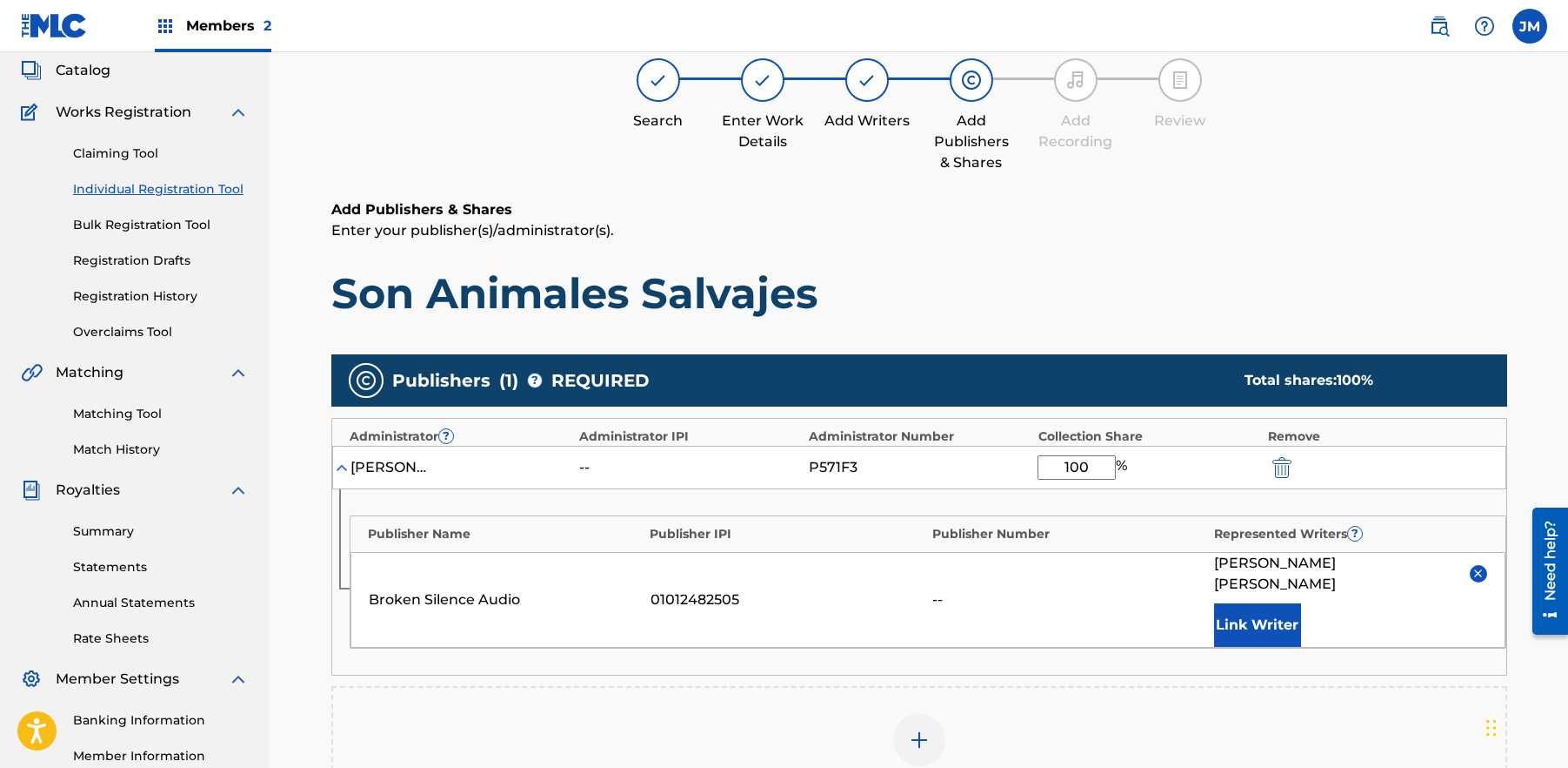
click at [1099, 468] on input "100" at bounding box center [1077, 467] width 78 height 25
click button "submit" at bounding box center [1281, 467] width 26 height 20
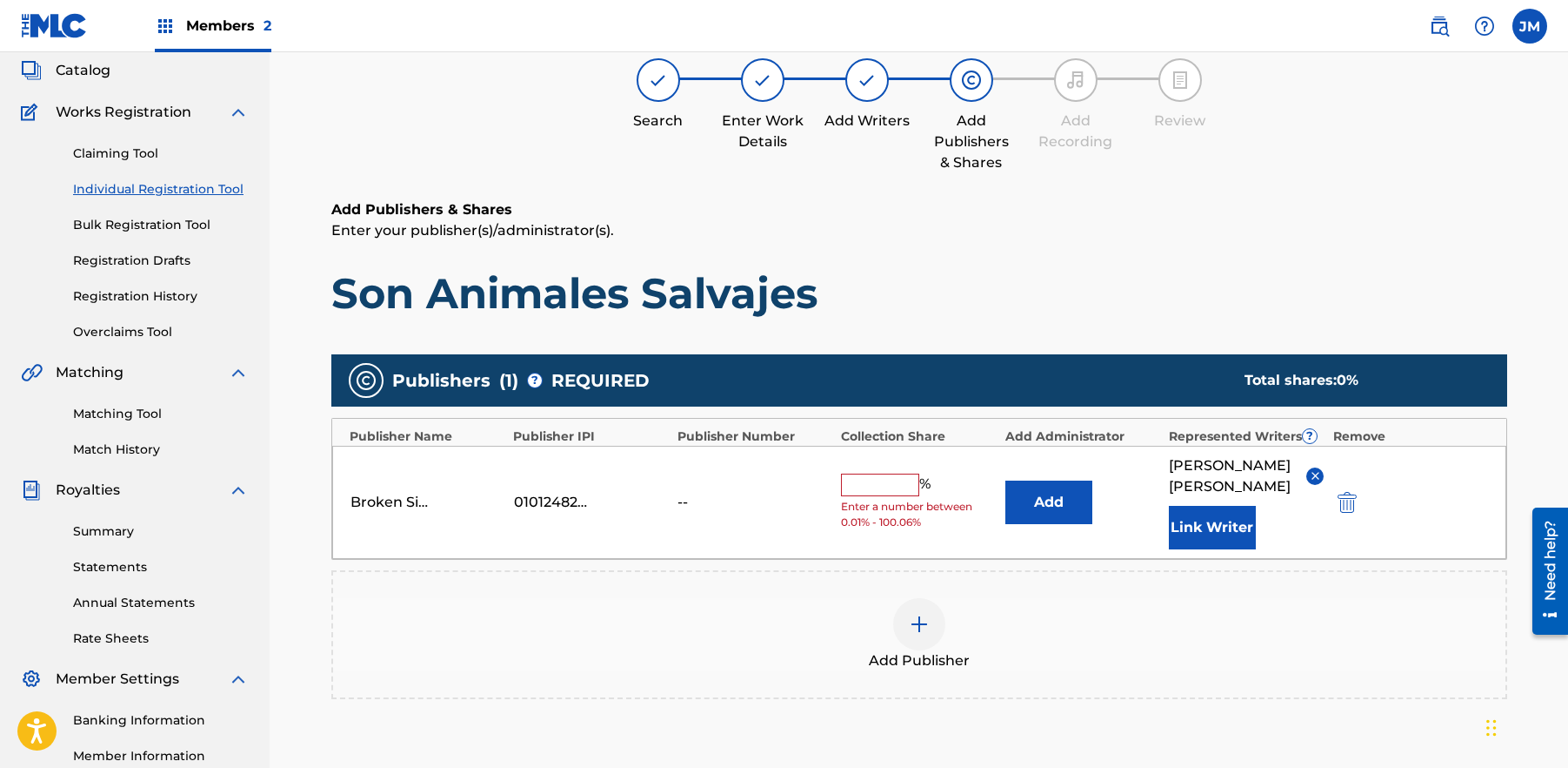
click at [883, 474] on input "text" at bounding box center [881, 484] width 78 height 23
type input "100"
click at [1040, 490] on button "Add" at bounding box center [1049, 502] width 87 height 44
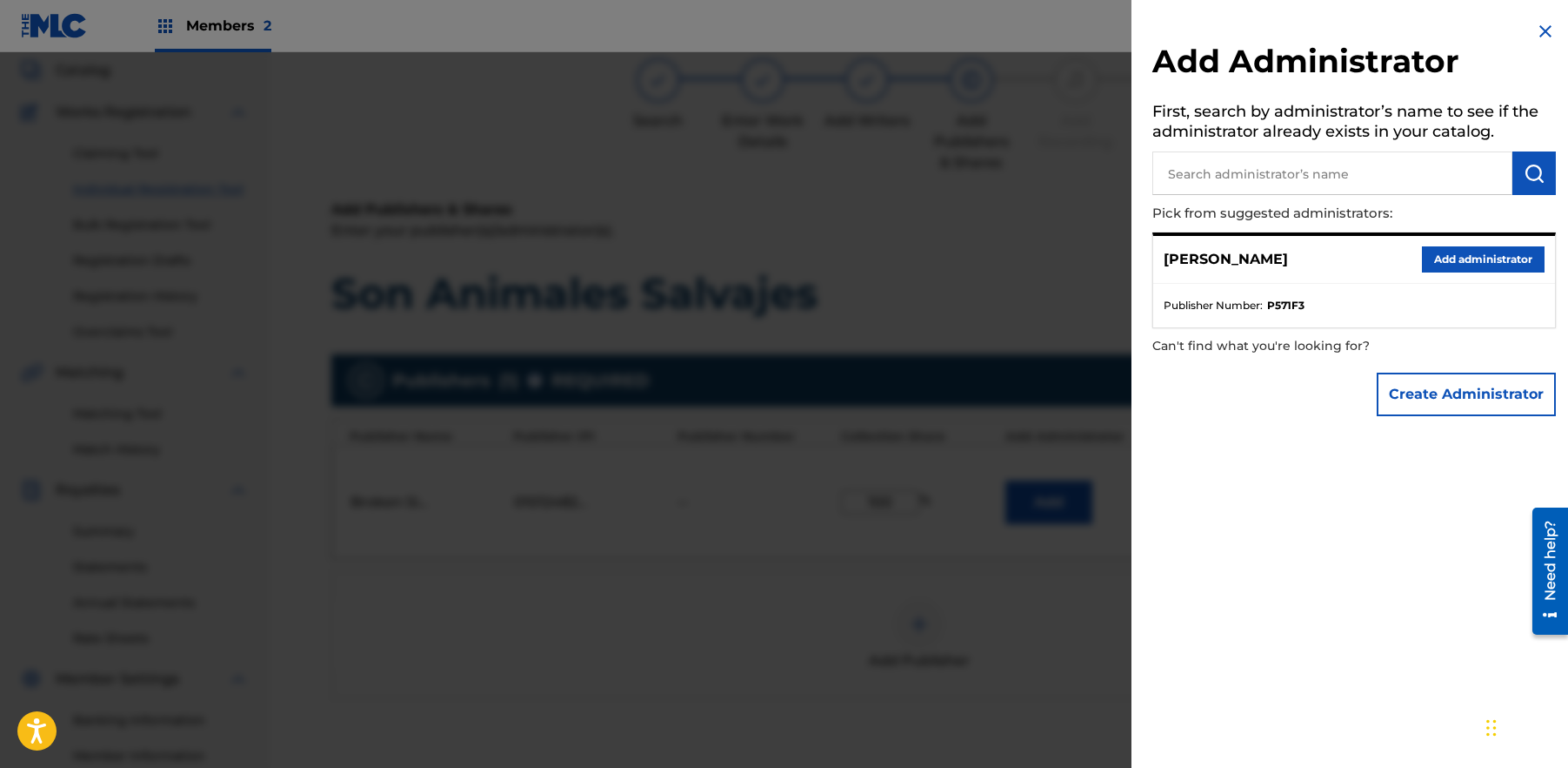
click at [1549, 30] on img at bounding box center [1545, 31] width 21 height 21
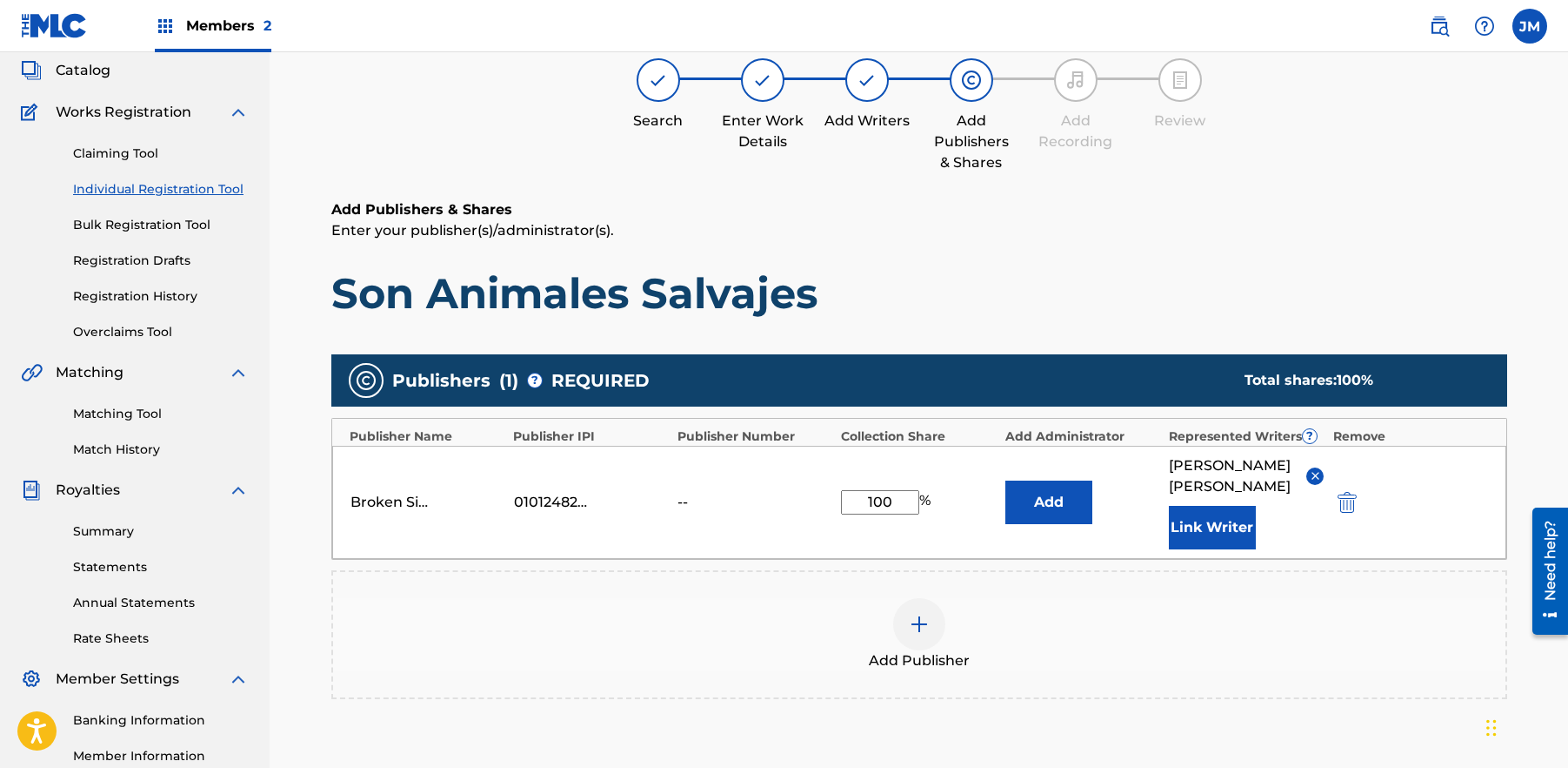
click at [1050, 493] on button "Add" at bounding box center [1049, 502] width 87 height 44
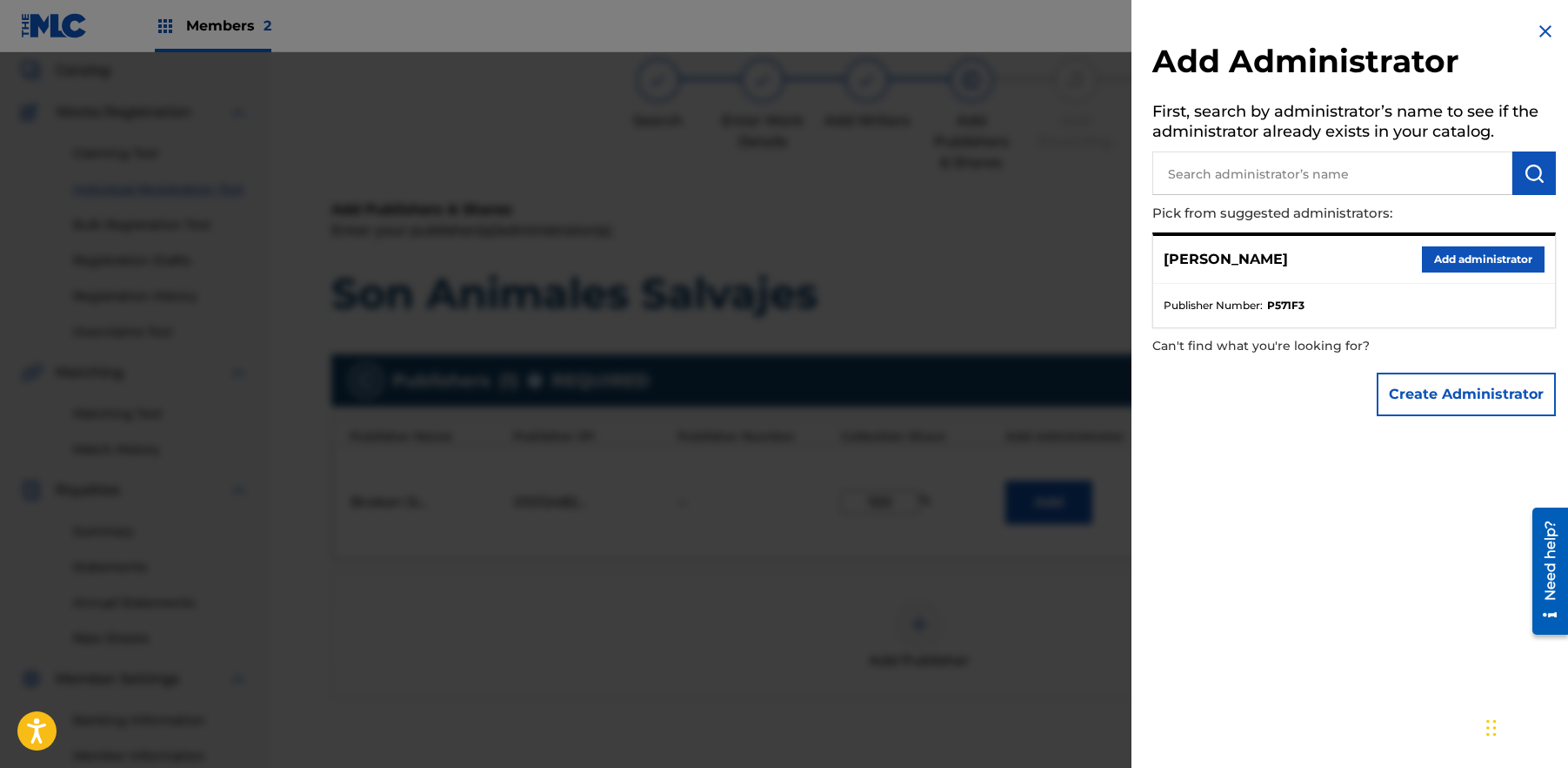
click at [1425, 174] on input "text" at bounding box center [1333, 174] width 361 height 44
click at [1464, 394] on button "Create Administrator" at bounding box center [1467, 395] width 179 height 44
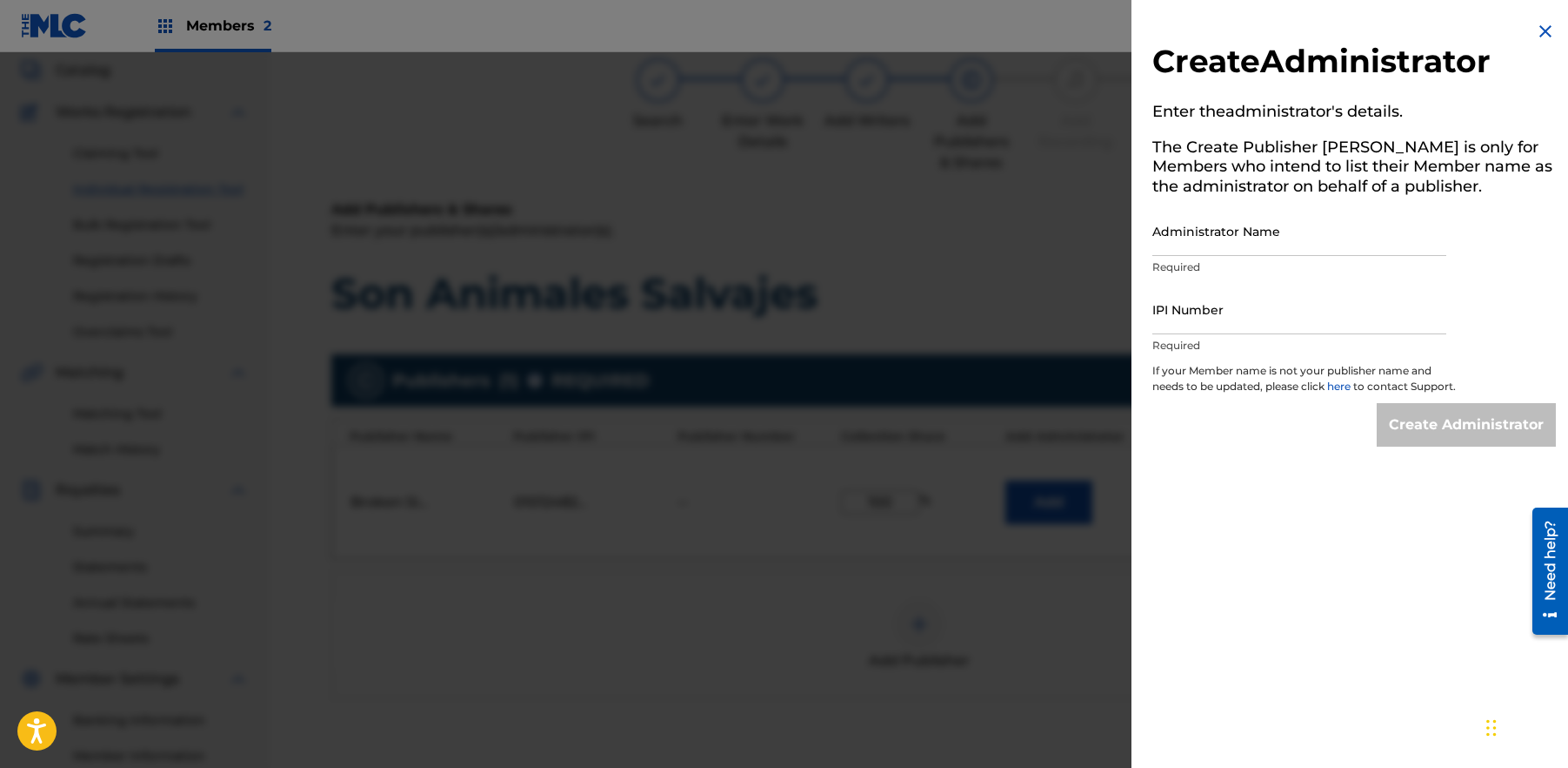
drag, startPoint x: 1223, startPoint y: 231, endPoint x: 1221, endPoint y: 287, distance: 56.0
click at [1223, 233] on input "Administrator Name" at bounding box center [1300, 231] width 294 height 49
click at [1219, 314] on input "IPI Number" at bounding box center [1300, 310] width 294 height 49
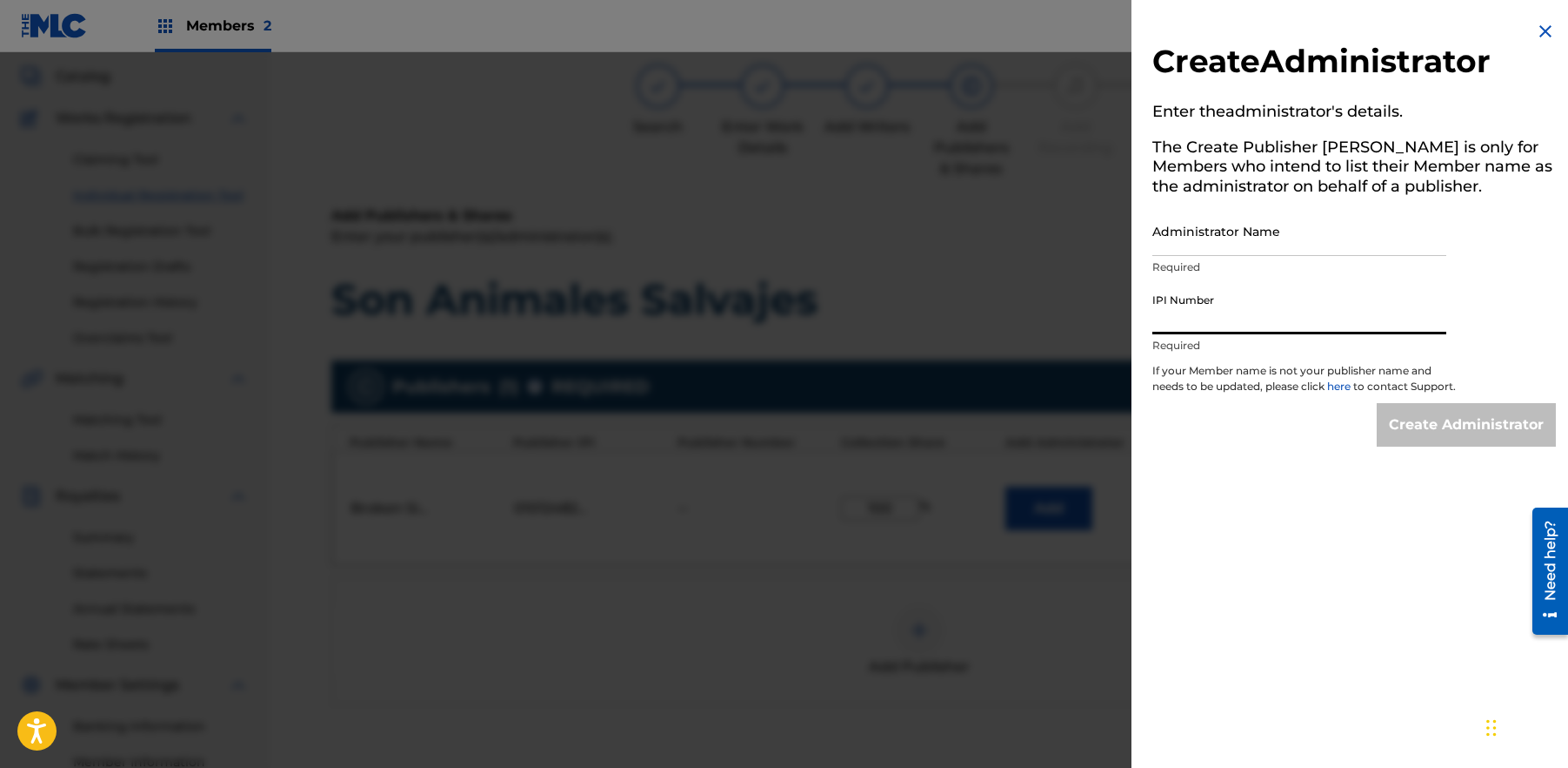
paste input "709980998"
type input "709980998"
click at [1248, 250] on input "Administrator Name" at bounding box center [1300, 231] width 294 height 49
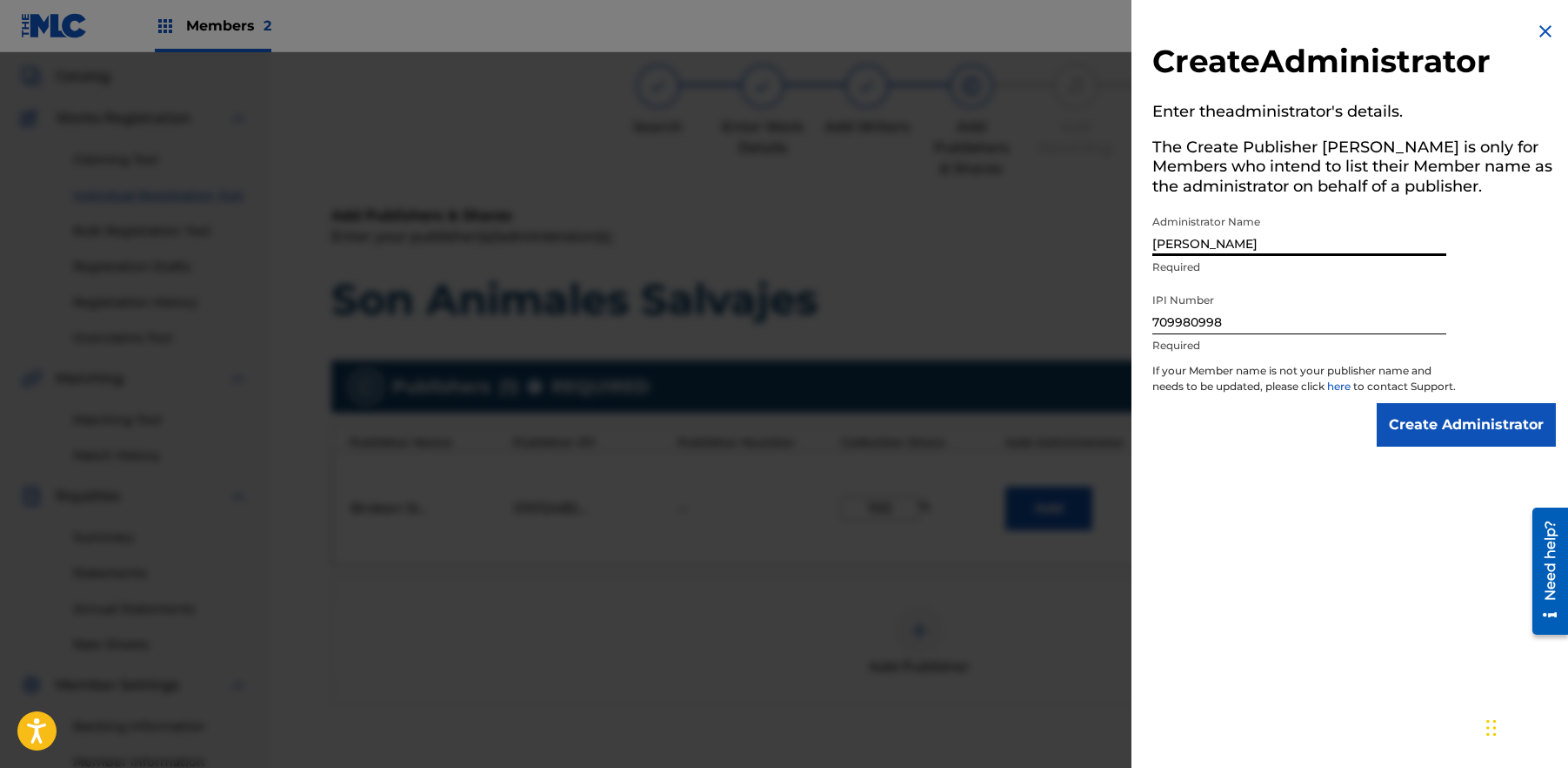
type input "[PERSON_NAME]"
click at [1456, 447] on input "Create Administrator" at bounding box center [1467, 425] width 179 height 44
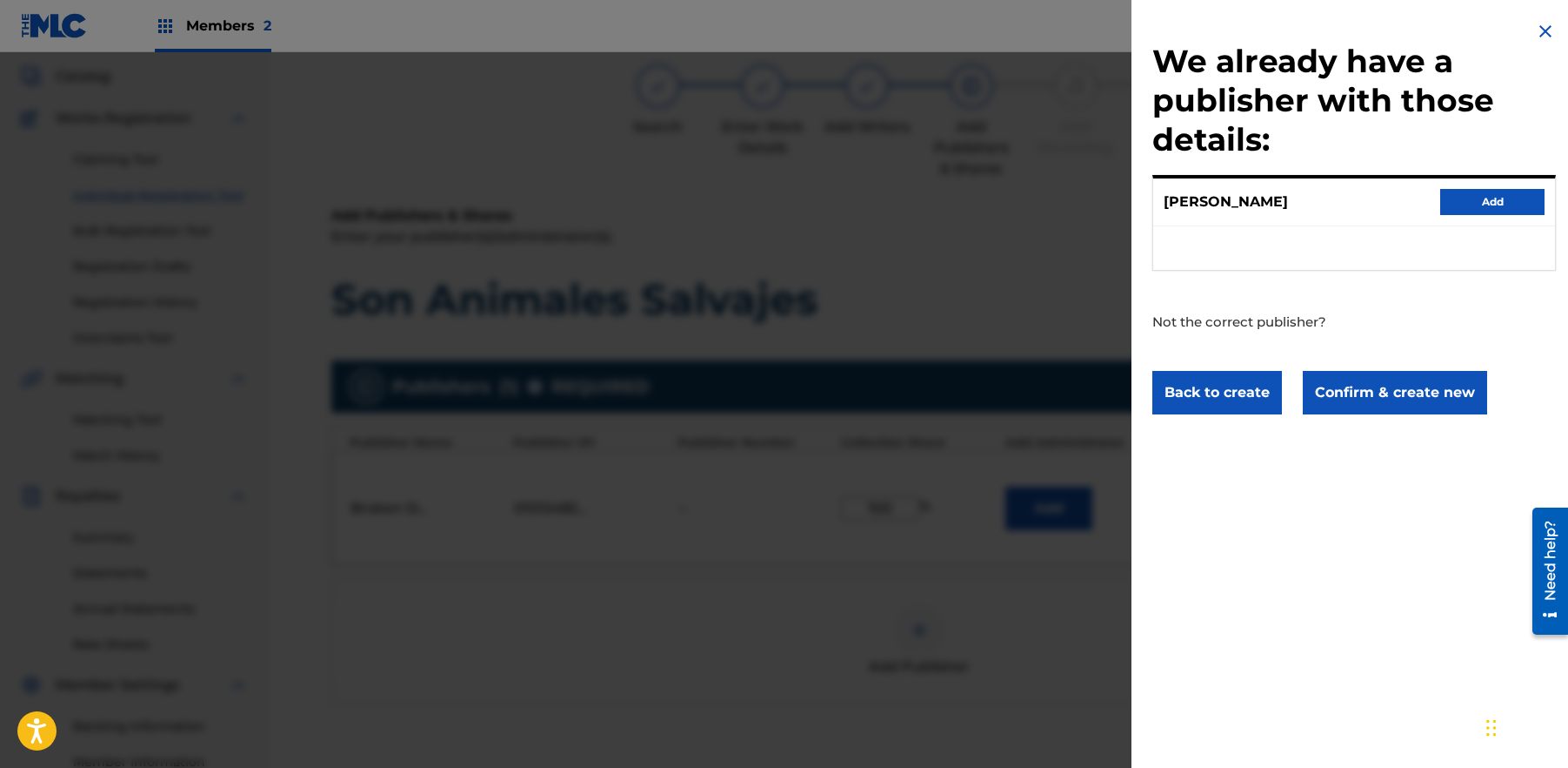
click at [1474, 196] on button "Add" at bounding box center [1492, 202] width 104 height 26
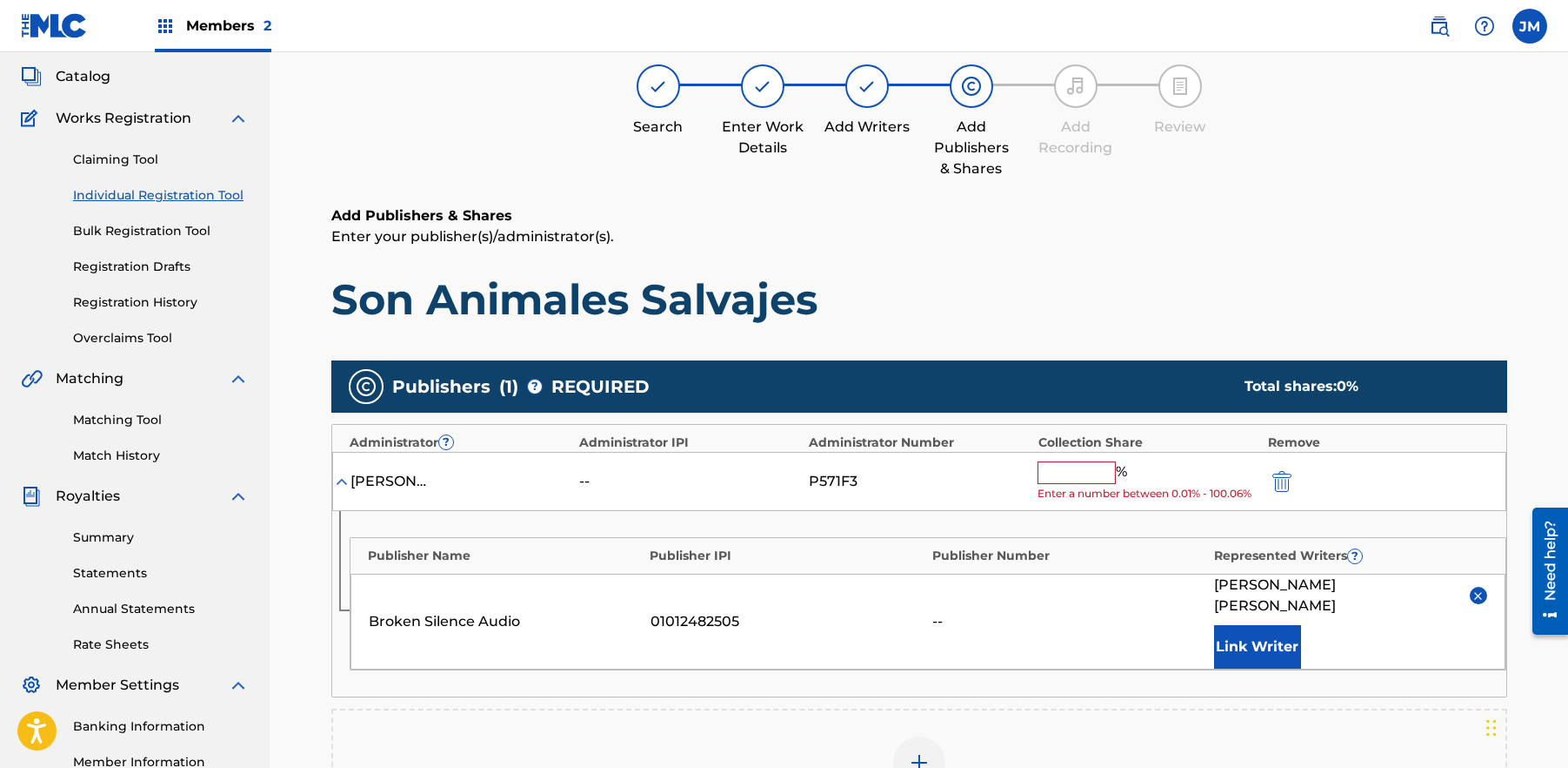
click at [1078, 472] on input "text" at bounding box center [1077, 472] width 78 height 23
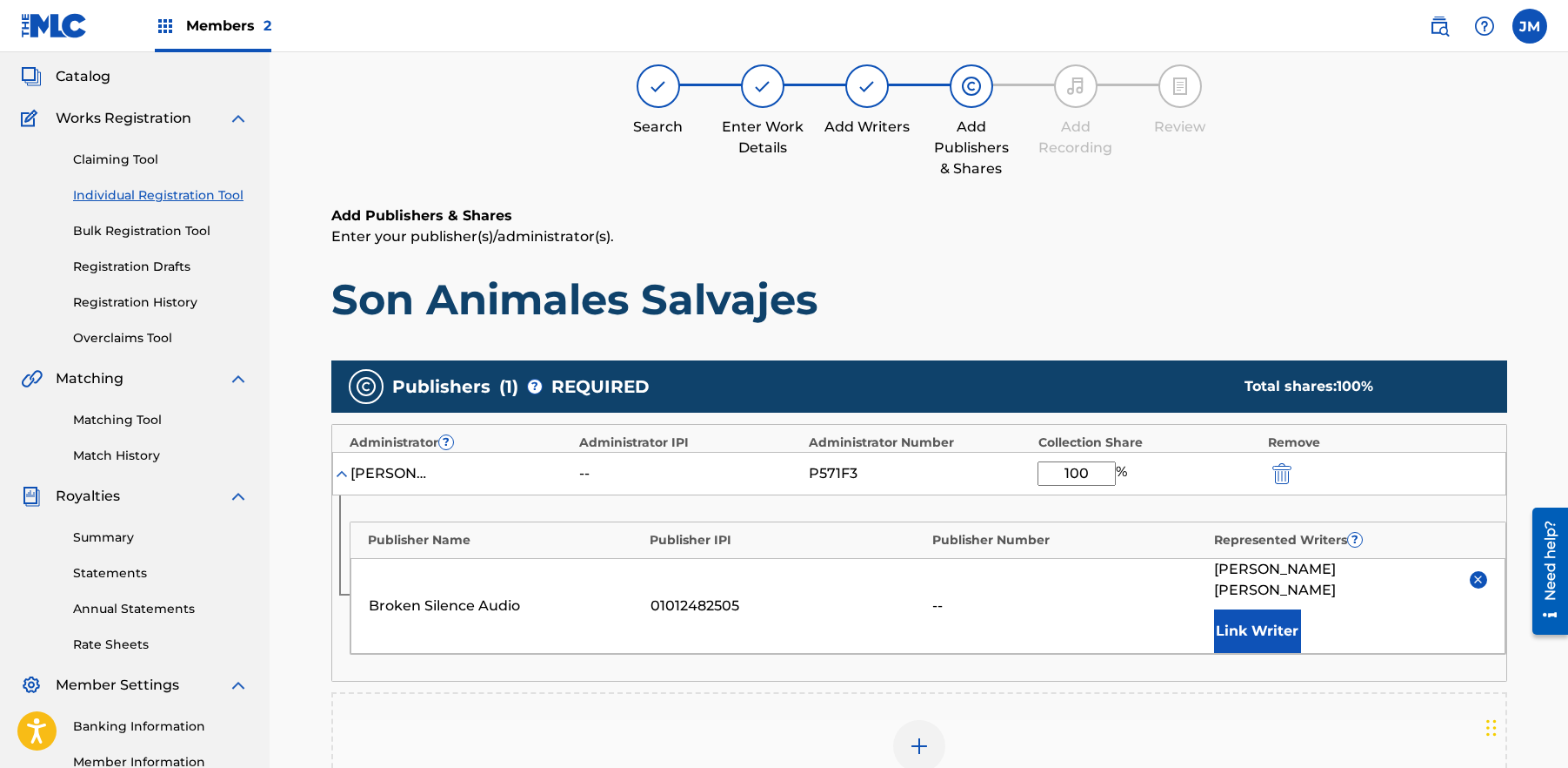
type input "100"
click at [1197, 481] on div "100 %" at bounding box center [1148, 473] width 221 height 25
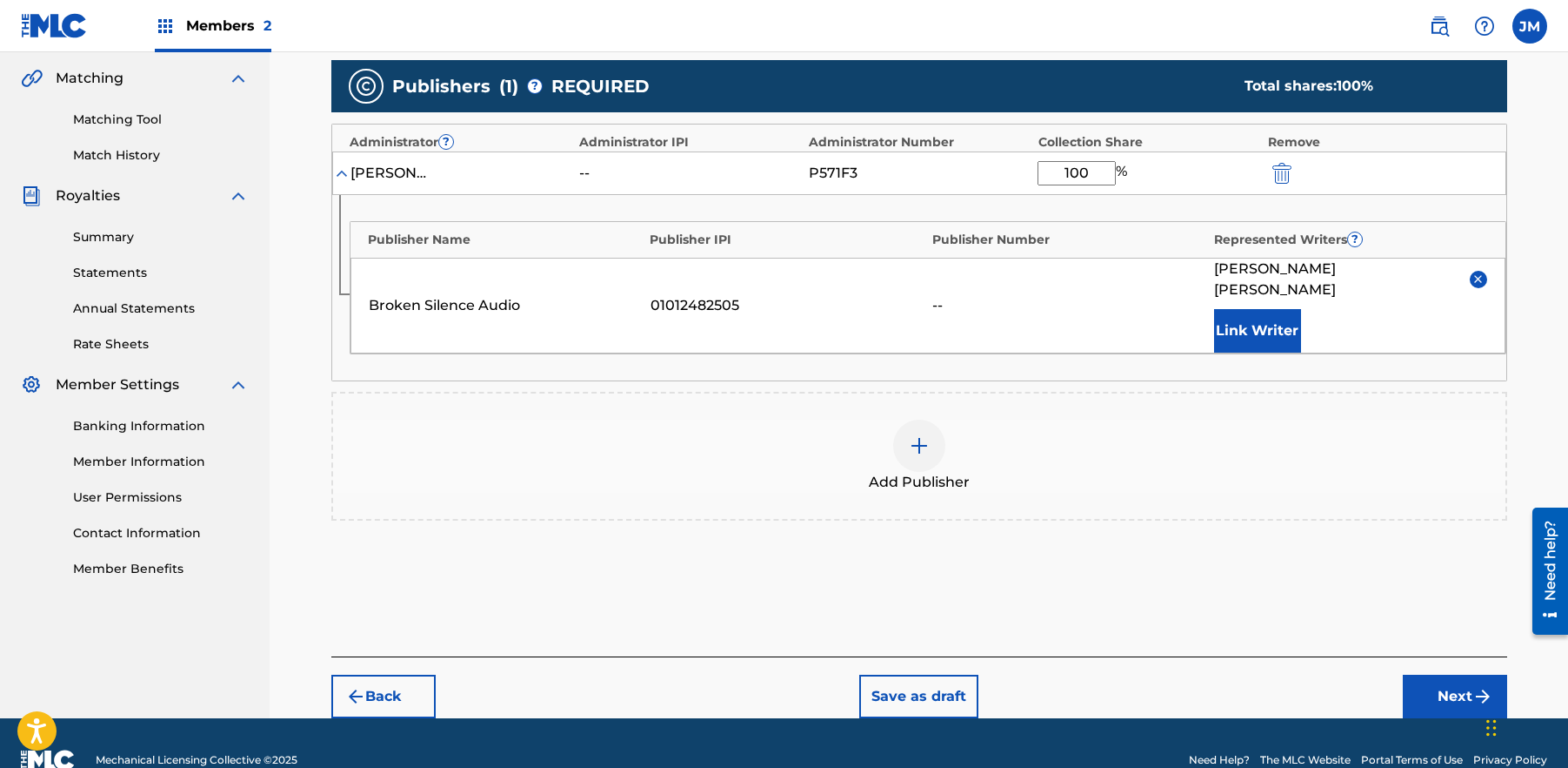
scroll to position [410, 0]
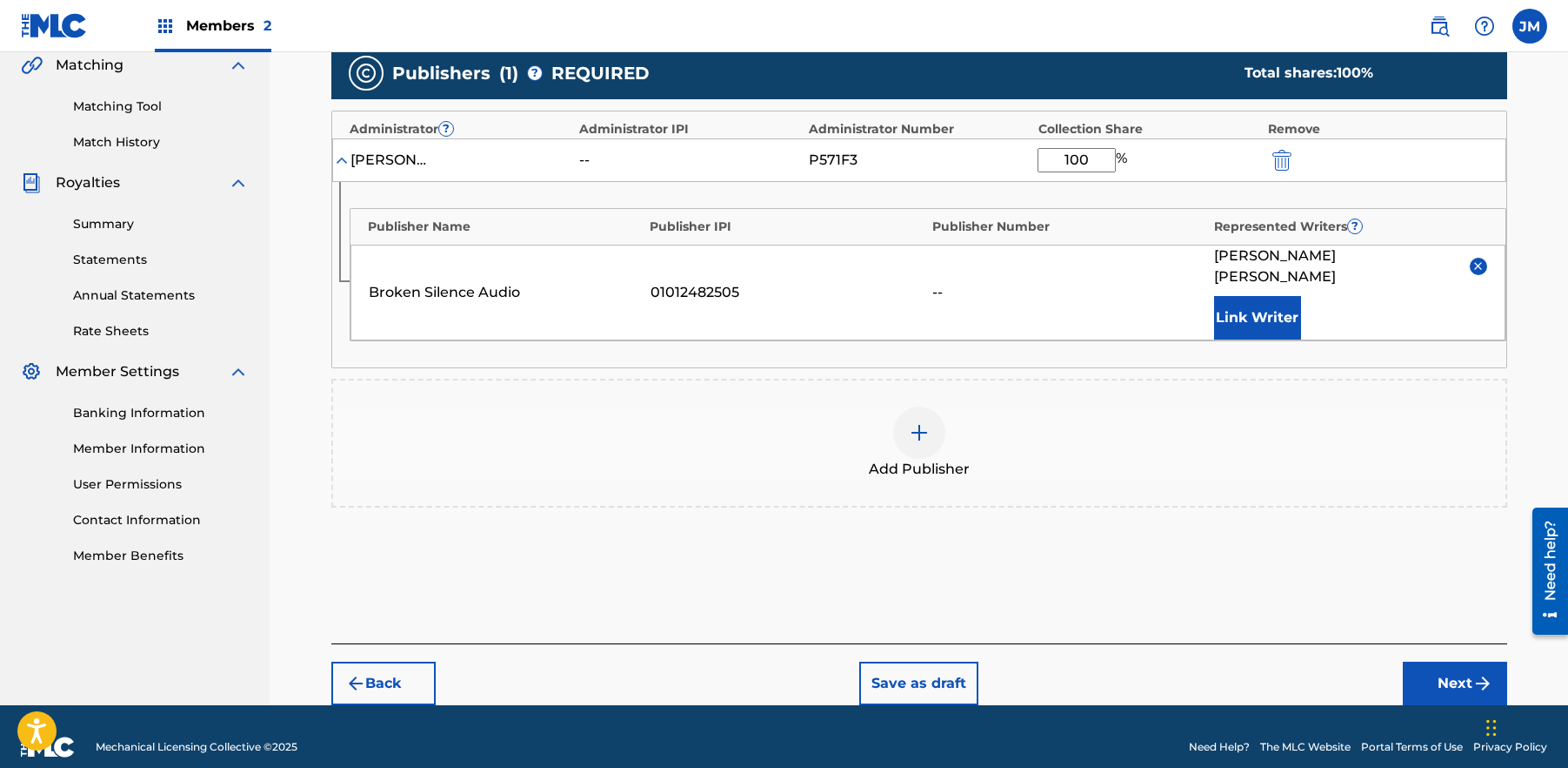
drag, startPoint x: 1452, startPoint y: 657, endPoint x: 1440, endPoint y: 650, distance: 13.9
click at [1452, 661] on button "Next" at bounding box center [1455, 683] width 104 height 44
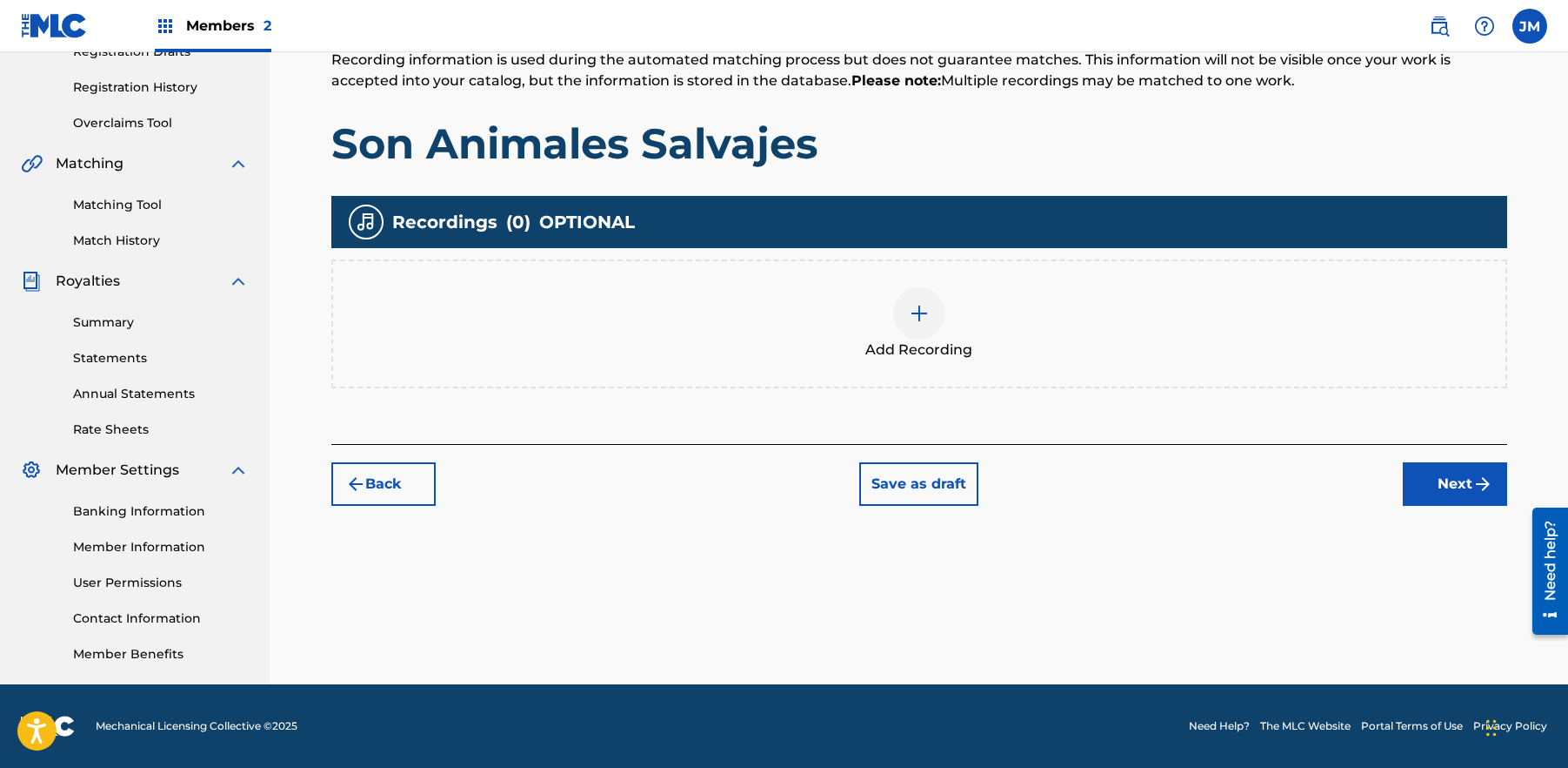
scroll to position [311, 0]
click at [913, 305] on img at bounding box center [919, 313] width 21 height 21
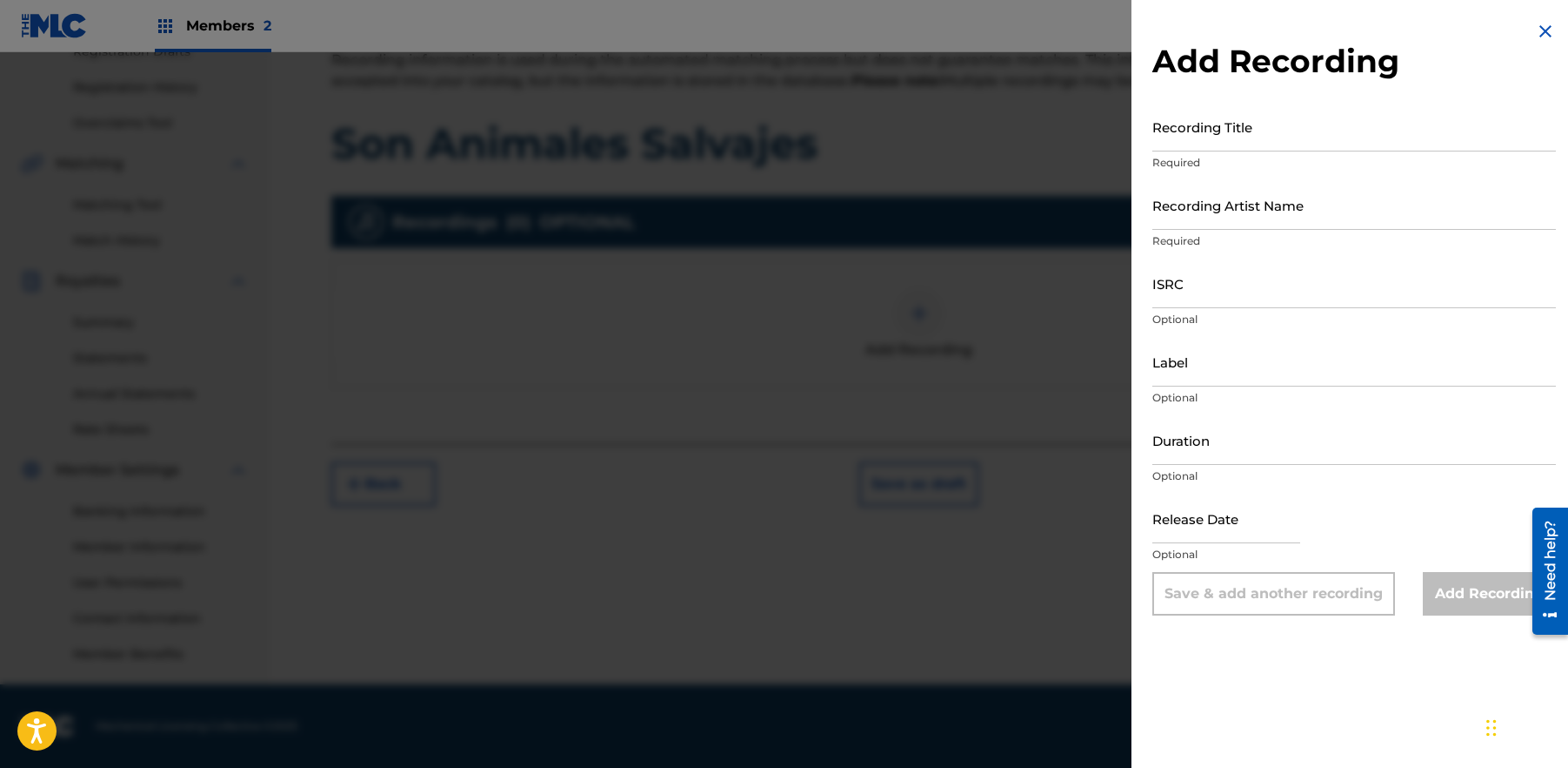
click at [1233, 136] on input "Recording Title" at bounding box center [1354, 126] width 403 height 49
type input "Son Animales Salvajes"
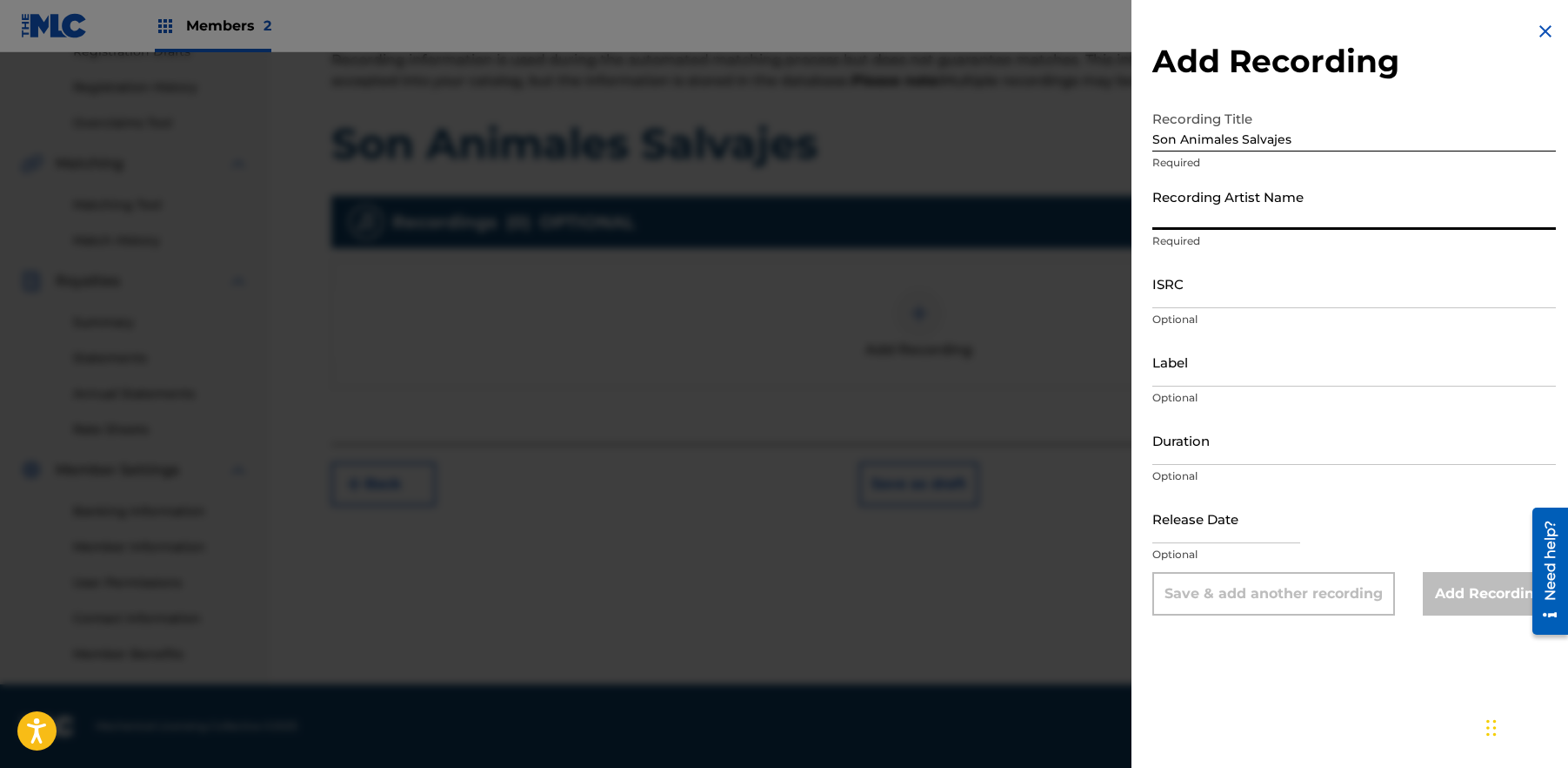
click at [1339, 217] on input "Recording Artist Name" at bounding box center [1354, 205] width 403 height 49
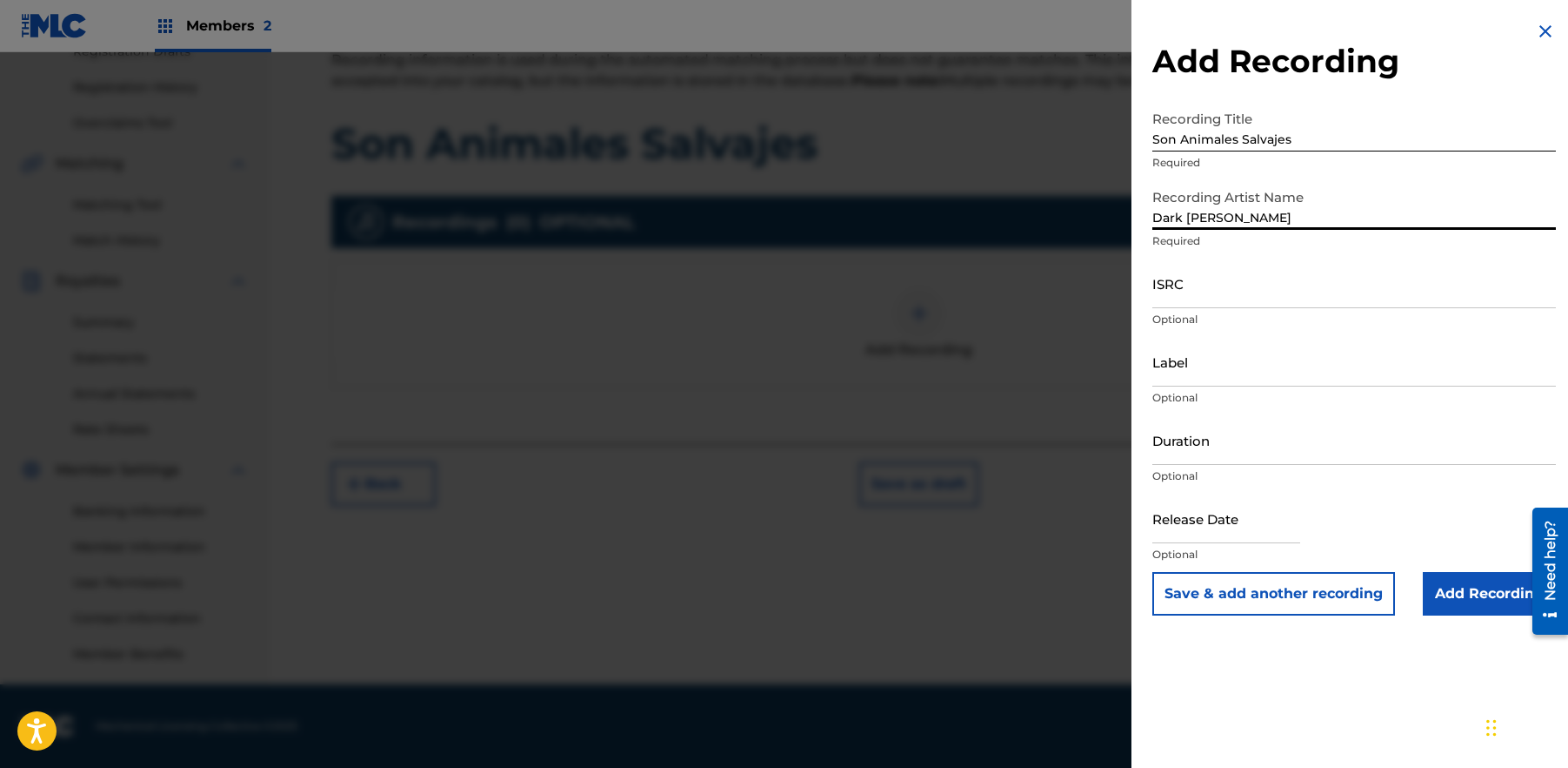
type input "Dark [PERSON_NAME]"
click at [1315, 284] on input "ISRC" at bounding box center [1354, 283] width 403 height 49
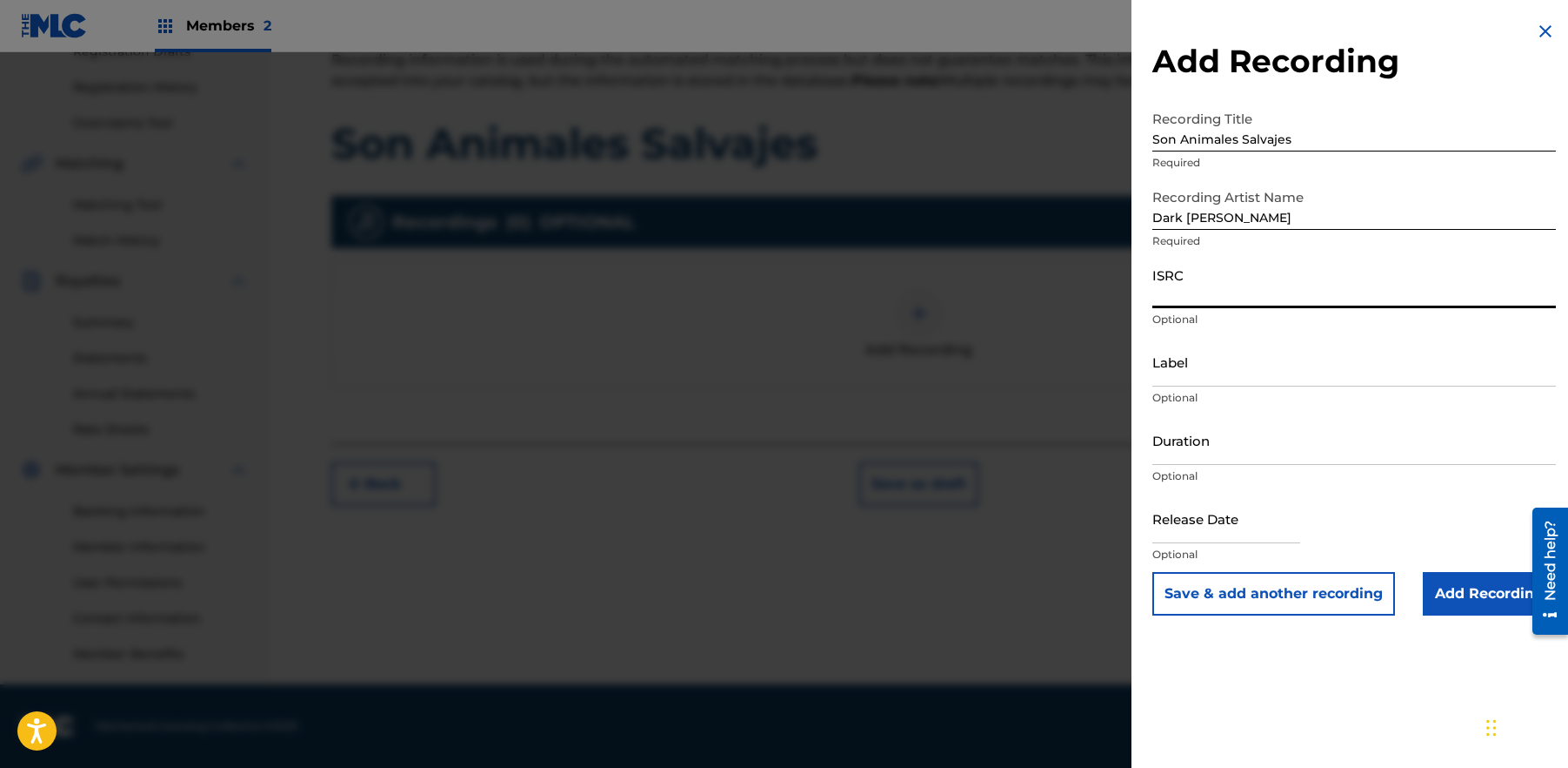
click at [1241, 301] on input "ISRC" at bounding box center [1354, 283] width 403 height 49
paste input "QZWV32547180"
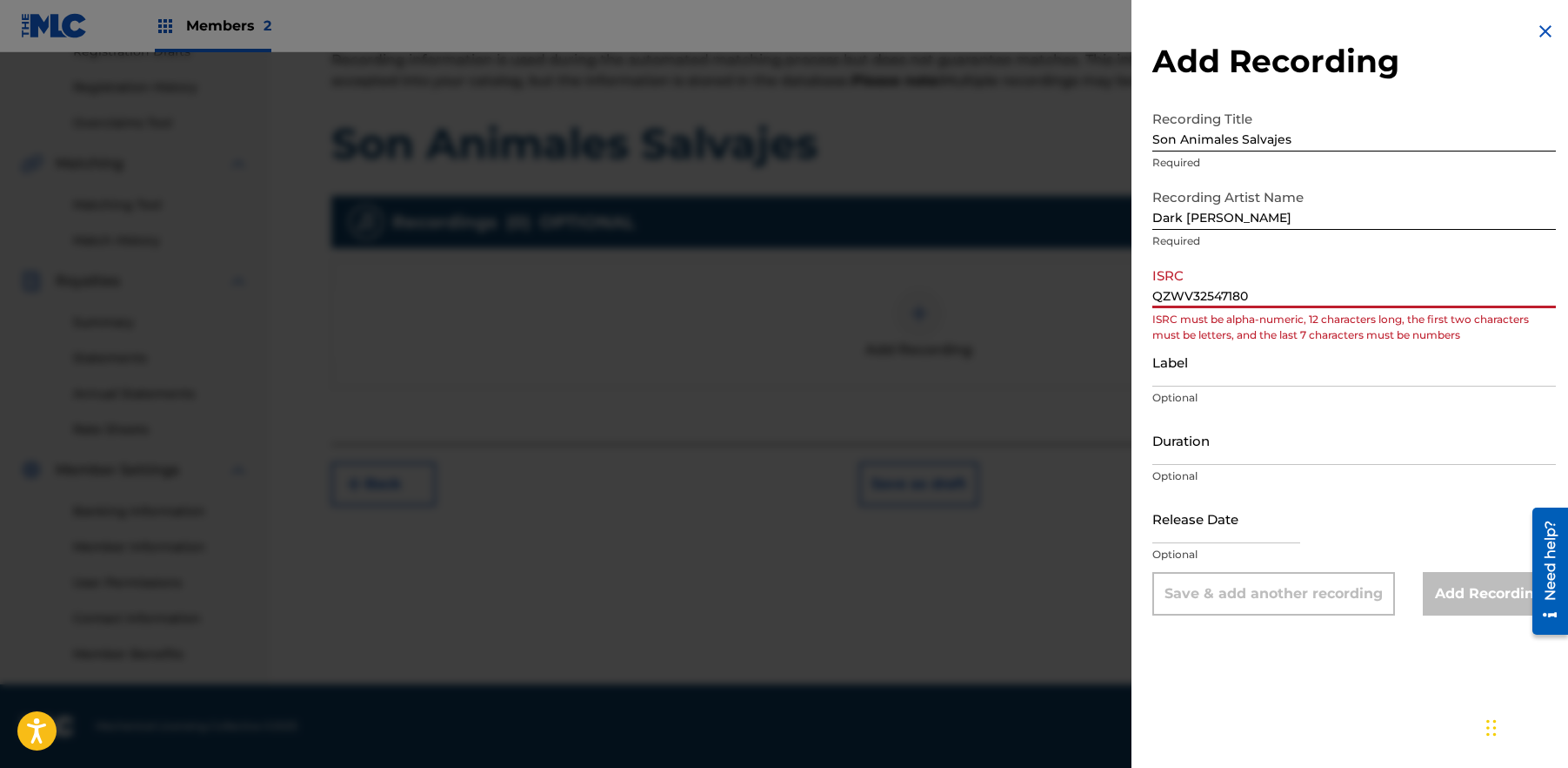
drag, startPoint x: 1166, startPoint y: 300, endPoint x: 1148, endPoint y: 342, distance: 45.7
click at [1166, 300] on input "QZWV32547180" at bounding box center [1354, 283] width 403 height 49
click at [1286, 280] on input "QZWV32547180" at bounding box center [1354, 283] width 403 height 49
click at [1284, 293] on input "QZWV32547180" at bounding box center [1354, 283] width 403 height 49
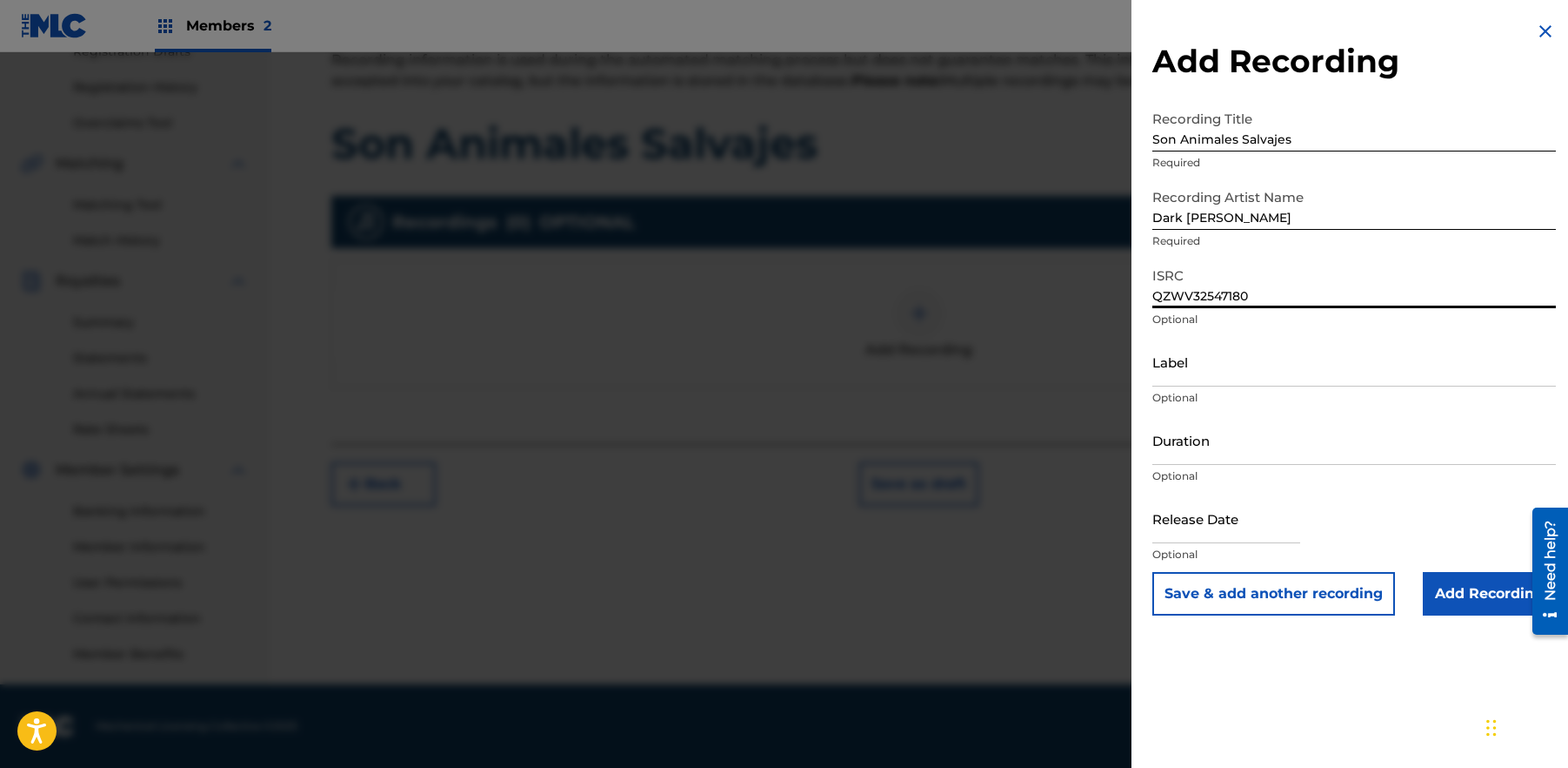
type input "QZWV32547180"
click at [1216, 369] on input "Label" at bounding box center [1354, 362] width 403 height 49
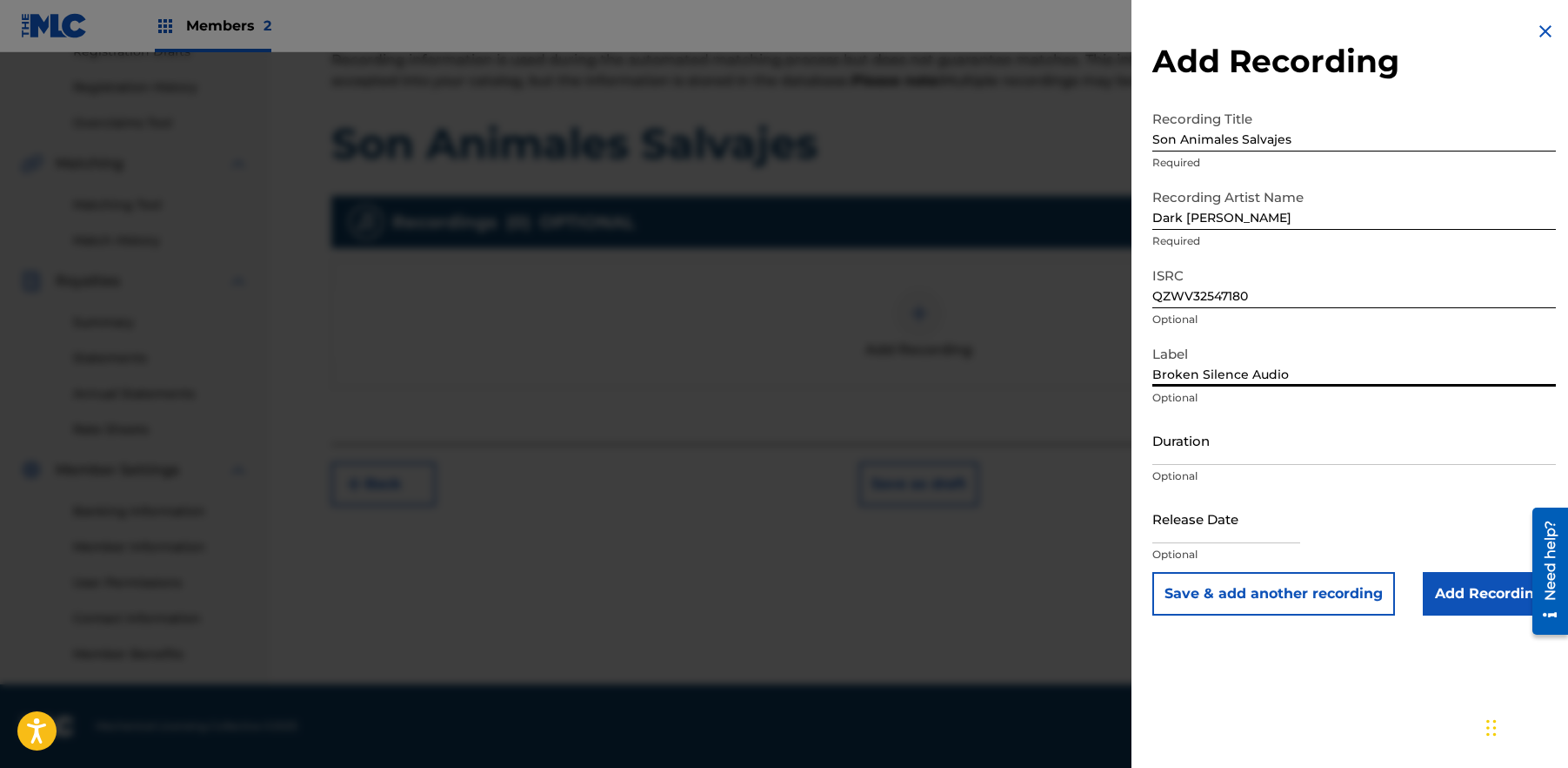
type input "Broken Silence Audio"
click at [1462, 595] on input "Add Recording" at bounding box center [1490, 594] width 133 height 44
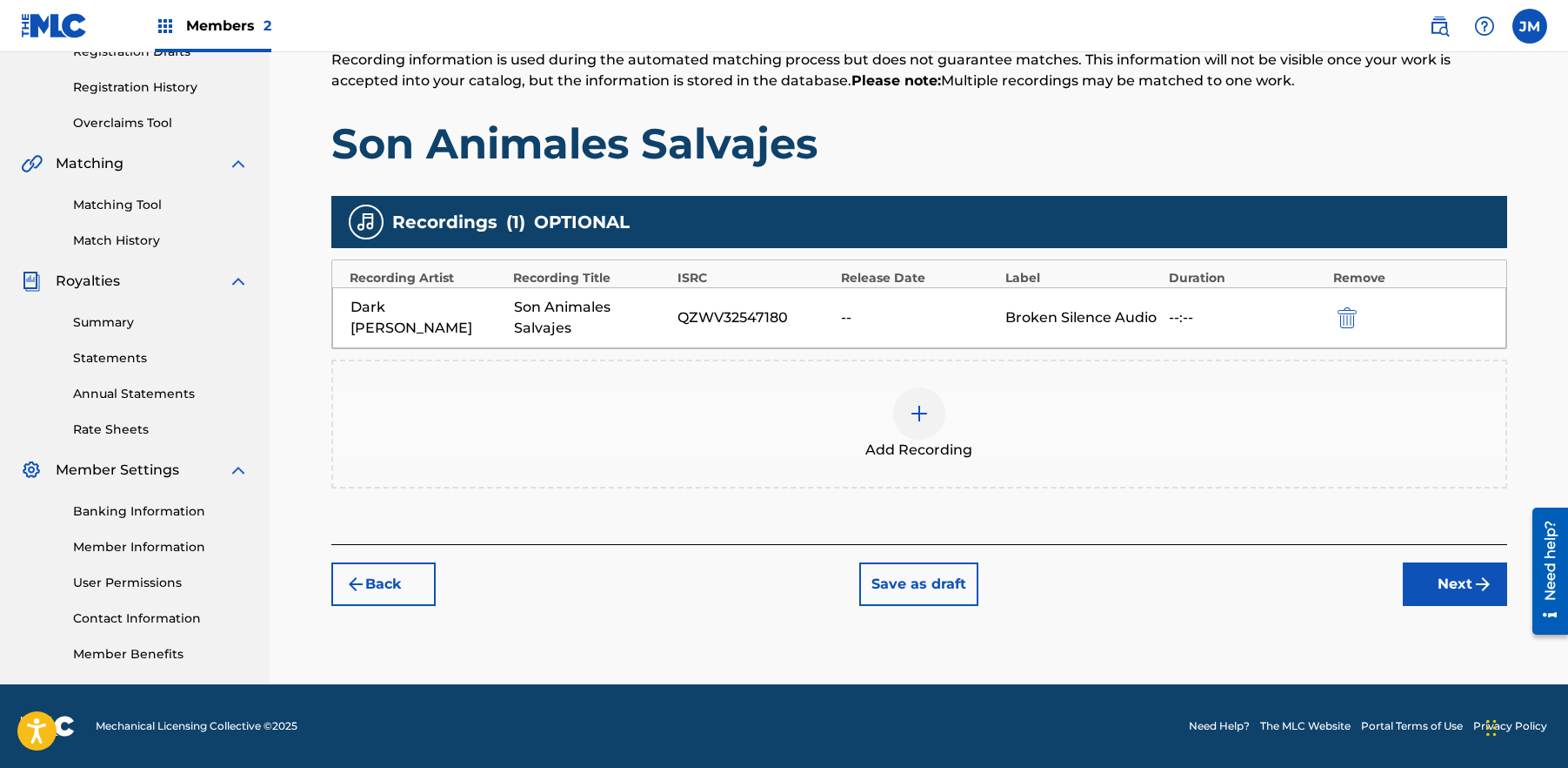
click at [1444, 592] on button "Next" at bounding box center [1455, 584] width 104 height 44
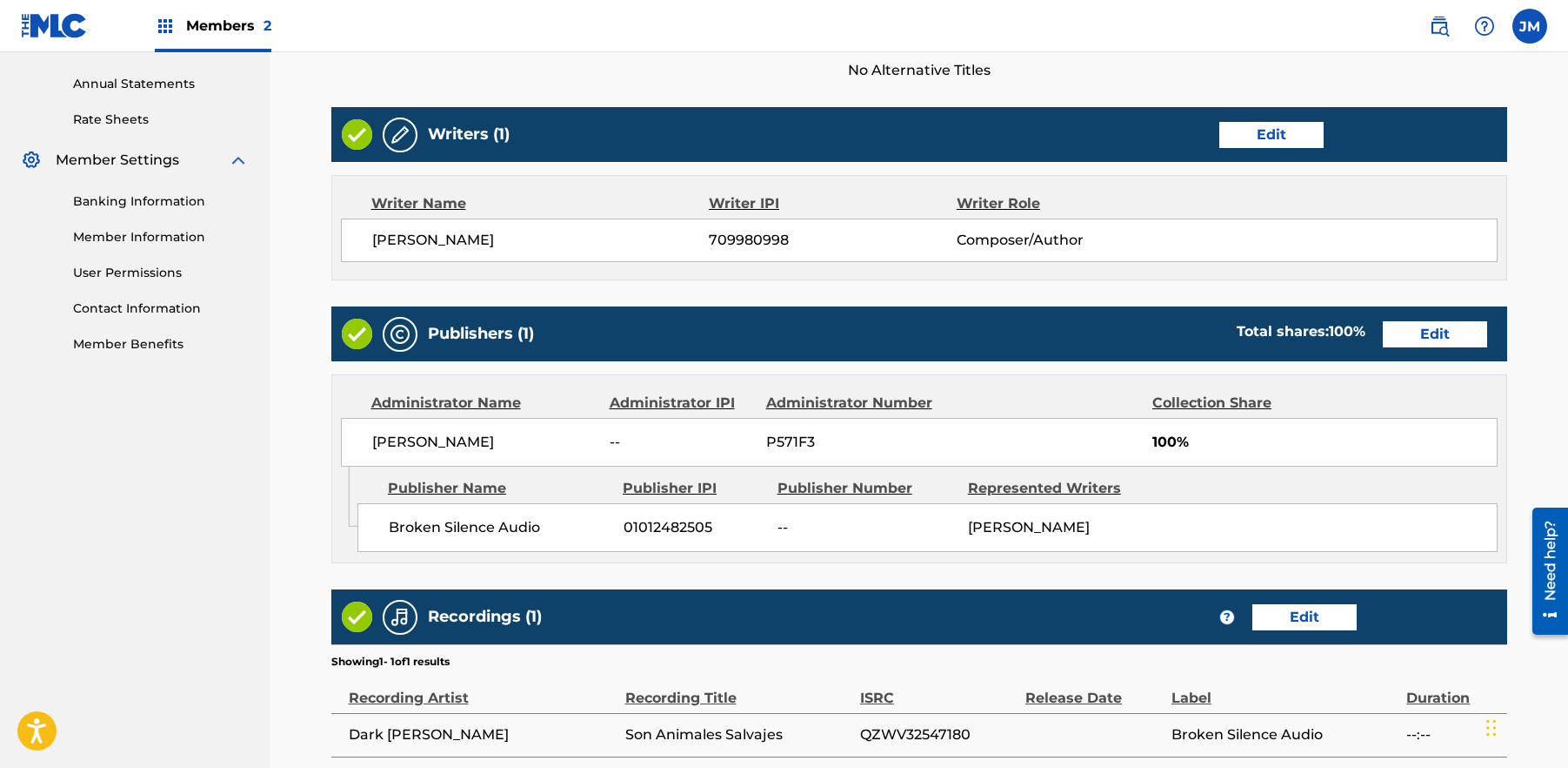
scroll to position [782, 0]
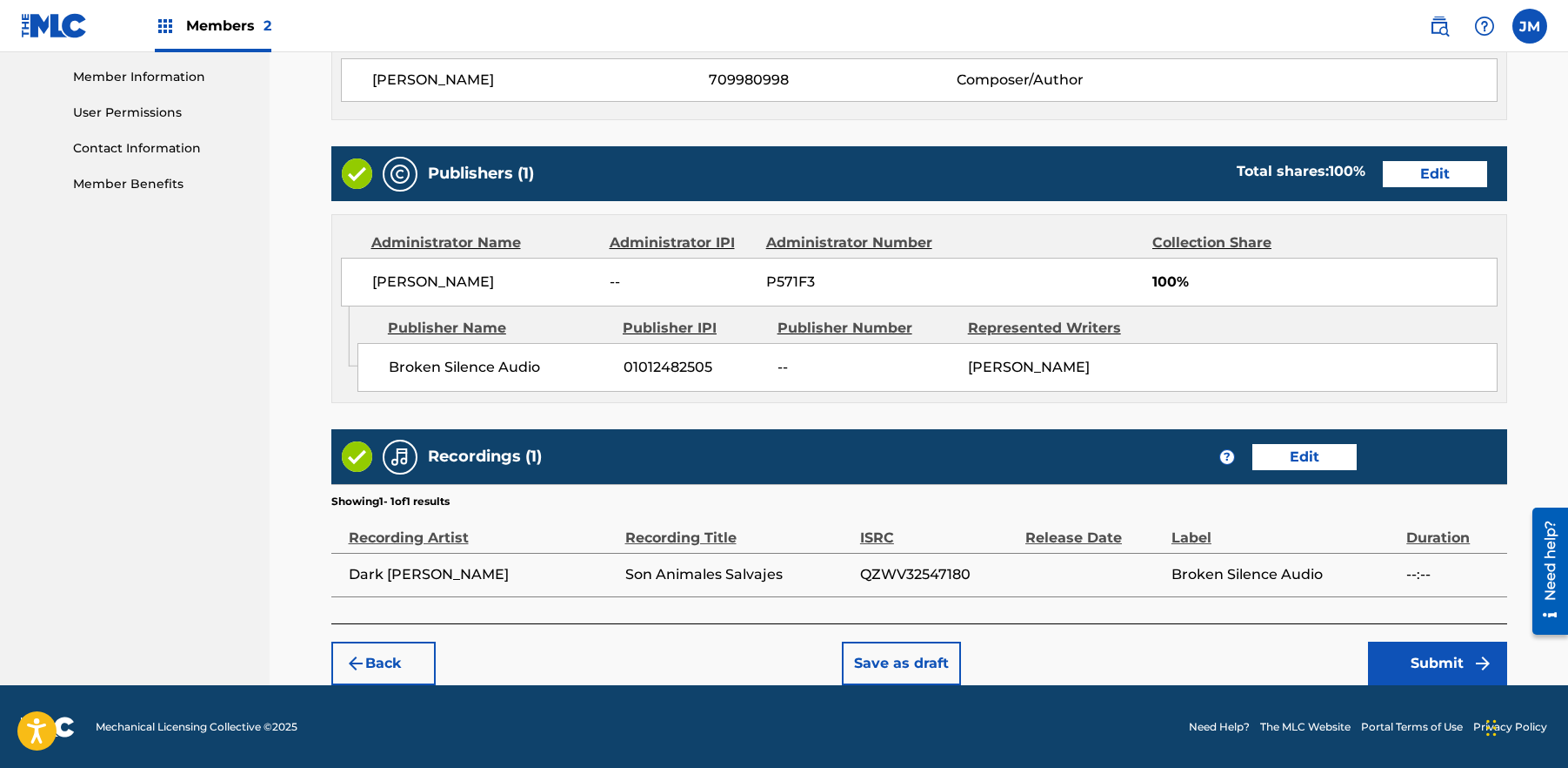
click at [1407, 668] on button "Submit" at bounding box center [1437, 663] width 139 height 44
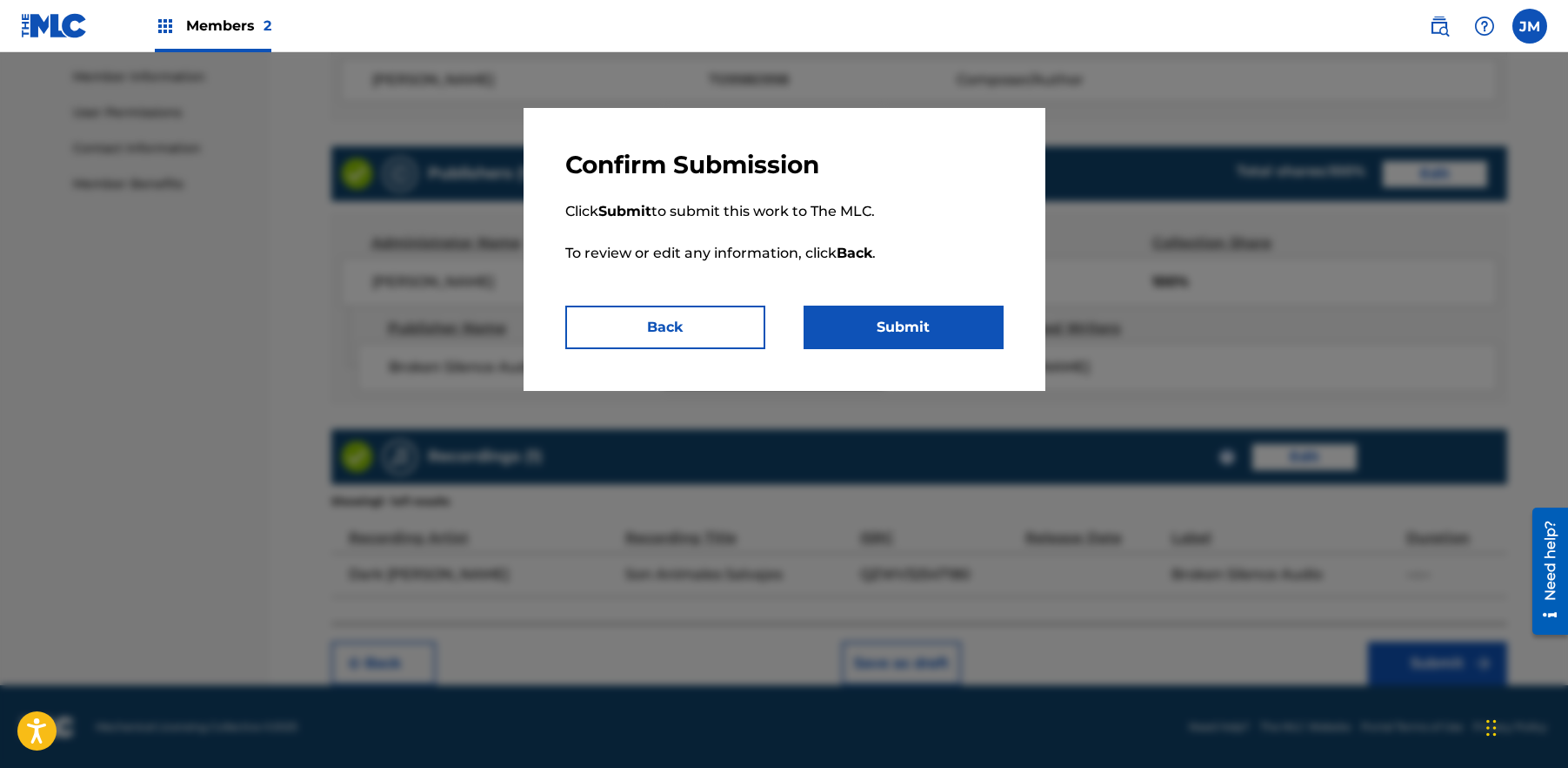
click at [914, 325] on button "Submit" at bounding box center [904, 327] width 200 height 44
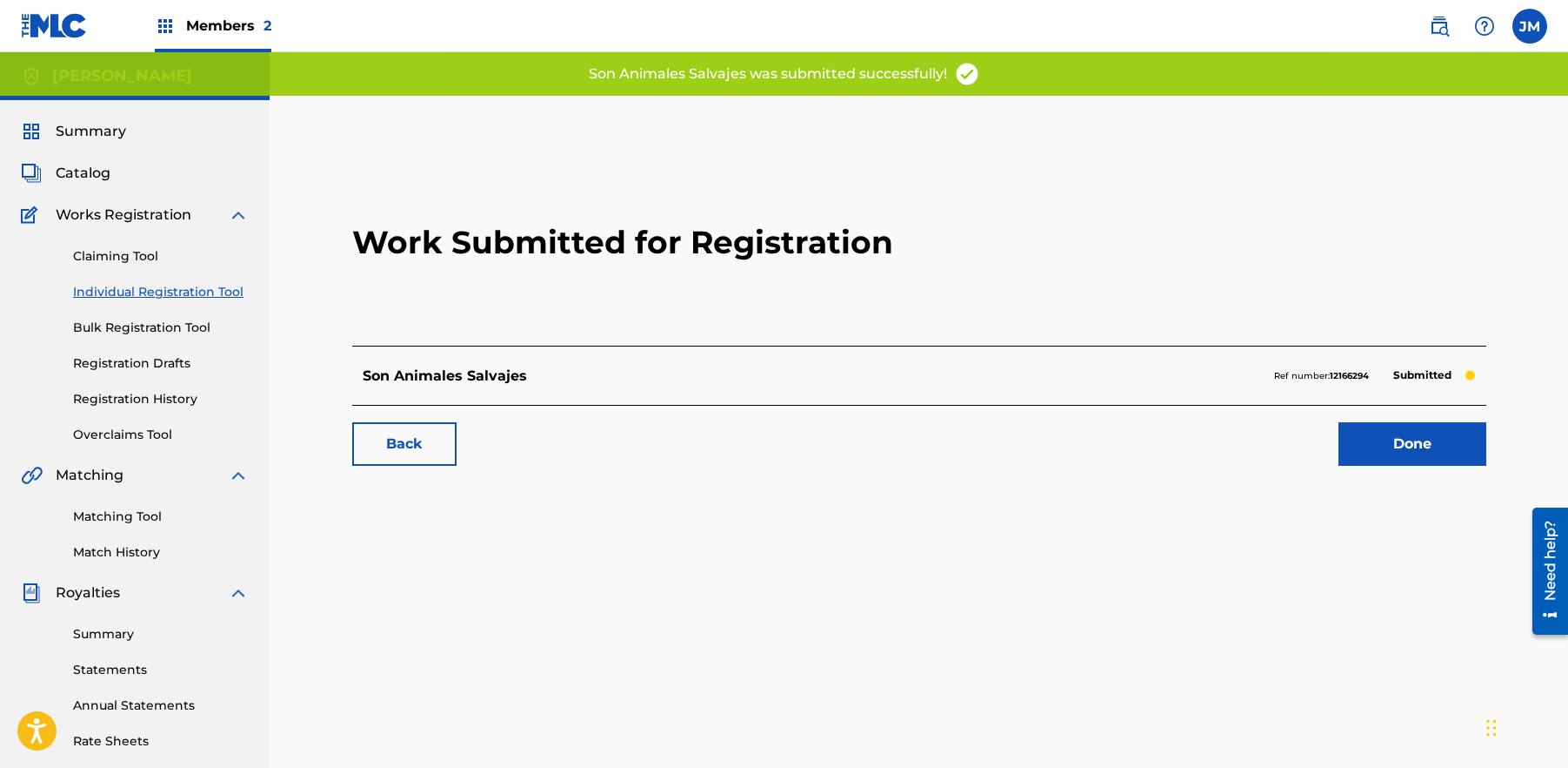
click at [1446, 447] on link "Done" at bounding box center [1413, 444] width 148 height 44
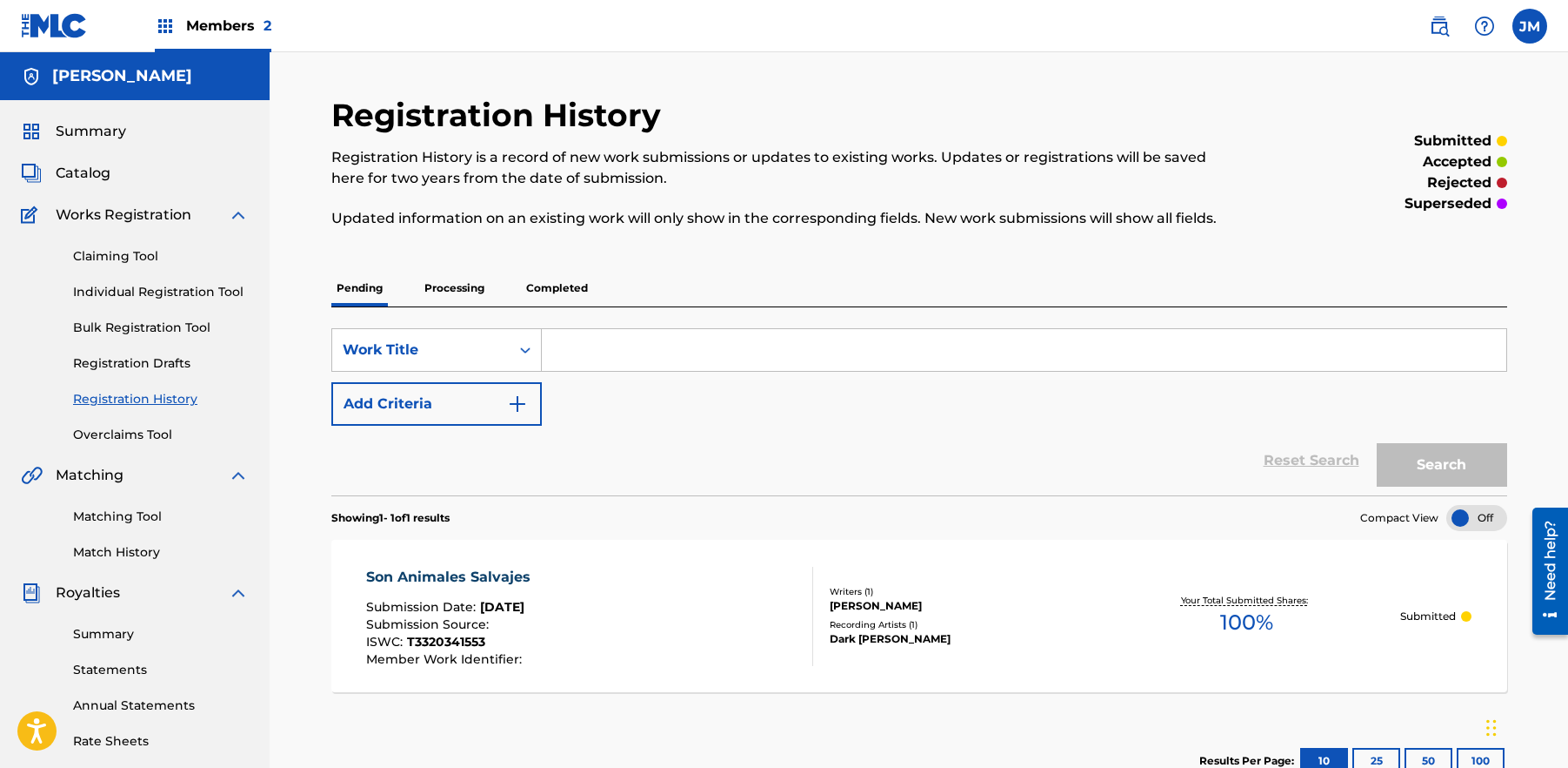
click at [568, 289] on p "Completed" at bounding box center [557, 288] width 72 height 37
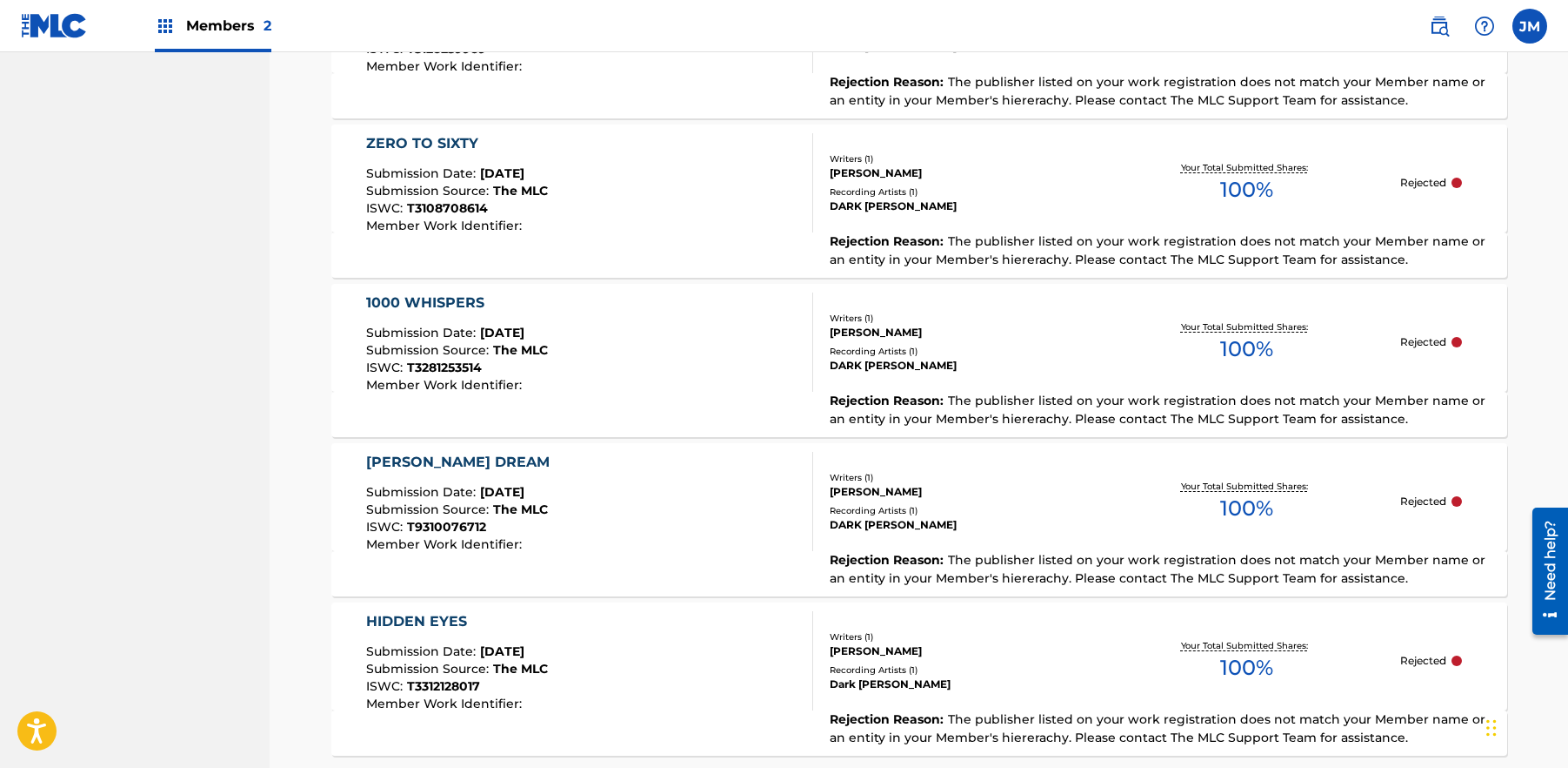
scroll to position [1145, 0]
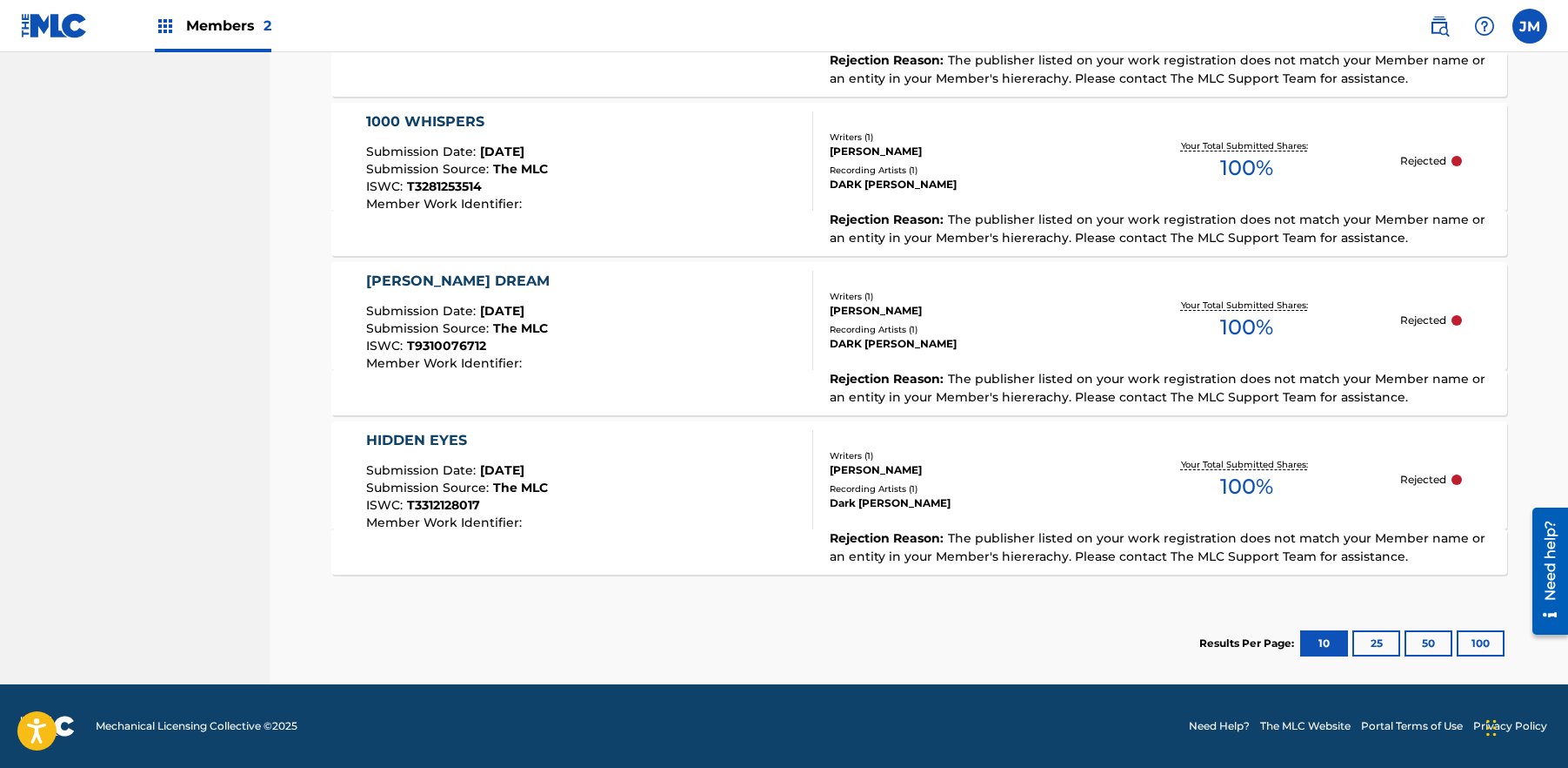
click at [1378, 643] on button "25" at bounding box center [1376, 643] width 47 height 26
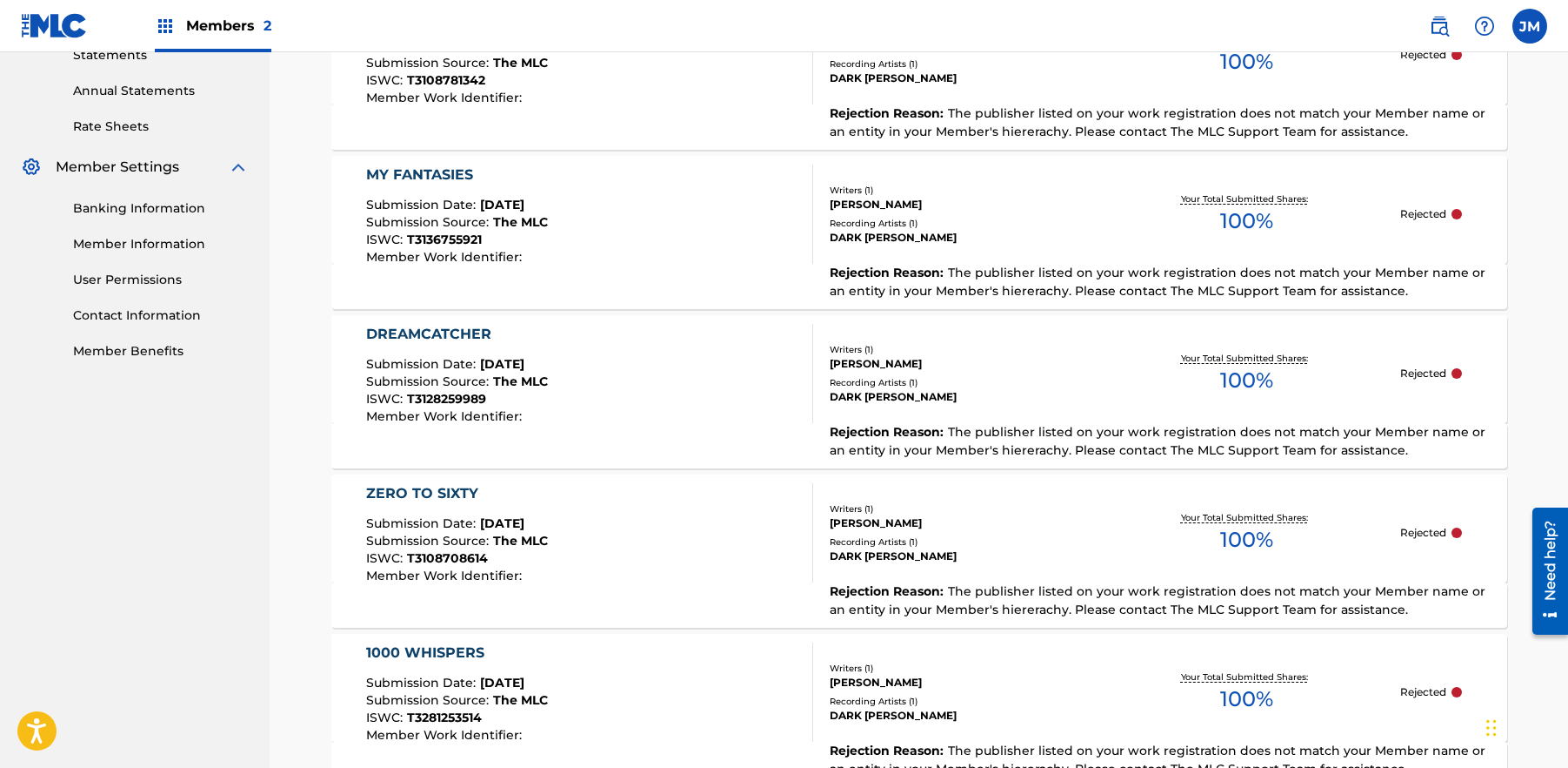
scroll to position [747, 0]
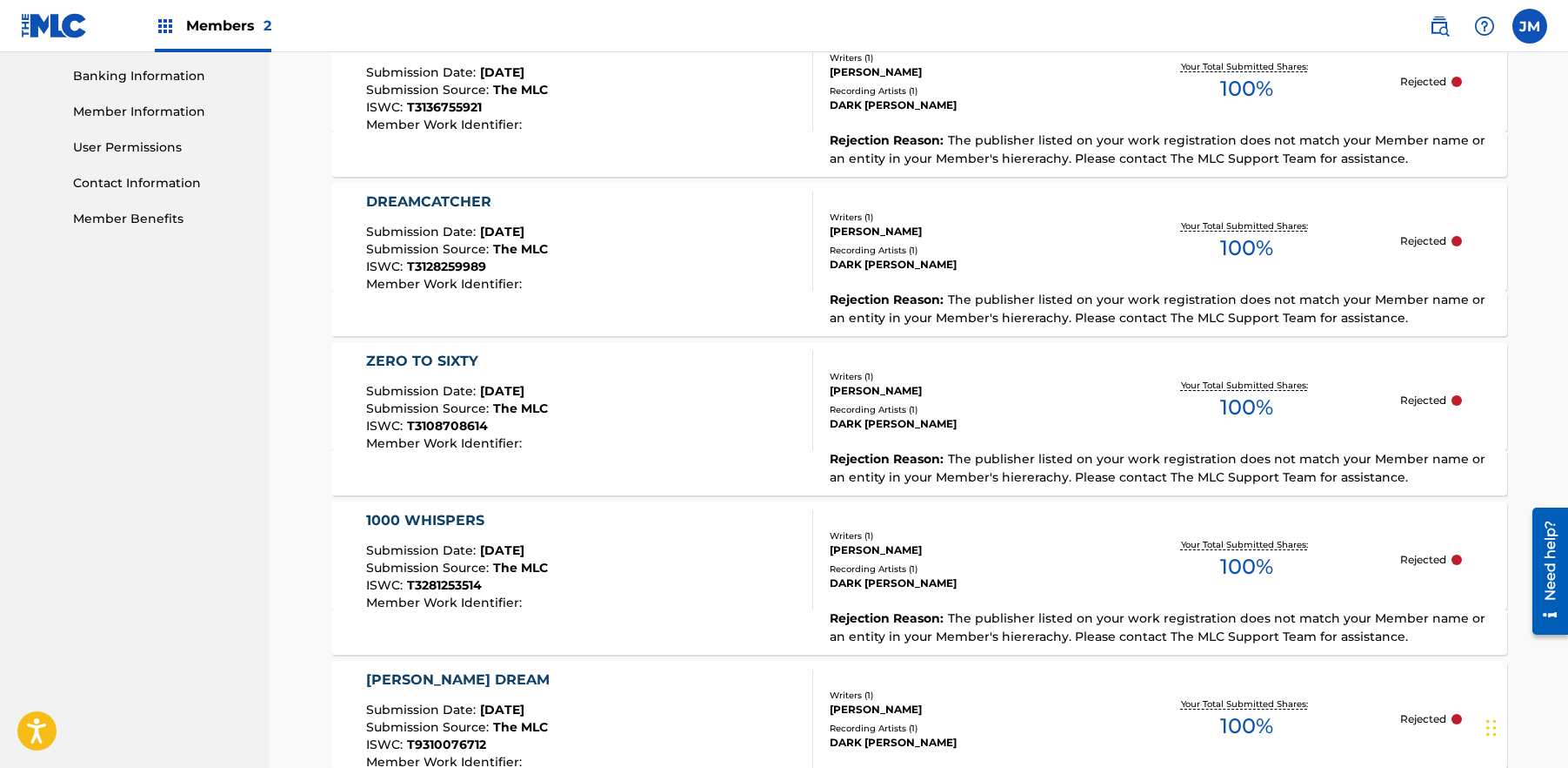
click at [1560, 585] on div "Need help?" at bounding box center [1551, 560] width 24 height 80
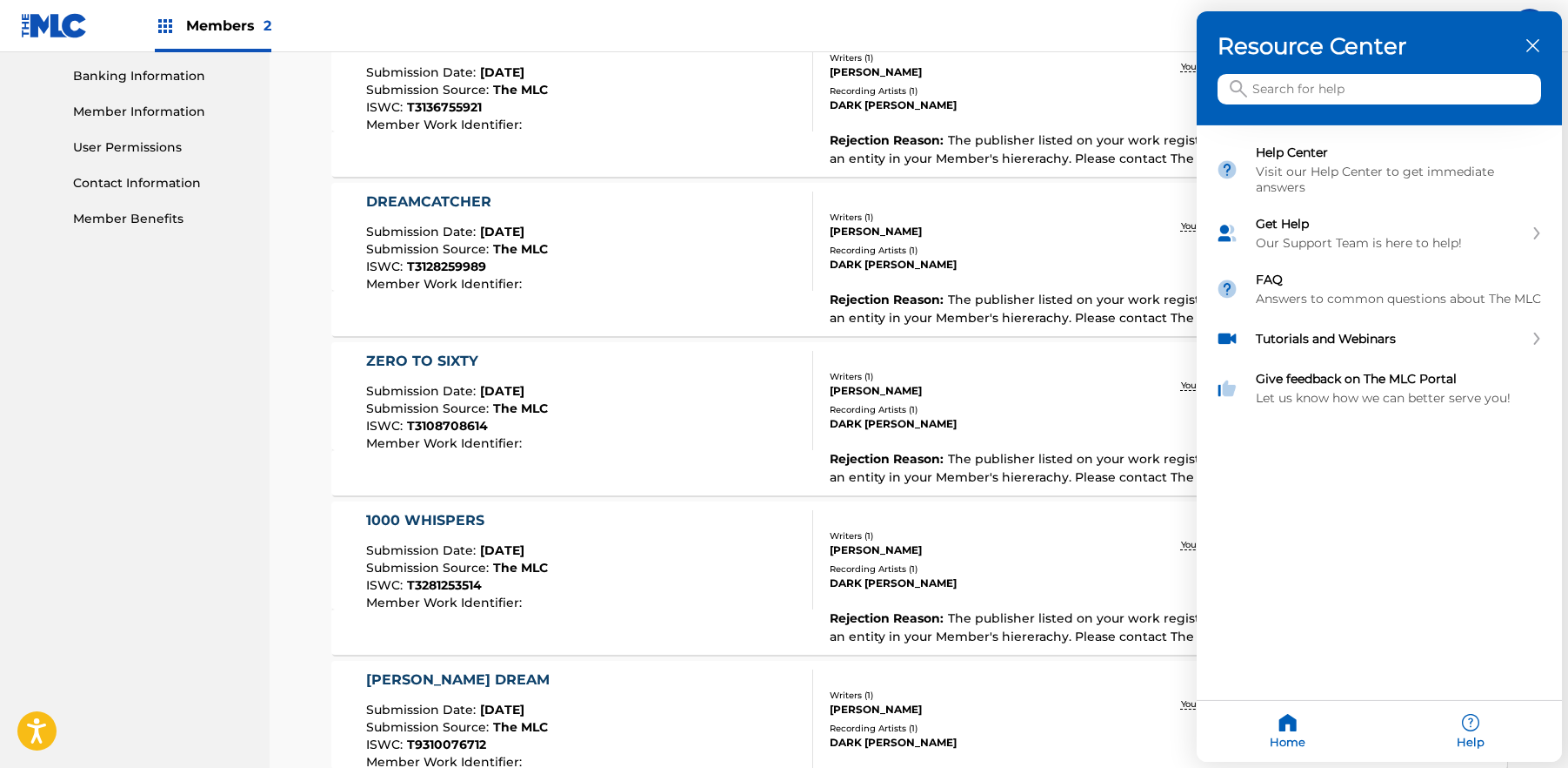
click at [1542, 51] on div "Resource Center" at bounding box center [1379, 68] width 365 height 114
drag, startPoint x: 1536, startPoint y: 44, endPoint x: 1460, endPoint y: 10, distance: 83.3
click at [1536, 44] on icon "close resource center" at bounding box center [1532, 46] width 13 height 13
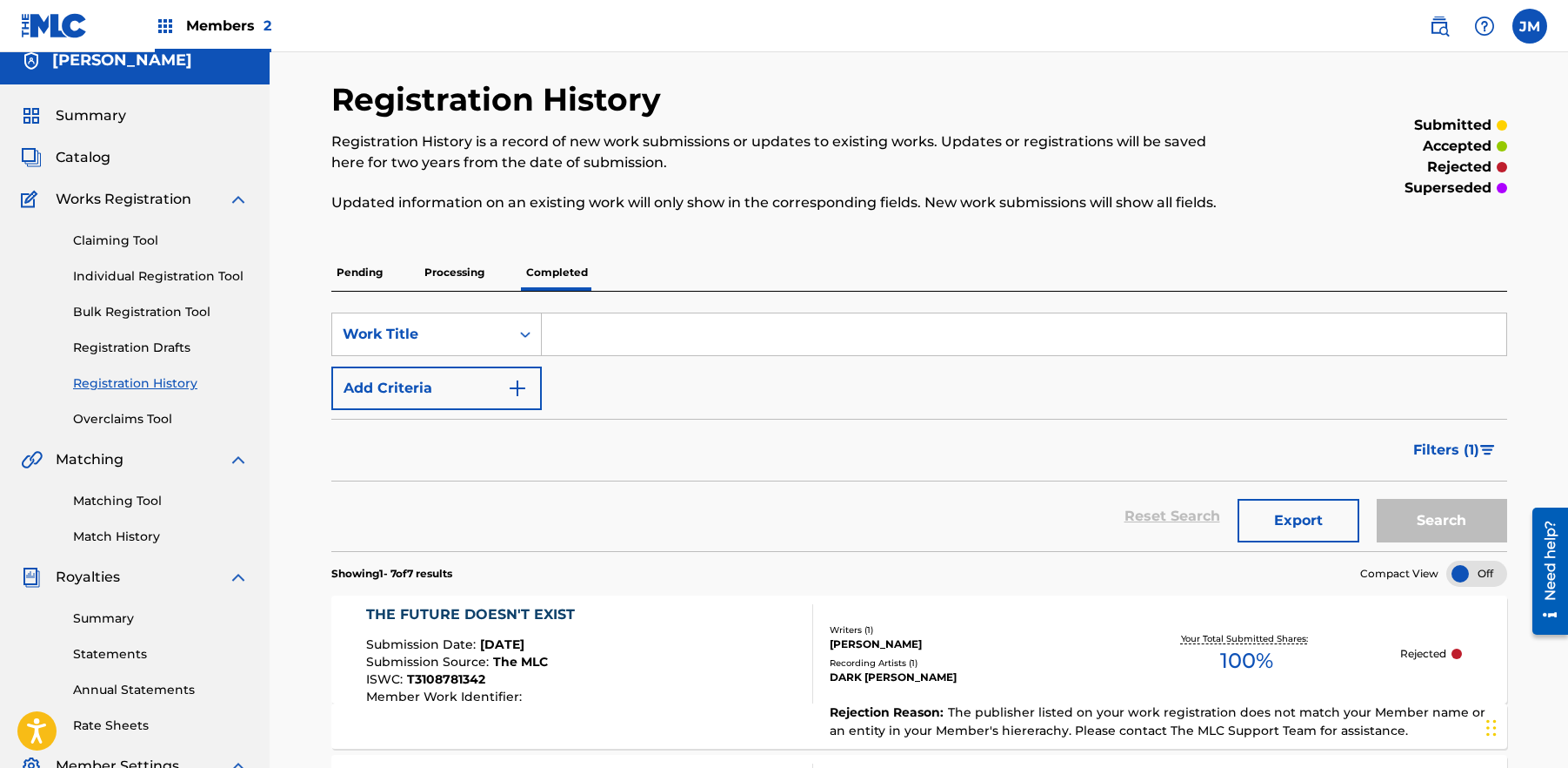
scroll to position [0, 0]
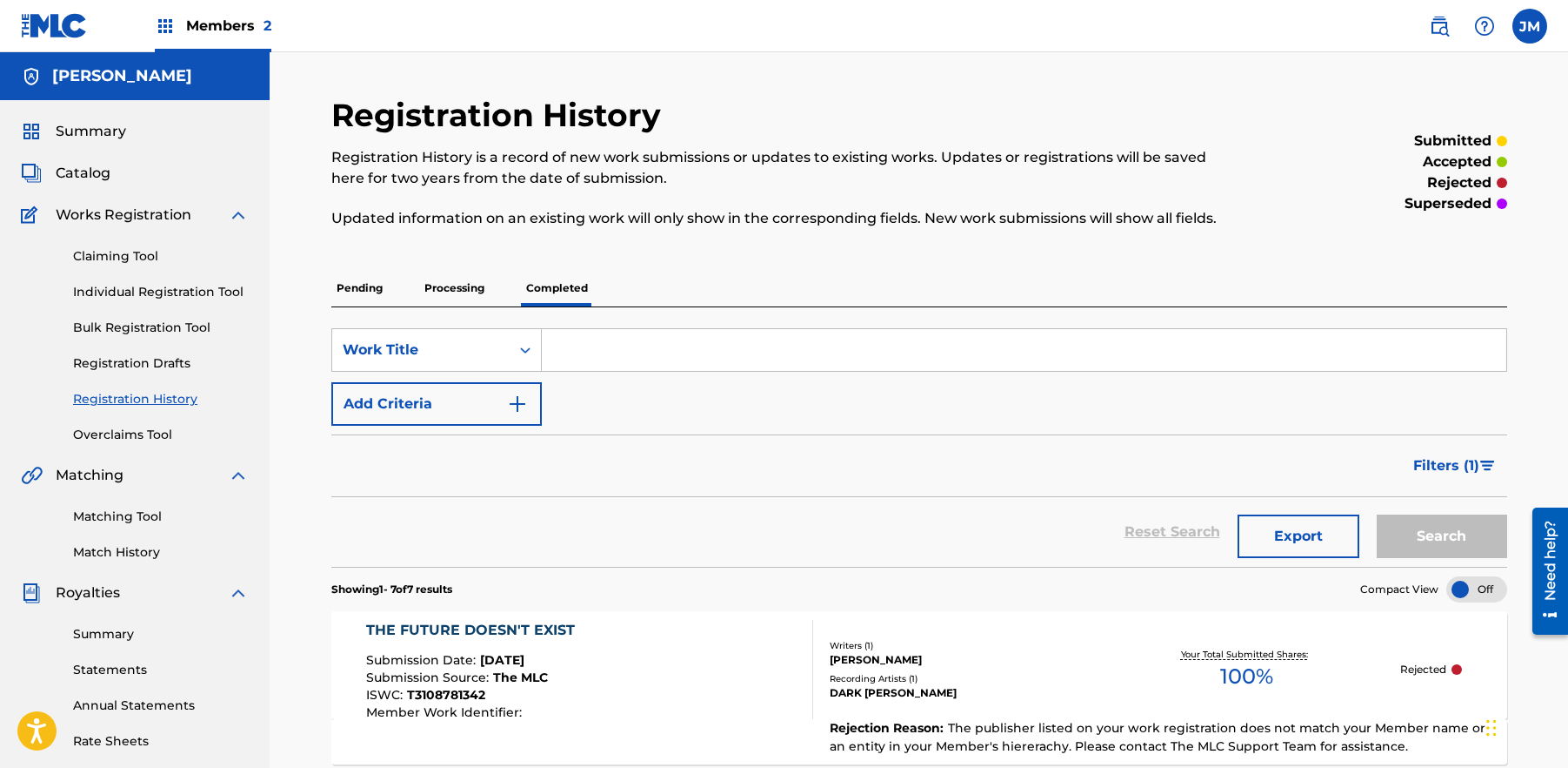
click at [439, 283] on p "Processing" at bounding box center [454, 288] width 70 height 37
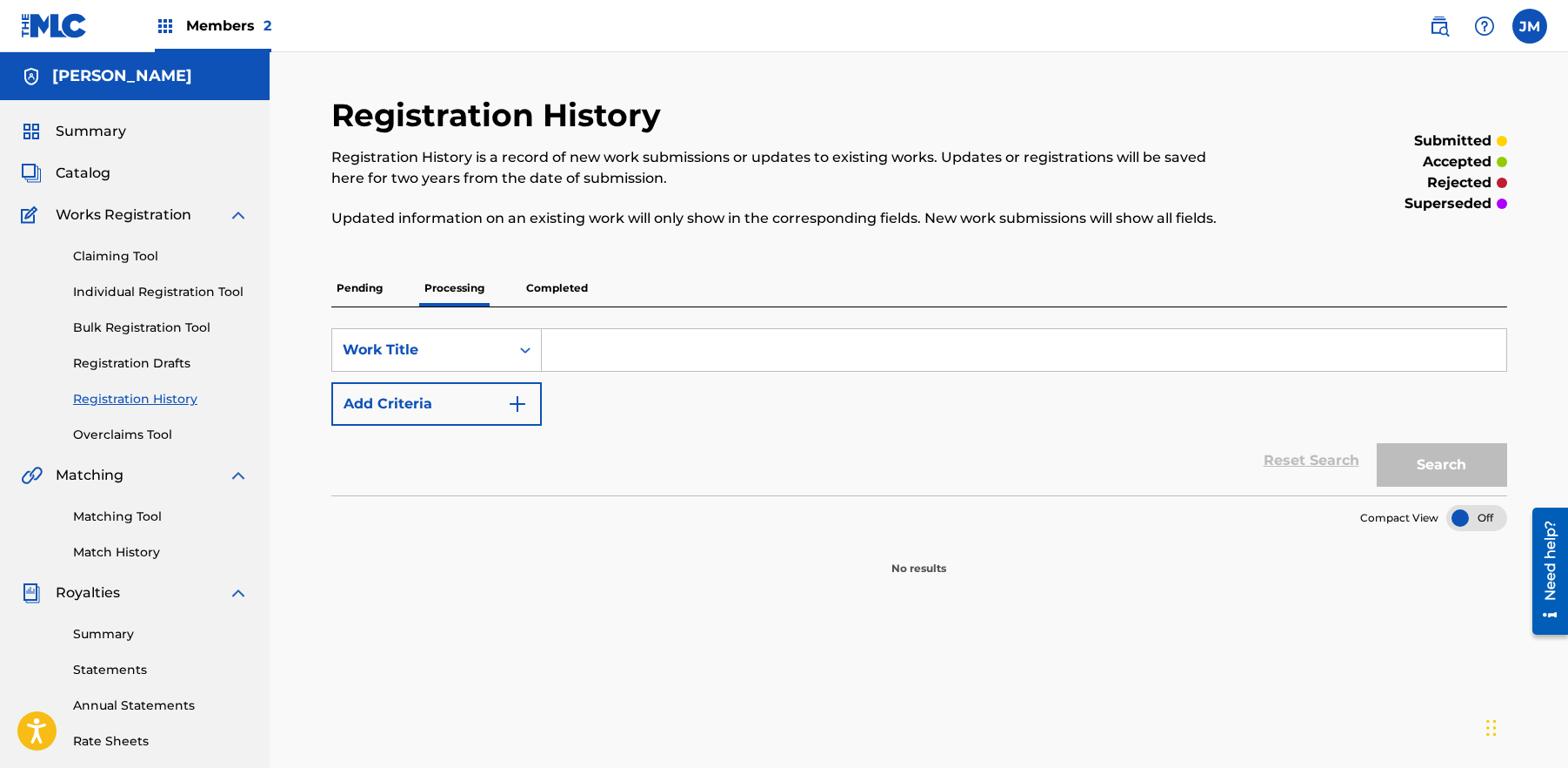
click at [524, 287] on p "Completed" at bounding box center [557, 288] width 72 height 37
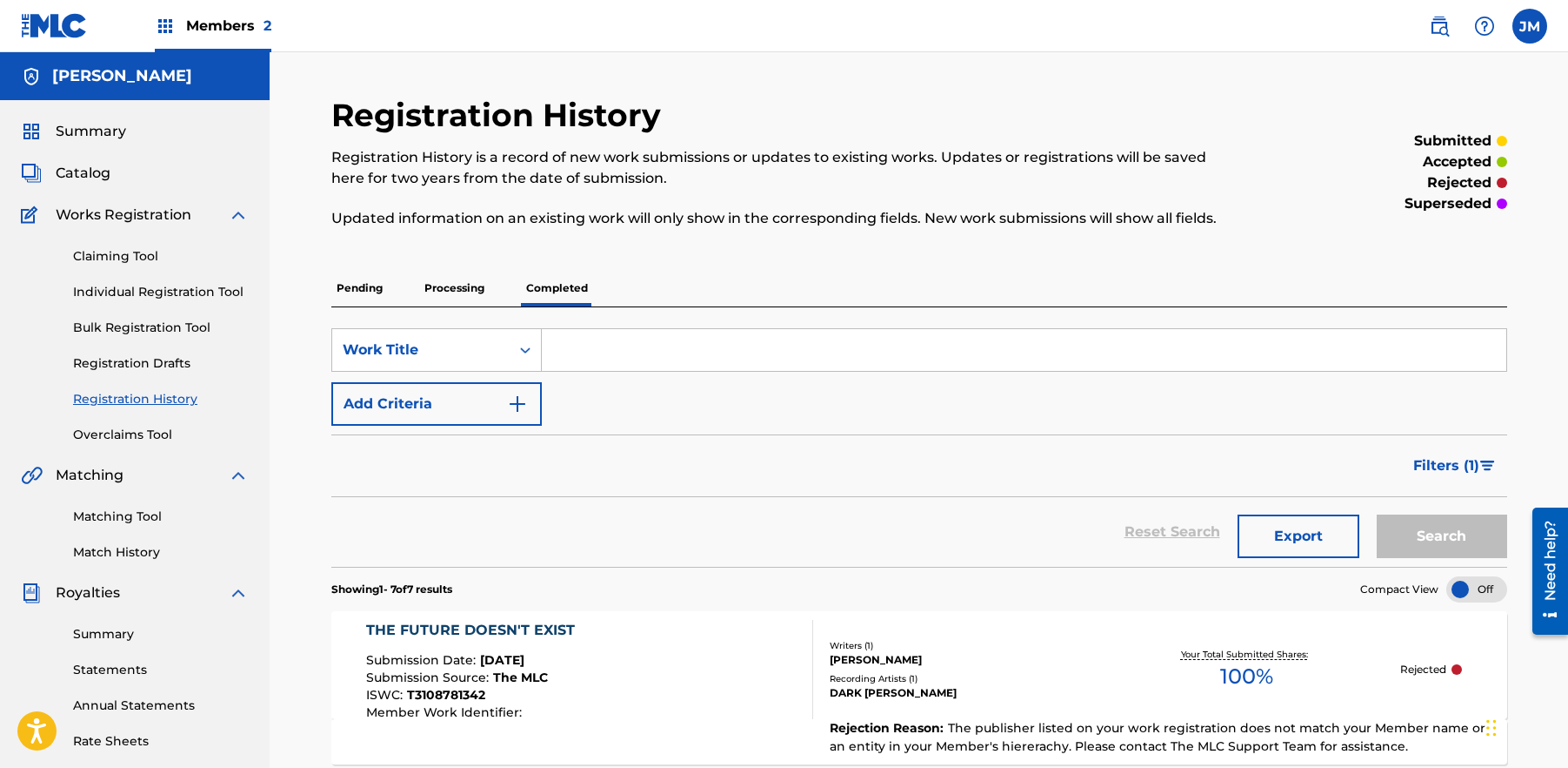
click at [370, 288] on p "Pending" at bounding box center [360, 288] width 57 height 37
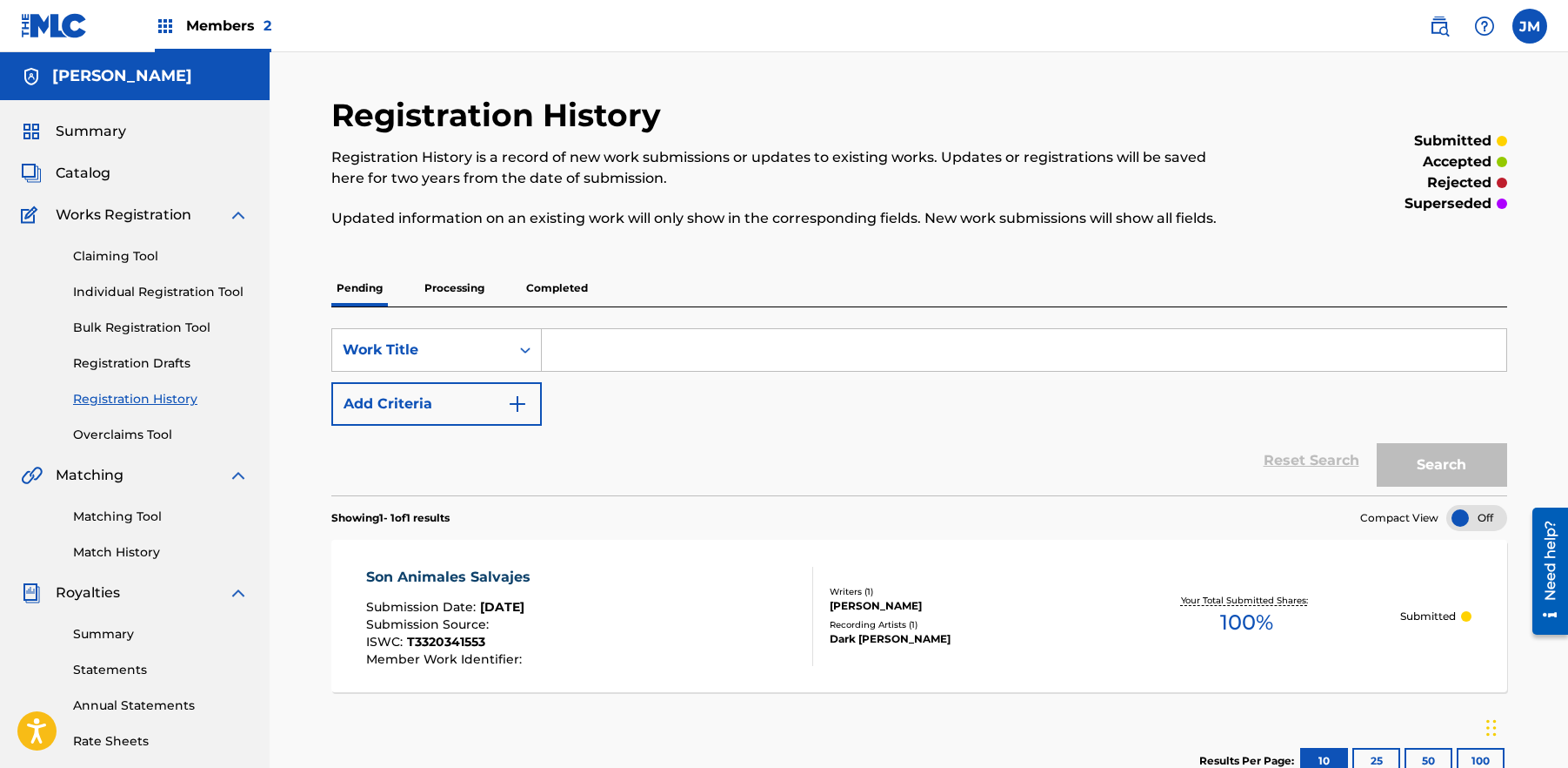
click at [446, 286] on p "Processing" at bounding box center [454, 288] width 70 height 37
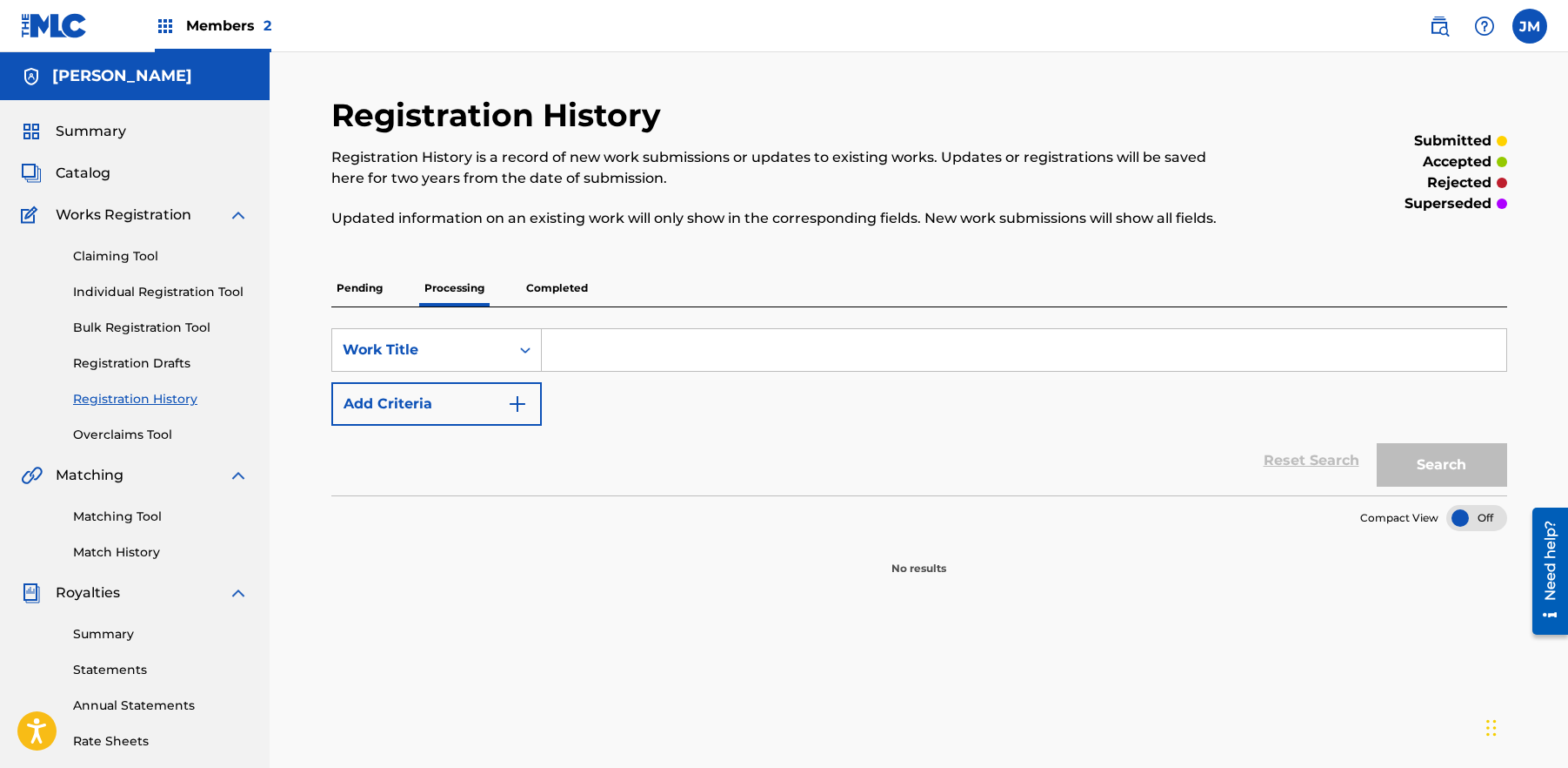
click at [553, 286] on p "Completed" at bounding box center [557, 288] width 72 height 37
